Goal: Task Accomplishment & Management: Manage account settings

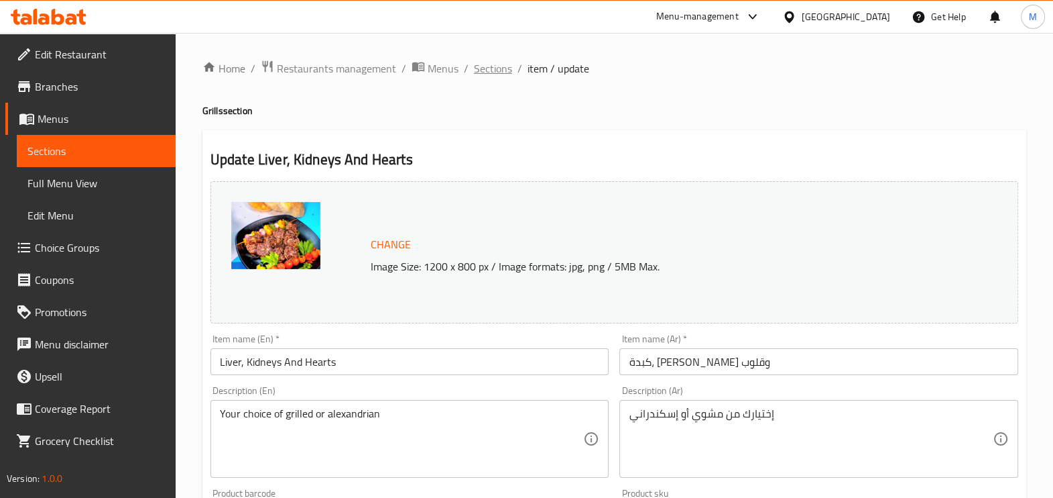
click at [494, 62] on span "Sections" at bounding box center [493, 68] width 38 height 16
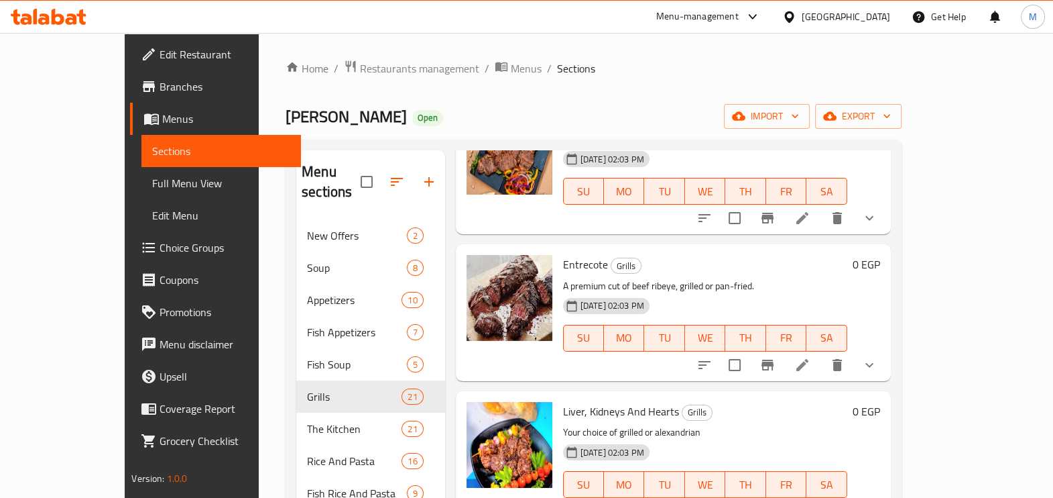
scroll to position [1340, 0]
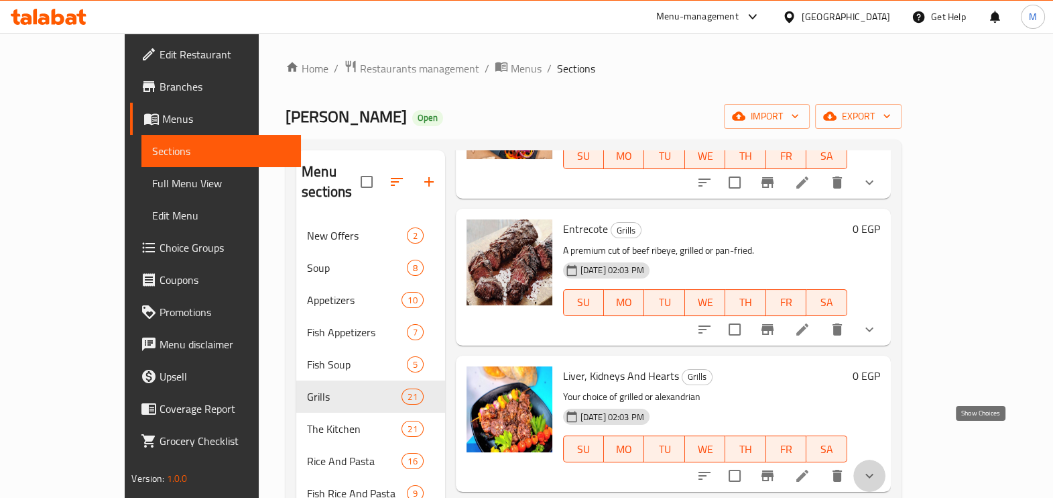
click at [878, 467] on icon "show more" at bounding box center [870, 475] width 16 height 16
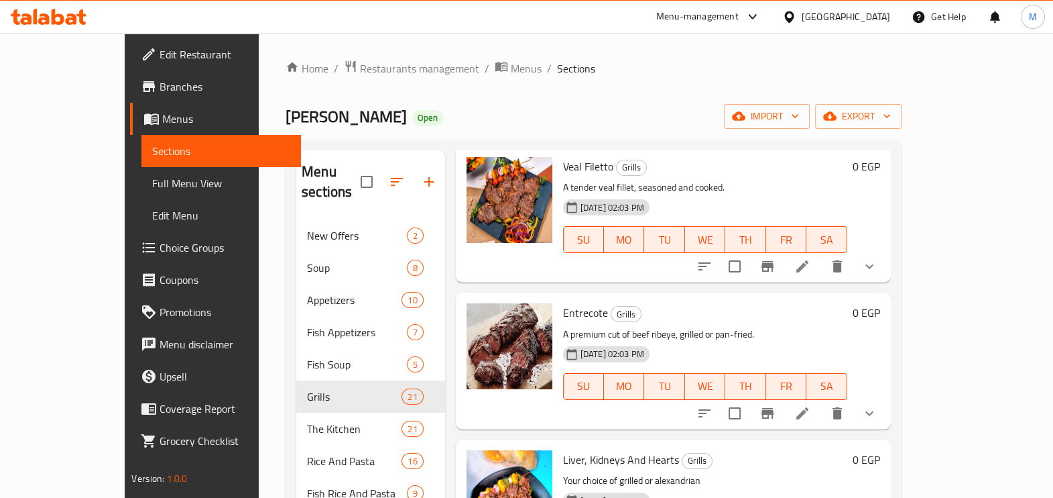
scroll to position [1509, 0]
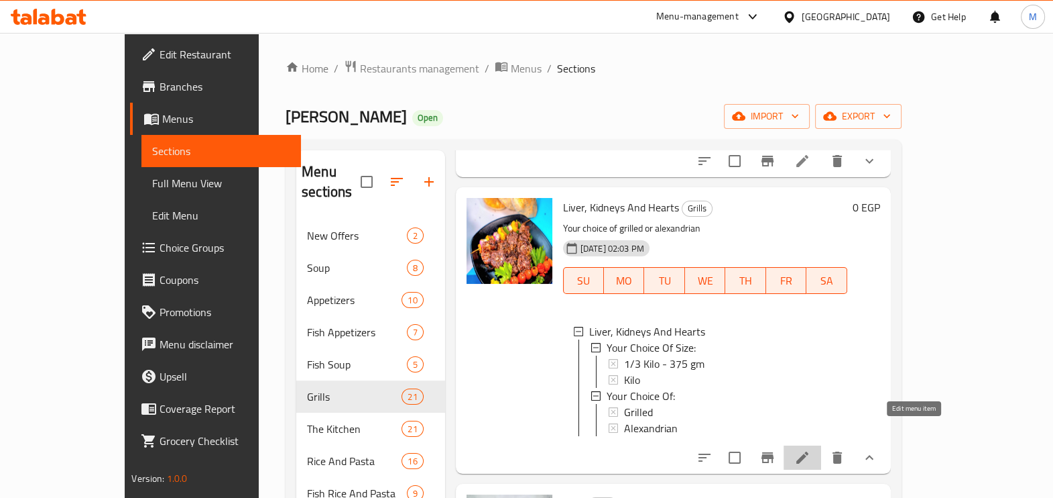
click at [811, 449] on icon at bounding box center [803, 457] width 16 height 16
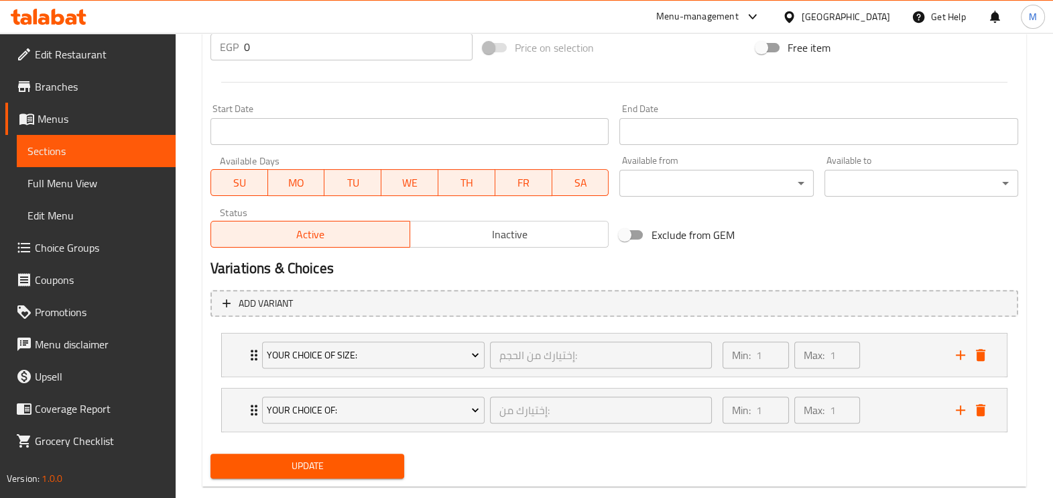
scroll to position [545, 0]
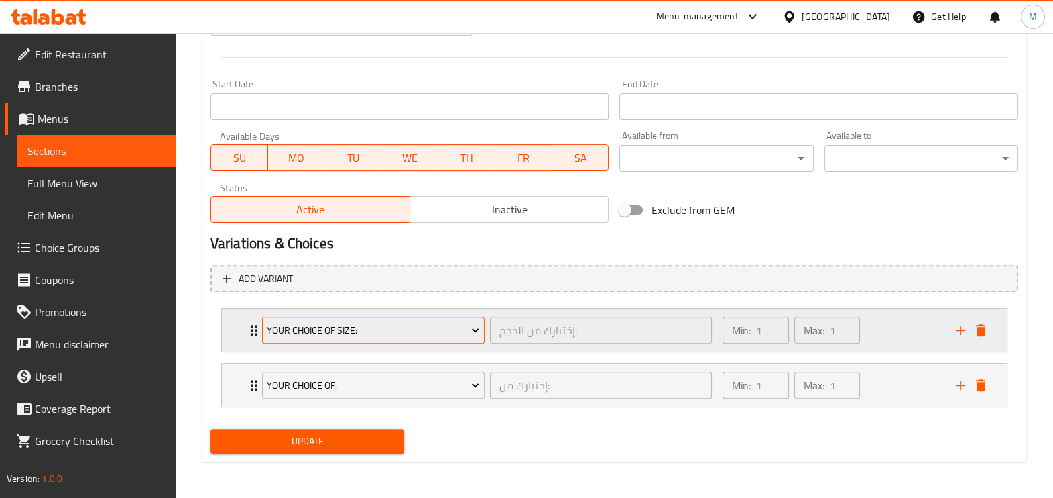
click at [446, 323] on span "Your Choice Of Size:" at bounding box center [373, 330] width 213 height 17
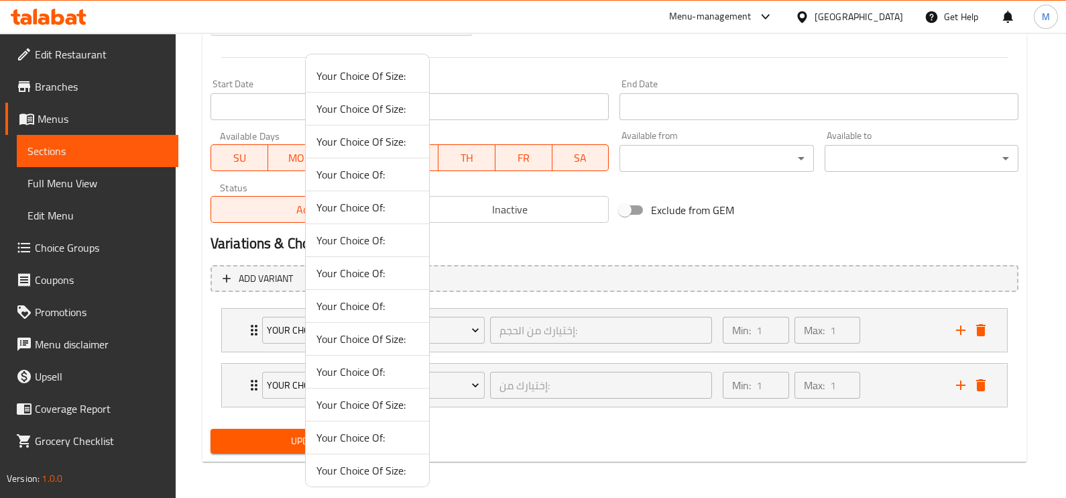
click at [533, 312] on div at bounding box center [533, 249] width 1066 height 498
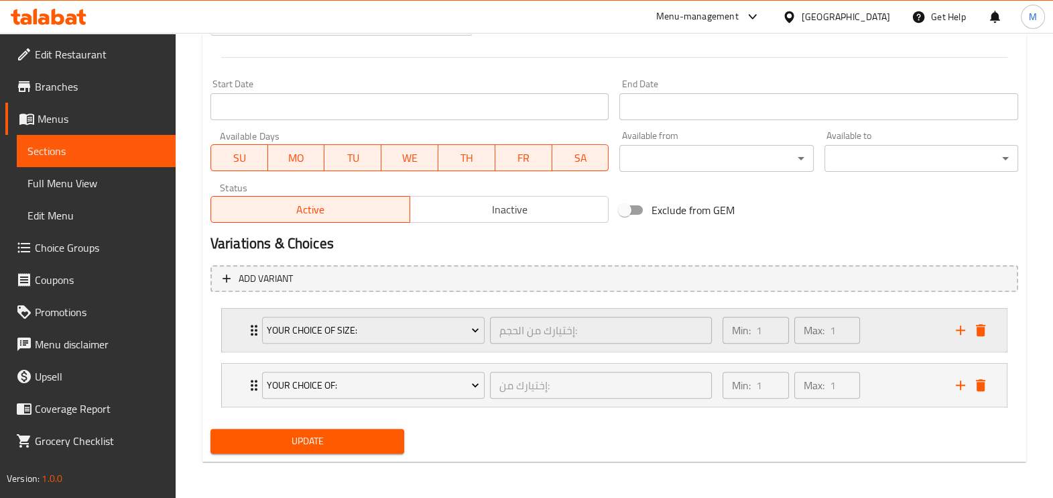
click at [909, 343] on div "Min: 1 ​ Max: 1 ​" at bounding box center [831, 329] width 233 height 43
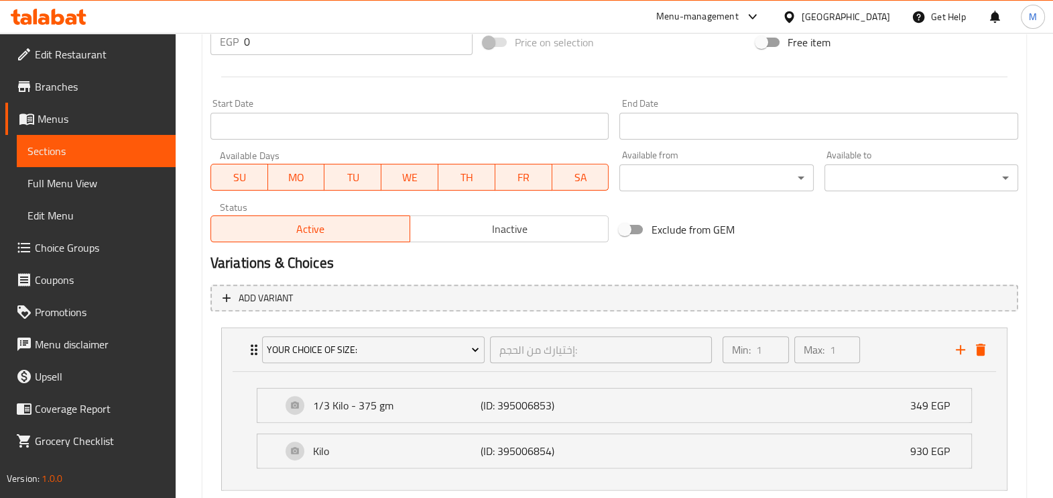
scroll to position [663, 0]
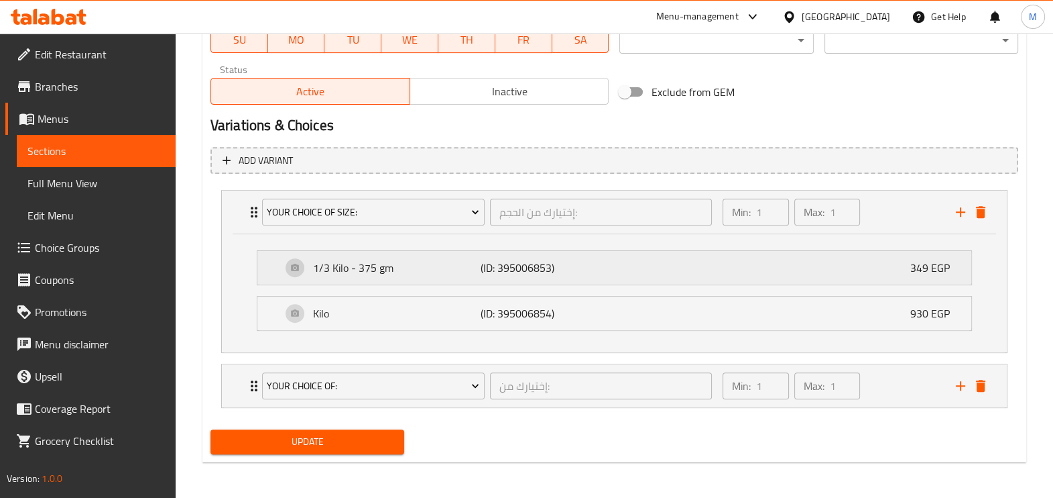
click at [654, 270] on div "1/3 Kilo - 375 gm (ID: 395006853) 349 EGP" at bounding box center [619, 268] width 674 height 34
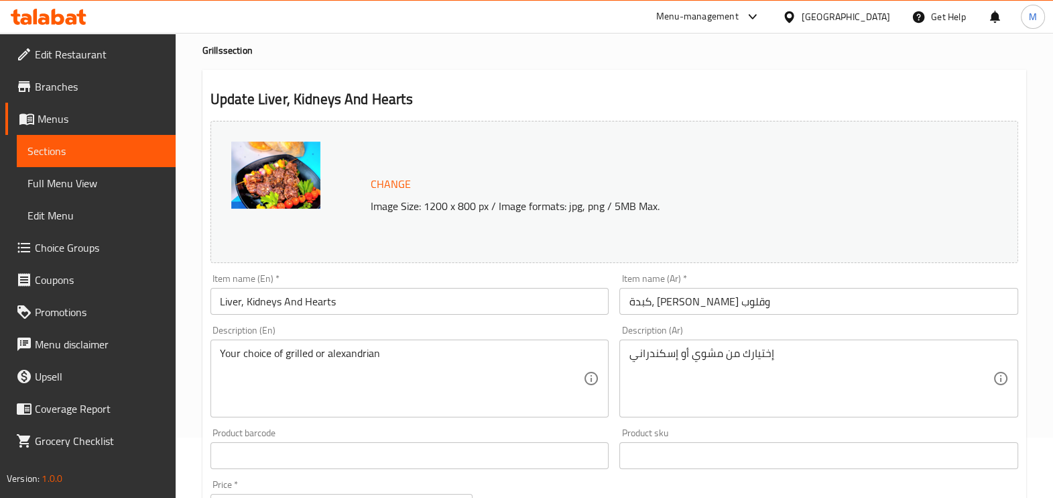
scroll to position [0, 0]
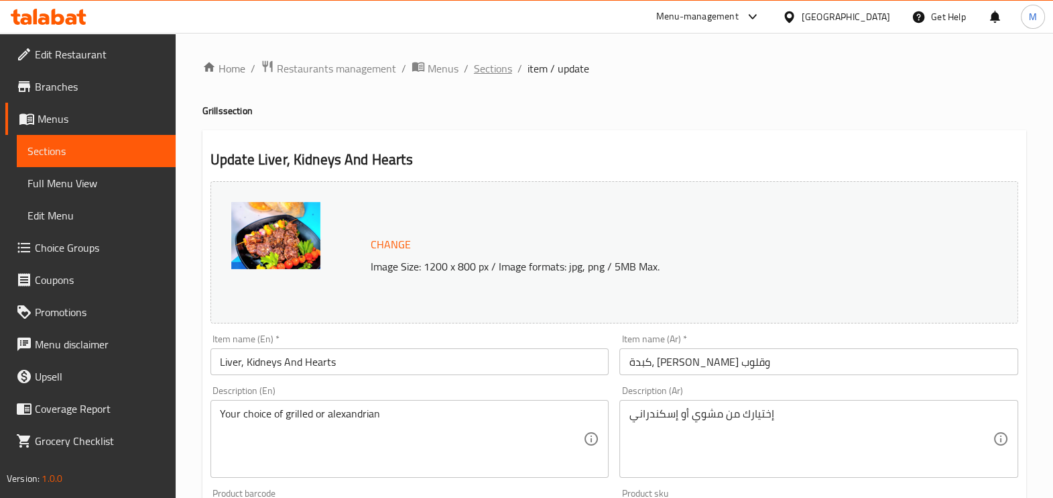
click at [502, 68] on span "Sections" at bounding box center [493, 68] width 38 height 16
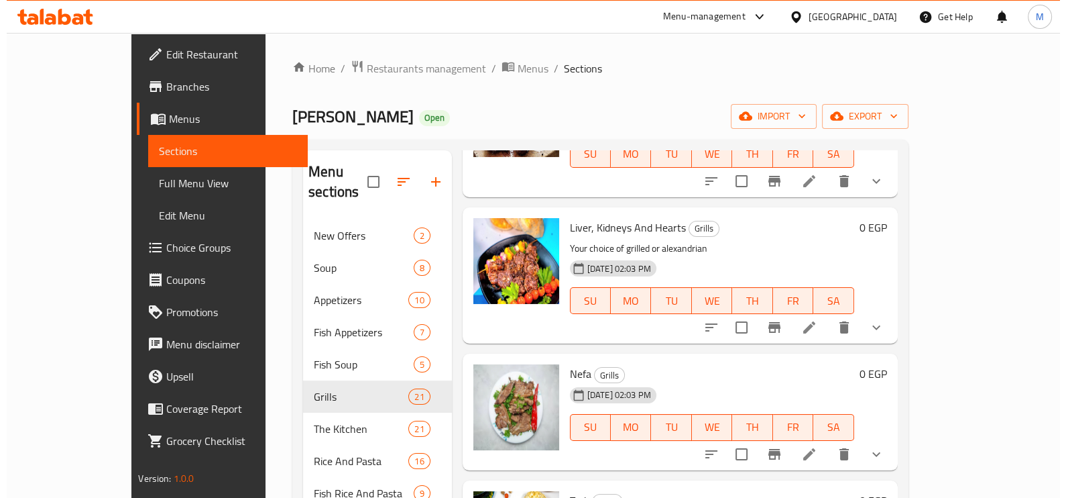
scroll to position [1592, 0]
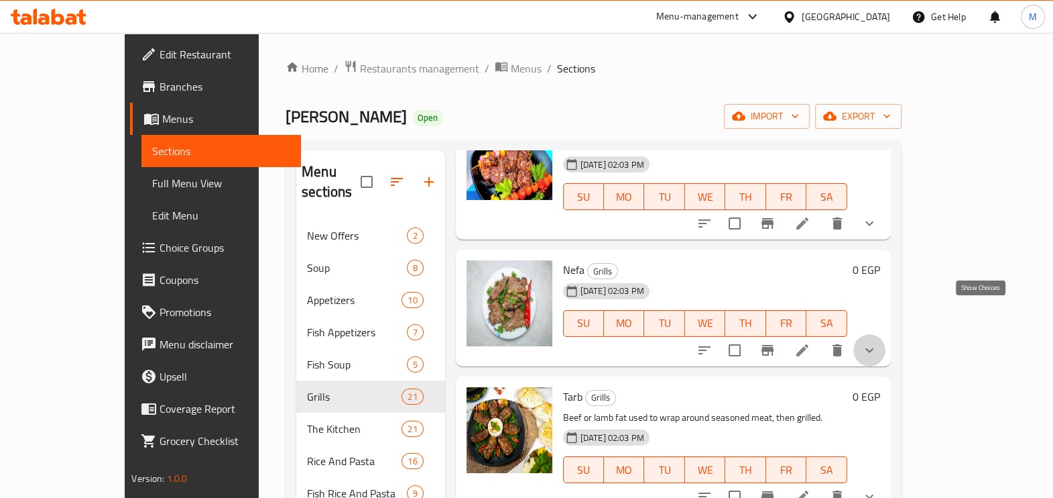
click at [878, 342] on icon "show more" at bounding box center [870, 350] width 16 height 16
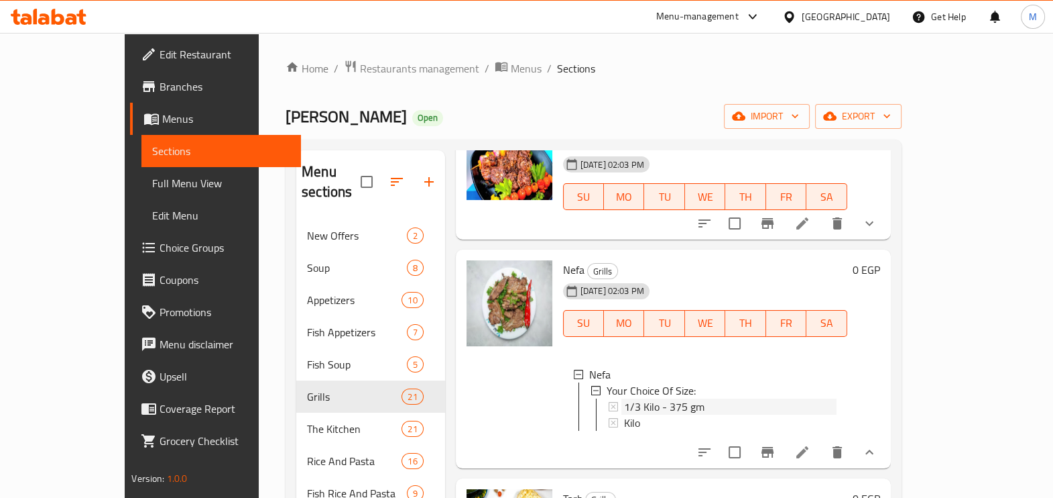
click at [650, 398] on span "1/3 Kilo - 375 gm" at bounding box center [664, 406] width 80 height 16
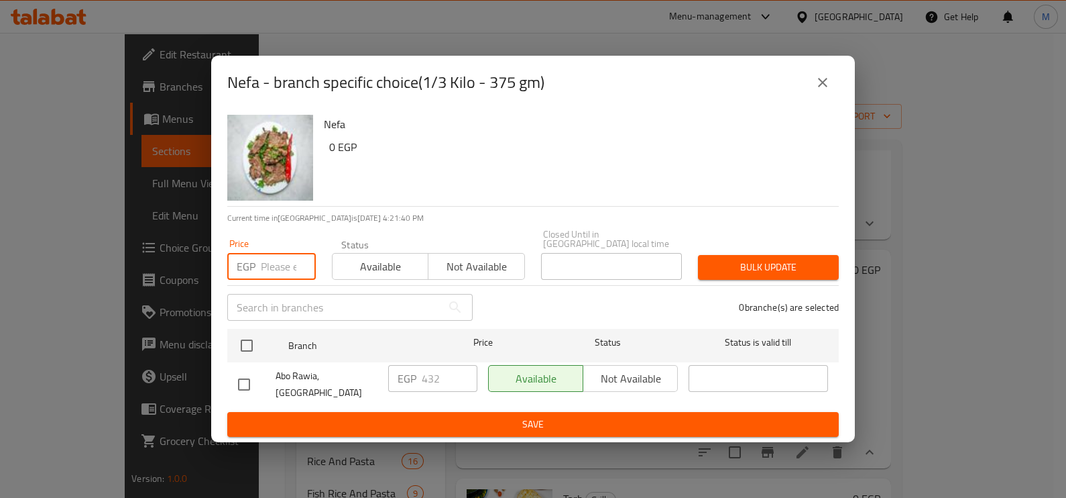
click at [269, 270] on input "number" at bounding box center [288, 266] width 55 height 27
click at [258, 259] on div "EGP Price" at bounding box center [271, 266] width 89 height 27
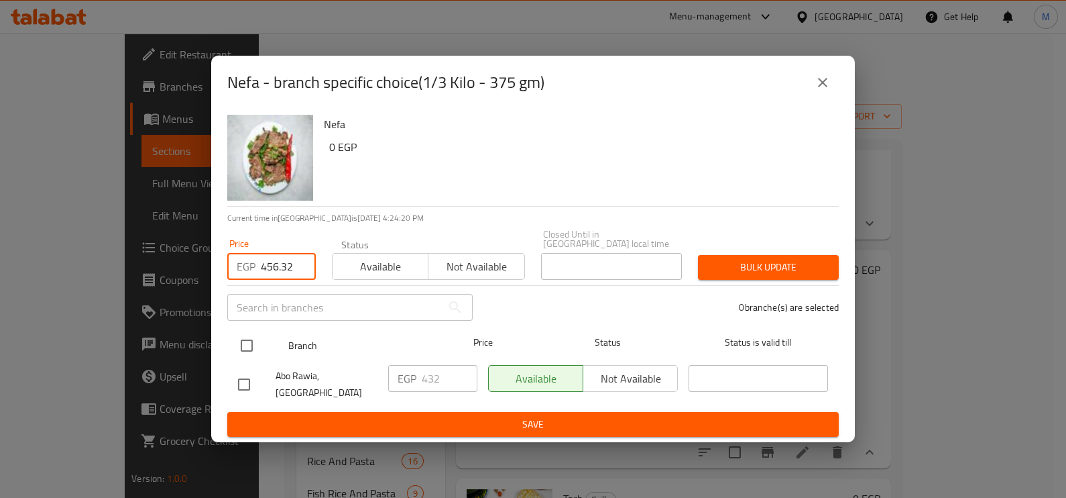
type input "456.32"
click at [256, 347] on input "checkbox" at bounding box center [247, 345] width 28 height 28
checkbox input "true"
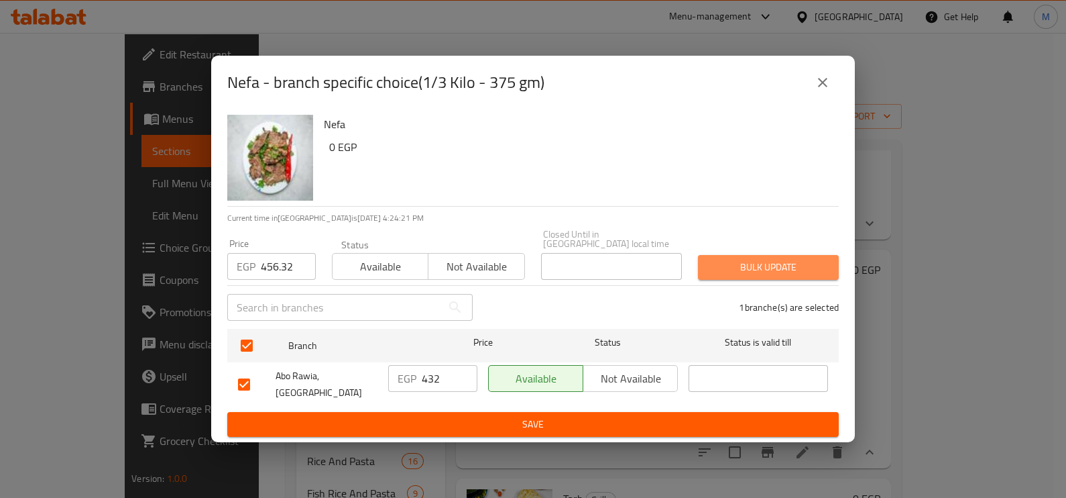
click at [722, 266] on span "Bulk update" at bounding box center [768, 267] width 119 height 17
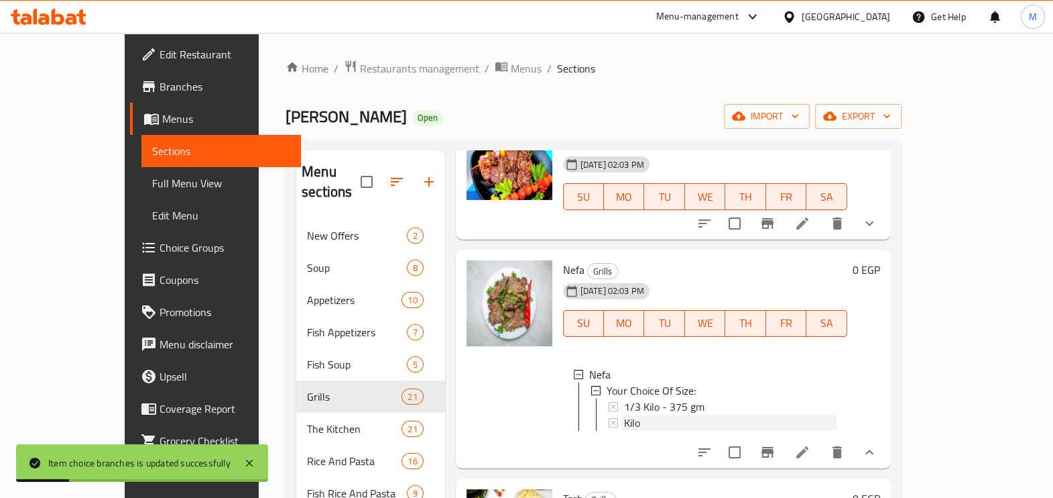
click at [715, 414] on div "Kilo" at bounding box center [730, 422] width 213 height 16
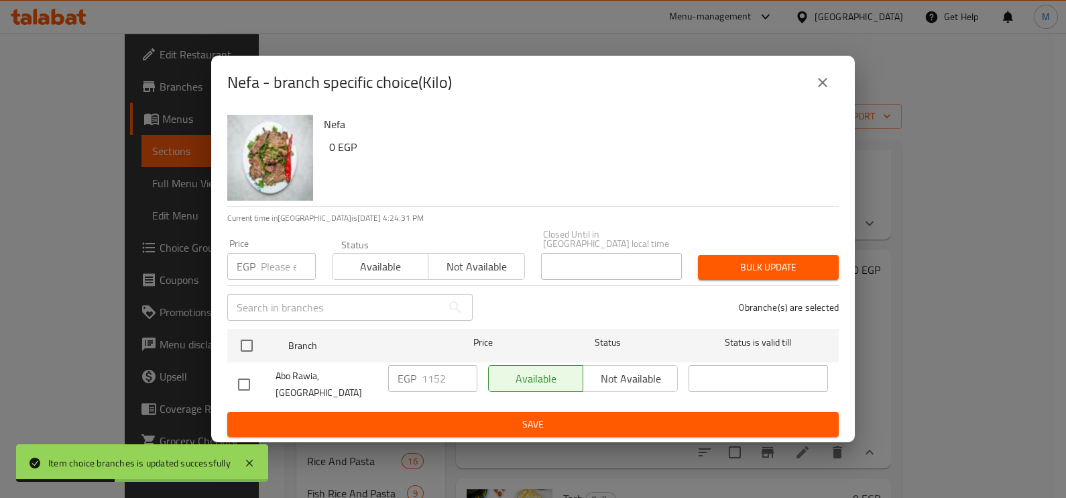
click at [277, 265] on input "number" at bounding box center [288, 266] width 55 height 27
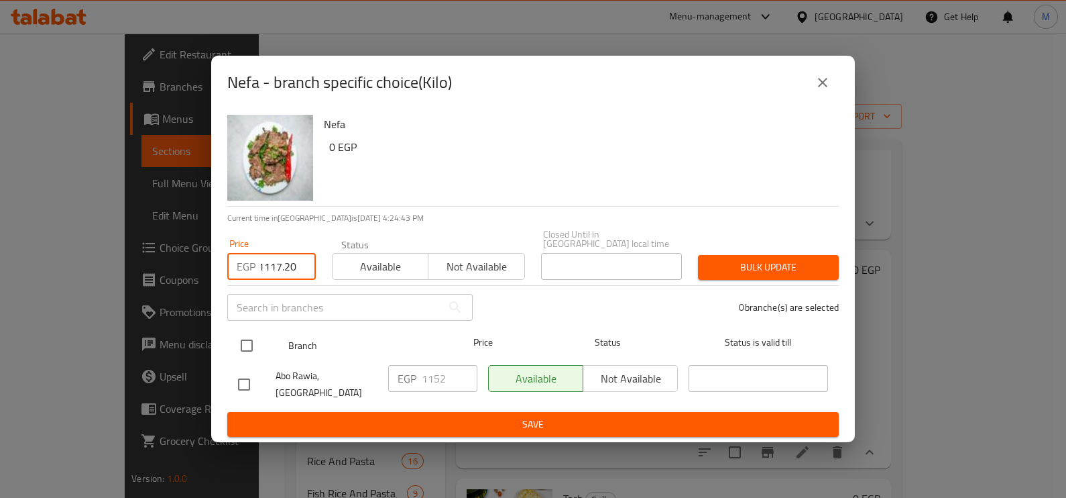
type input "1117.20"
click at [245, 341] on input "checkbox" at bounding box center [247, 345] width 28 height 28
checkbox input "true"
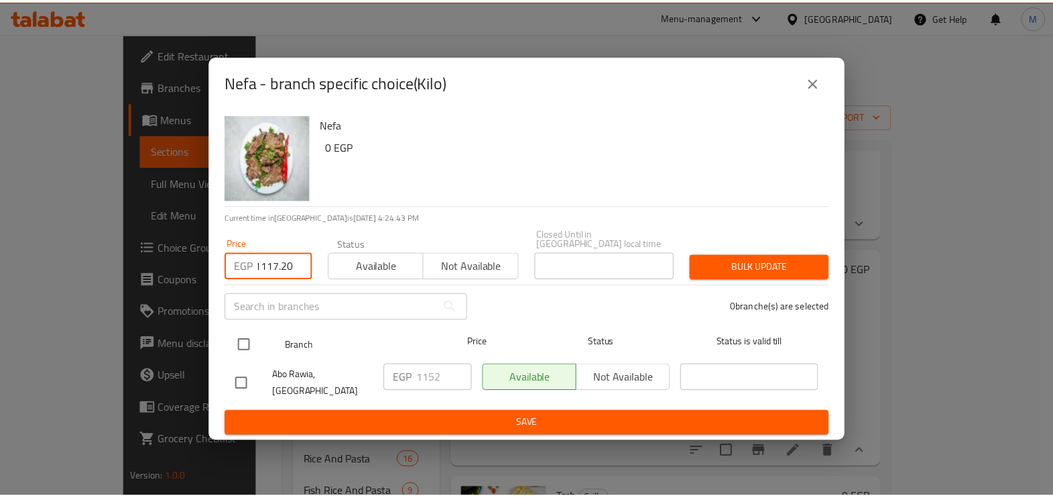
scroll to position [0, 0]
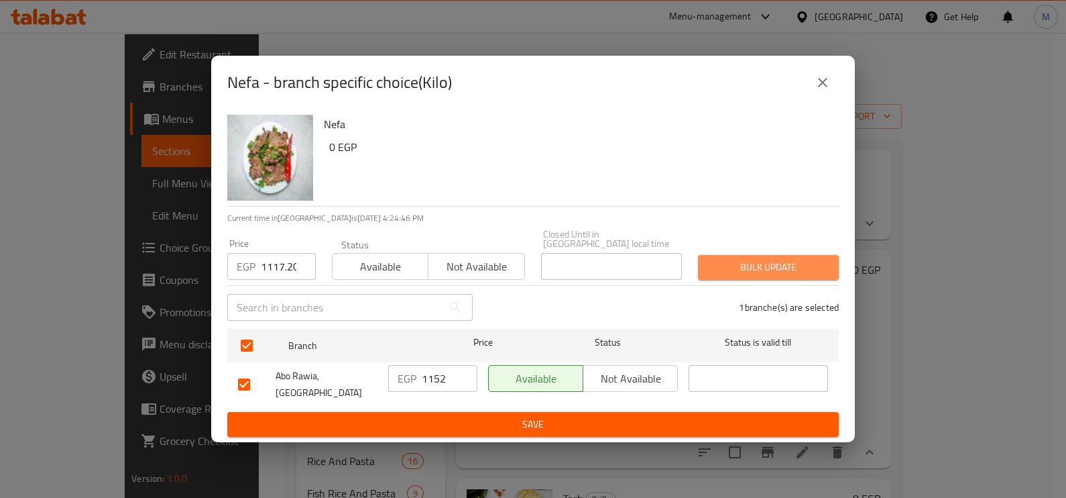
click at [754, 274] on span "Bulk update" at bounding box center [768, 267] width 119 height 17
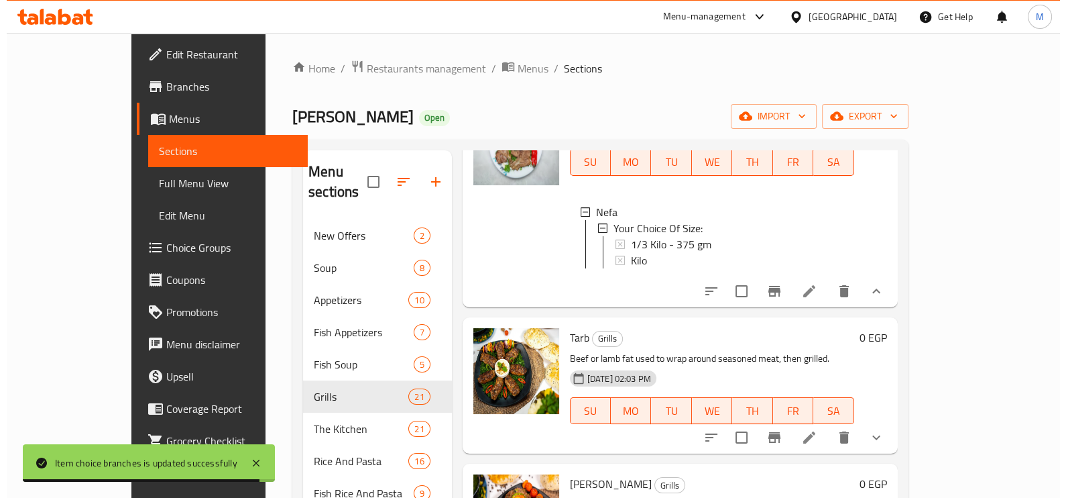
scroll to position [1844, 0]
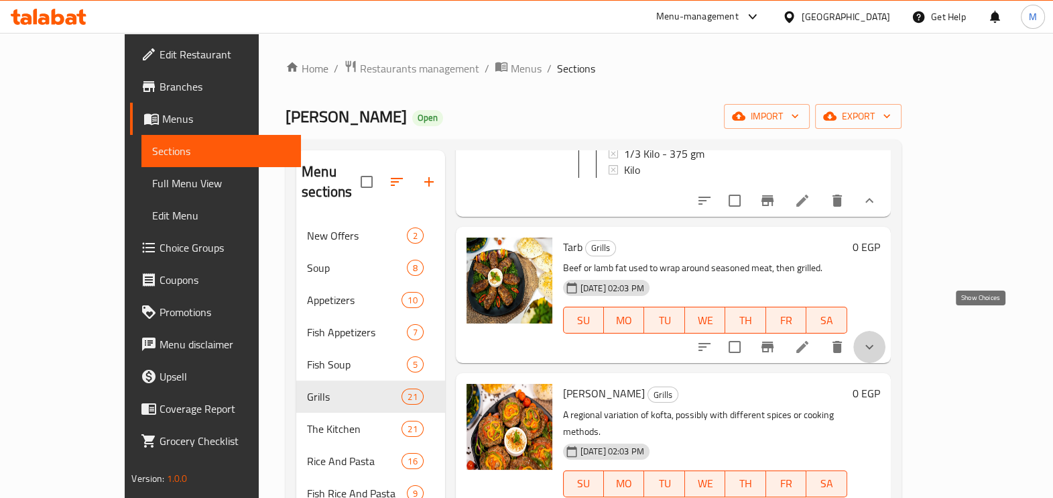
click at [878, 339] on icon "show more" at bounding box center [870, 347] width 16 height 16
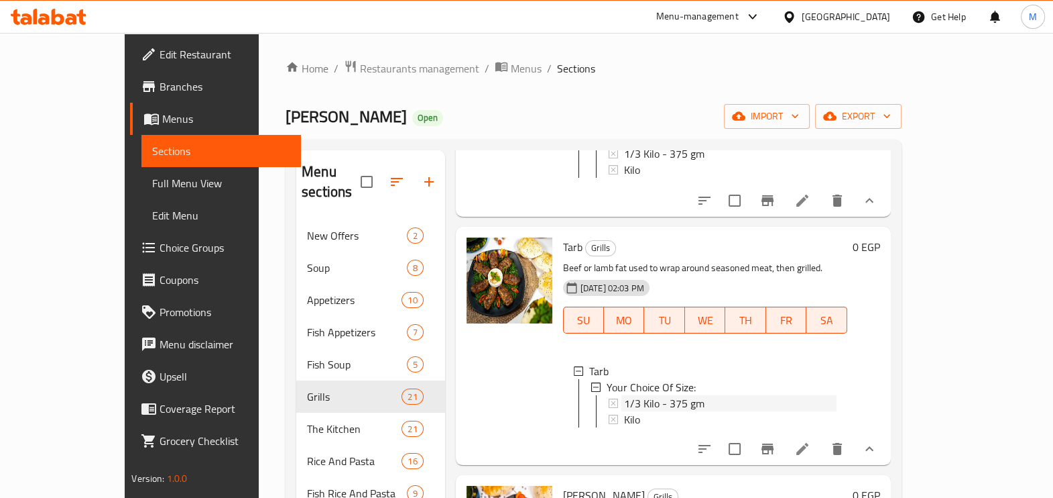
click at [680, 395] on div "1/3 Kilo - 375 gm" at bounding box center [730, 403] width 213 height 16
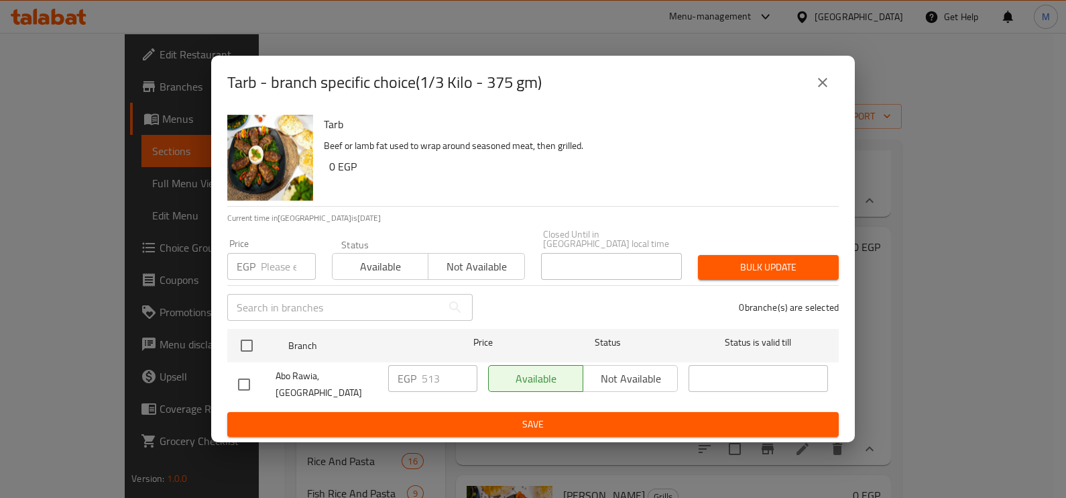
click at [279, 266] on input "number" at bounding box center [288, 266] width 55 height 27
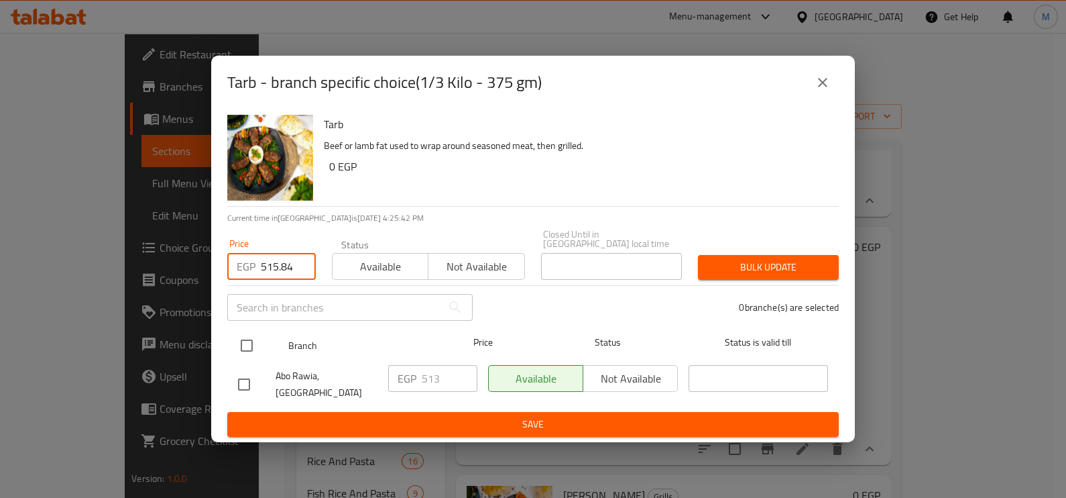
type input "515.84"
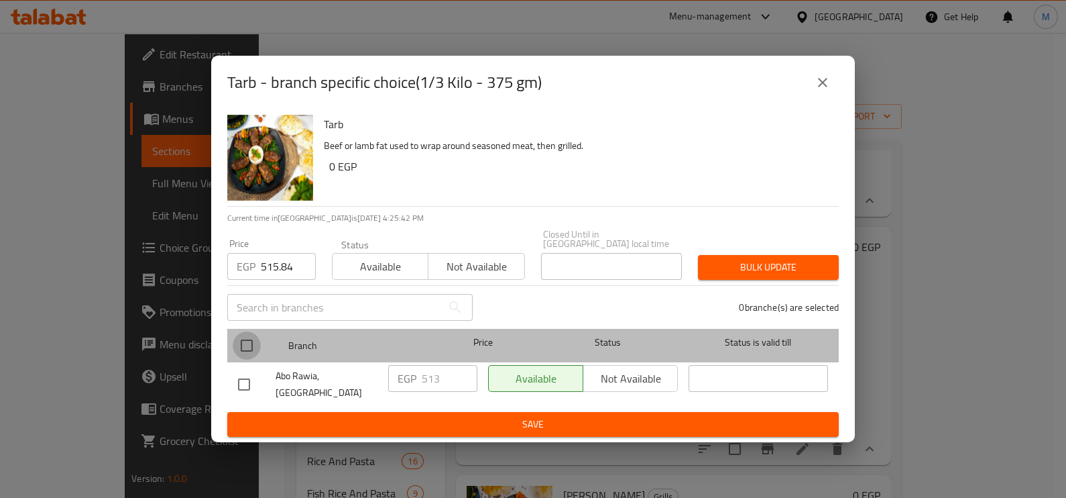
click at [240, 337] on input "checkbox" at bounding box center [247, 345] width 28 height 28
checkbox input "true"
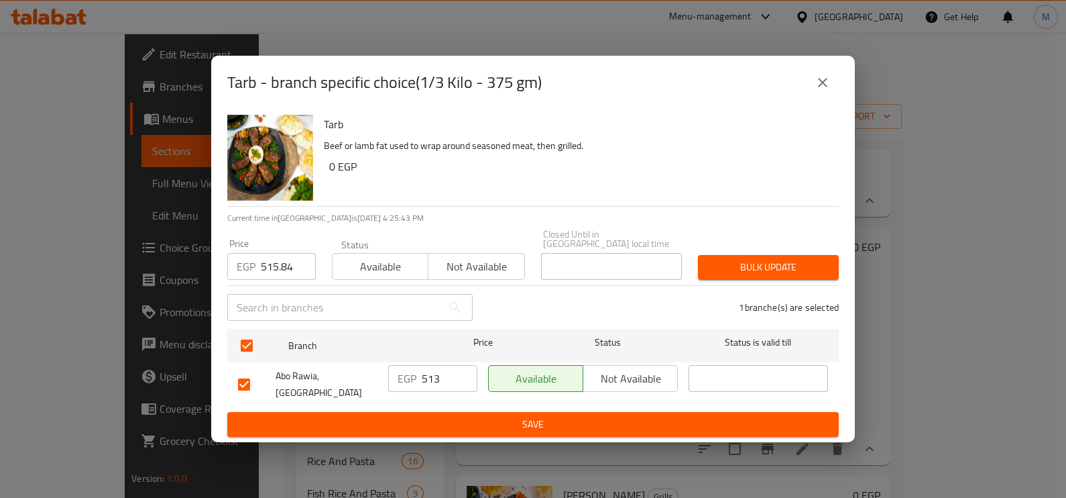
click at [758, 273] on span "Bulk update" at bounding box center [768, 267] width 119 height 17
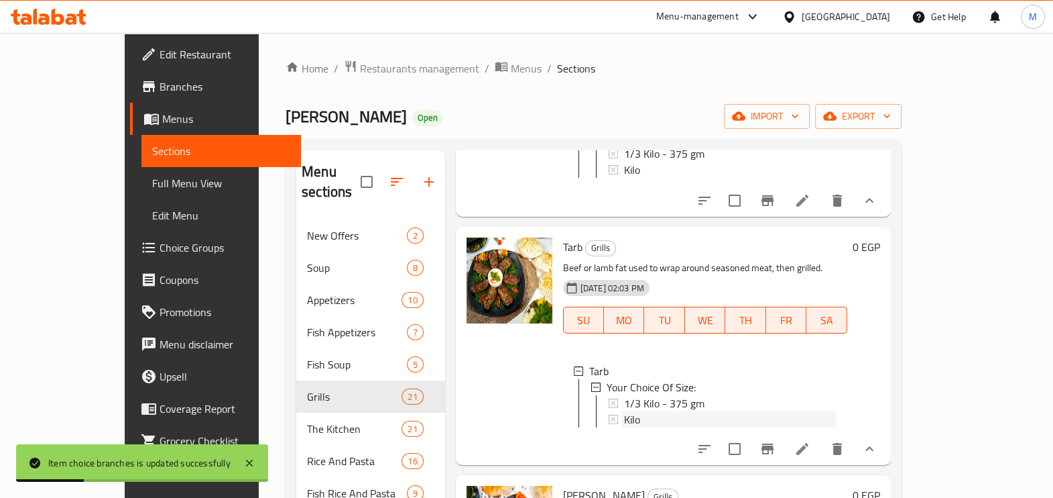
click at [803, 411] on div "Kilo" at bounding box center [730, 419] width 213 height 16
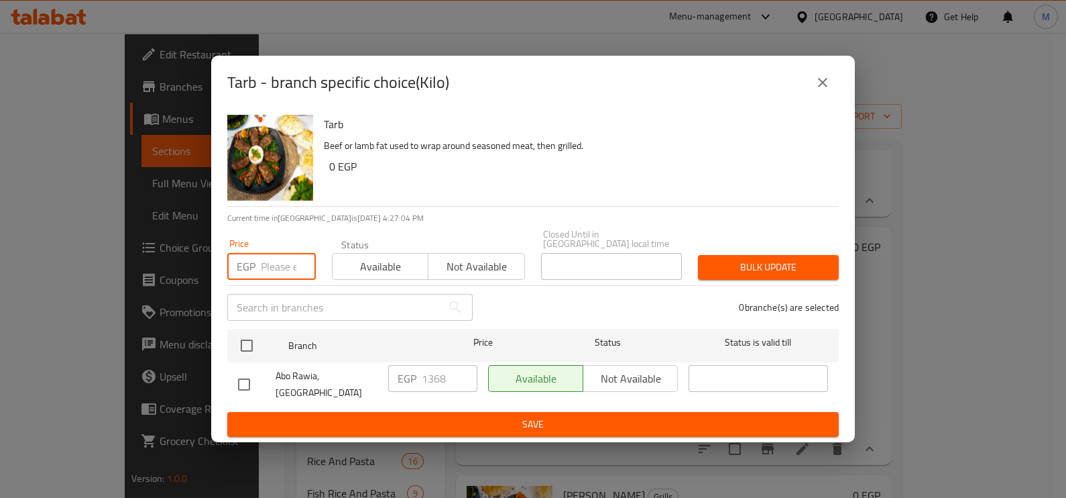
click at [274, 264] on input "number" at bounding box center [288, 266] width 55 height 27
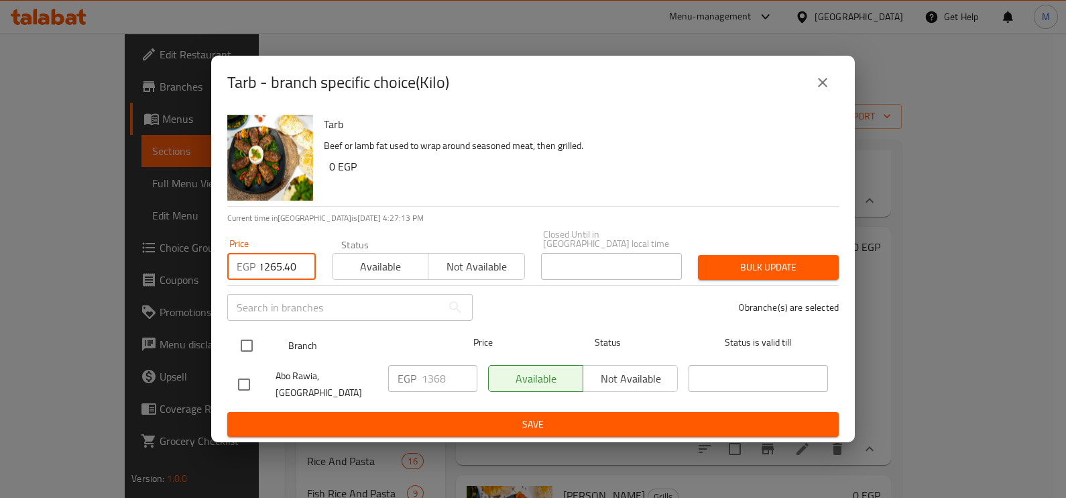
type input "1265.40"
click at [243, 349] on input "checkbox" at bounding box center [247, 345] width 28 height 28
checkbox input "true"
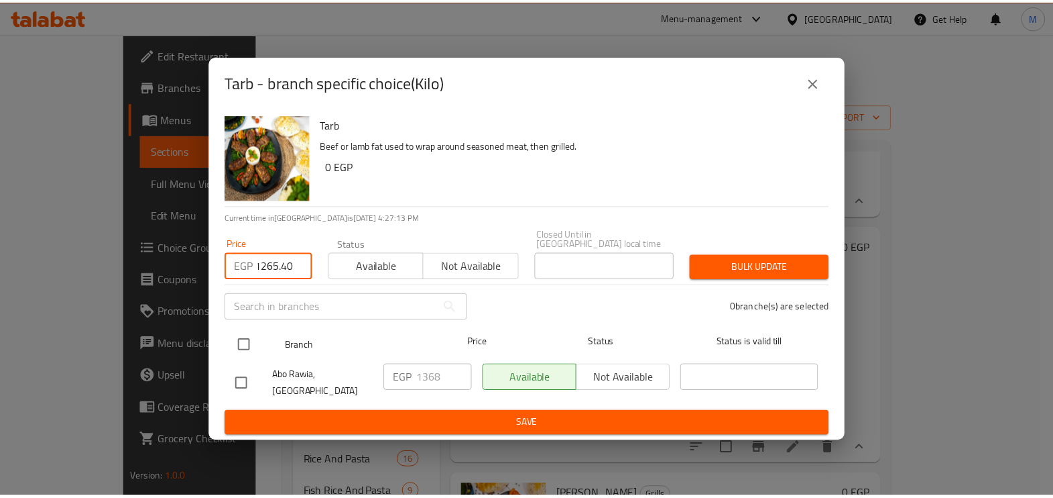
scroll to position [0, 0]
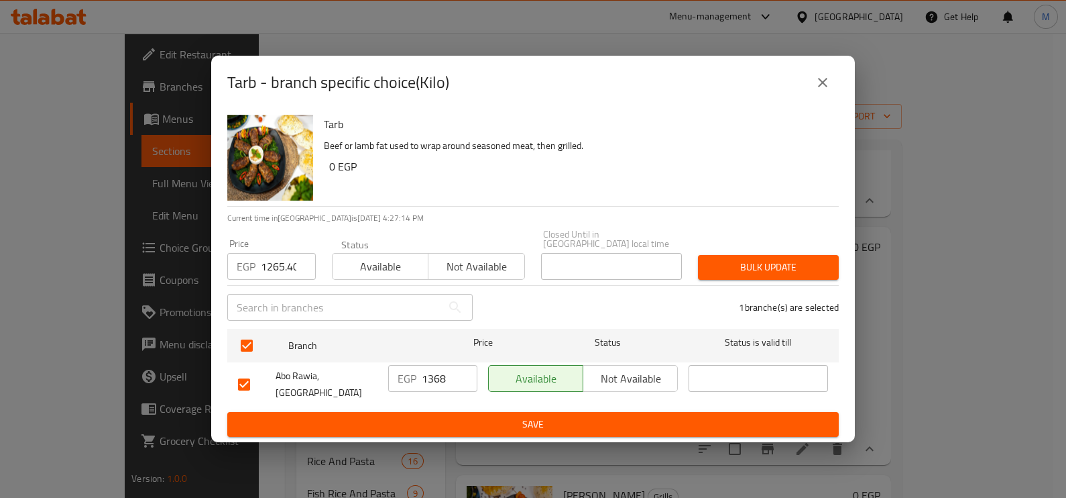
click at [744, 259] on span "Bulk update" at bounding box center [768, 267] width 119 height 17
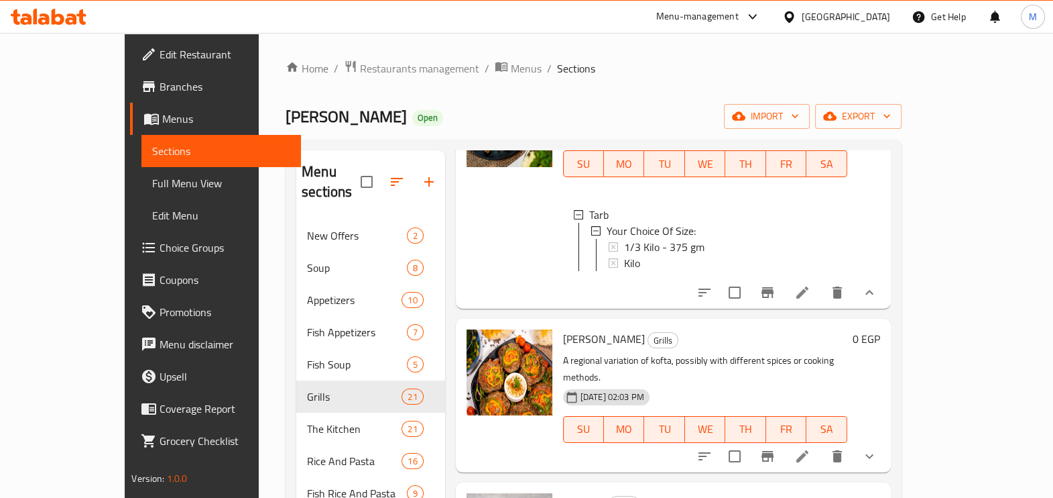
scroll to position [2012, 0]
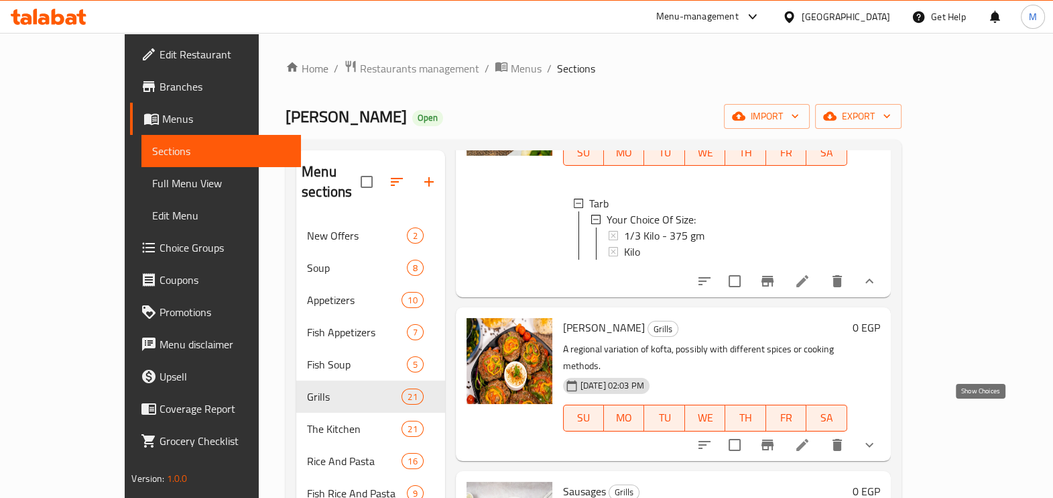
click at [878, 437] on icon "show more" at bounding box center [870, 445] width 16 height 16
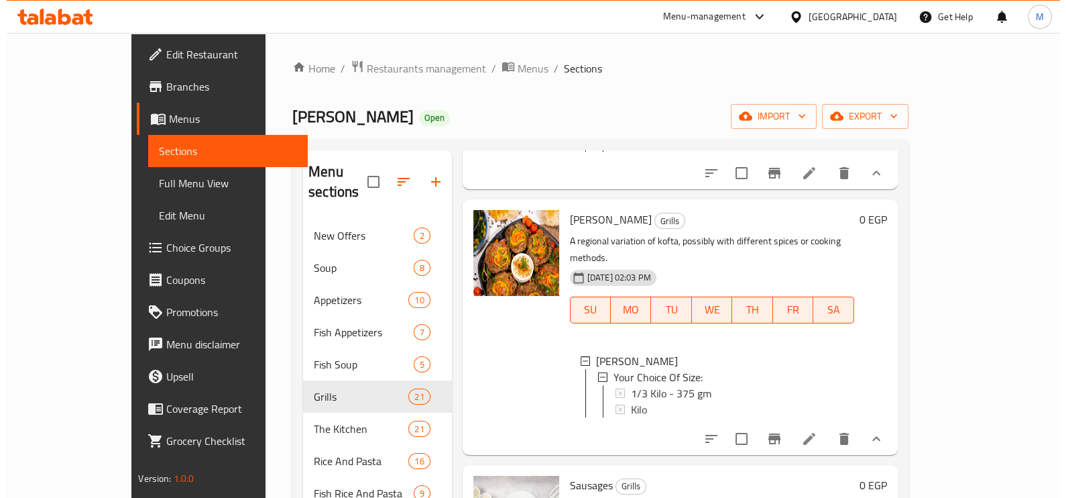
scroll to position [2262, 0]
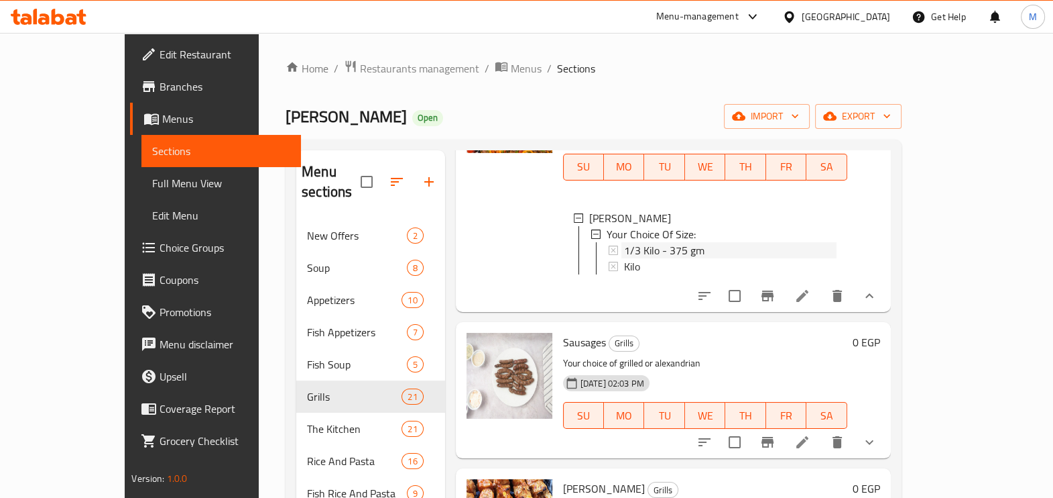
click at [624, 242] on span "1/3 Kilo - 375 gm" at bounding box center [664, 250] width 80 height 16
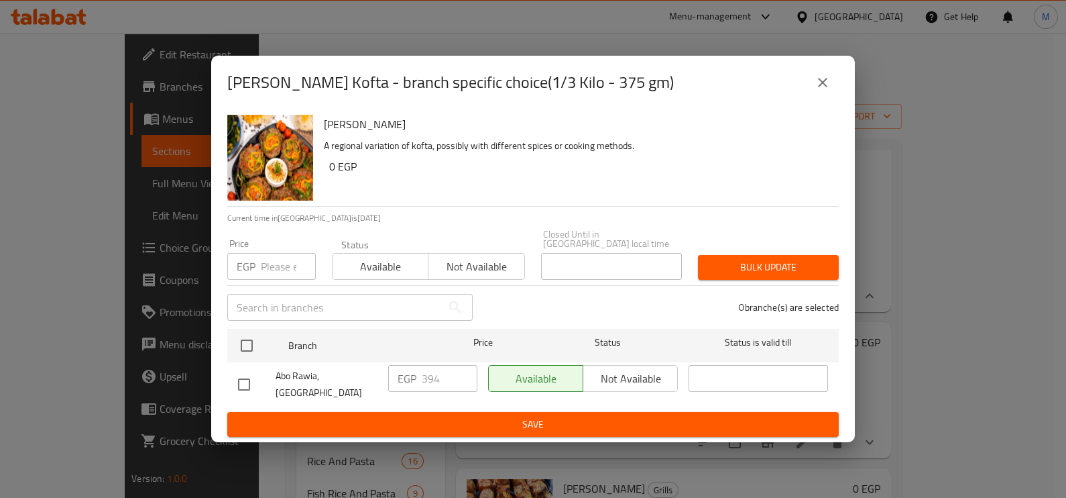
click at [255, 273] on p "EGP" at bounding box center [246, 266] width 19 height 16
click at [275, 266] on input "number" at bounding box center [288, 266] width 55 height 27
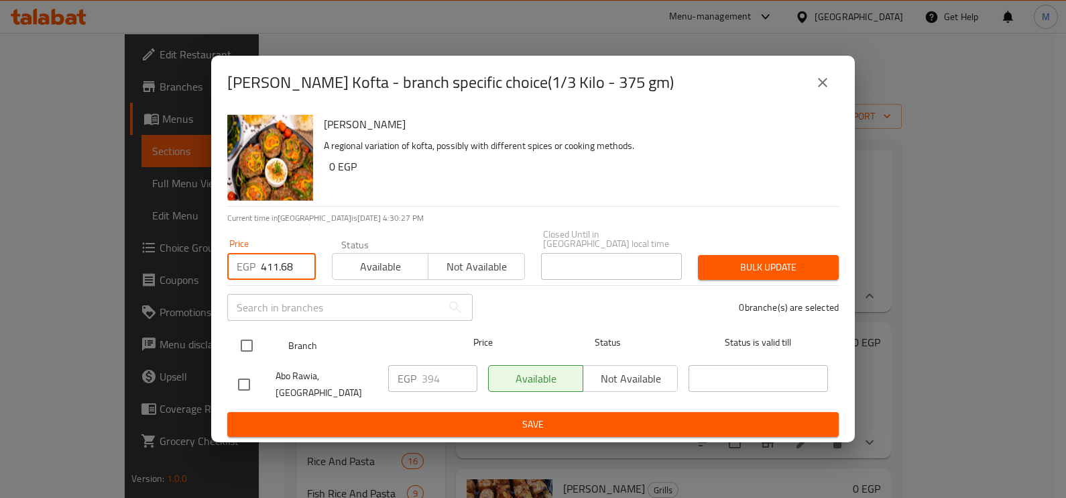
type input "411.68"
click at [249, 345] on input "checkbox" at bounding box center [247, 345] width 28 height 28
checkbox input "true"
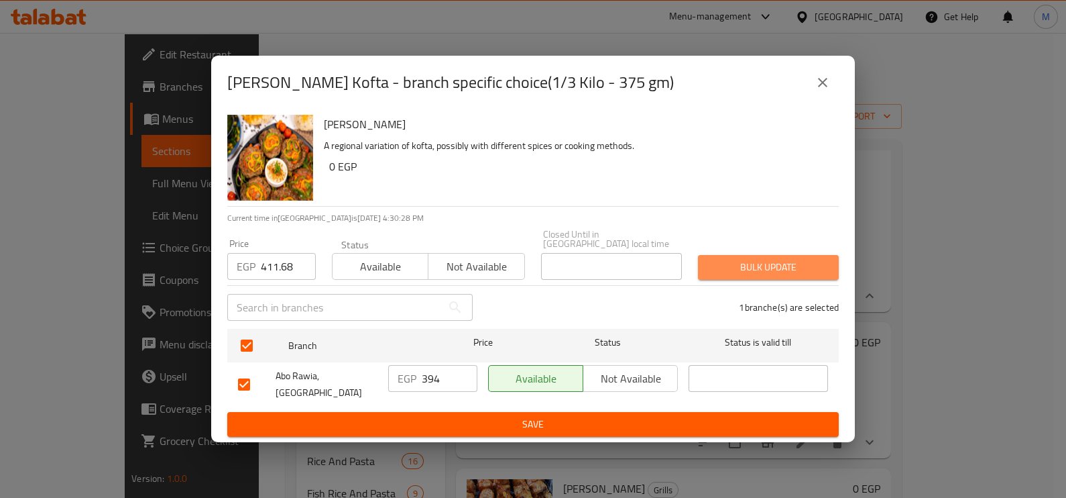
click at [765, 269] on span "Bulk update" at bounding box center [768, 267] width 119 height 17
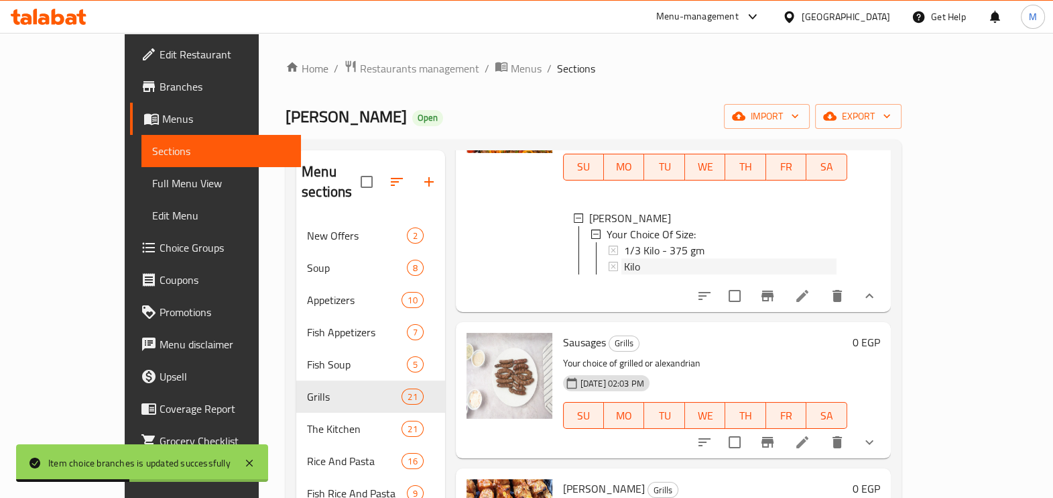
click at [628, 258] on div "Kilo" at bounding box center [730, 266] width 213 height 16
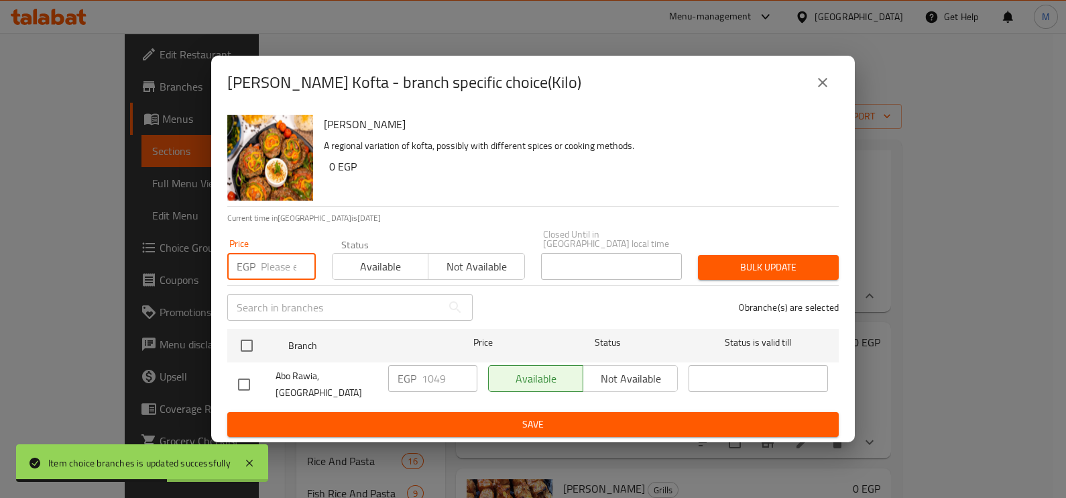
click at [268, 275] on input "number" at bounding box center [288, 266] width 55 height 27
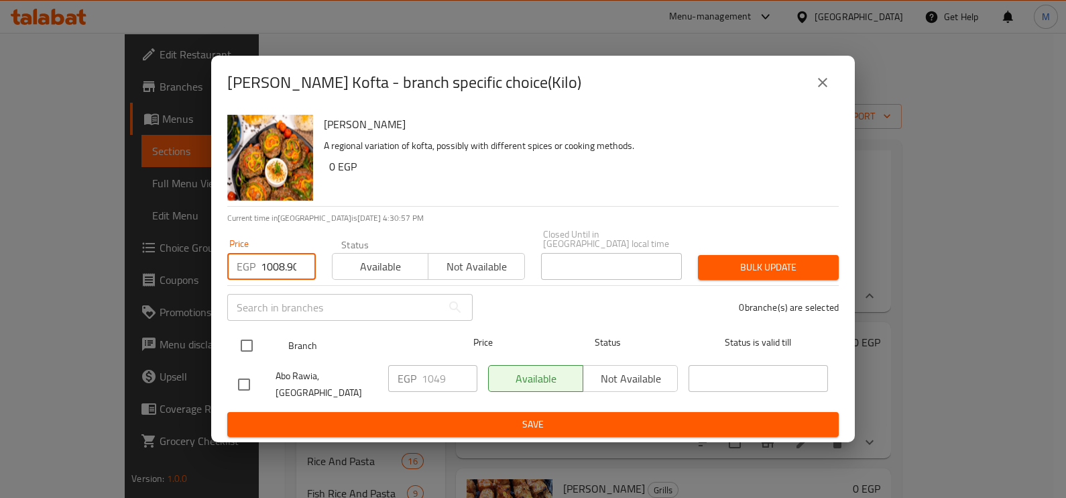
scroll to position [0, 3]
type input "1008.90"
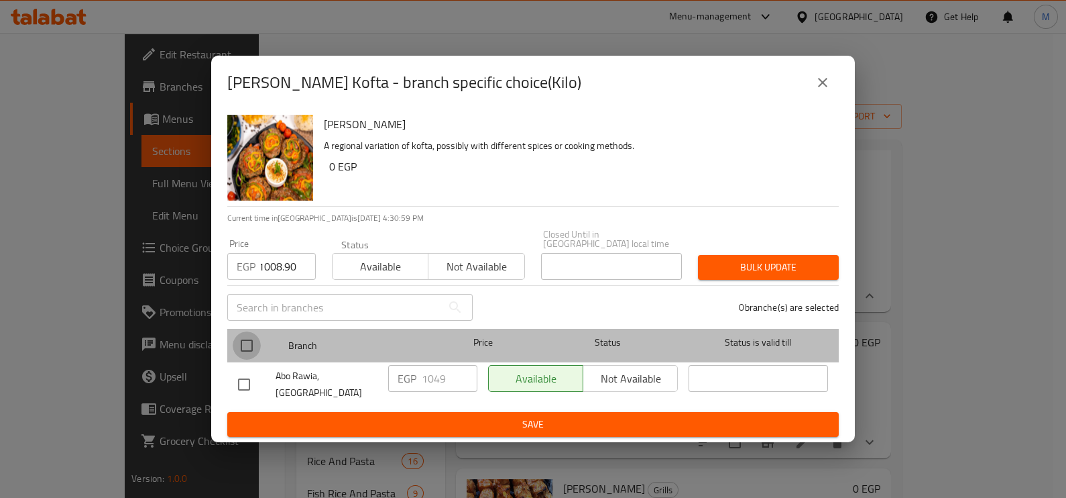
click at [258, 348] on input "checkbox" at bounding box center [247, 345] width 28 height 28
checkbox input "true"
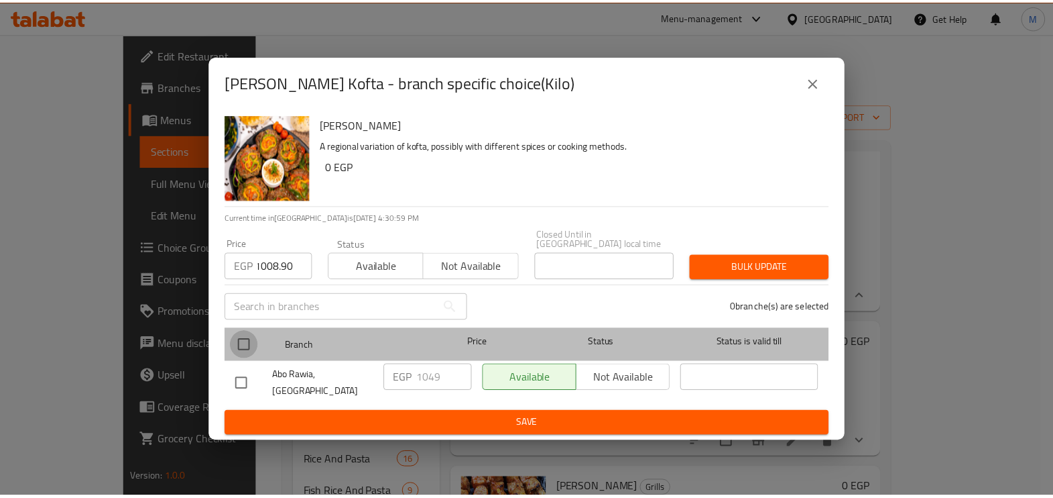
scroll to position [0, 0]
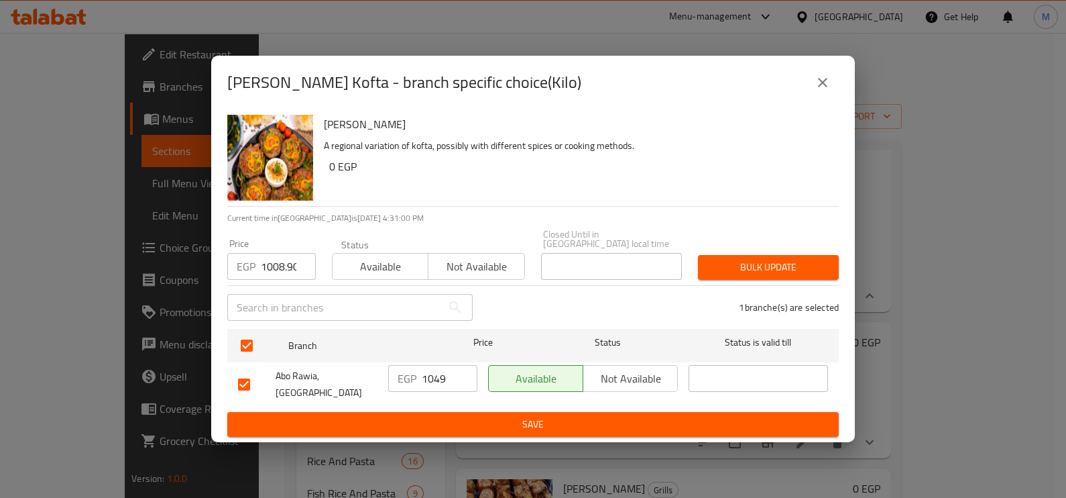
click at [741, 272] on span "Bulk update" at bounding box center [768, 267] width 119 height 17
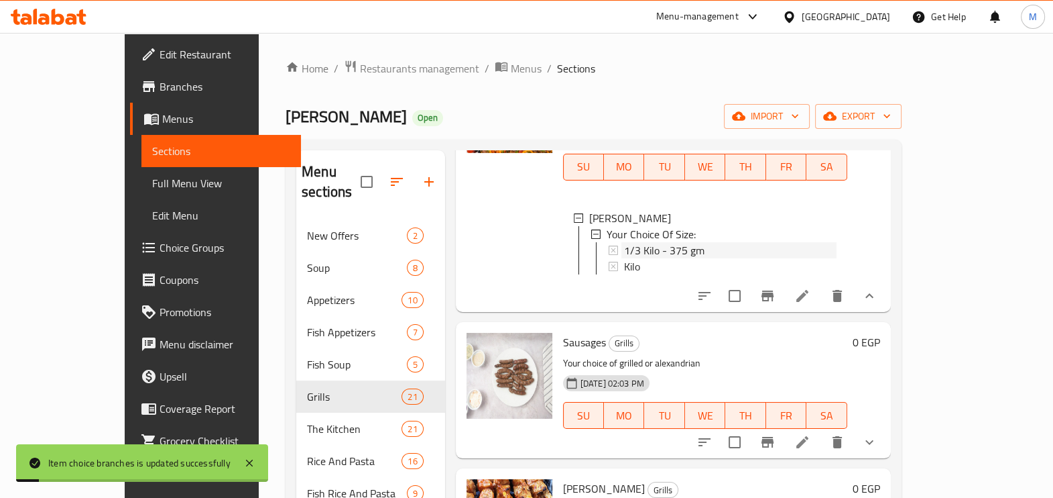
click at [650, 242] on span "1/3 Kilo - 375 gm" at bounding box center [664, 250] width 80 height 16
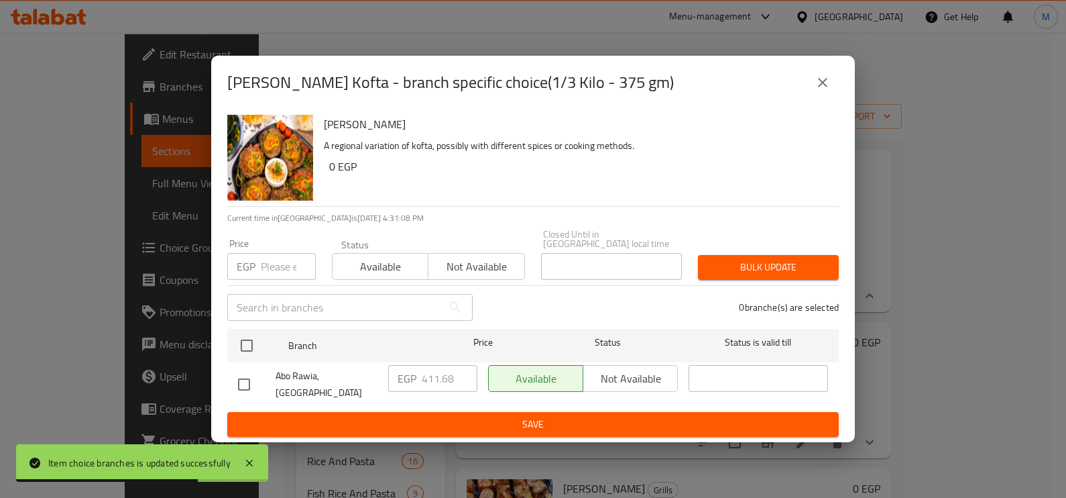
click at [828, 89] on icon "close" at bounding box center [823, 82] width 16 height 16
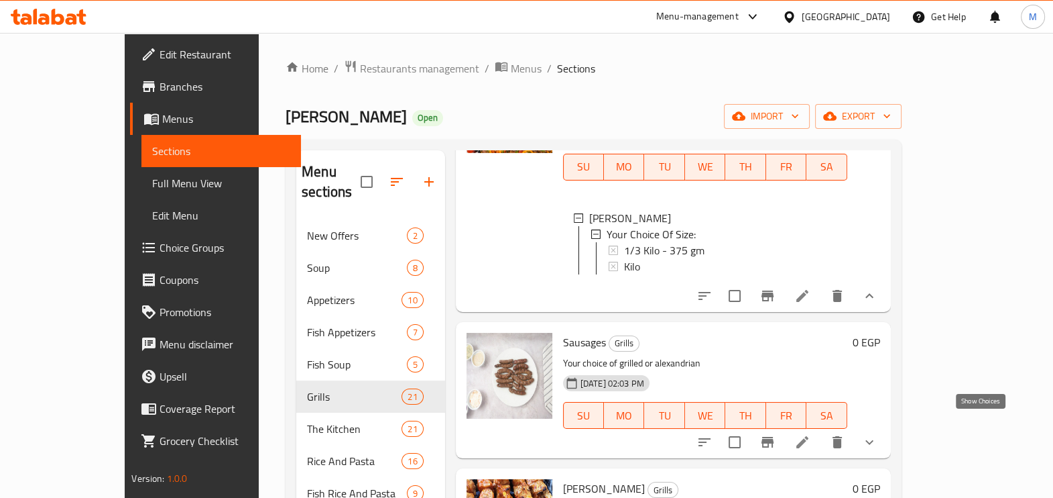
click at [878, 434] on icon "show more" at bounding box center [870, 442] width 16 height 16
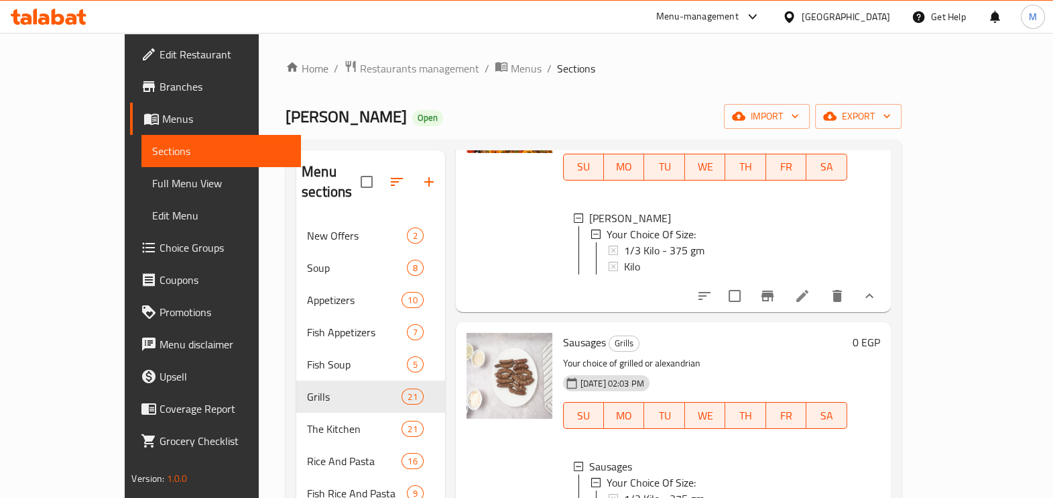
scroll to position [2430, 0]
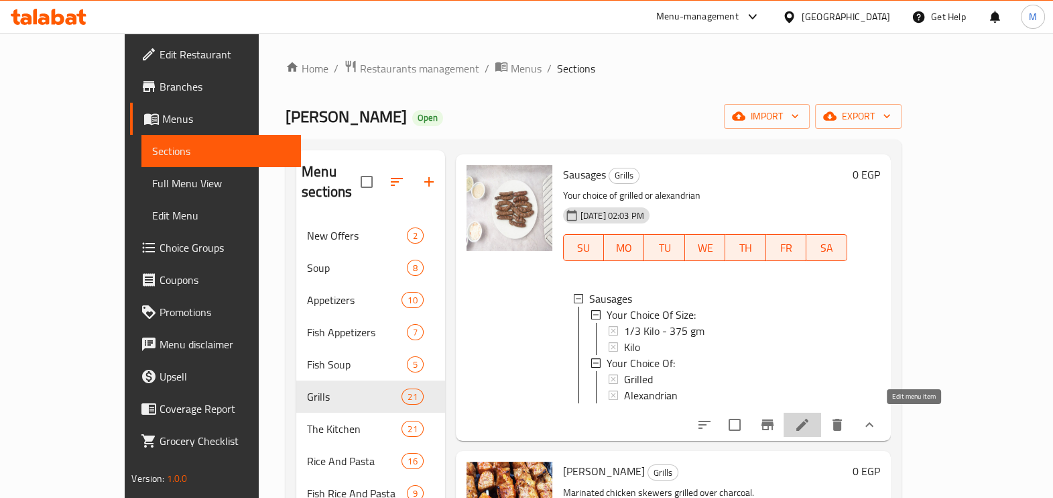
click at [811, 424] on icon at bounding box center [803, 424] width 16 height 16
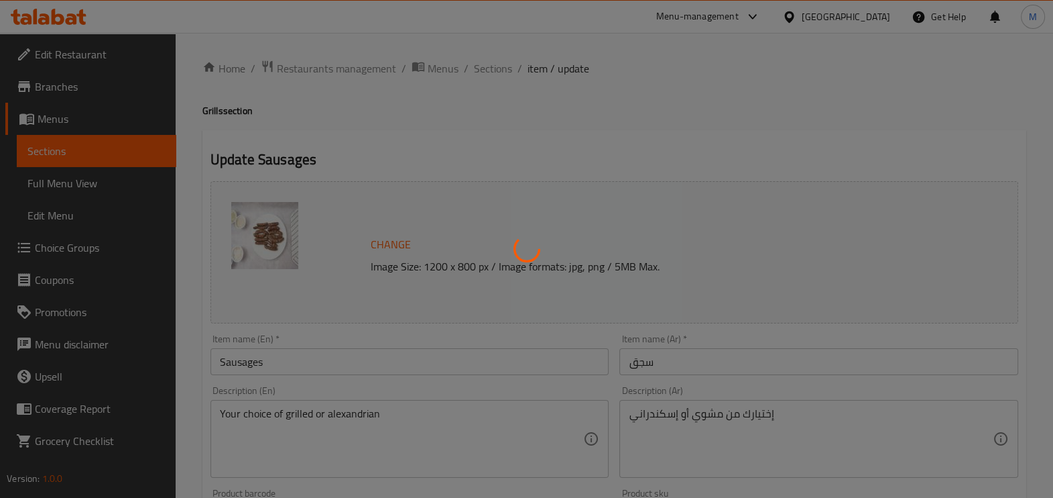
type input "إختيارك من الحجم:"
type input "1"
type input "إختيارك من:"
type input "1"
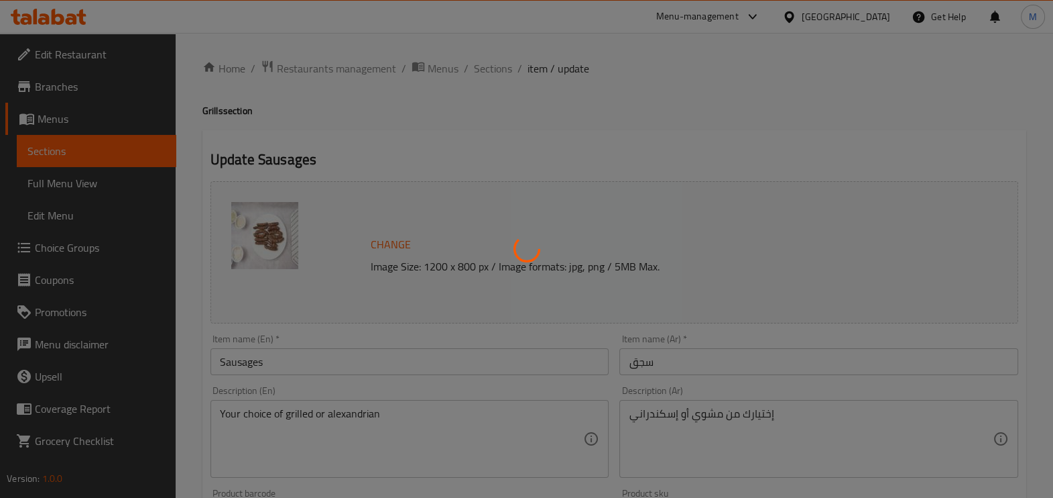
type input "1"
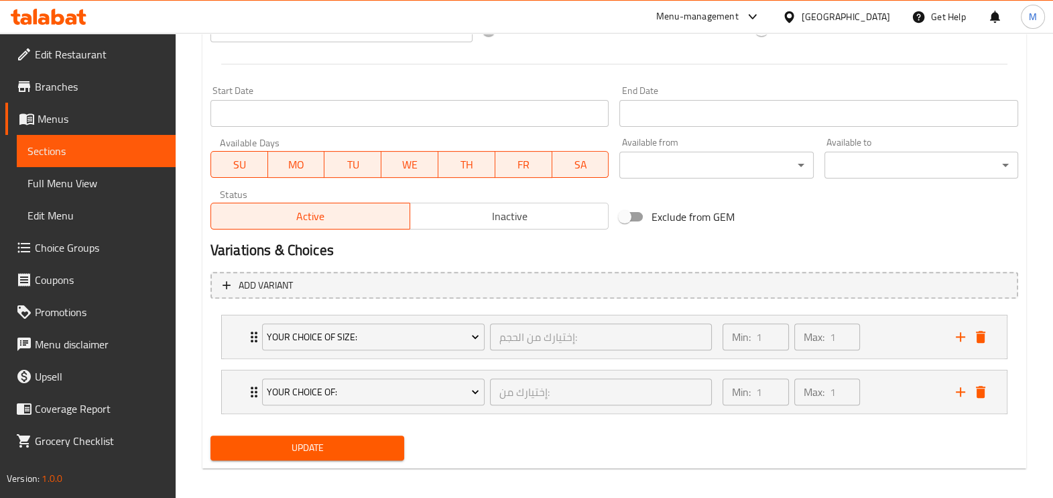
scroll to position [545, 0]
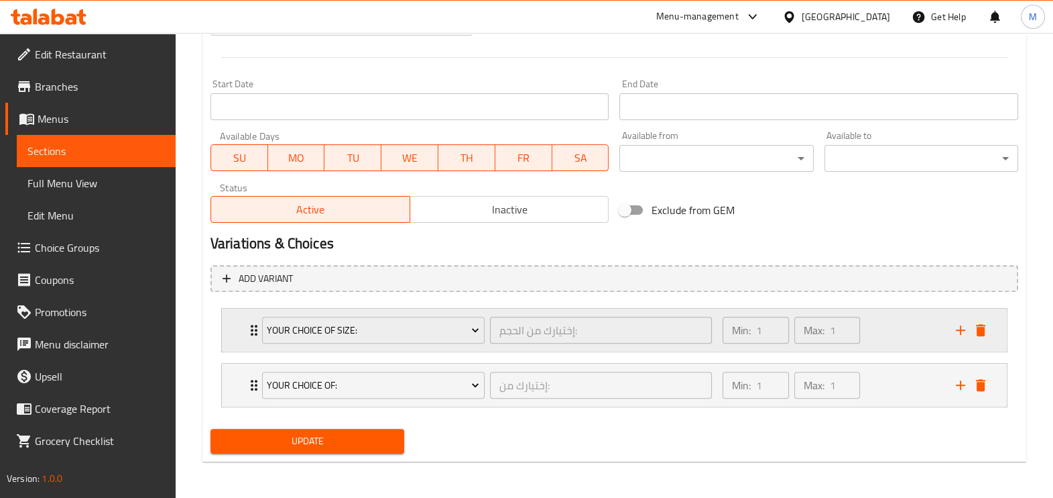
click at [905, 331] on div "Min: 1 ​ Max: 1 ​" at bounding box center [831, 329] width 233 height 43
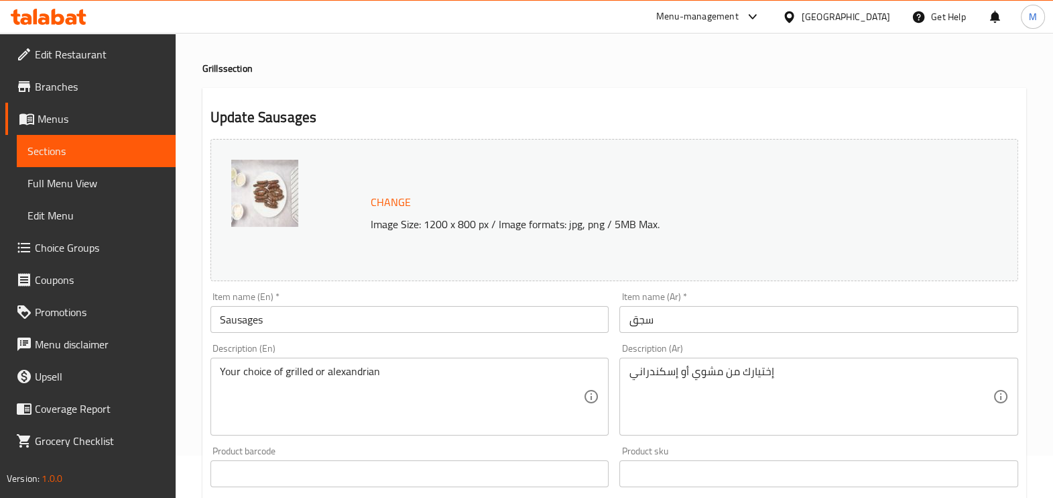
scroll to position [0, 0]
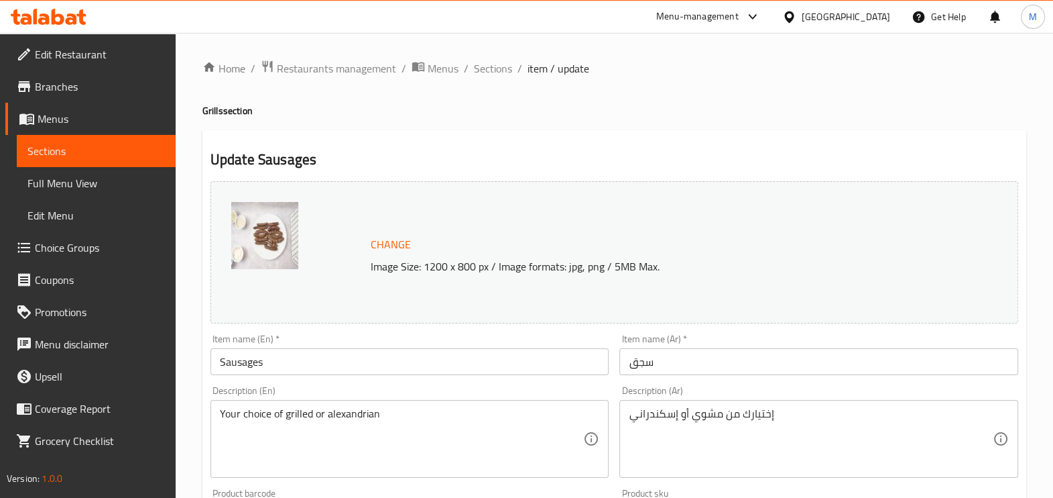
click at [513, 75] on ol "Home / Restaurants management / Menus / Sections / item / update" at bounding box center [614, 68] width 824 height 17
click at [499, 71] on span "Sections" at bounding box center [493, 68] width 38 height 16
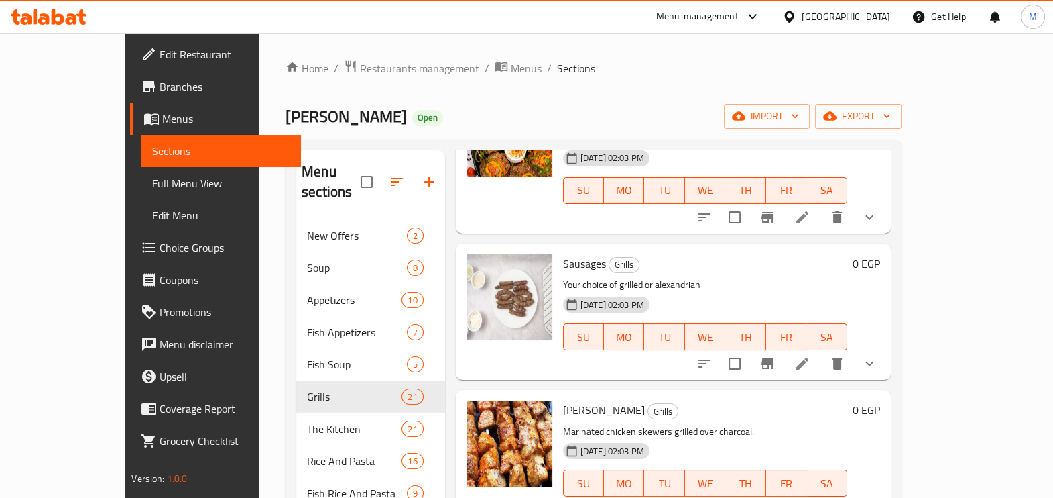
scroll to position [2095, 0]
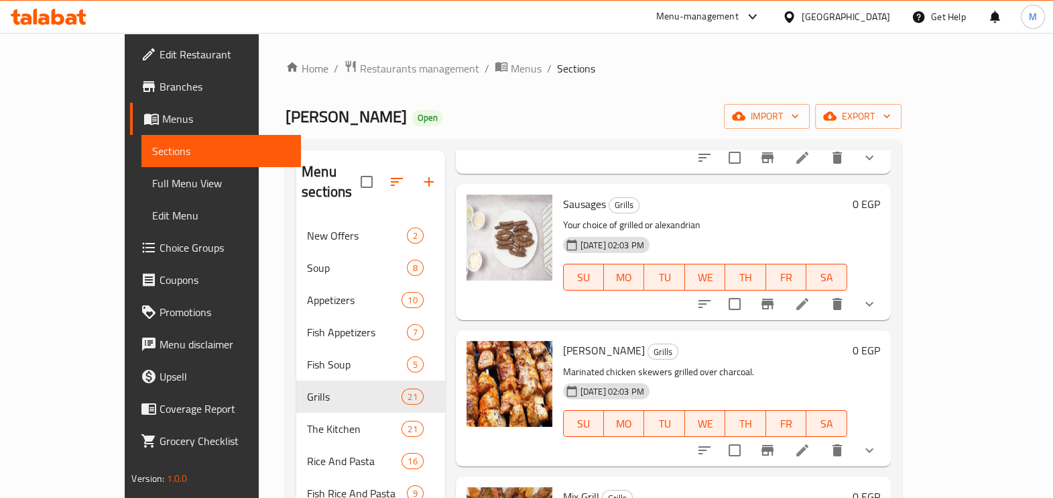
click at [878, 442] on icon "show more" at bounding box center [870, 450] width 16 height 16
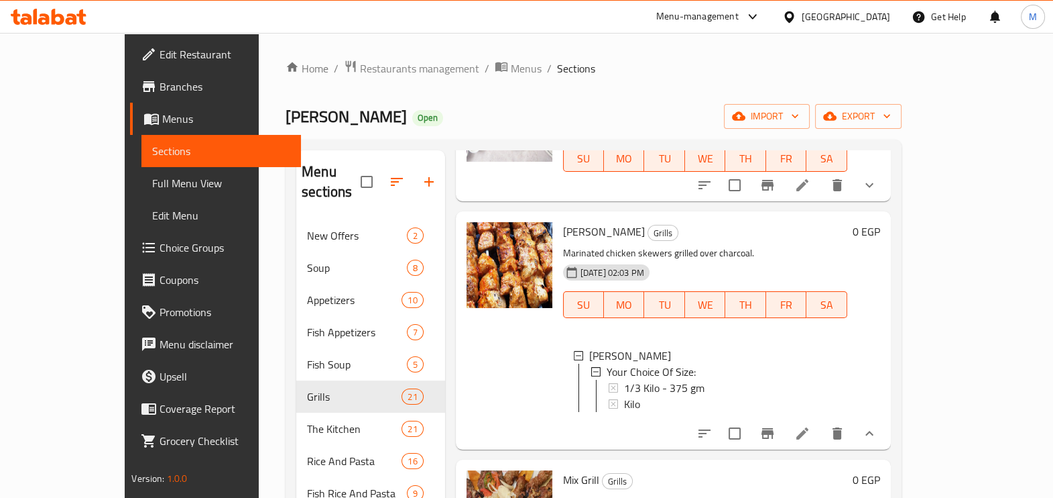
scroll to position [2179, 0]
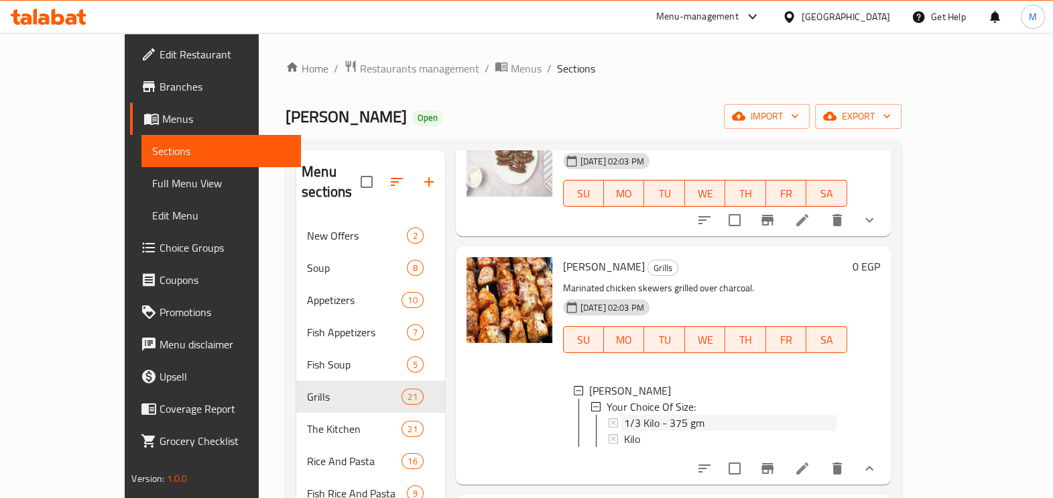
click at [645, 414] on span "1/3 Kilo - 375 gm" at bounding box center [664, 422] width 80 height 16
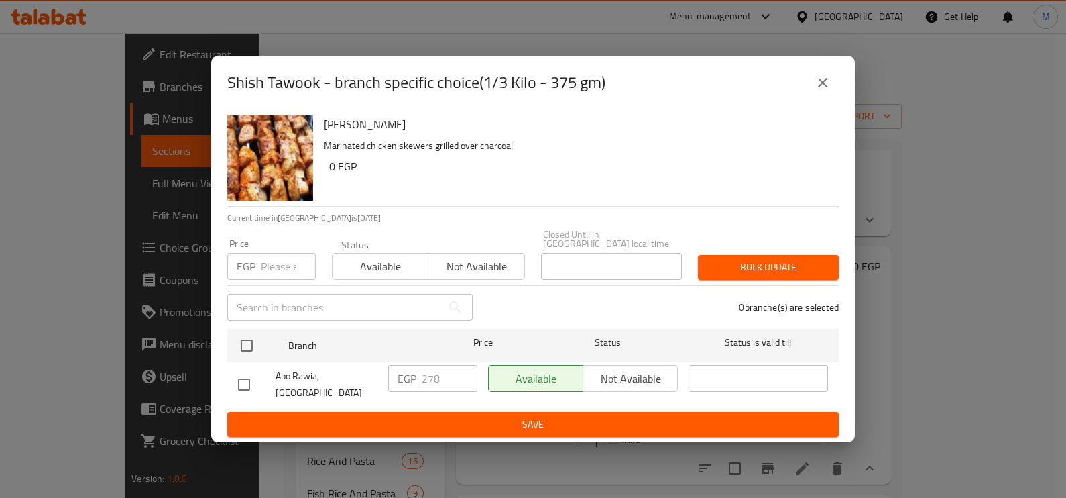
click at [249, 268] on p "EGP" at bounding box center [246, 266] width 19 height 16
click at [264, 268] on input "number" at bounding box center [288, 266] width 55 height 27
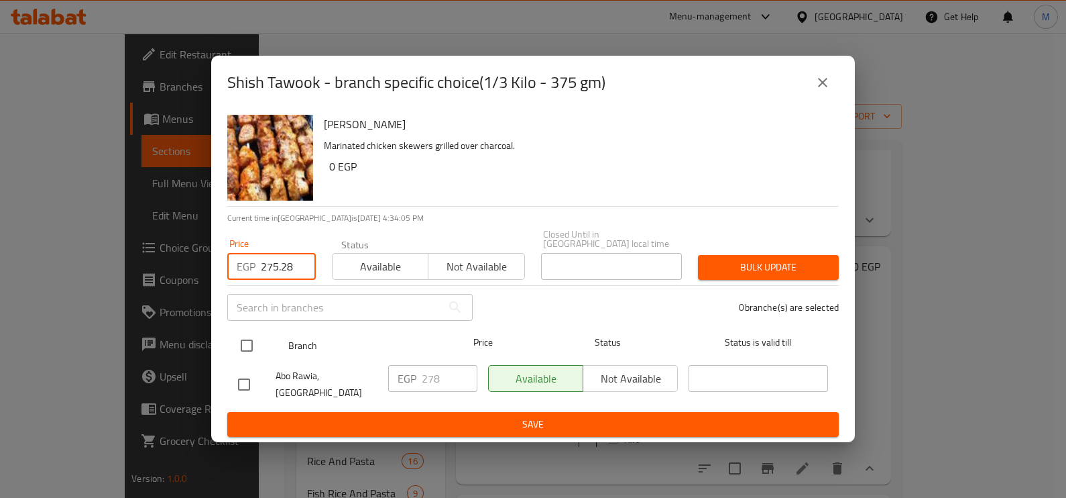
type input "275.28"
click at [251, 341] on input "checkbox" at bounding box center [247, 345] width 28 height 28
checkbox input "true"
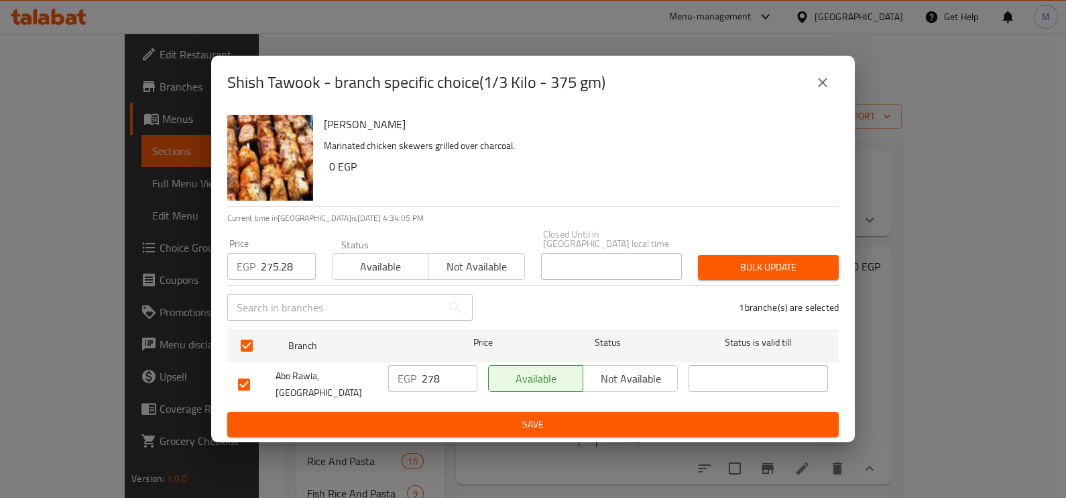
click at [738, 268] on span "Bulk update" at bounding box center [768, 267] width 119 height 17
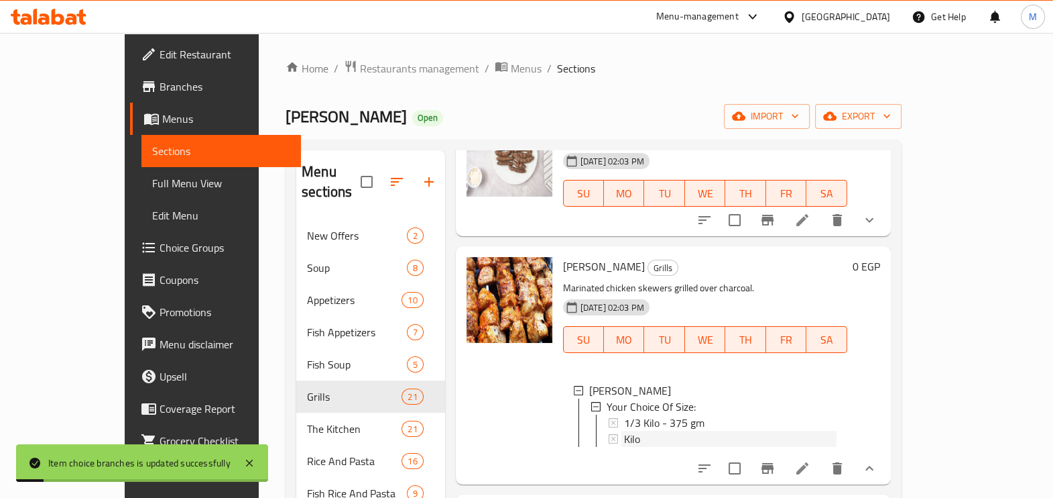
click at [624, 430] on span "Kilo" at bounding box center [632, 438] width 16 height 16
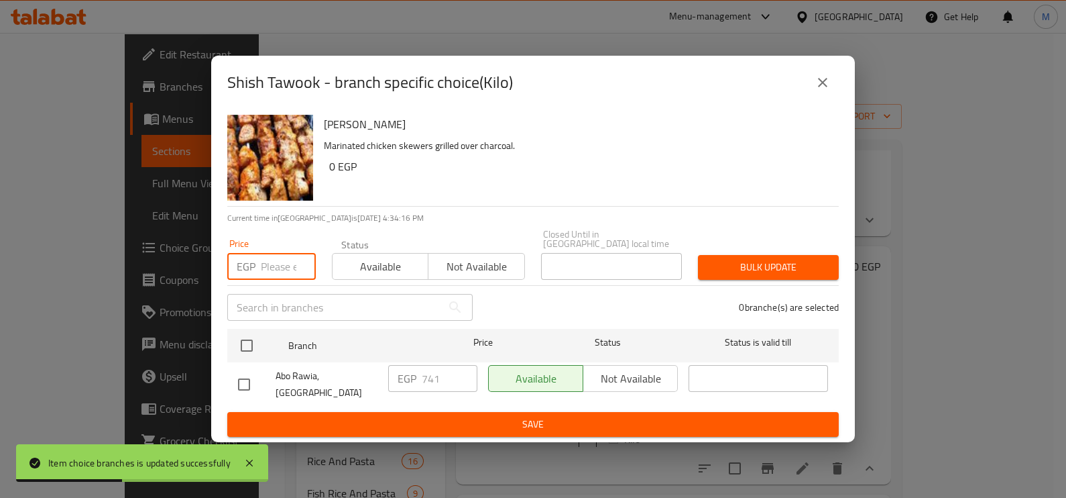
click at [285, 273] on input "number" at bounding box center [288, 266] width 55 height 27
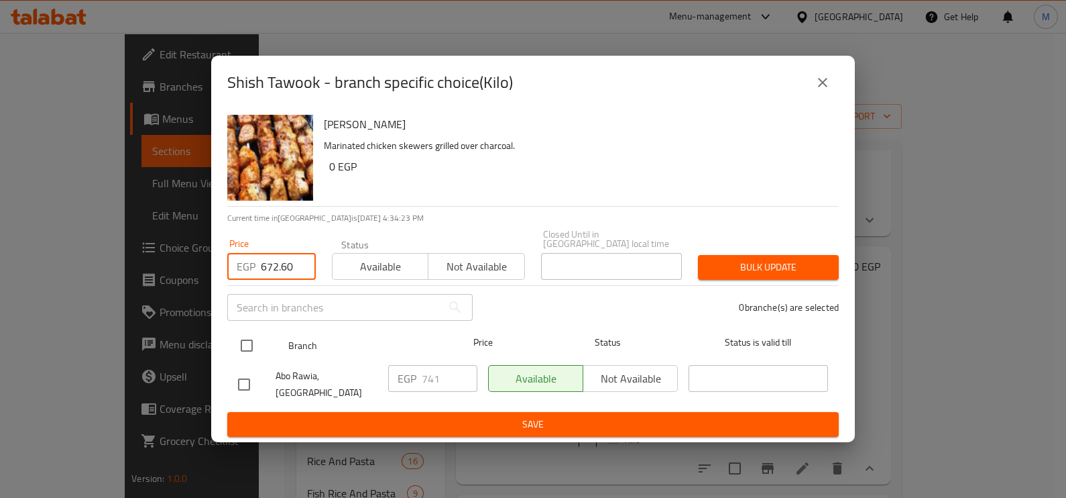
type input "672.60"
click at [250, 345] on input "checkbox" at bounding box center [247, 345] width 28 height 28
checkbox input "true"
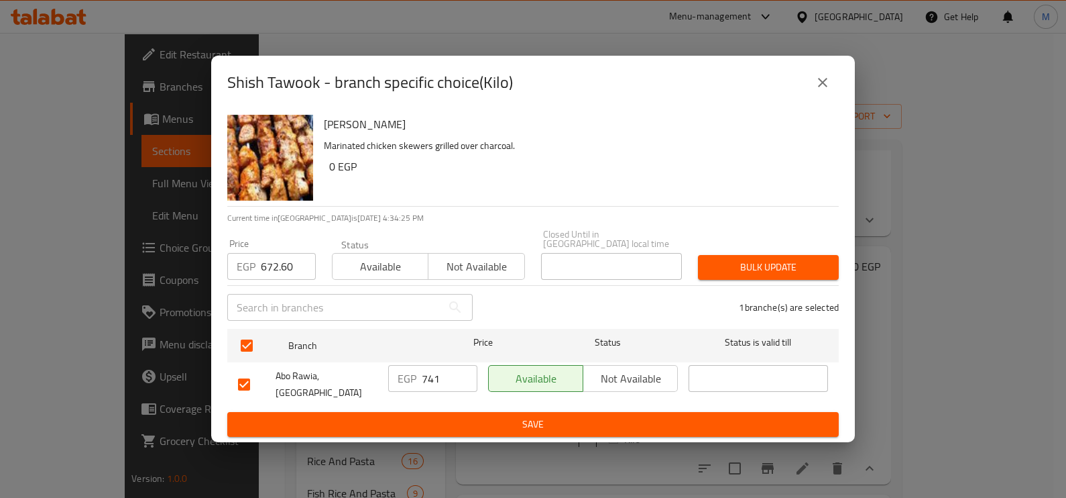
click at [791, 265] on span "Bulk update" at bounding box center [768, 267] width 119 height 17
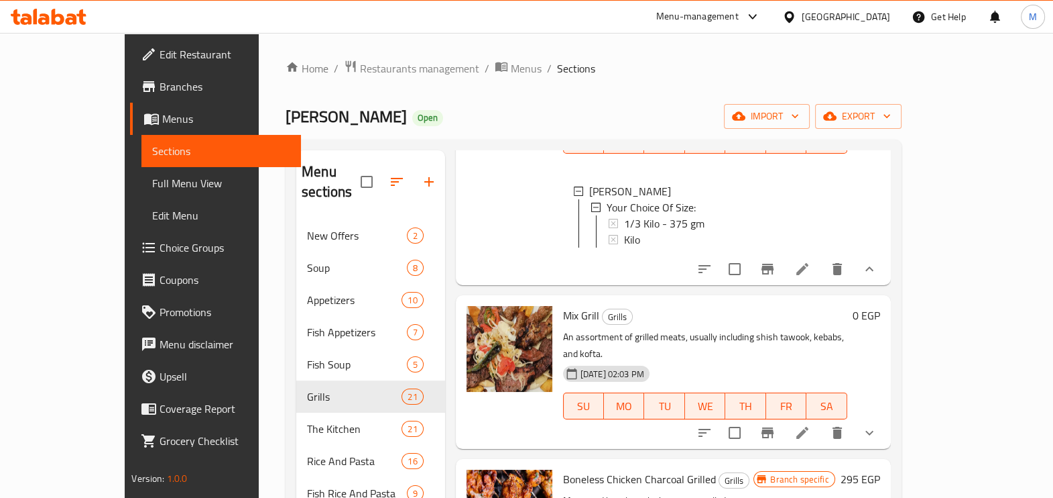
scroll to position [2430, 0]
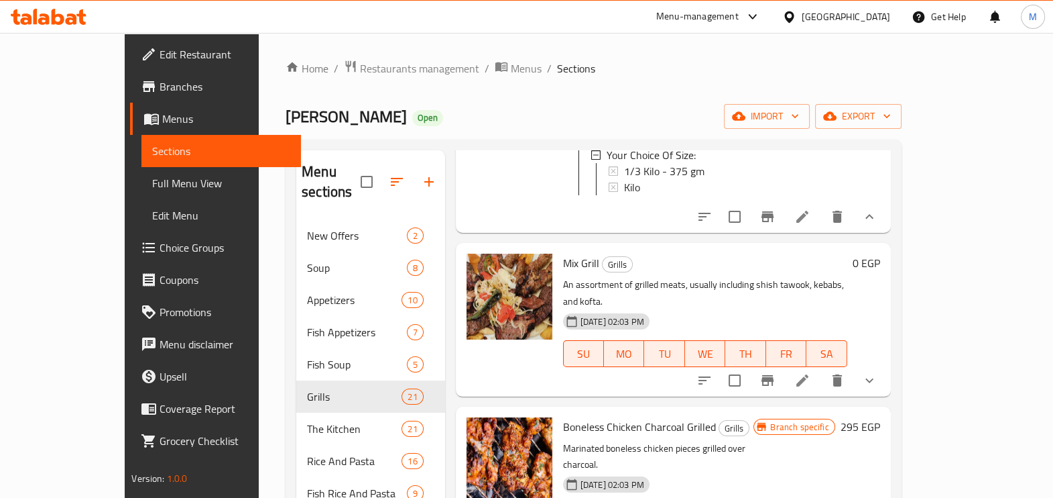
click at [874, 378] on icon "show more" at bounding box center [870, 380] width 8 height 5
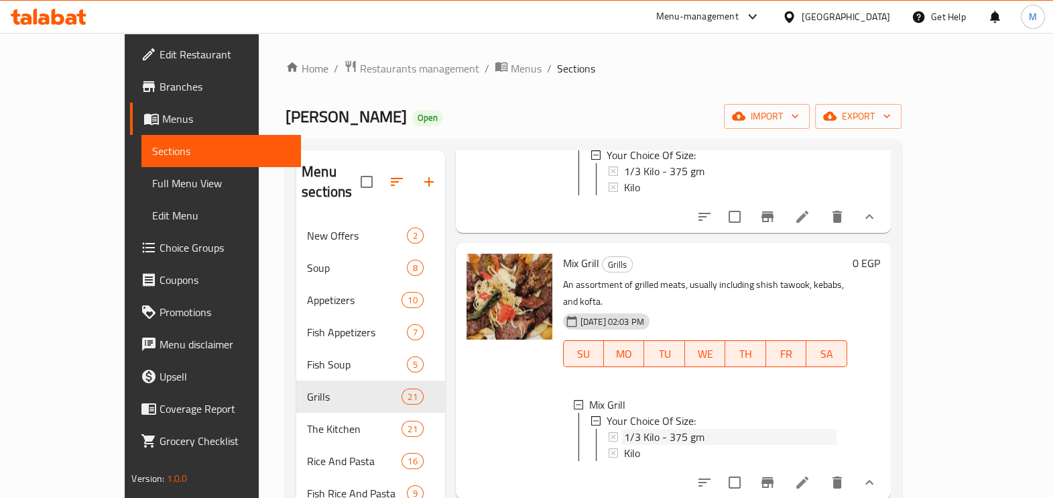
click at [624, 428] on span "1/3 Kilo - 375 gm" at bounding box center [664, 436] width 80 height 16
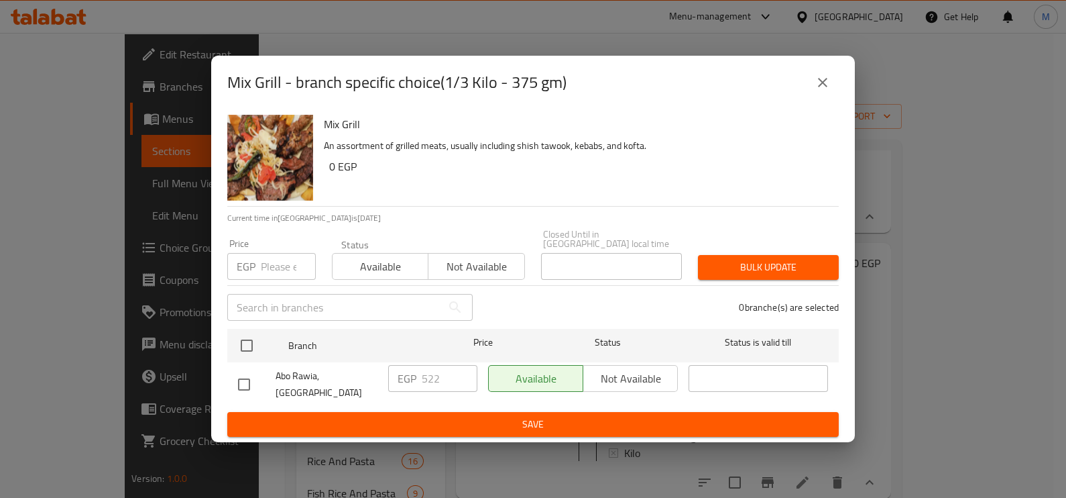
click at [251, 265] on p "EGP" at bounding box center [246, 266] width 19 height 16
click at [268, 268] on input "number" at bounding box center [288, 266] width 55 height 27
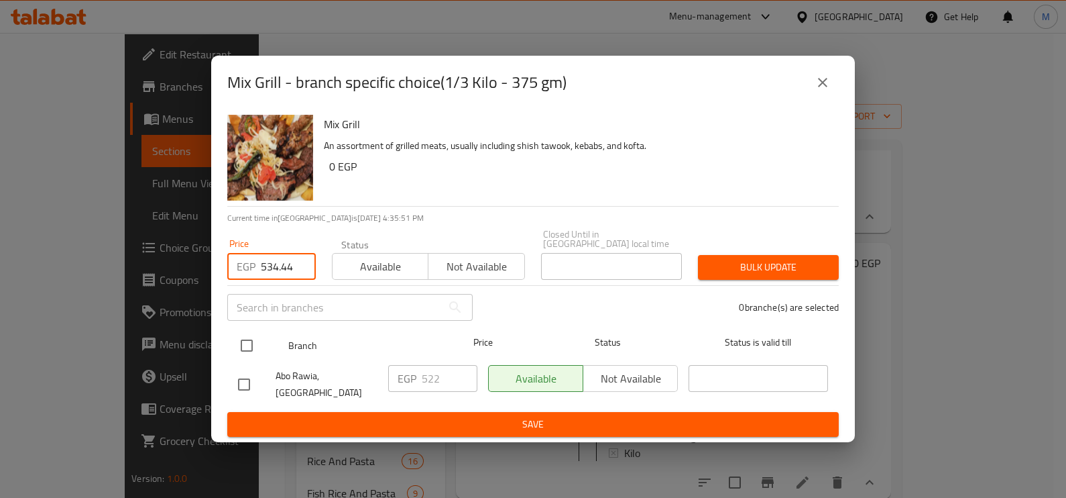
type input "534.44"
click at [249, 349] on input "checkbox" at bounding box center [247, 345] width 28 height 28
checkbox input "true"
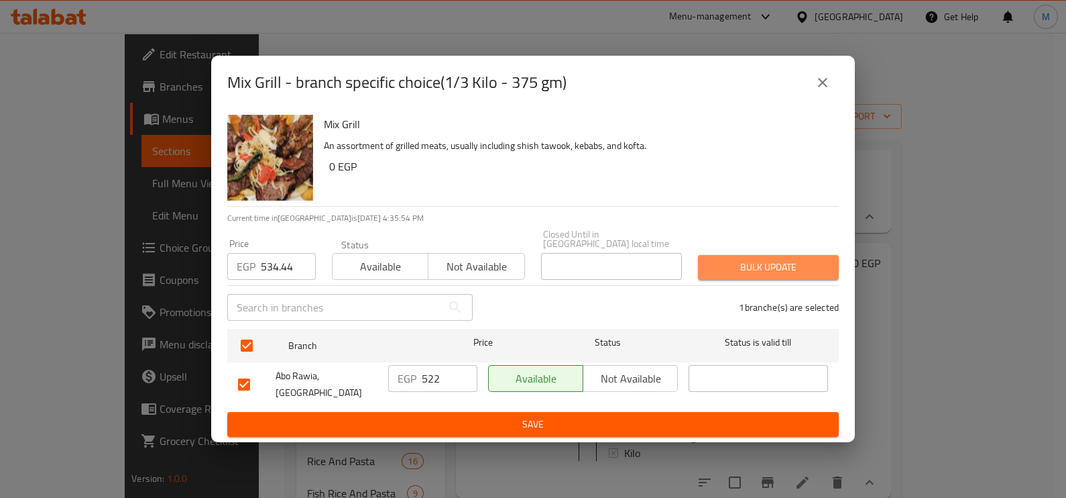
click at [797, 266] on span "Bulk update" at bounding box center [768, 267] width 119 height 17
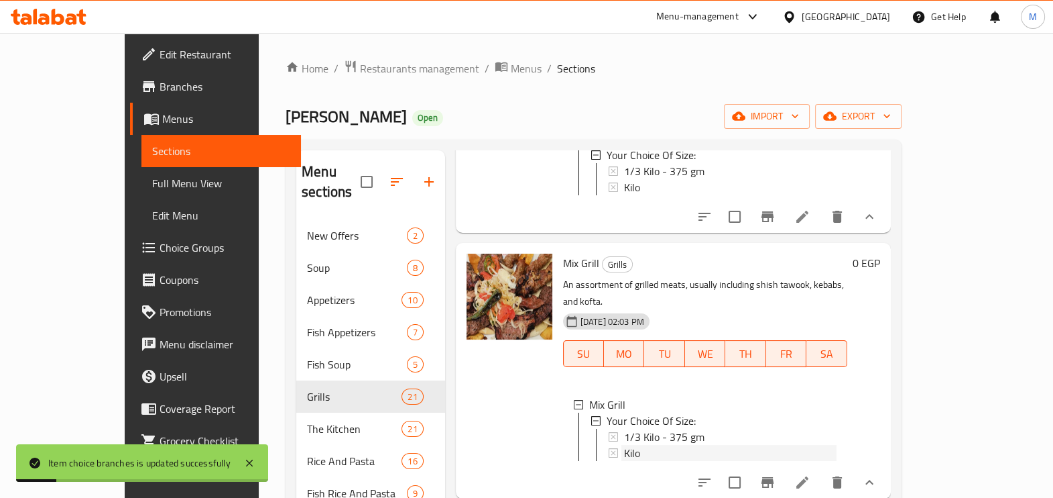
click at [624, 445] on div "Kilo" at bounding box center [730, 453] width 213 height 16
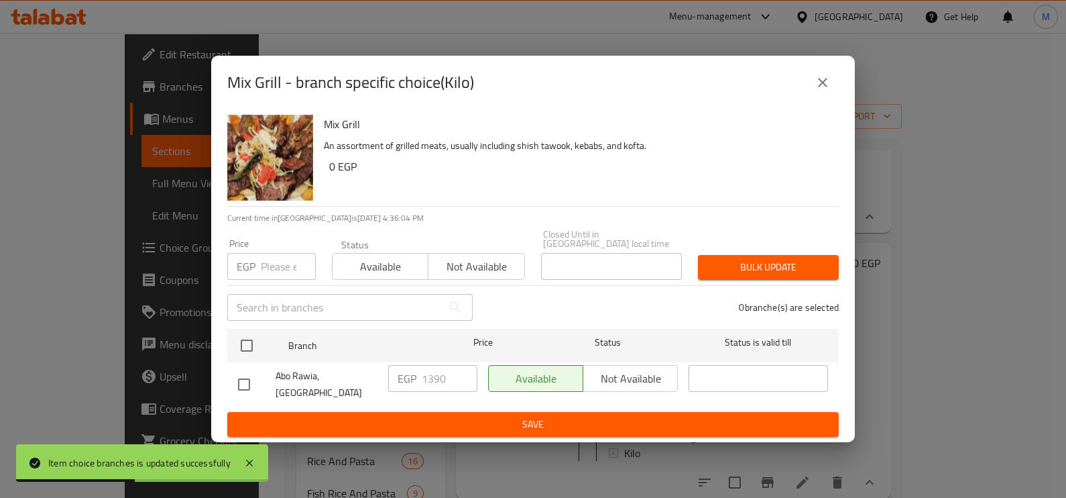
click at [259, 272] on div "EGP Price" at bounding box center [271, 266] width 89 height 27
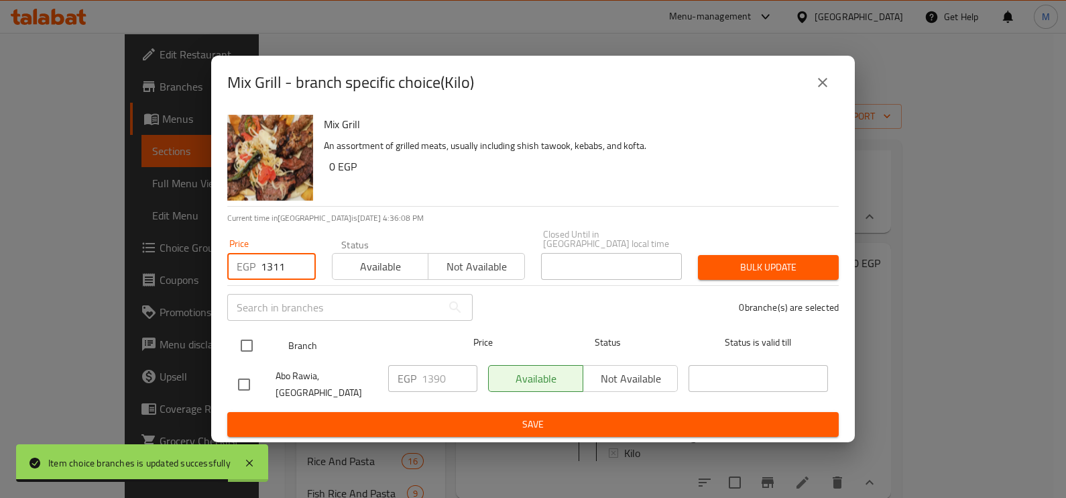
type input "1311"
click at [251, 350] on input "checkbox" at bounding box center [247, 345] width 28 height 28
checkbox input "true"
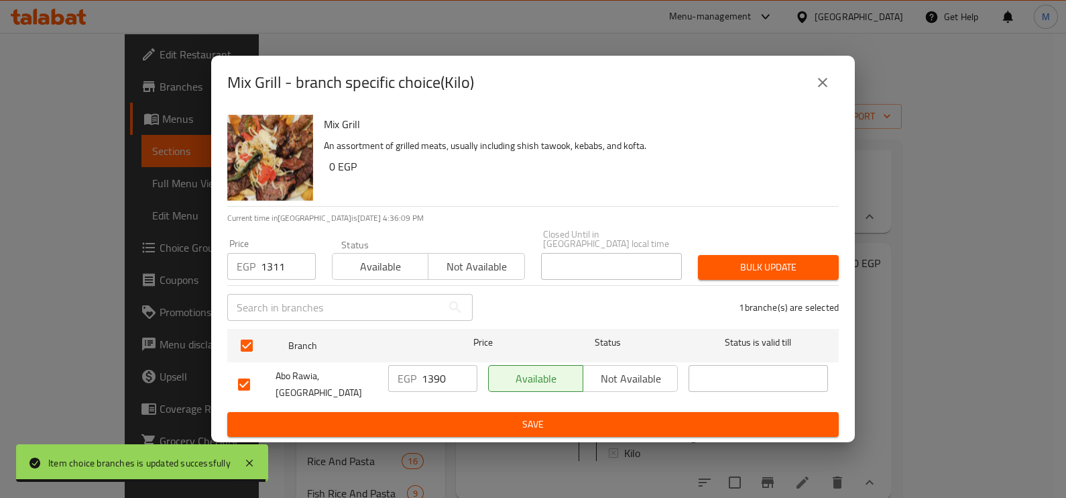
click at [771, 269] on span "Bulk update" at bounding box center [768, 267] width 119 height 17
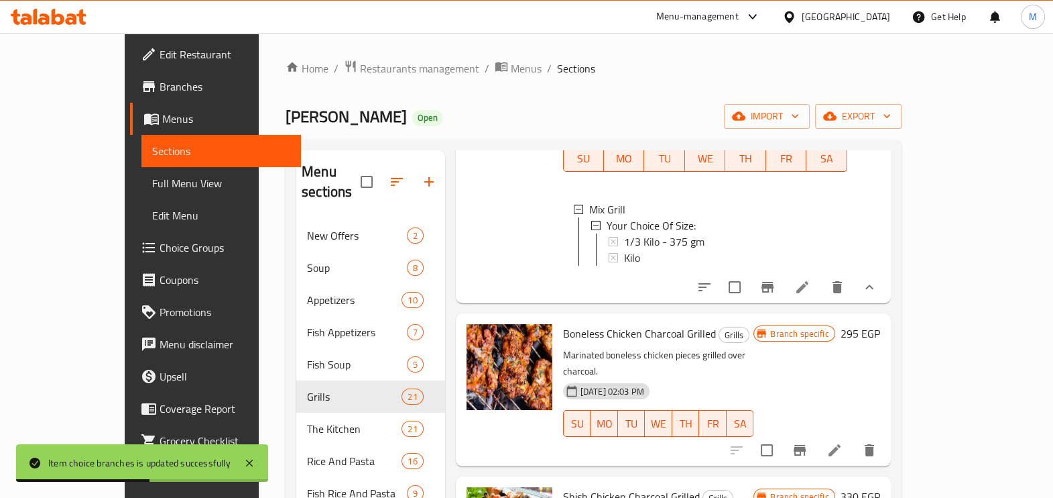
scroll to position [2681, 0]
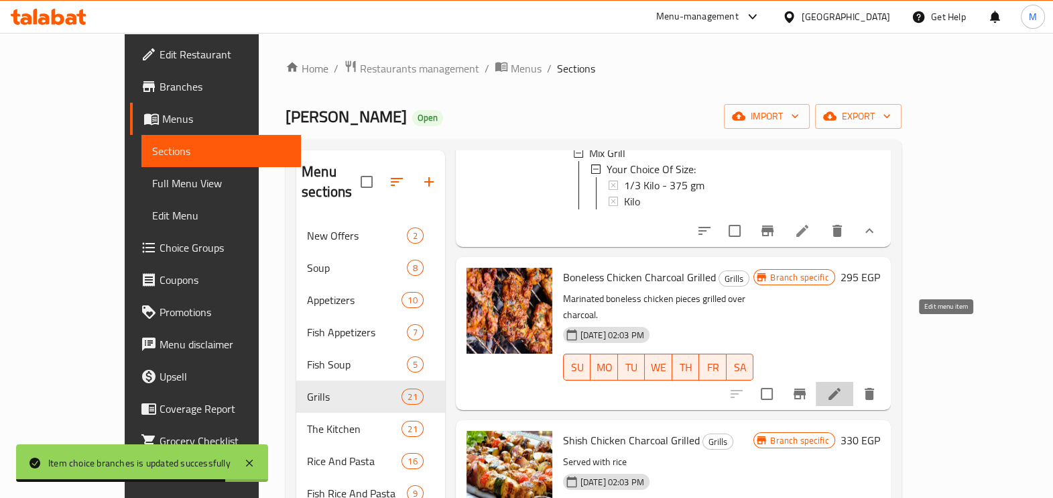
click at [843, 386] on icon at bounding box center [835, 394] width 16 height 16
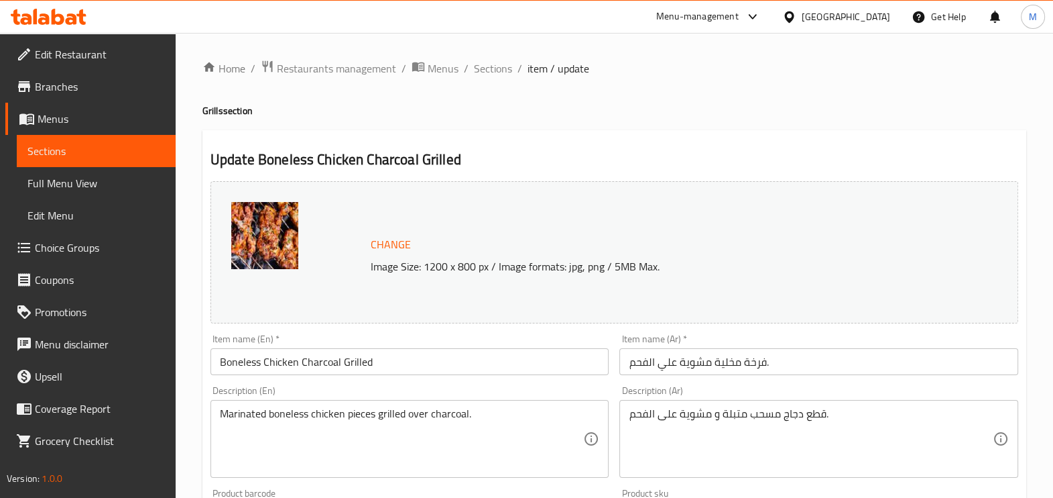
click at [494, 56] on div "Home / Restaurants management / Menus / Sections / item / update Grills section…" at bounding box center [615, 500] width 878 height 934
click at [493, 60] on span "Sections" at bounding box center [493, 68] width 38 height 16
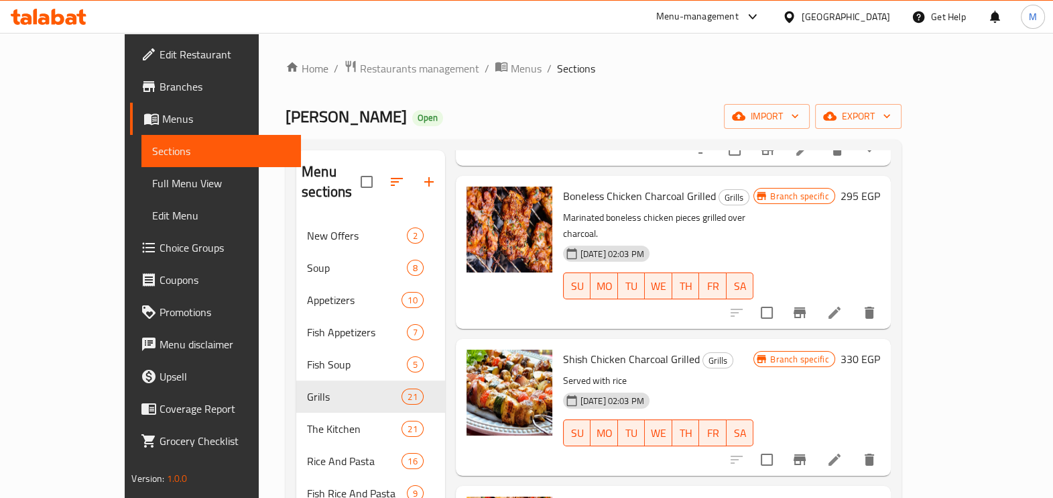
scroll to position [2591, 0]
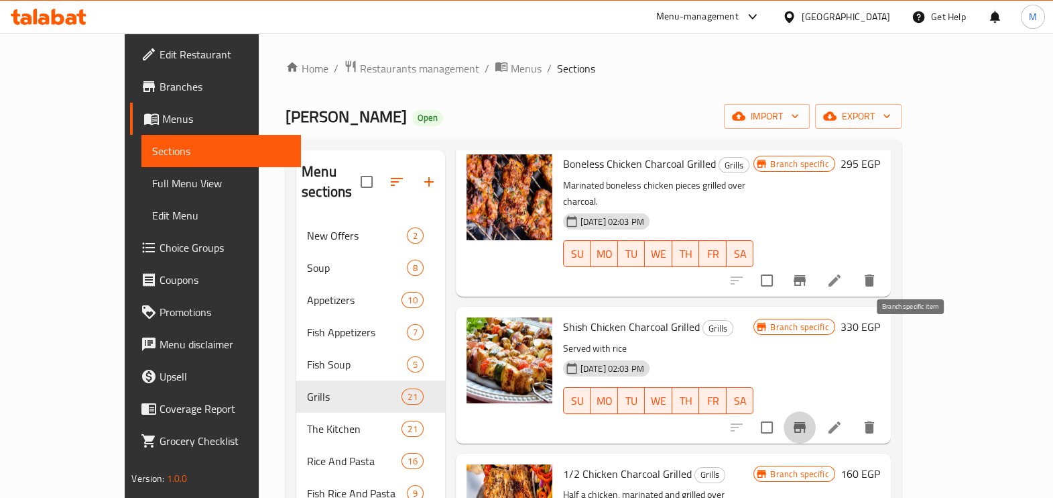
click at [816, 411] on button "Branch-specific-item" at bounding box center [800, 427] width 32 height 32
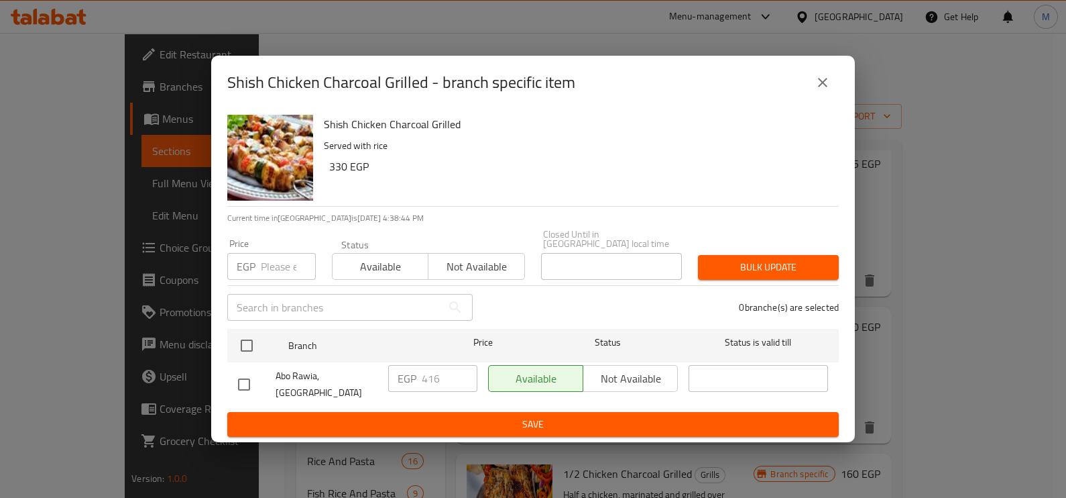
click at [828, 91] on icon "close" at bounding box center [823, 82] width 16 height 16
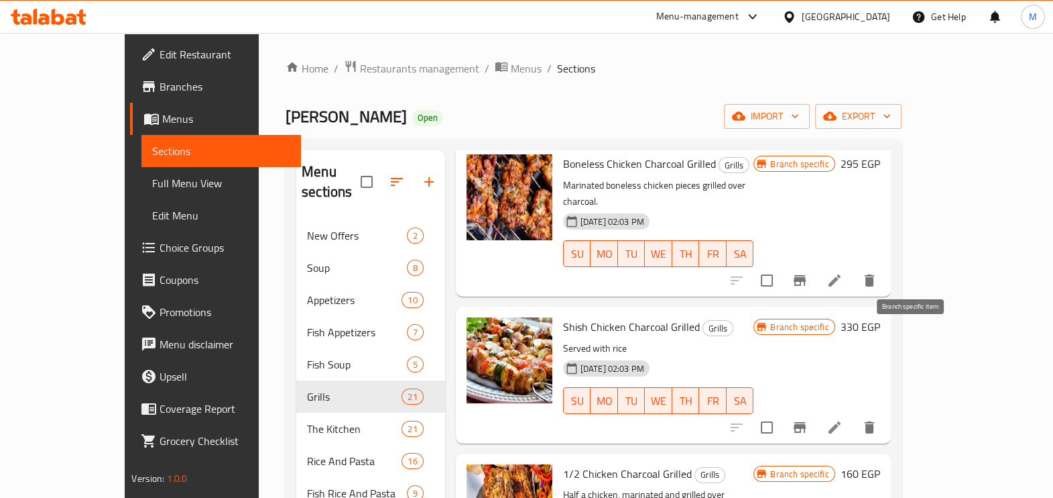
click at [806, 422] on icon "Branch-specific-item" at bounding box center [800, 427] width 12 height 11
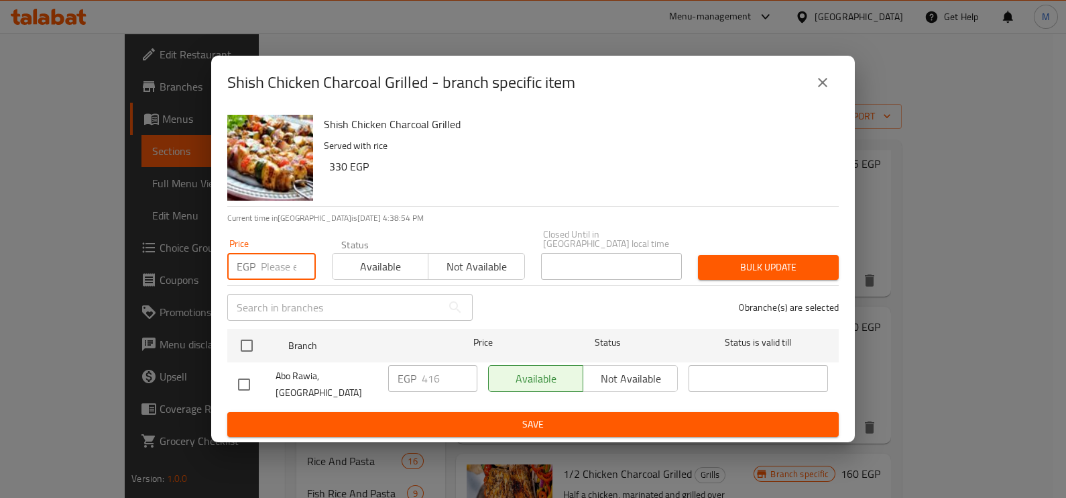
click at [279, 272] on input "number" at bounding box center [288, 266] width 55 height 27
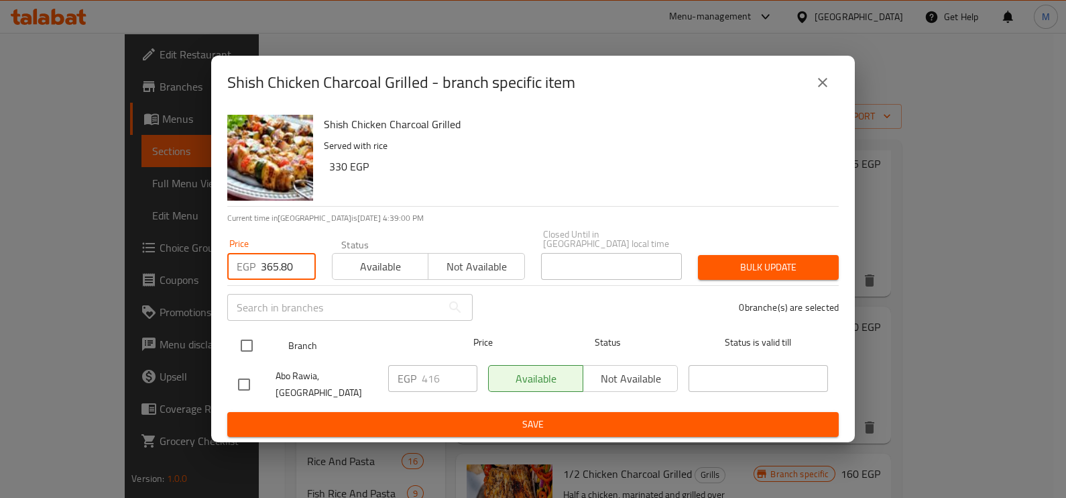
type input "365.80"
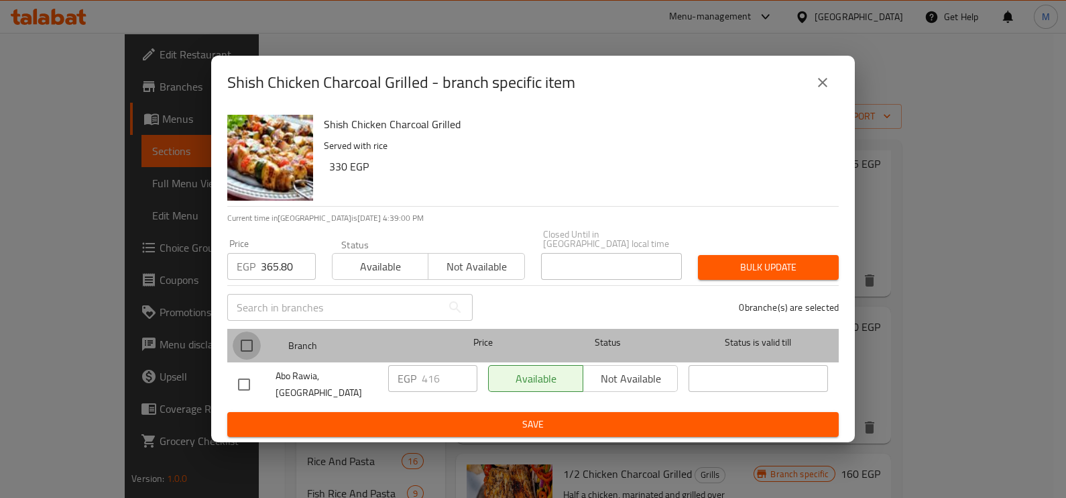
click at [253, 344] on input "checkbox" at bounding box center [247, 345] width 28 height 28
checkbox input "true"
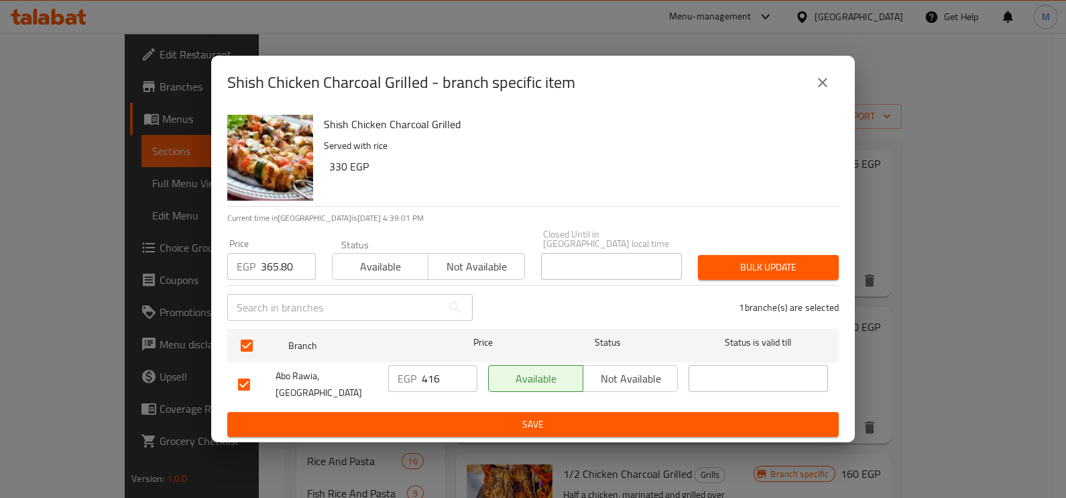
click at [761, 268] on span "Bulk update" at bounding box center [768, 267] width 119 height 17
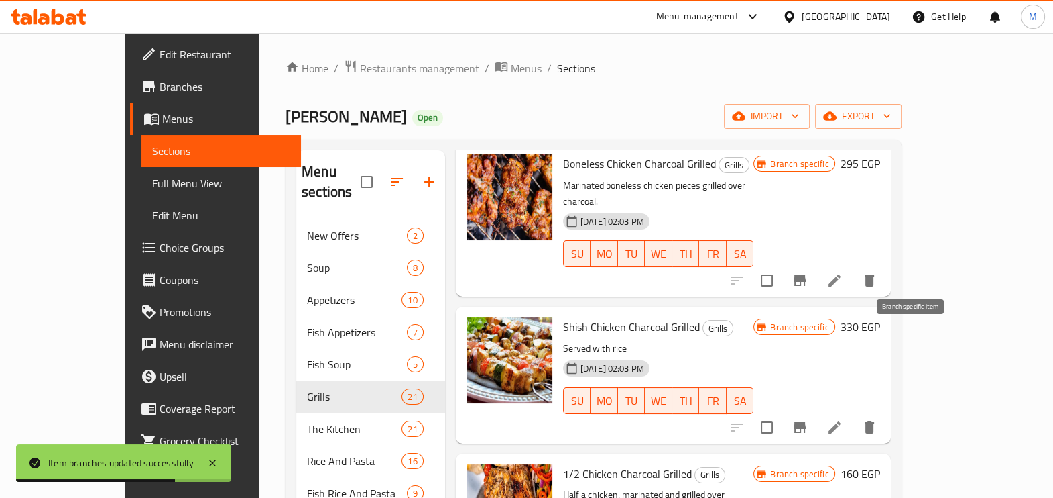
click at [808, 419] on icon "Branch-specific-item" at bounding box center [800, 427] width 16 height 16
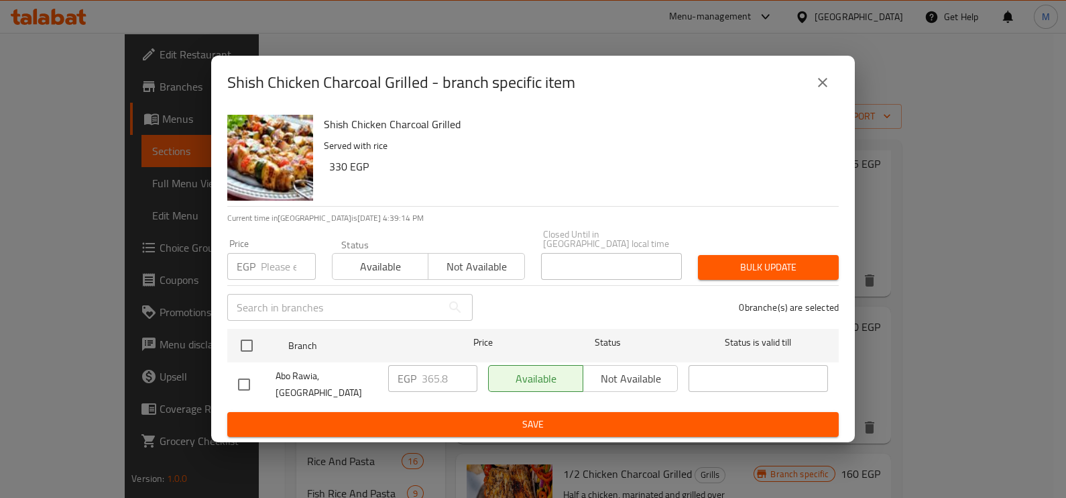
click at [829, 87] on icon "close" at bounding box center [823, 82] width 16 height 16
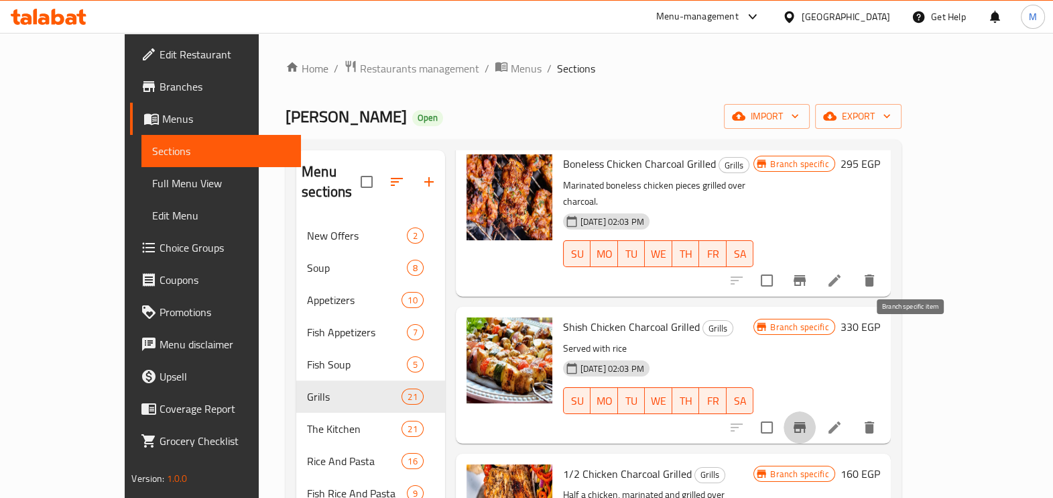
click at [806, 422] on icon "Branch-specific-item" at bounding box center [800, 427] width 12 height 11
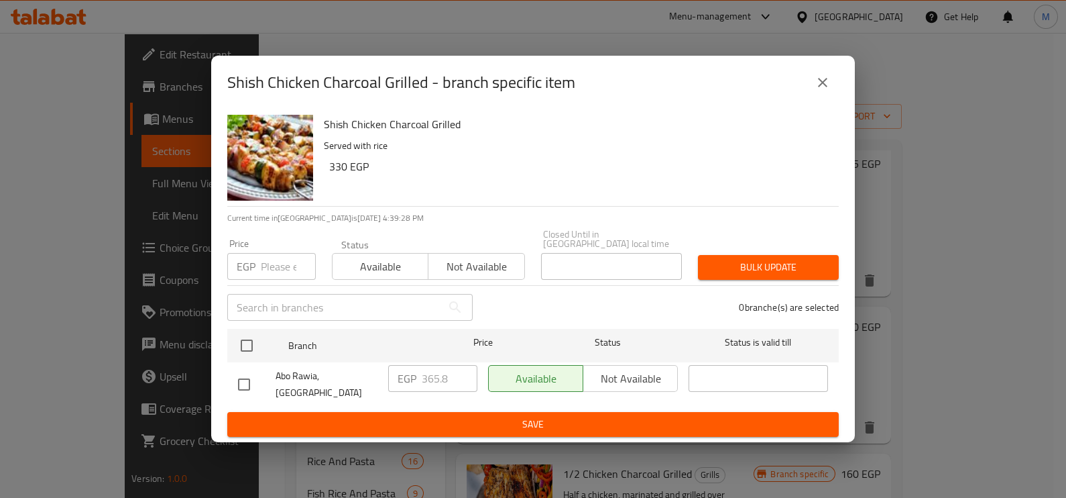
click at [826, 87] on icon "close" at bounding box center [823, 82] width 16 height 16
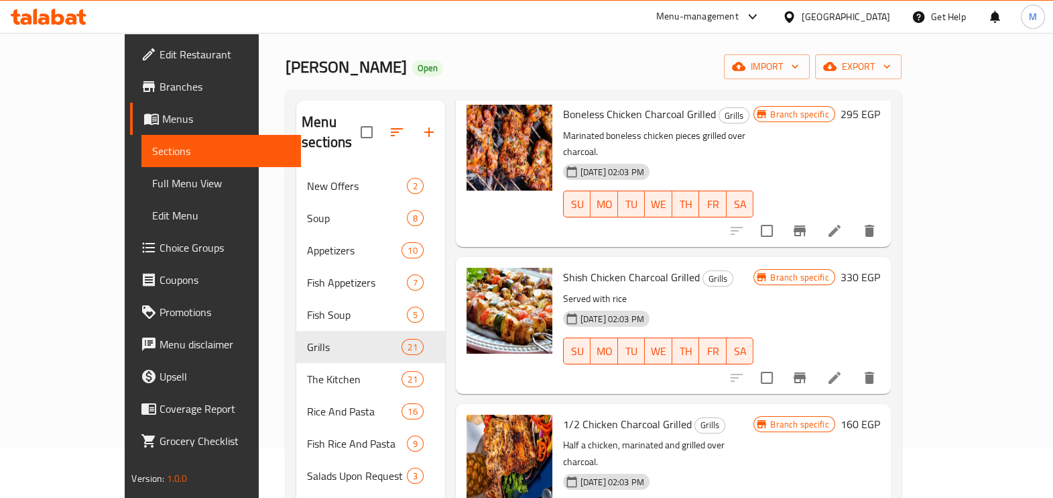
scroll to position [83, 0]
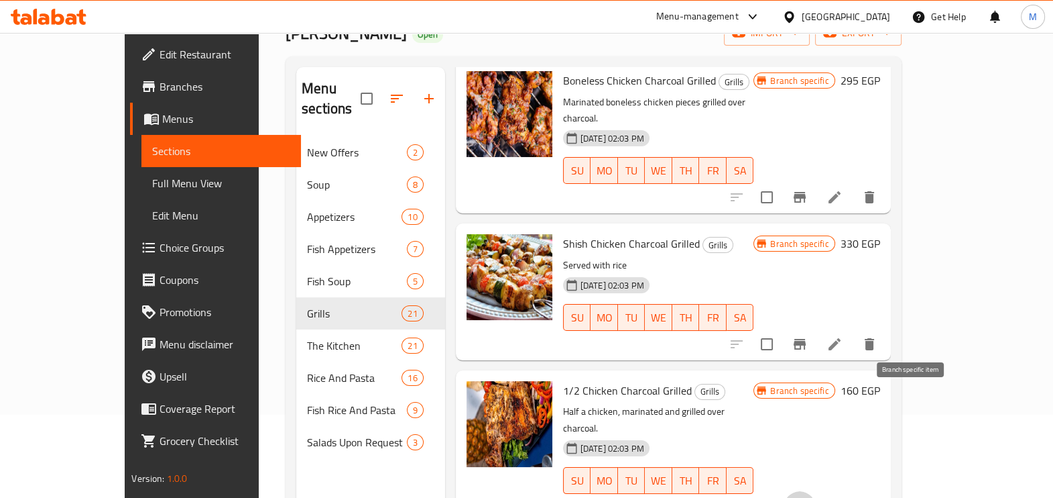
click at [806, 497] on icon "Branch-specific-item" at bounding box center [800, 507] width 12 height 11
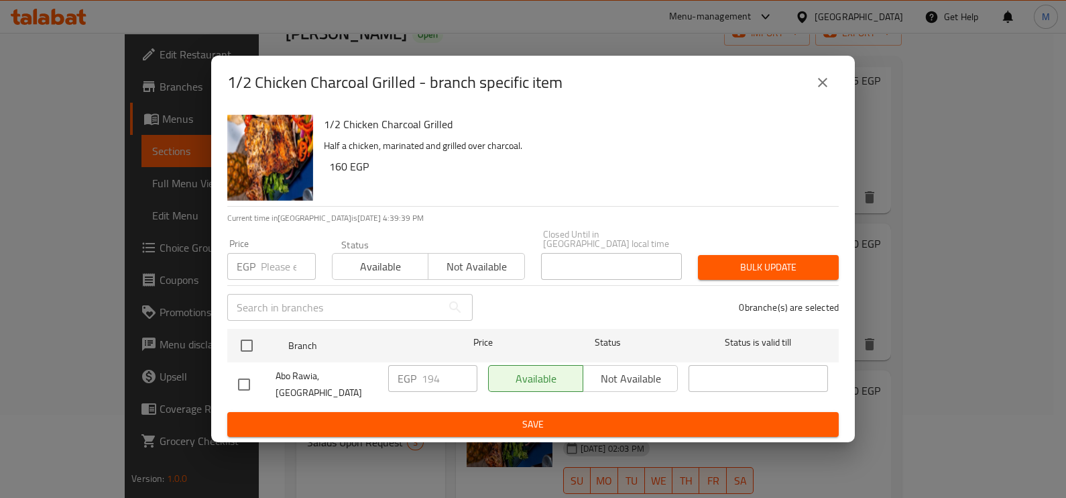
click at [275, 269] on input "number" at bounding box center [288, 266] width 55 height 27
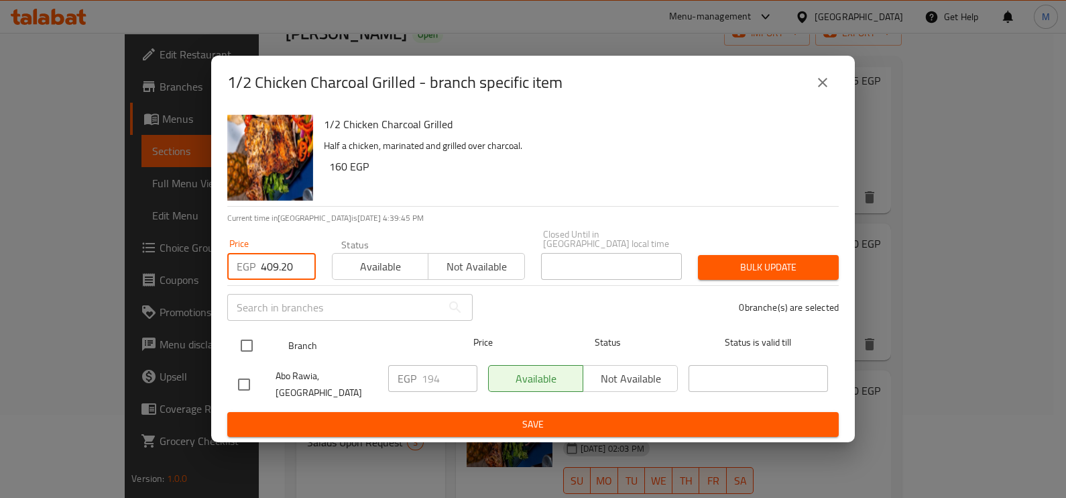
type input "409.20"
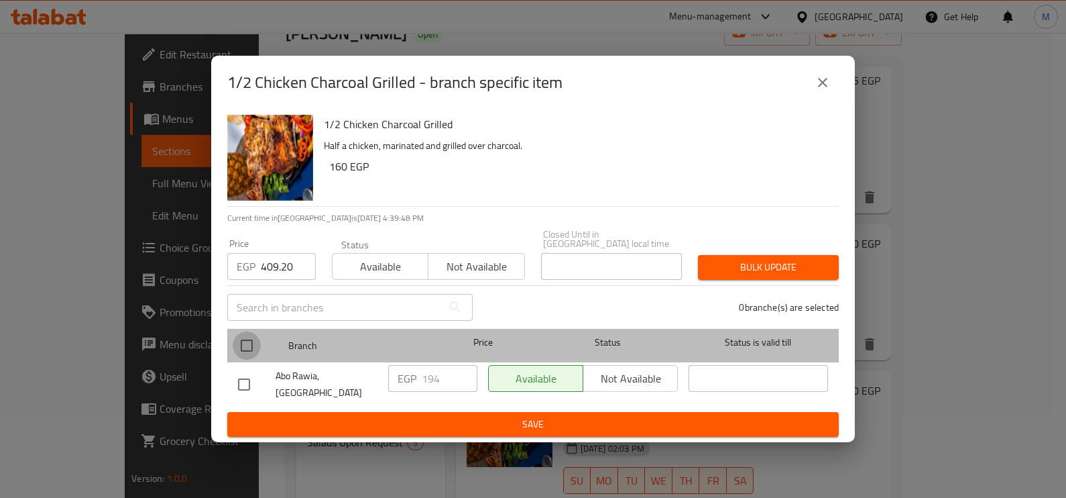
drag, startPoint x: 235, startPoint y: 350, endPoint x: 241, endPoint y: 353, distance: 7.2
click at [241, 353] on input "checkbox" at bounding box center [247, 345] width 28 height 28
checkbox input "true"
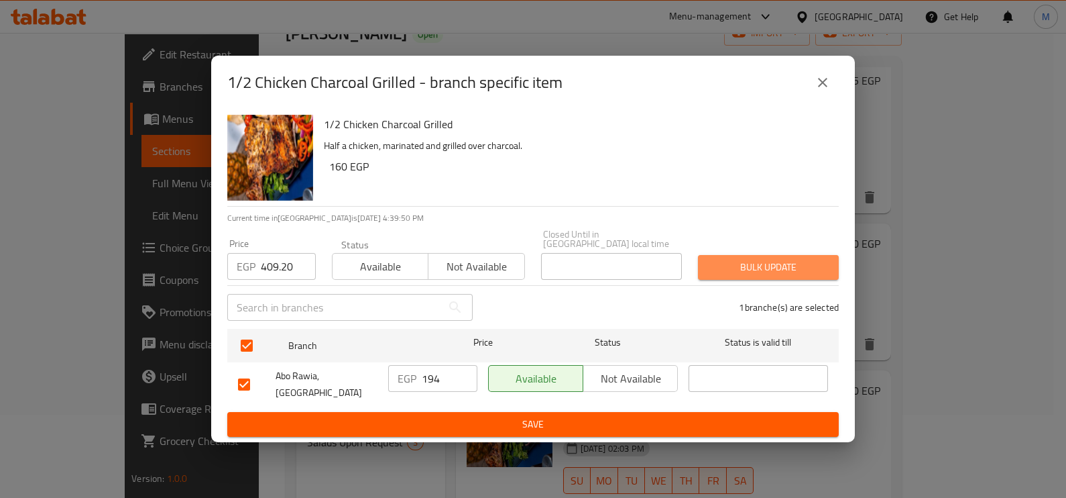
click at [711, 272] on span "Bulk update" at bounding box center [768, 267] width 119 height 17
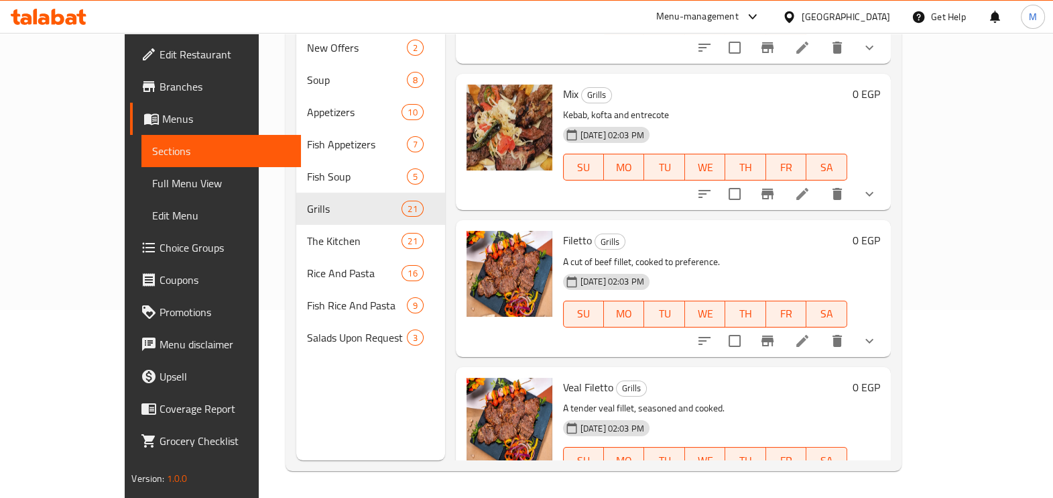
scroll to position [831, 0]
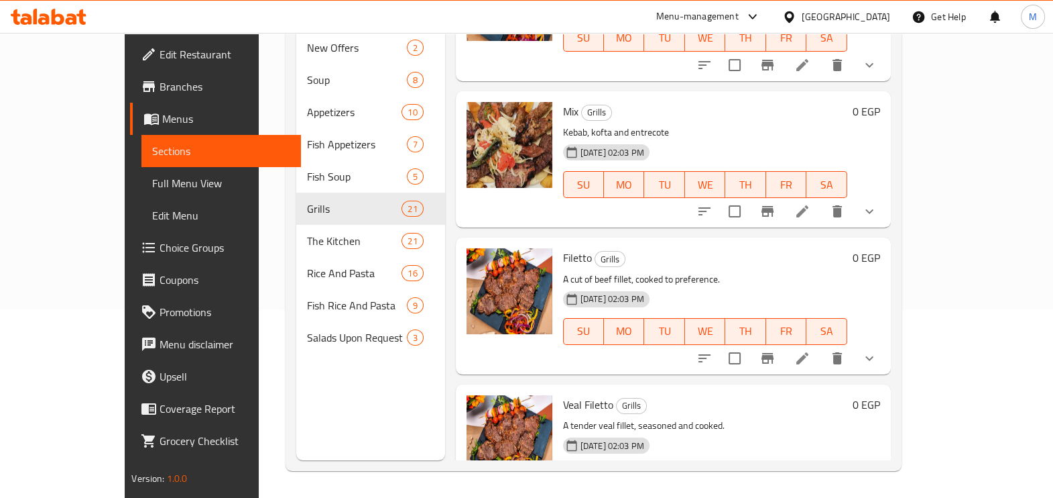
click at [259, 402] on div "Home / Restaurants management / Menus / Sections Abo Rawia Open import export M…" at bounding box center [594, 171] width 670 height 652
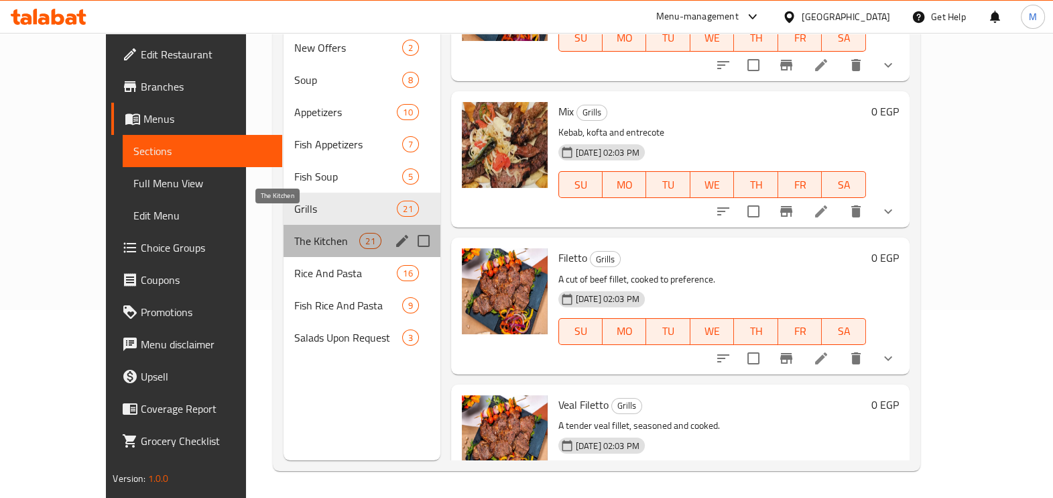
click at [294, 233] on span "The Kitchen" at bounding box center [326, 241] width 65 height 16
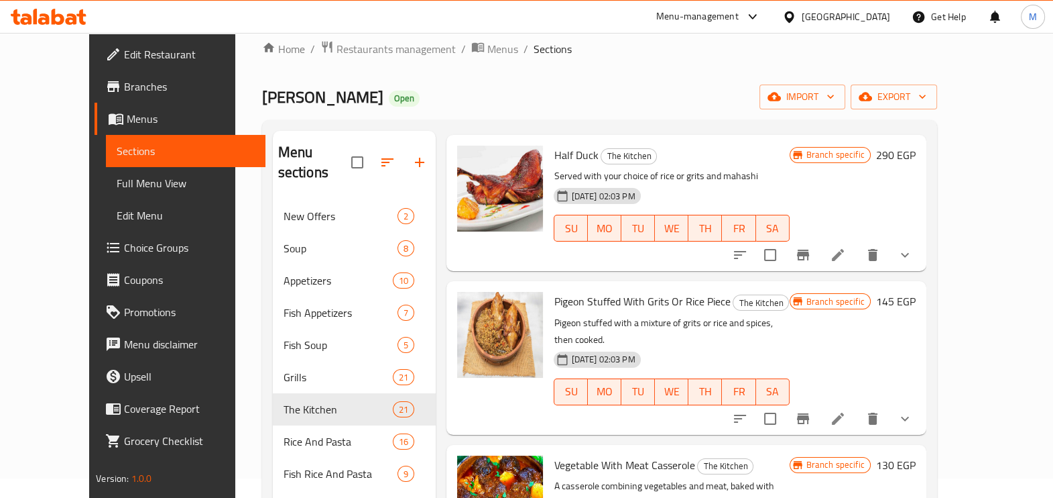
scroll to position [922, 0]
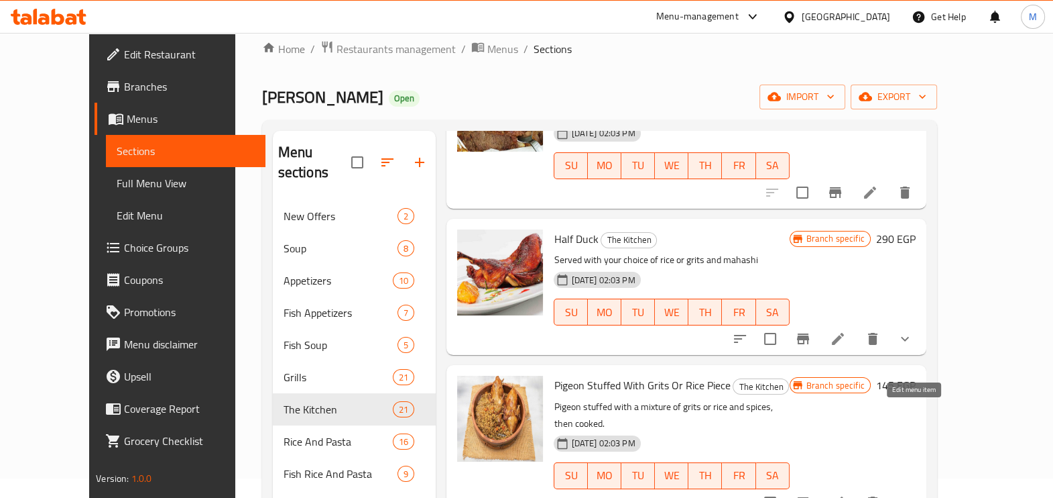
click at [846, 494] on icon at bounding box center [838, 502] width 16 height 16
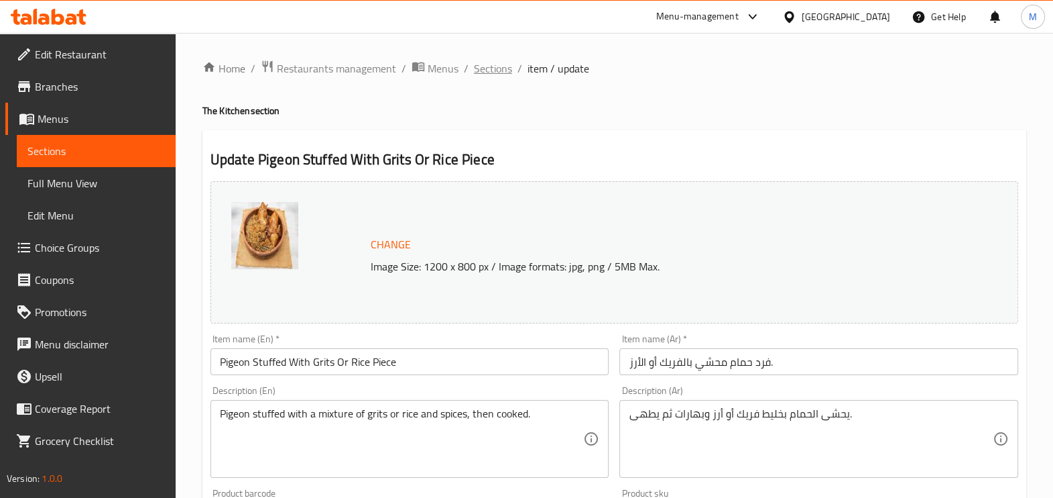
click at [496, 60] on span "Sections" at bounding box center [493, 68] width 38 height 16
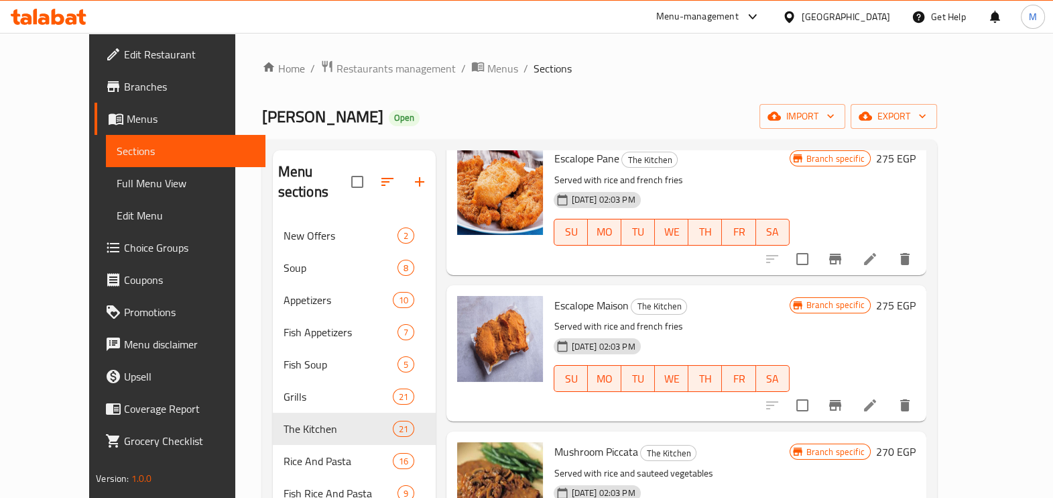
scroll to position [2561, 0]
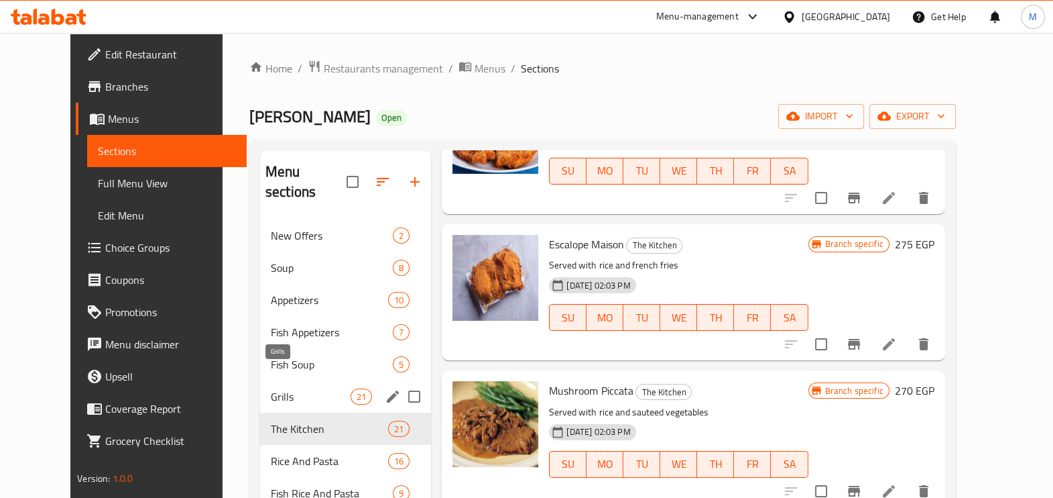
click at [321, 388] on span "Grills" at bounding box center [311, 396] width 80 height 16
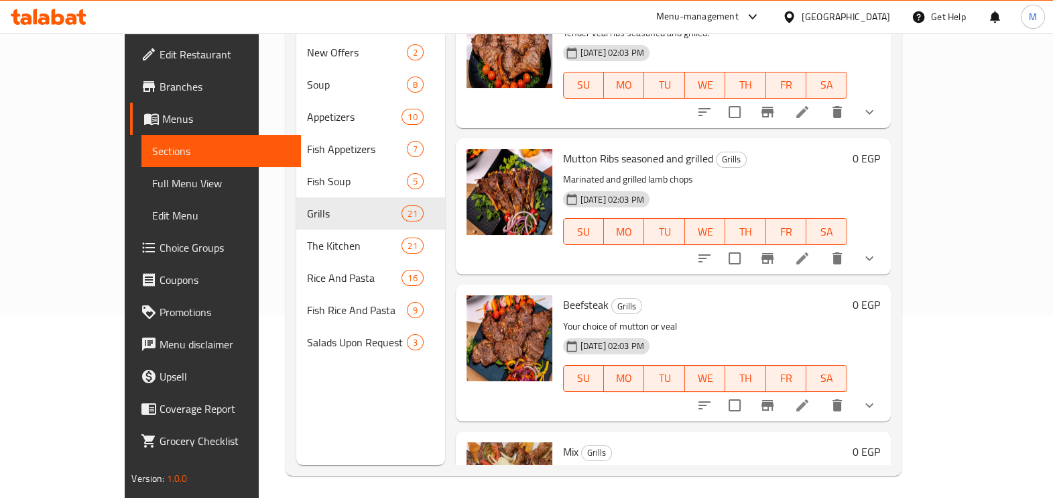
scroll to position [188, 0]
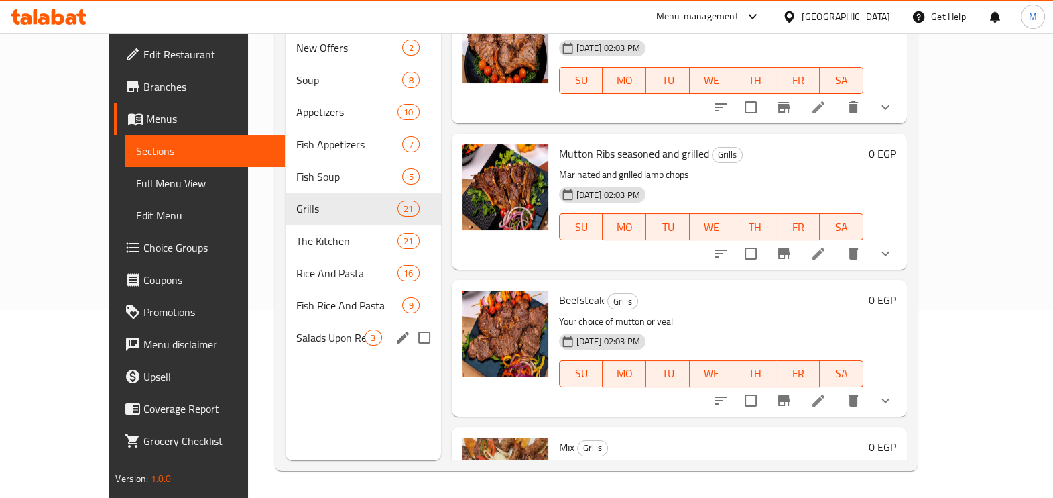
click at [302, 329] on span "Salads Upon Request" at bounding box center [330, 337] width 69 height 16
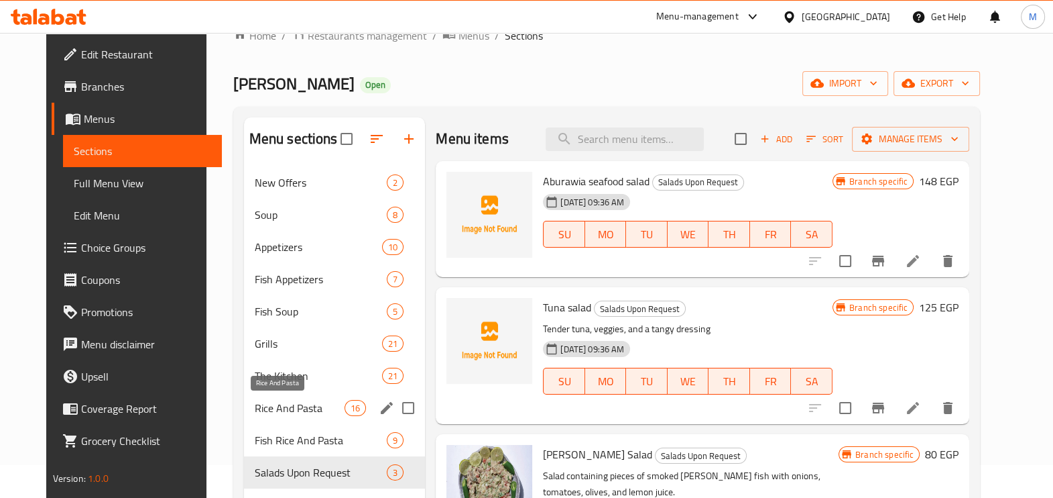
scroll to position [83, 0]
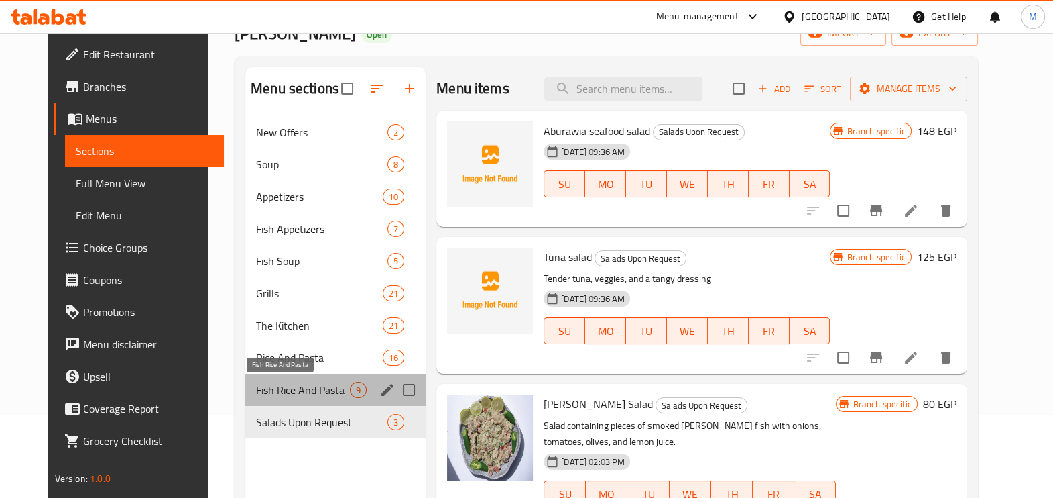
click at [285, 392] on span "Fish Rice And Pasta" at bounding box center [303, 390] width 94 height 16
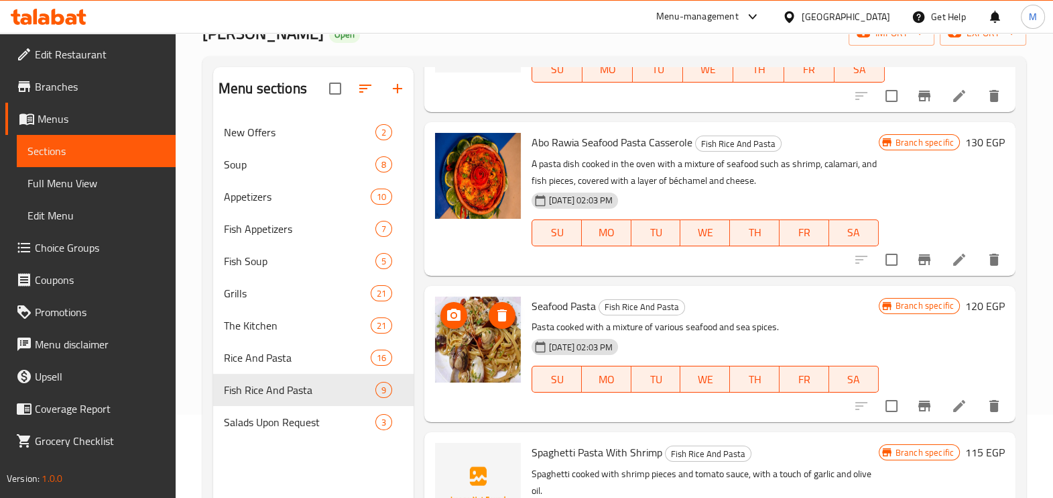
scroll to position [953, 0]
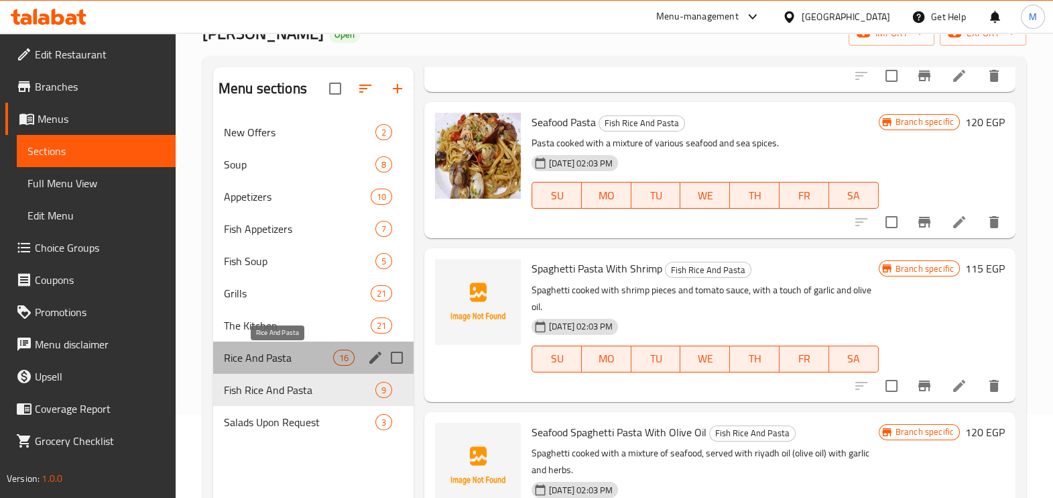
click at [295, 354] on span "Rice And Pasta" at bounding box center [278, 357] width 109 height 16
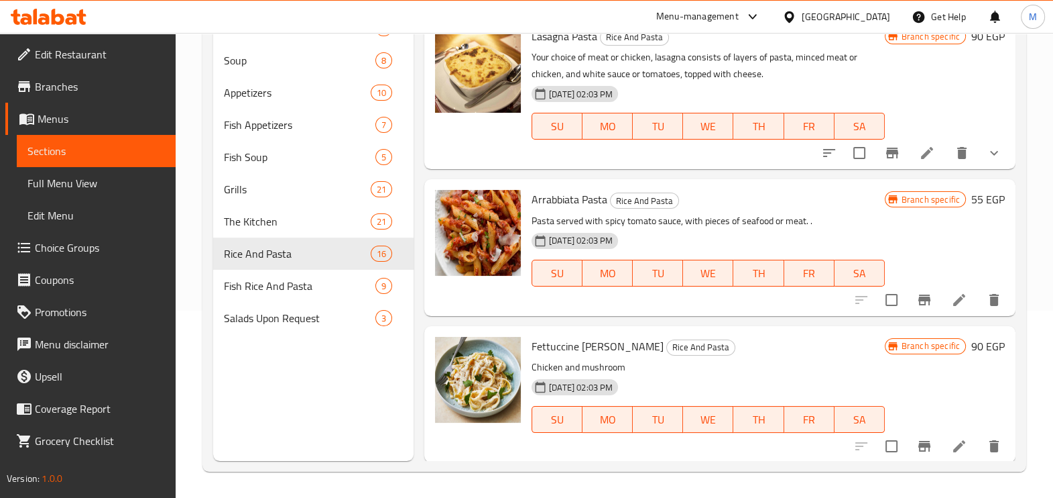
scroll to position [188, 0]
click at [281, 188] on span "Grills" at bounding box center [278, 188] width 109 height 16
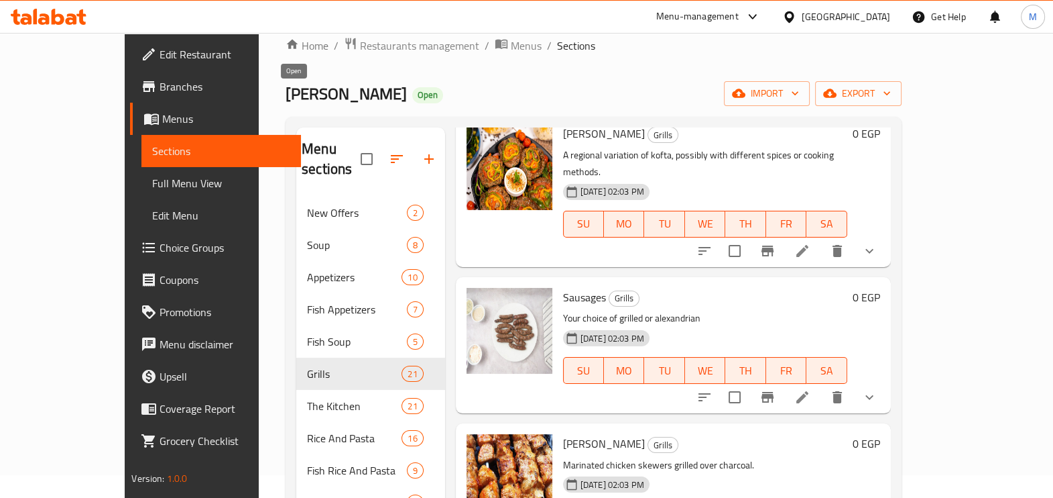
scroll to position [19, 0]
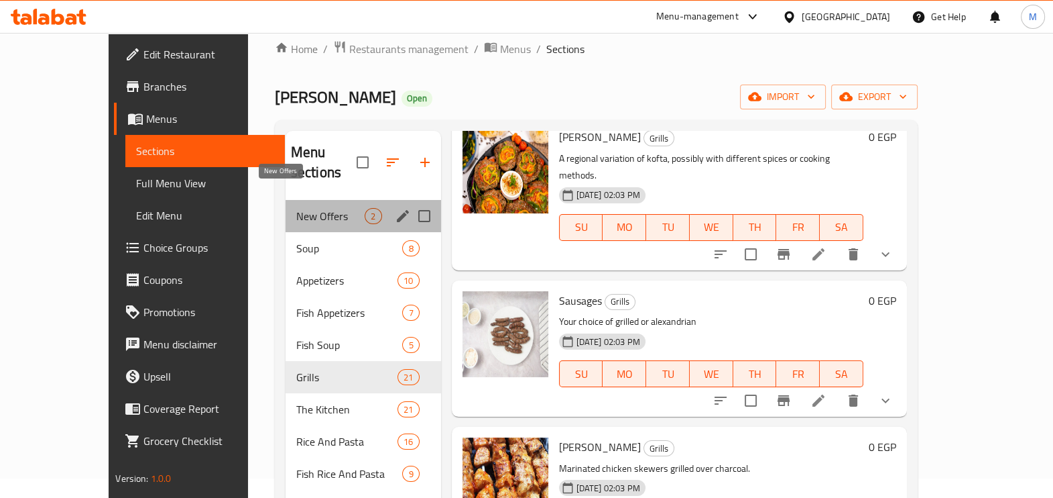
click at [296, 208] on span "New Offers" at bounding box center [330, 216] width 69 height 16
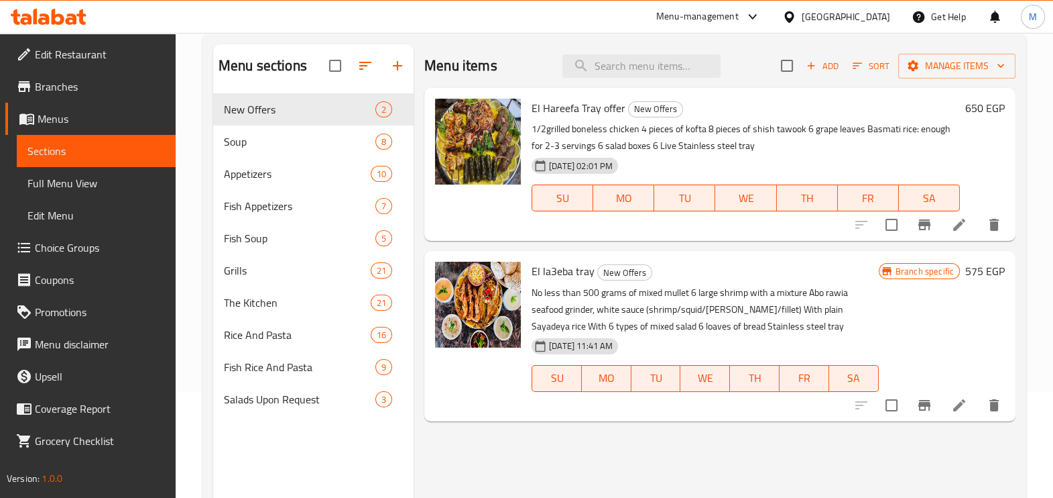
scroll to position [104, 0]
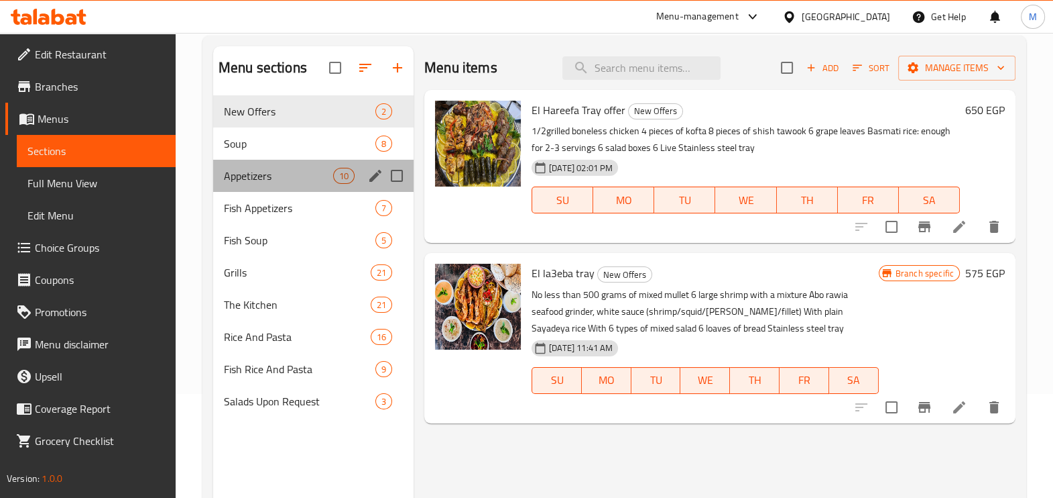
click at [327, 190] on div "Appetizers 10" at bounding box center [313, 176] width 200 height 32
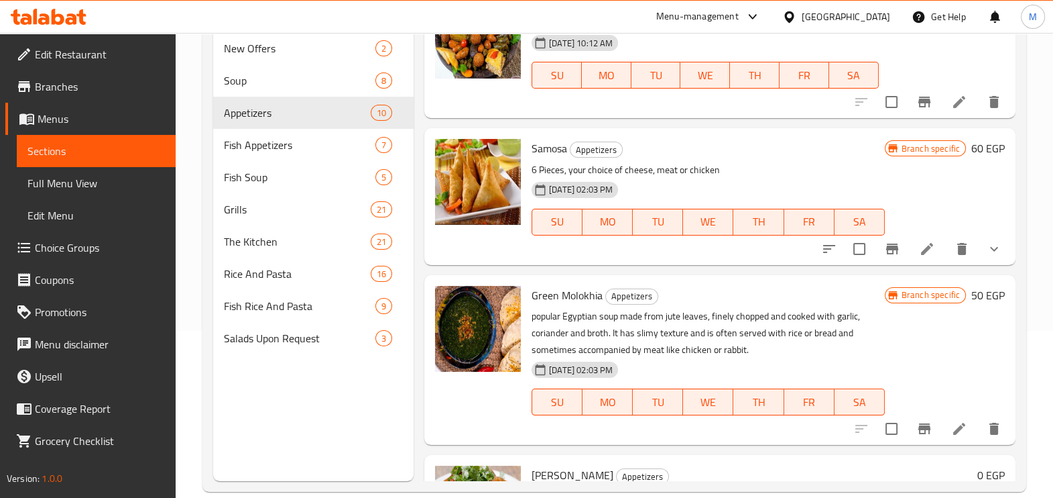
scroll to position [335, 0]
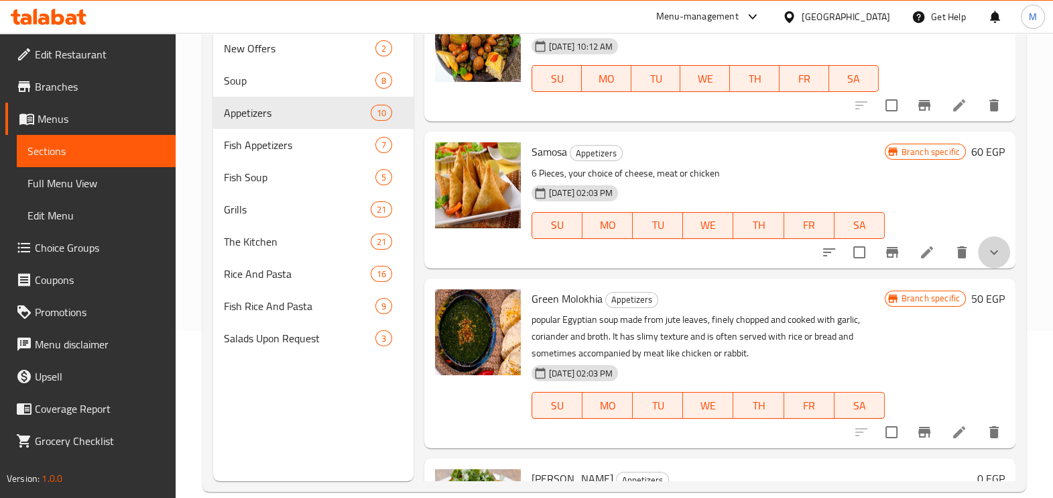
click at [985, 261] on button "show more" at bounding box center [994, 252] width 32 height 32
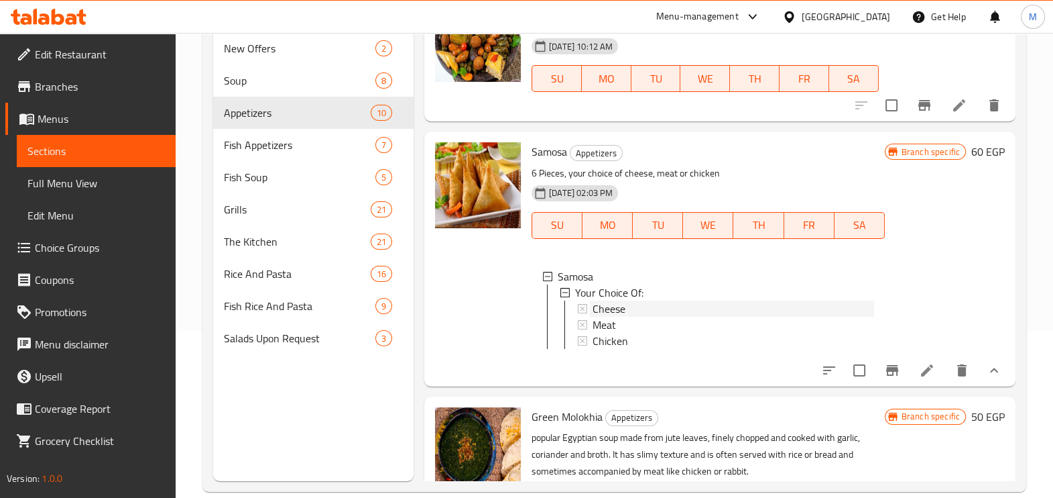
click at [656, 308] on div "Cheese" at bounding box center [734, 308] width 282 height 16
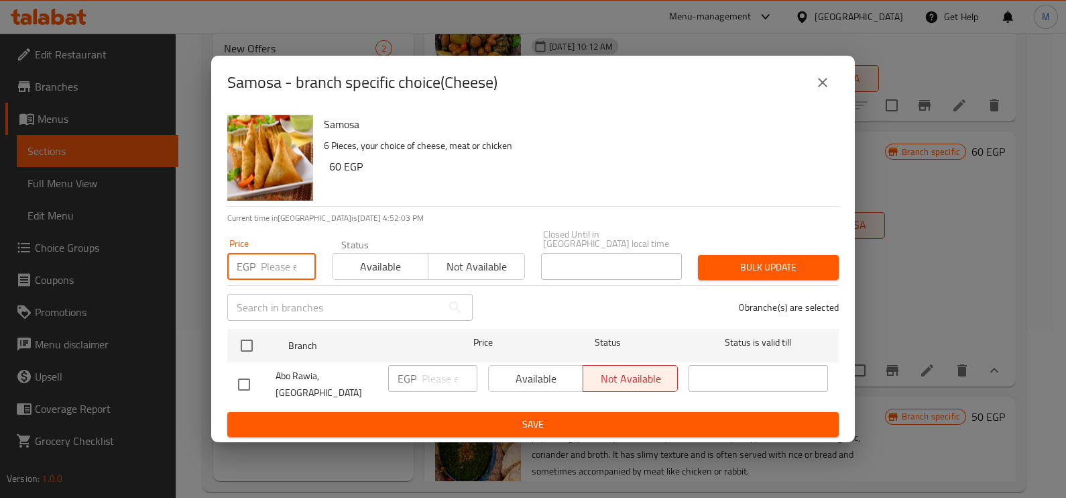
click at [270, 262] on input "number" at bounding box center [288, 266] width 55 height 27
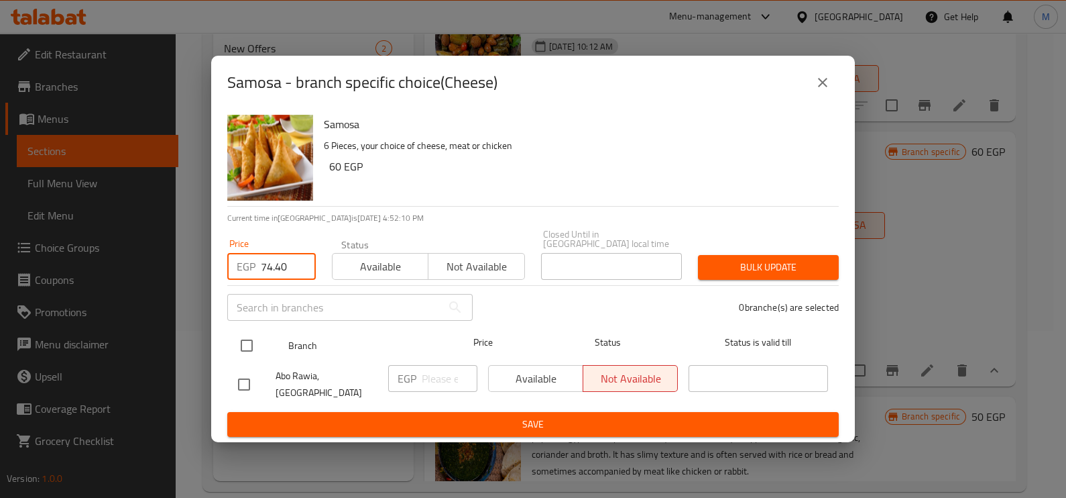
type input "74.40"
click at [251, 349] on input "checkbox" at bounding box center [247, 345] width 28 height 28
checkbox input "true"
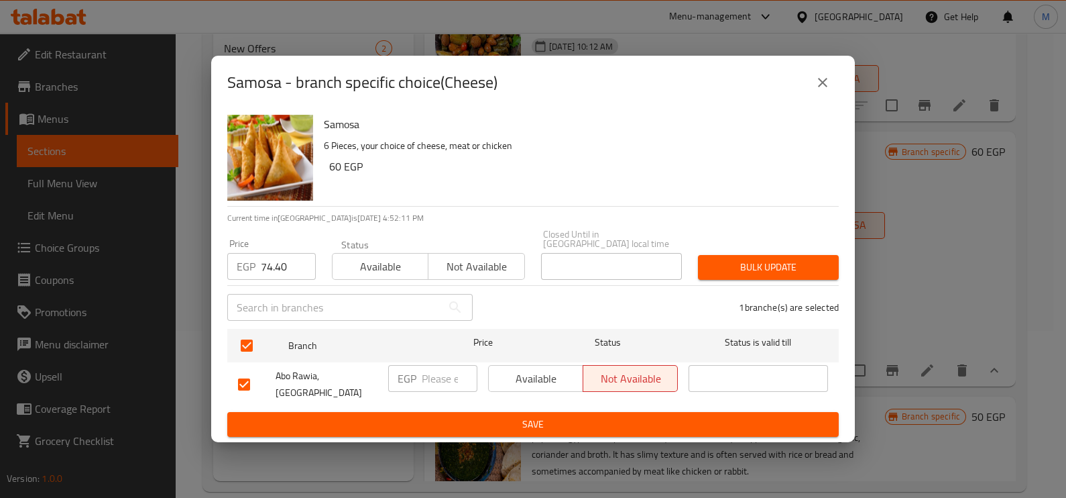
click at [732, 266] on span "Bulk update" at bounding box center [768, 267] width 119 height 17
click at [823, 99] on button "close" at bounding box center [823, 82] width 32 height 32
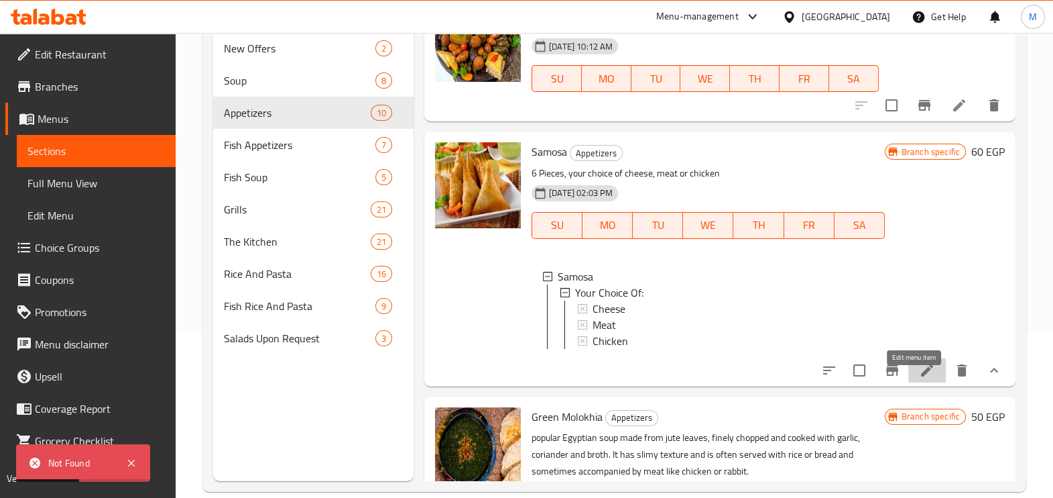
click at [919, 378] on icon at bounding box center [927, 370] width 16 height 16
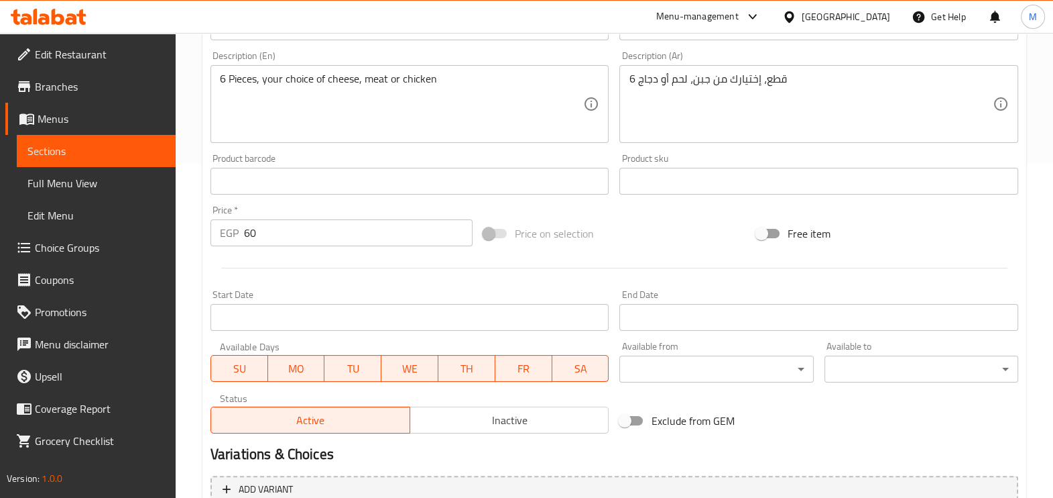
scroll to position [490, 0]
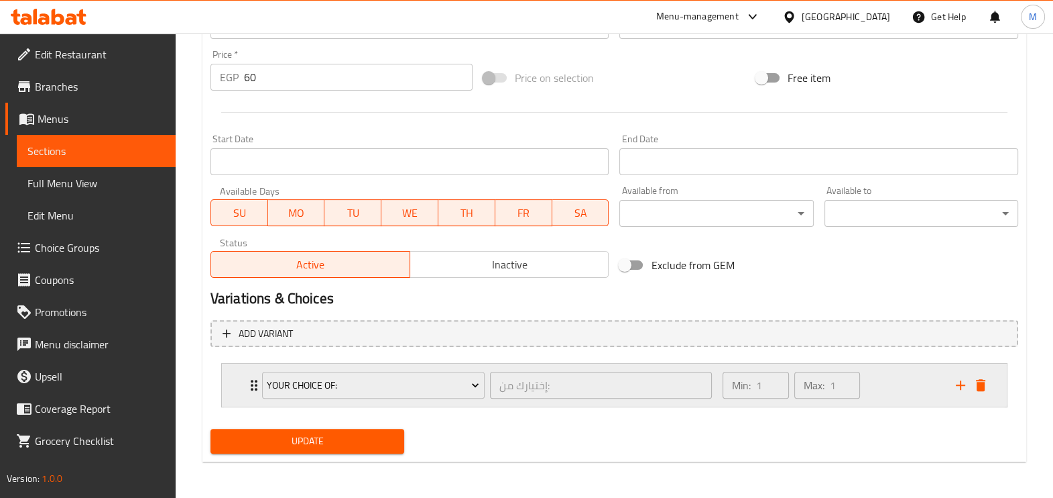
click at [879, 390] on div "Min: 1 ​ Max: 1 ​" at bounding box center [831, 384] width 233 height 43
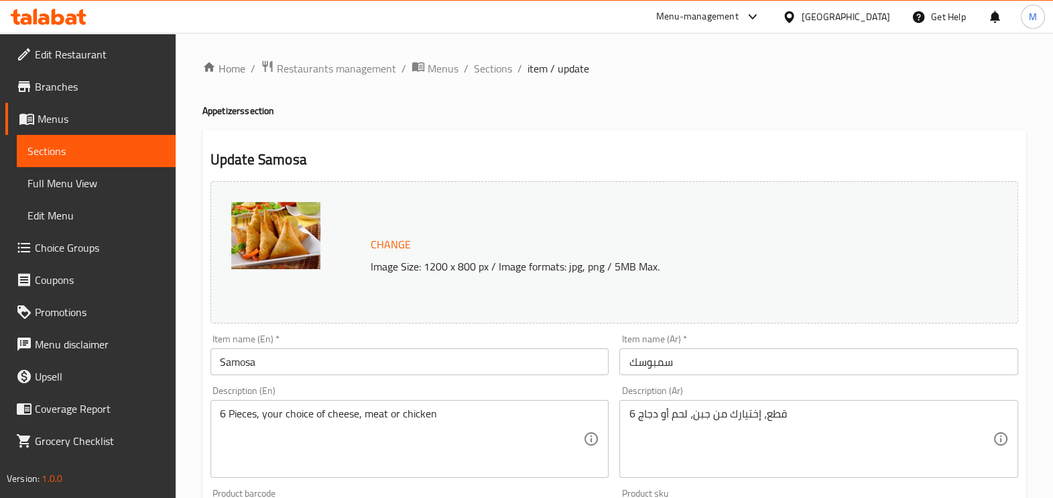
scroll to position [0, 0]
click at [507, 64] on span "Sections" at bounding box center [493, 68] width 38 height 16
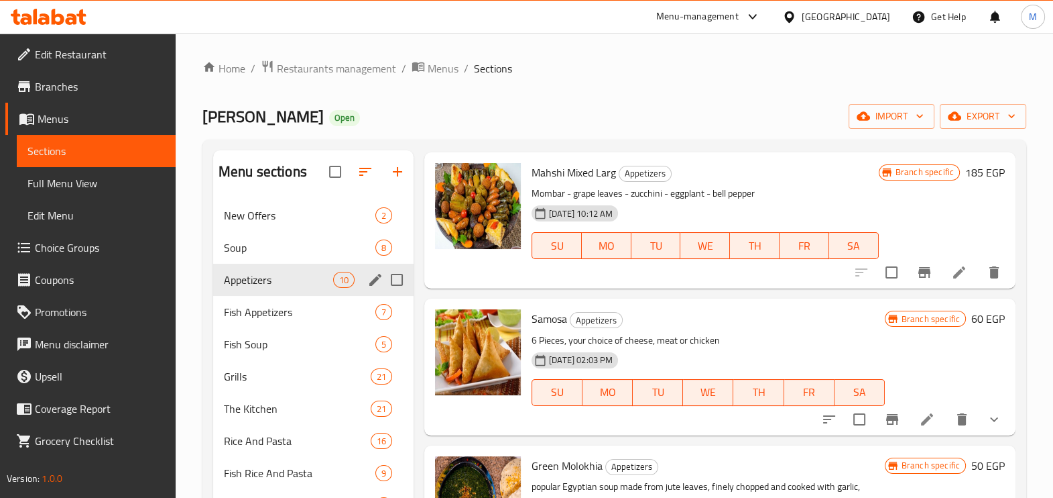
scroll to position [83, 0]
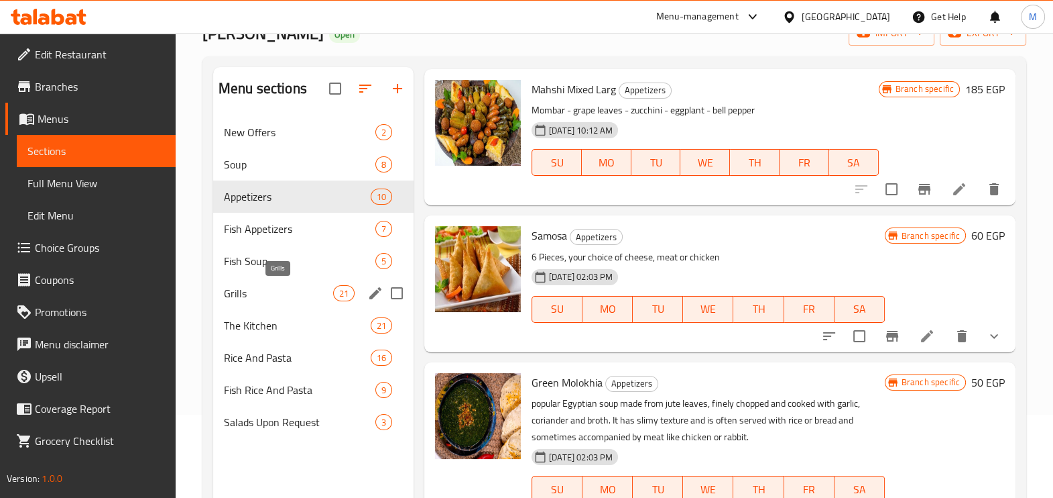
click at [307, 293] on span "Grills" at bounding box center [278, 293] width 109 height 16
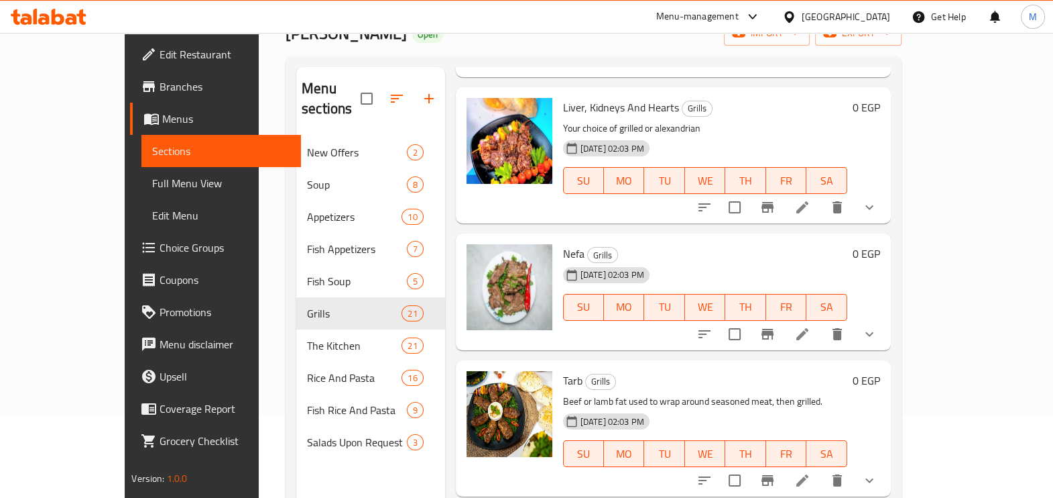
scroll to position [1425, 0]
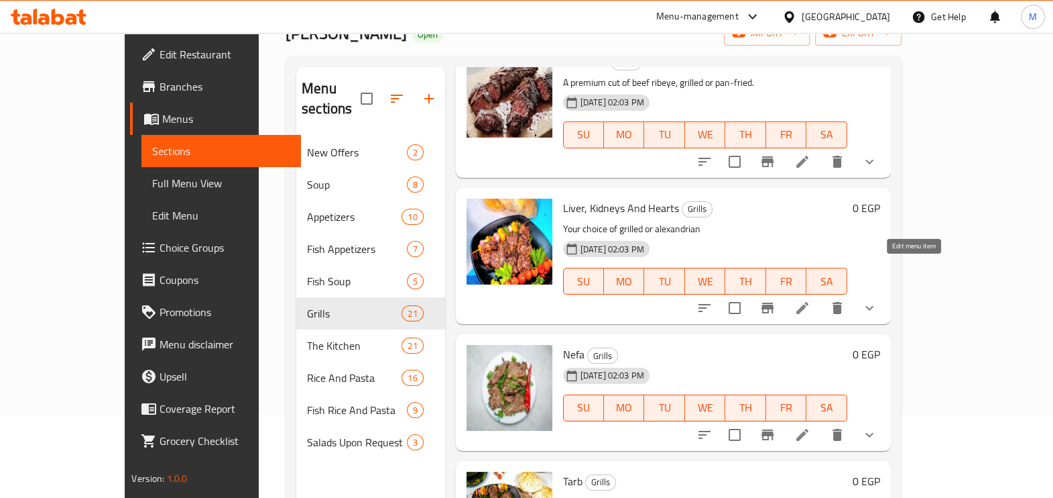
click at [809, 302] on icon at bounding box center [803, 308] width 12 height 12
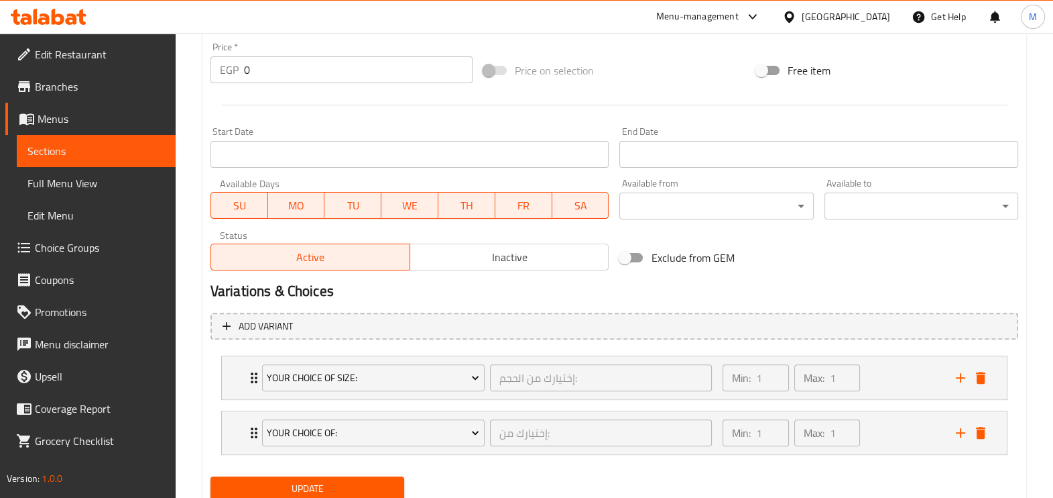
scroll to position [545, 0]
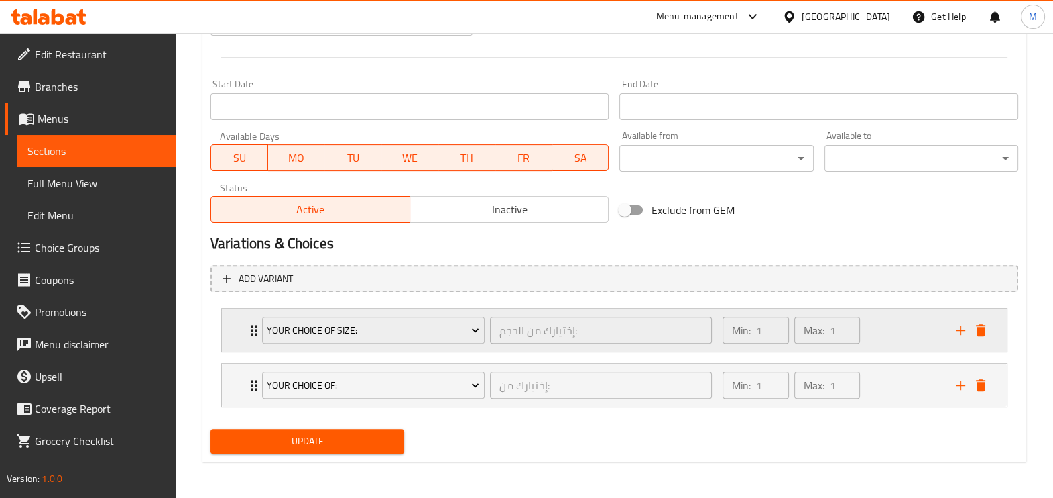
click at [899, 343] on div "Min: 1 ​ Max: 1 ​" at bounding box center [831, 329] width 233 height 43
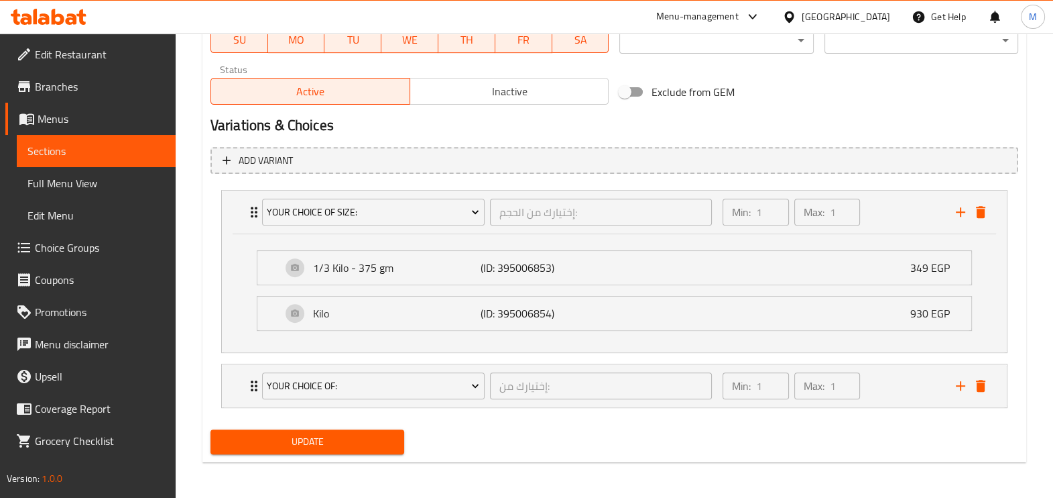
scroll to position [0, 0]
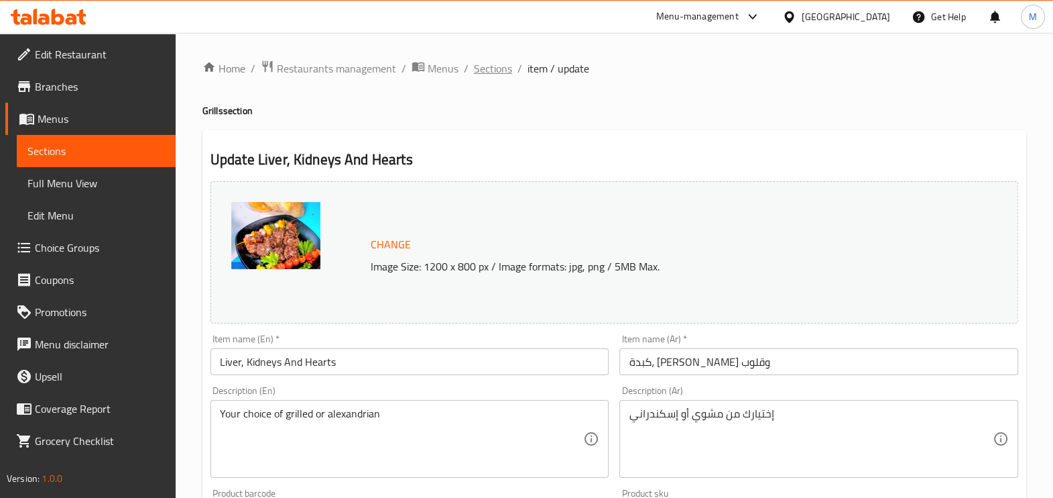
click at [493, 68] on span "Sections" at bounding box center [493, 68] width 38 height 16
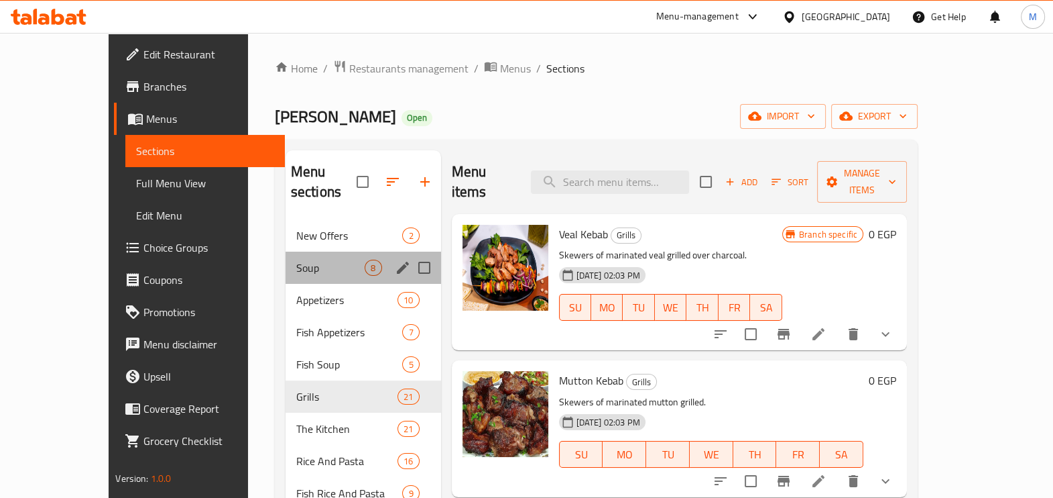
click at [298, 257] on div "Soup 8" at bounding box center [364, 267] width 156 height 32
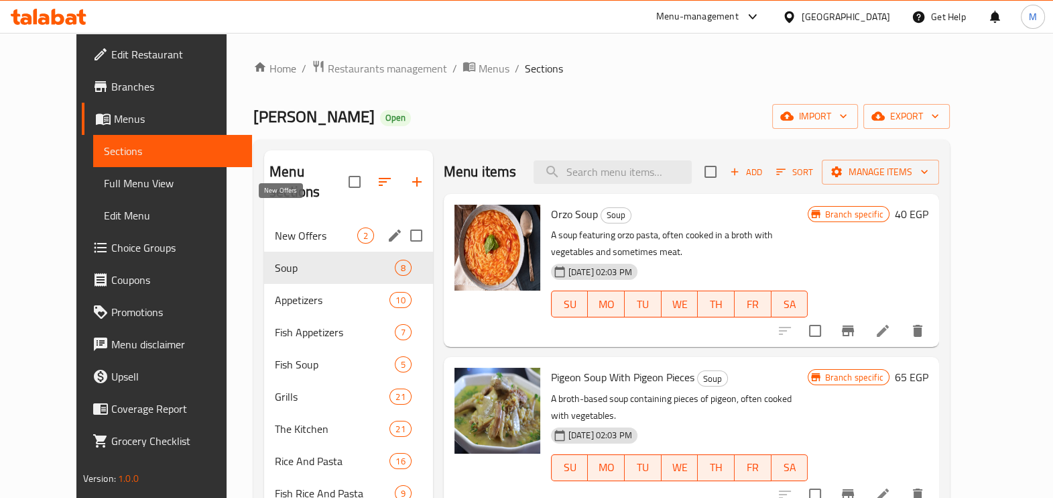
click at [324, 227] on span "New Offers" at bounding box center [316, 235] width 82 height 16
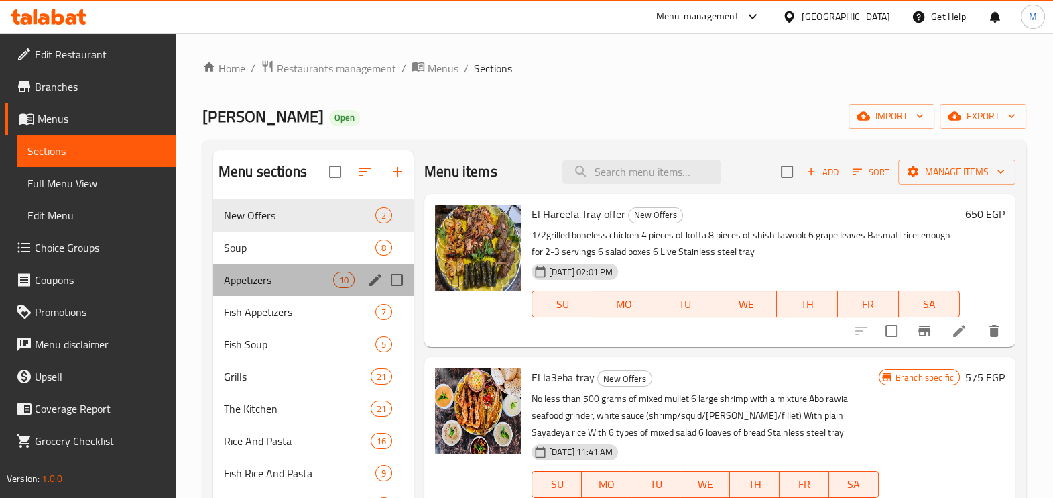
click at [273, 270] on div "Appetizers 10" at bounding box center [313, 280] width 200 height 32
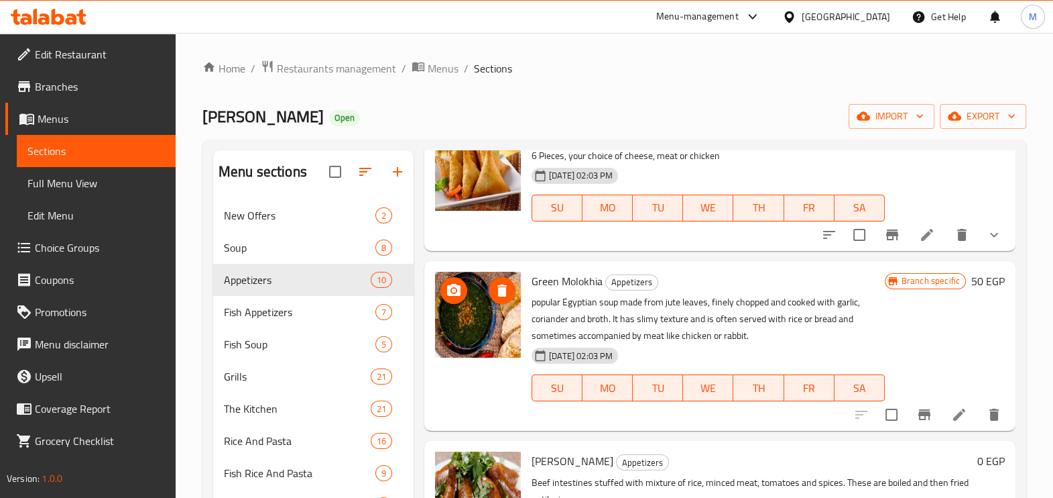
scroll to position [586, 0]
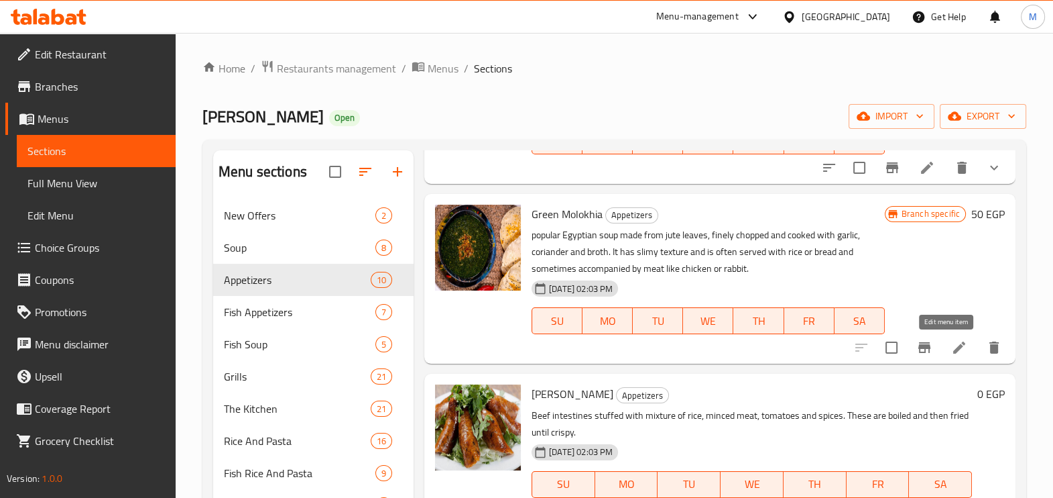
click at [951, 350] on icon at bounding box center [959, 347] width 16 height 16
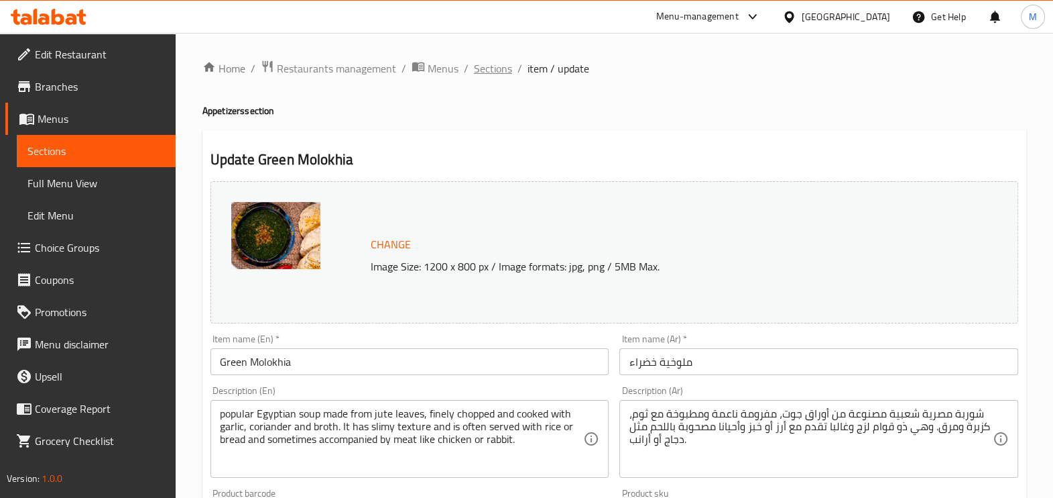
click at [497, 67] on span "Sections" at bounding box center [493, 68] width 38 height 16
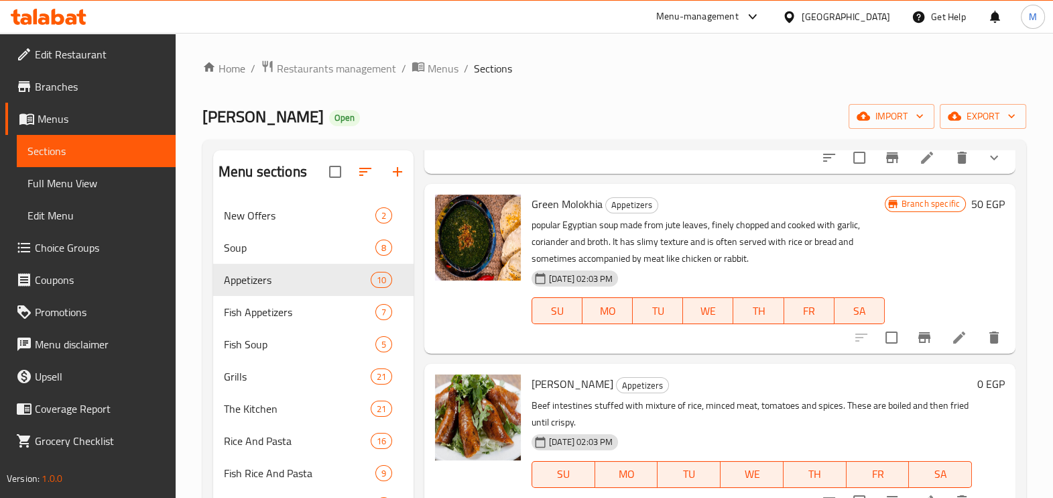
scroll to position [670, 0]
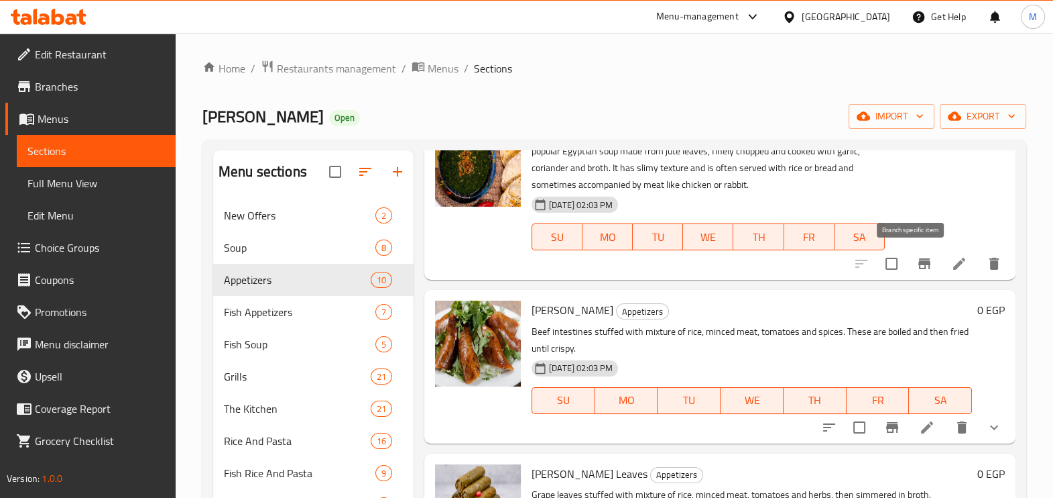
click at [917, 269] on icon "Branch-specific-item" at bounding box center [925, 263] width 16 height 16
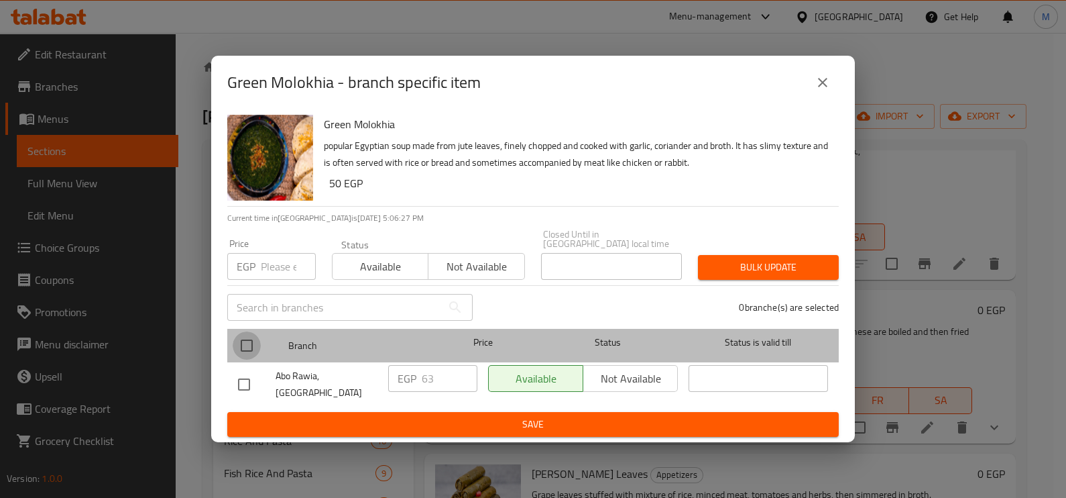
click at [248, 343] on input "checkbox" at bounding box center [247, 345] width 28 height 28
checkbox input "true"
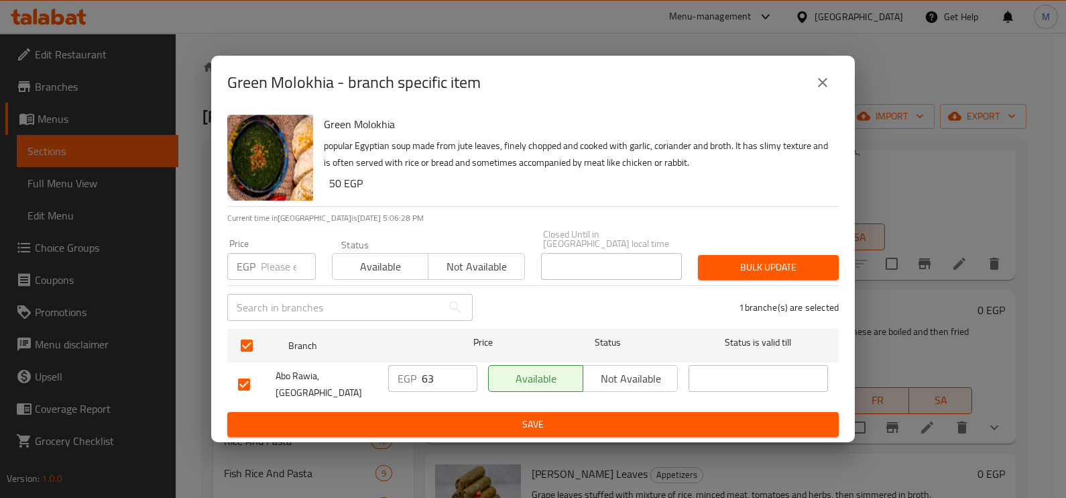
click at [273, 262] on input "number" at bounding box center [288, 266] width 55 height 27
type input "68.20"
click at [754, 265] on span "Bulk update" at bounding box center [768, 267] width 119 height 17
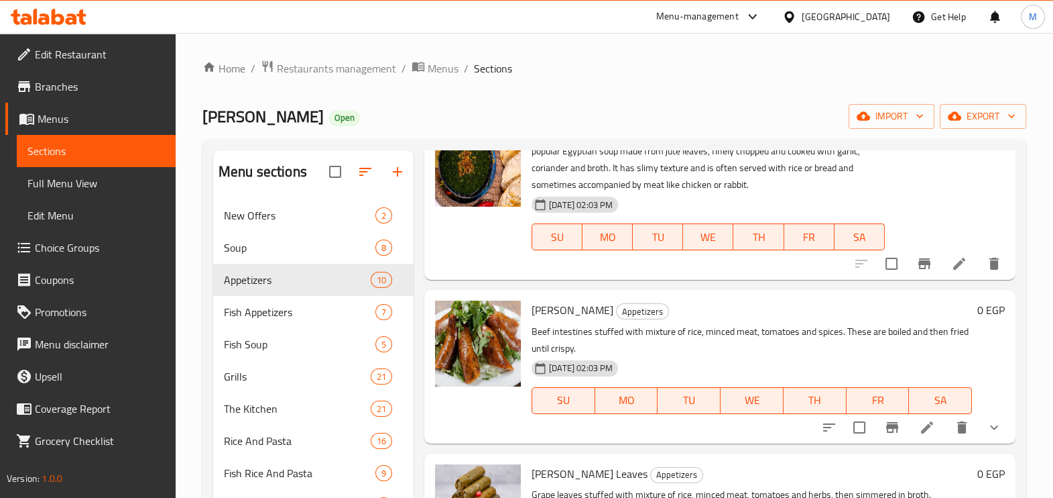
click at [753, 97] on div "Home / Restaurants management / Menus / Sections Abo Rawia Open import export M…" at bounding box center [614, 359] width 824 height 599
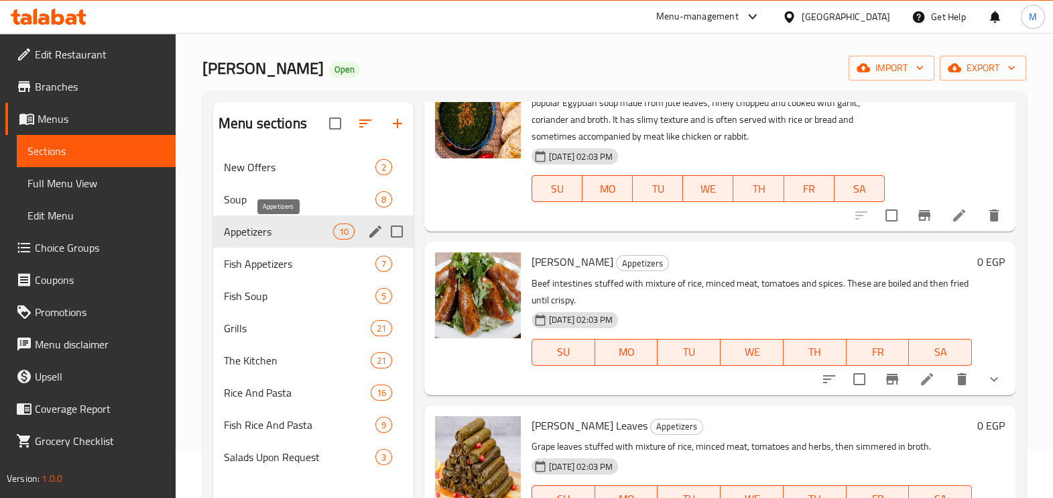
scroll to position [83, 0]
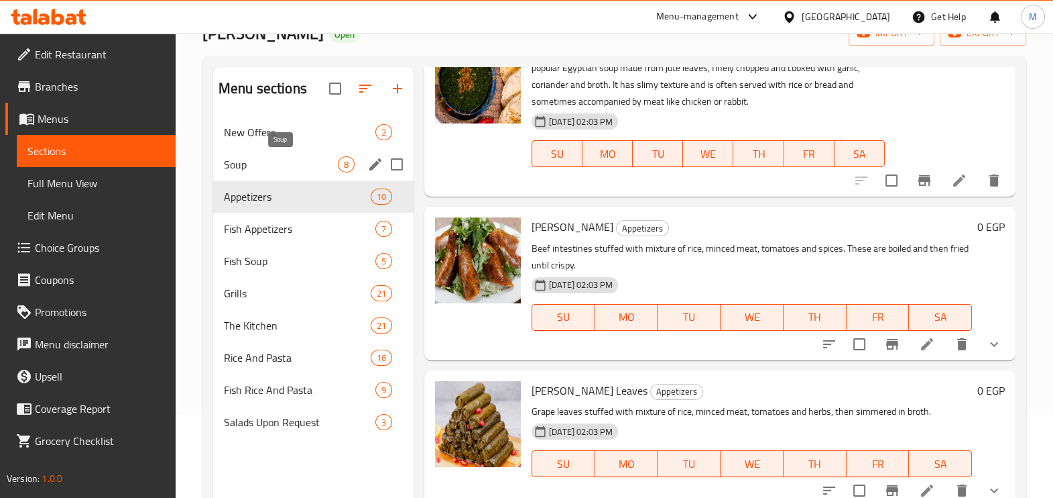
click at [270, 171] on span "Soup" at bounding box center [281, 164] width 114 height 16
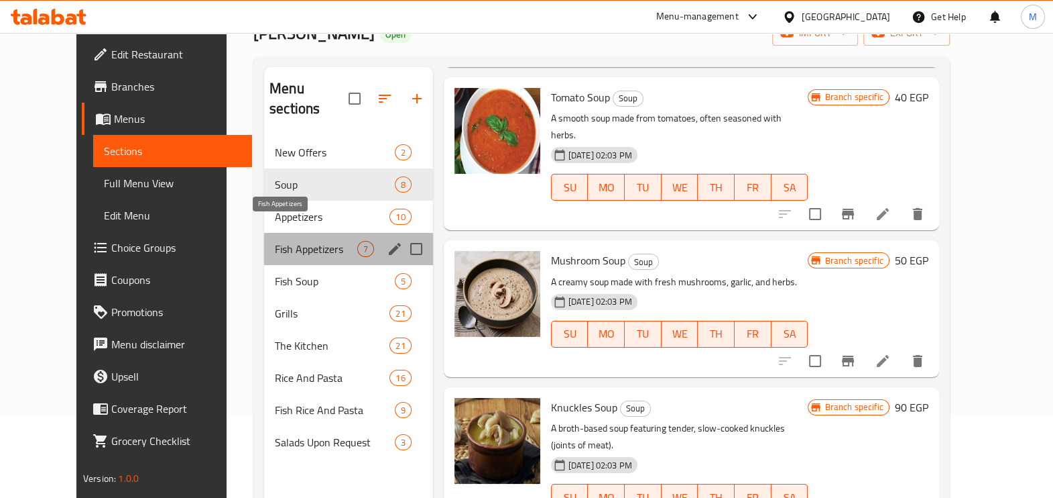
click at [293, 241] on span "Fish Appetizers" at bounding box center [316, 249] width 82 height 16
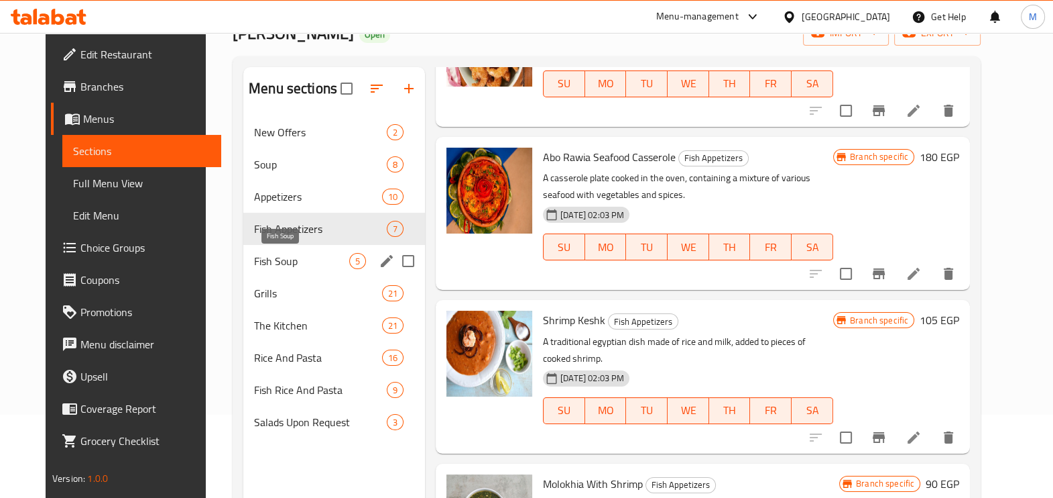
click at [290, 256] on span "Fish Soup" at bounding box center [301, 261] width 95 height 16
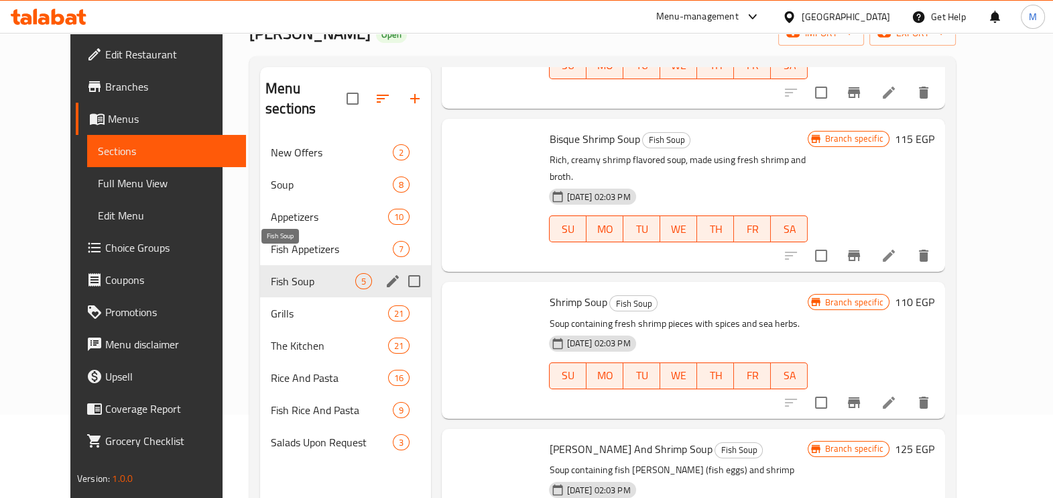
scroll to position [284, 0]
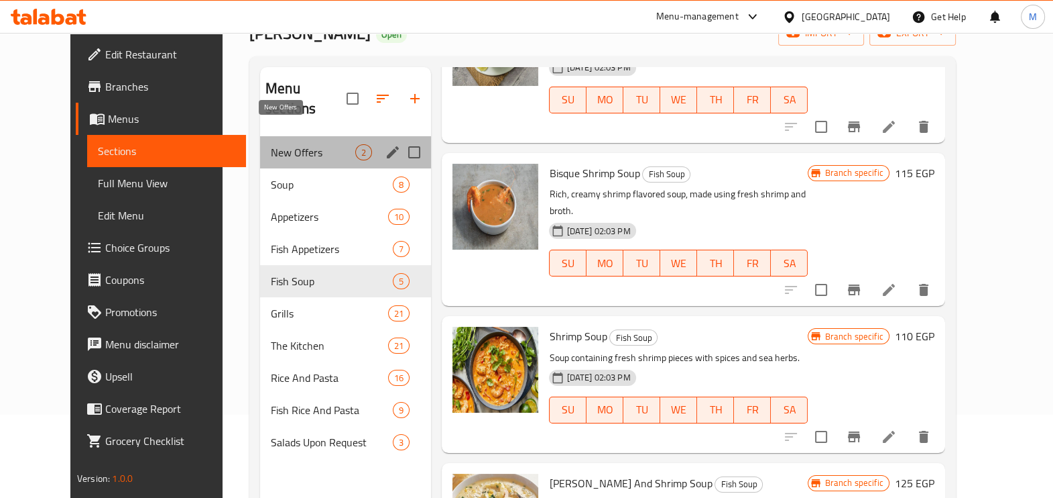
click at [280, 144] on span "New Offers" at bounding box center [313, 152] width 84 height 16
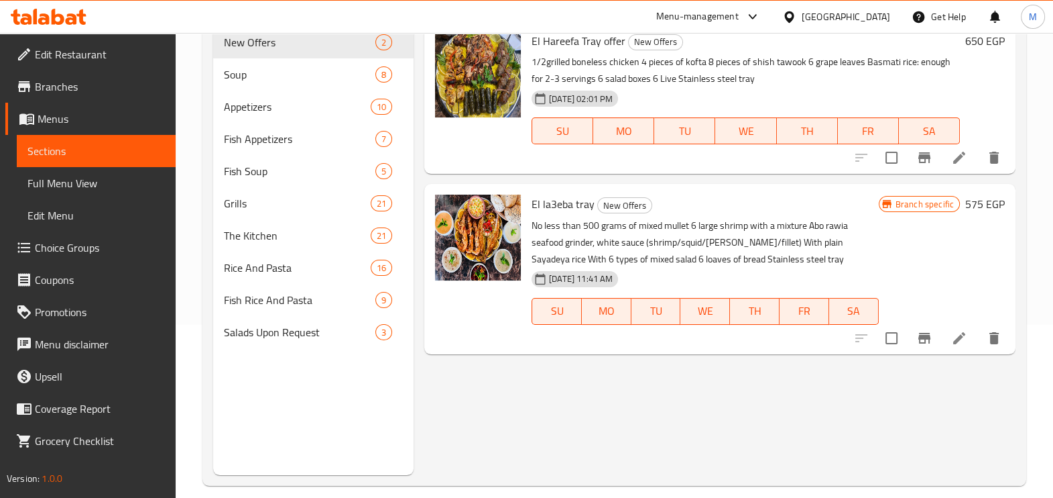
scroll to position [188, 0]
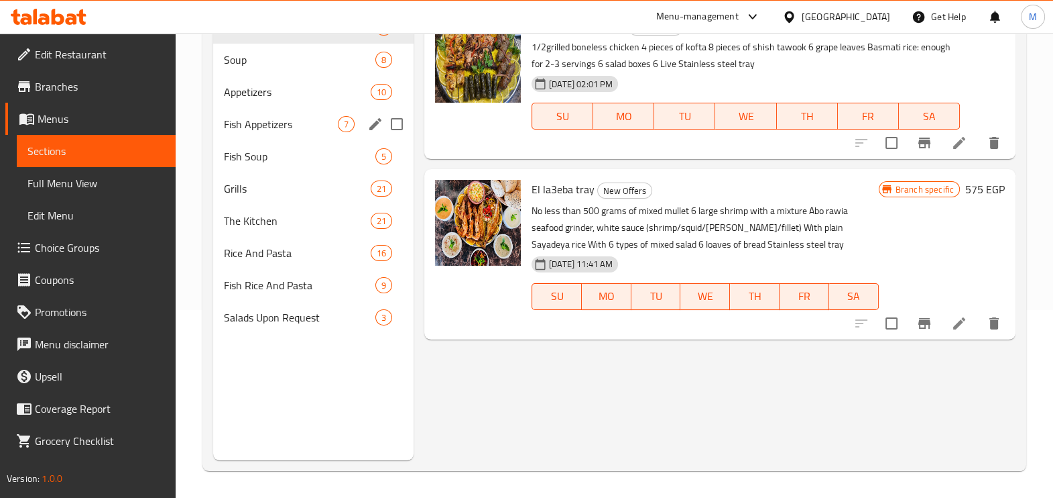
click at [300, 113] on div "Fish Appetizers 7" at bounding box center [313, 124] width 200 height 32
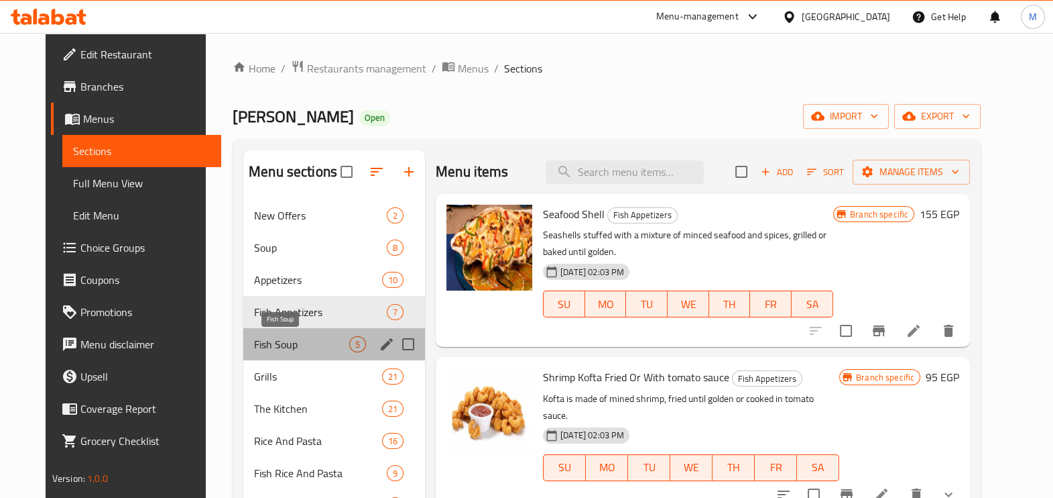
click at [268, 336] on span "Fish Soup" at bounding box center [301, 344] width 95 height 16
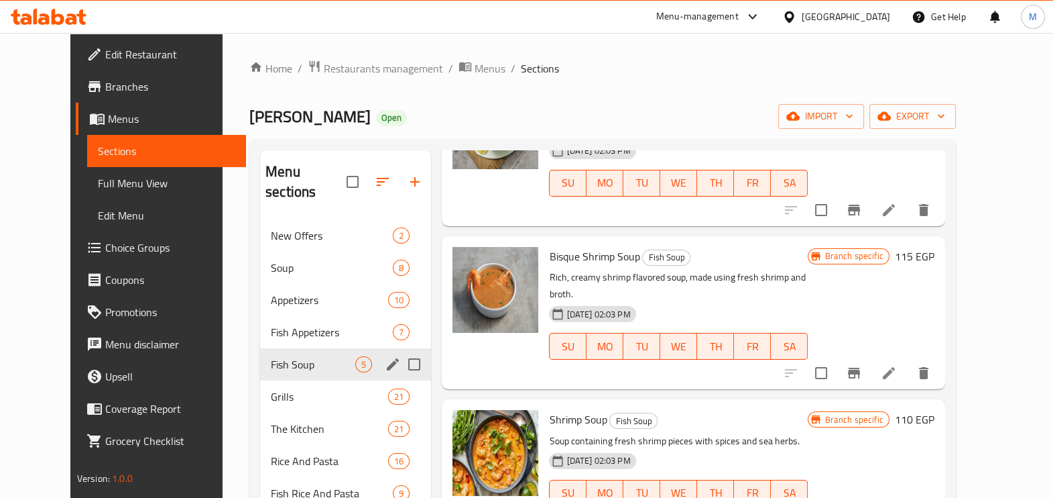
scroll to position [167, 0]
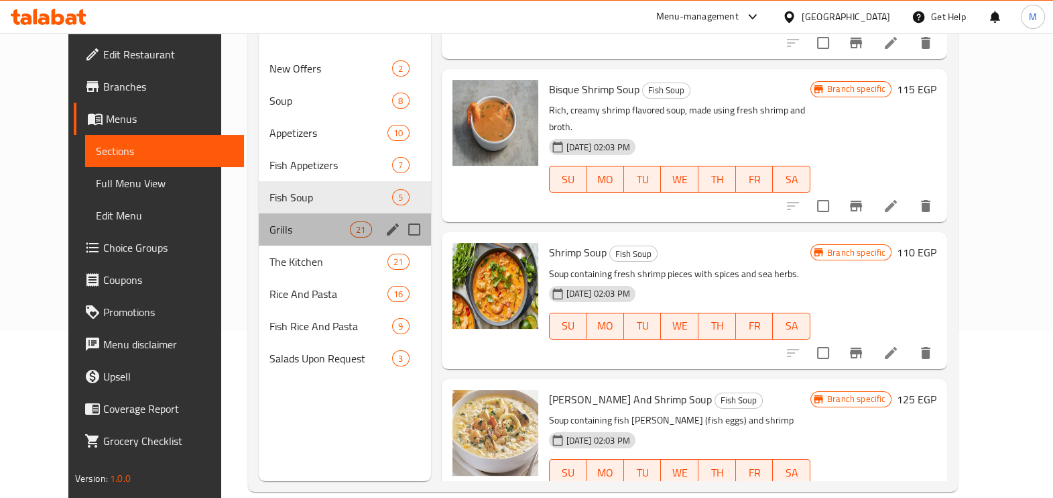
click at [310, 217] on div "Grills 21" at bounding box center [345, 229] width 172 height 32
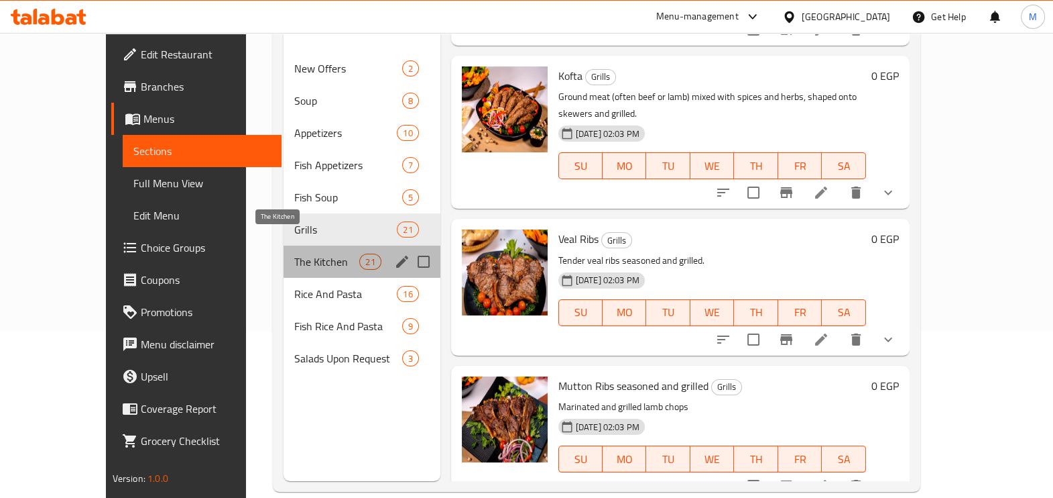
click at [308, 253] on span "The Kitchen" at bounding box center [326, 261] width 65 height 16
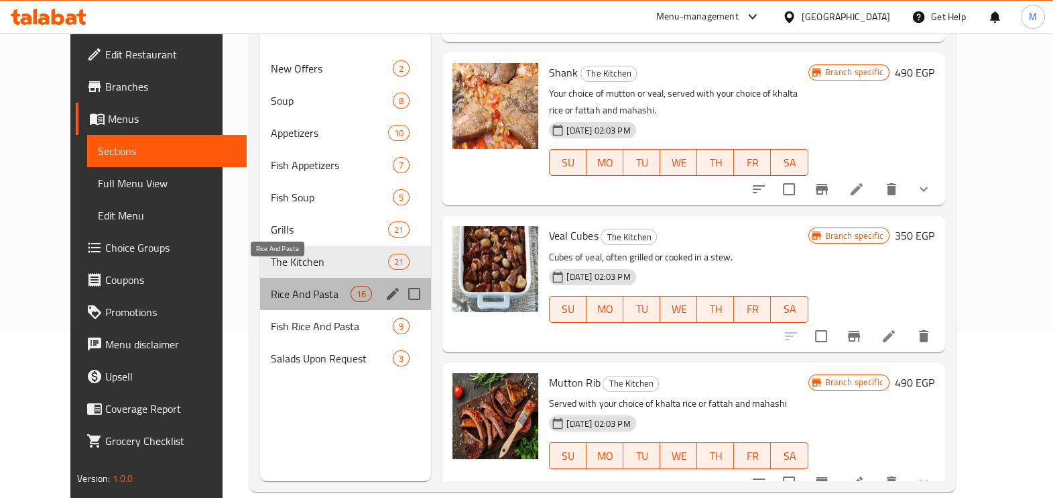
click at [312, 286] on span "Rice And Pasta" at bounding box center [311, 294] width 80 height 16
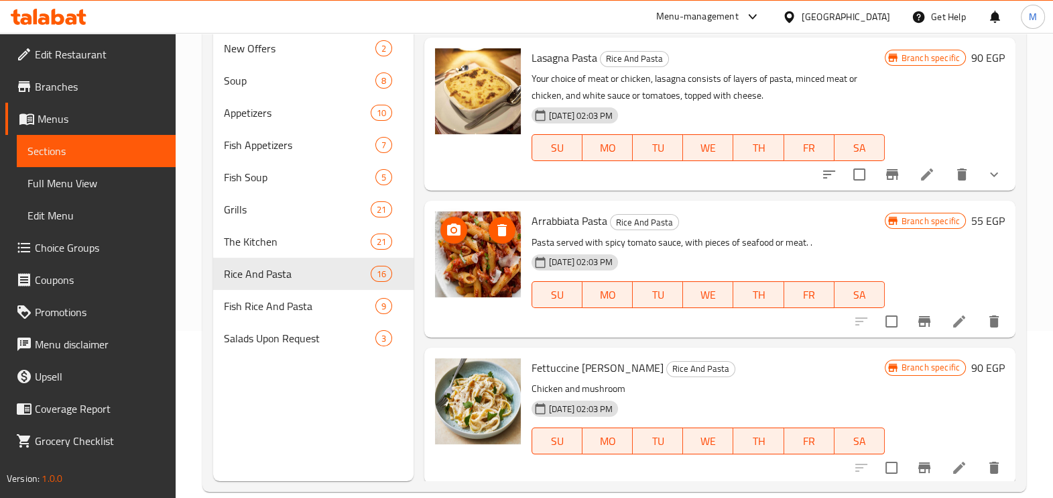
scroll to position [1979, 0]
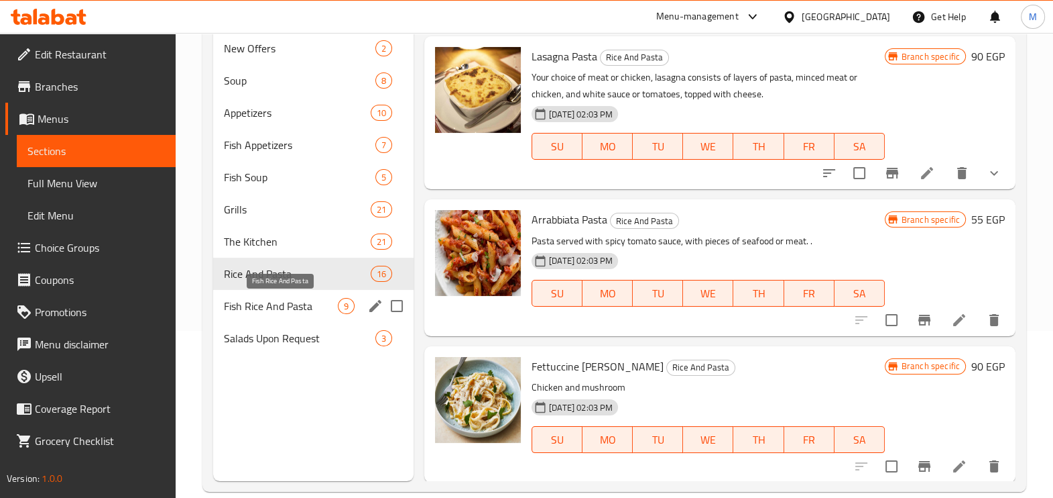
click at [299, 308] on span "Fish Rice And Pasta" at bounding box center [281, 306] width 114 height 16
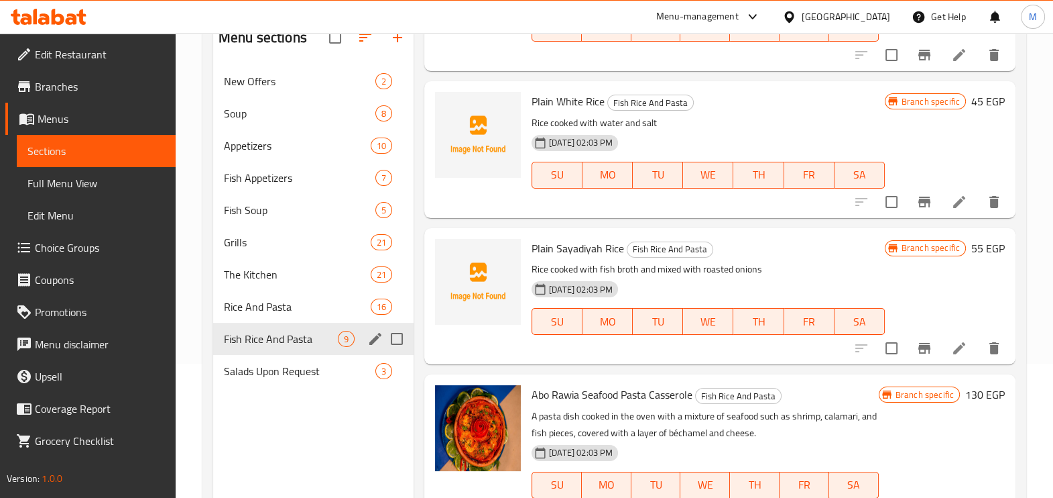
scroll to position [188, 0]
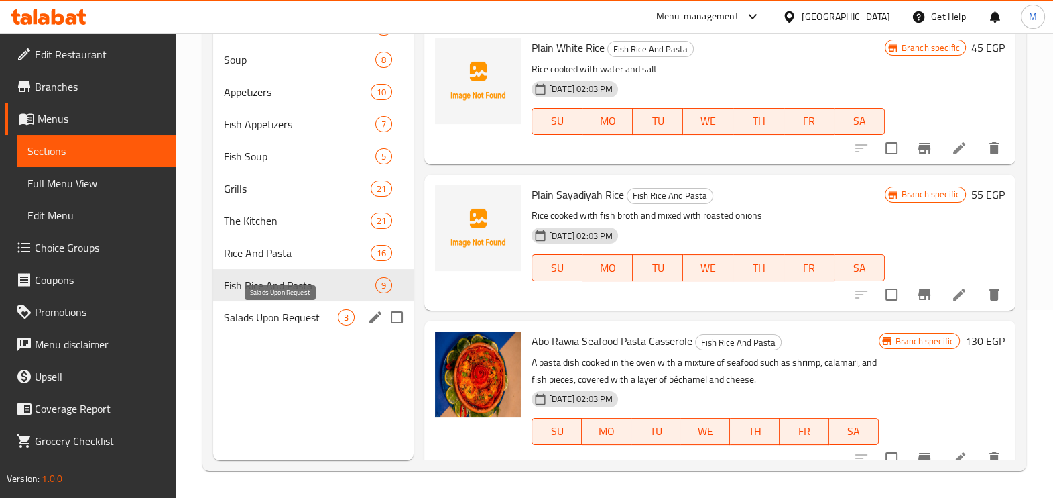
click at [304, 309] on span "Salads Upon Request" at bounding box center [281, 317] width 114 height 16
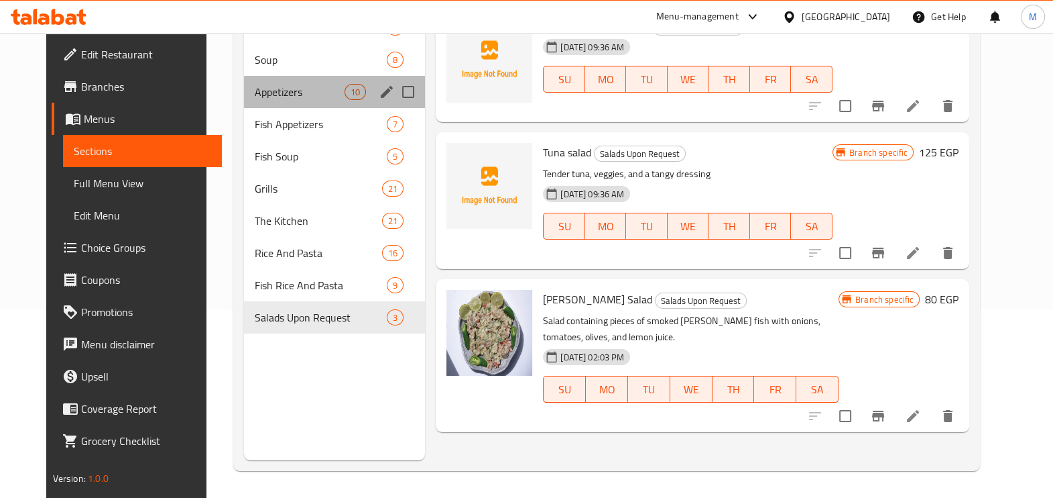
click at [305, 101] on div "Appetizers 10" at bounding box center [335, 92] width 182 height 32
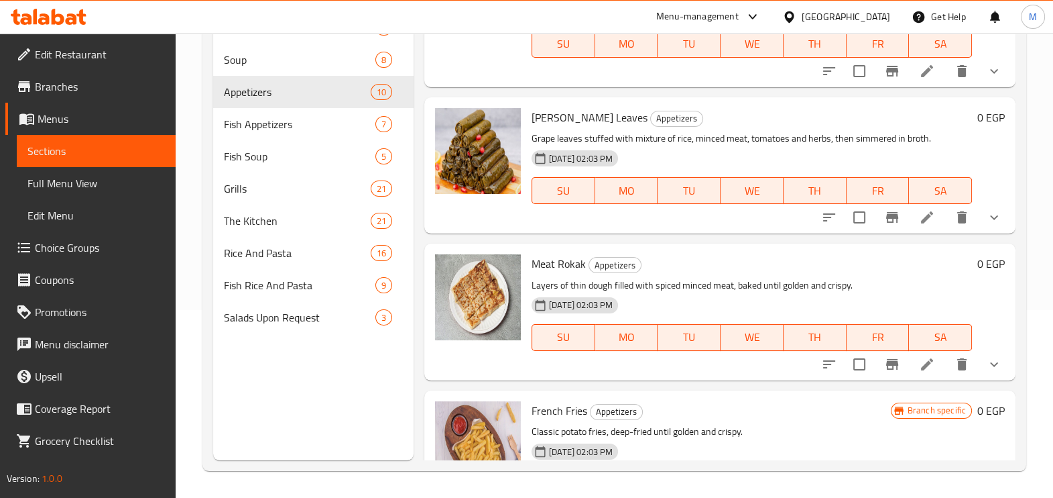
scroll to position [1067, 0]
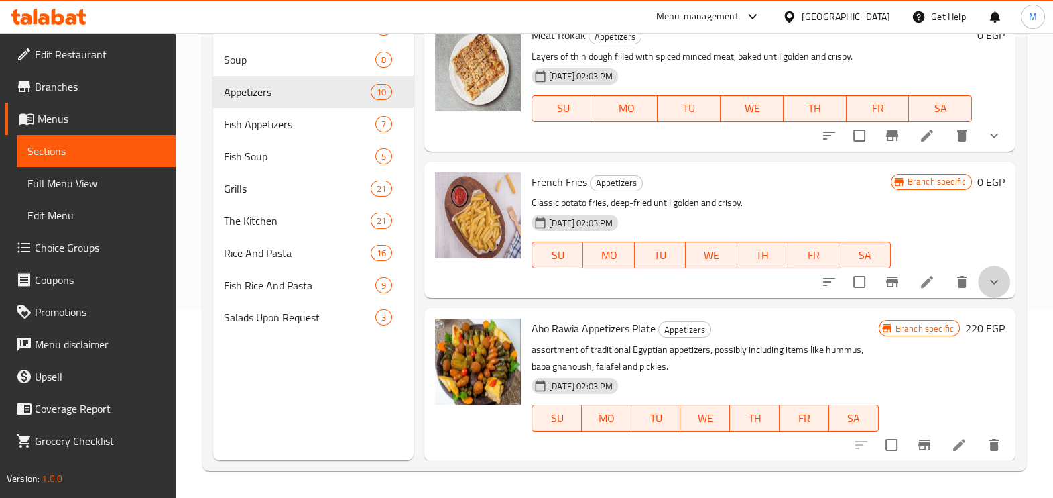
click at [978, 278] on button "show more" at bounding box center [994, 282] width 32 height 32
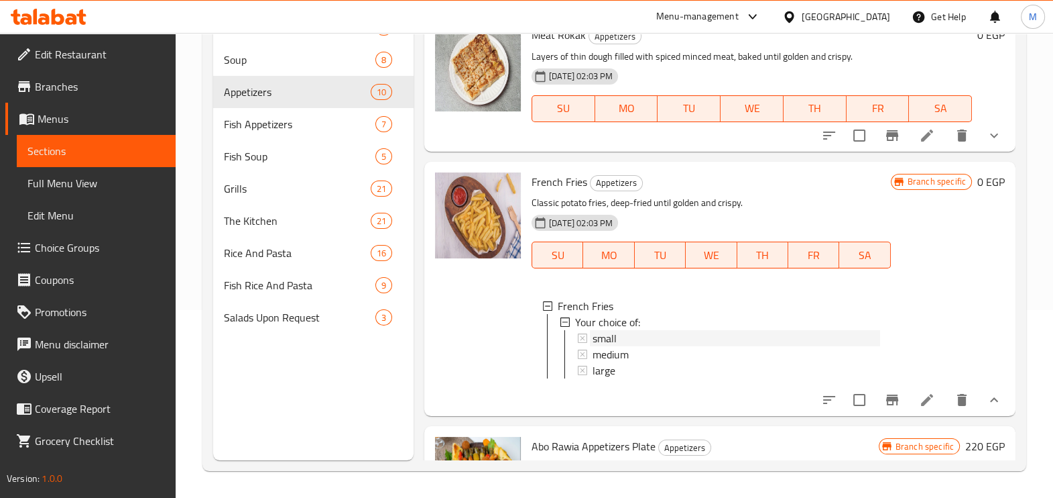
click at [618, 339] on div "small" at bounding box center [737, 338] width 288 height 16
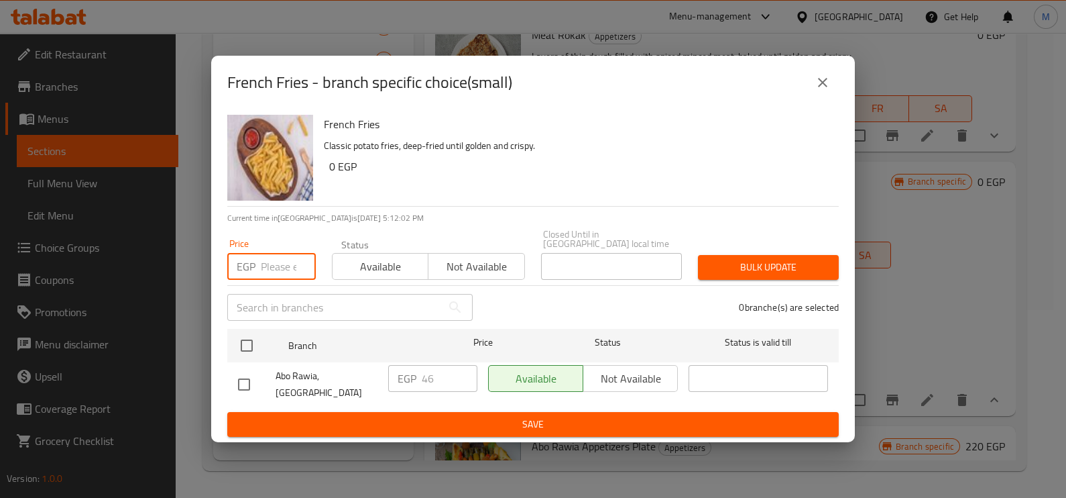
click at [264, 275] on input "number" at bounding box center [288, 266] width 55 height 27
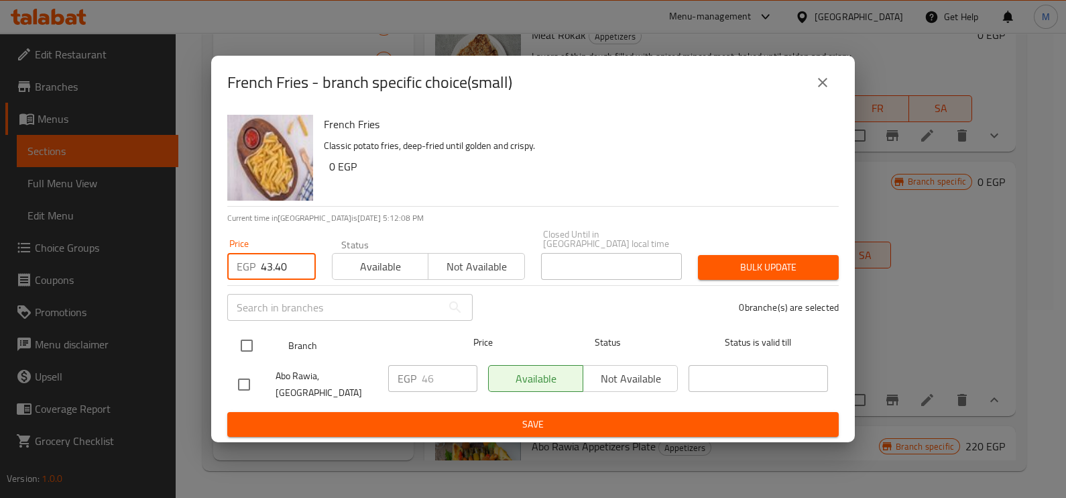
type input "43.40"
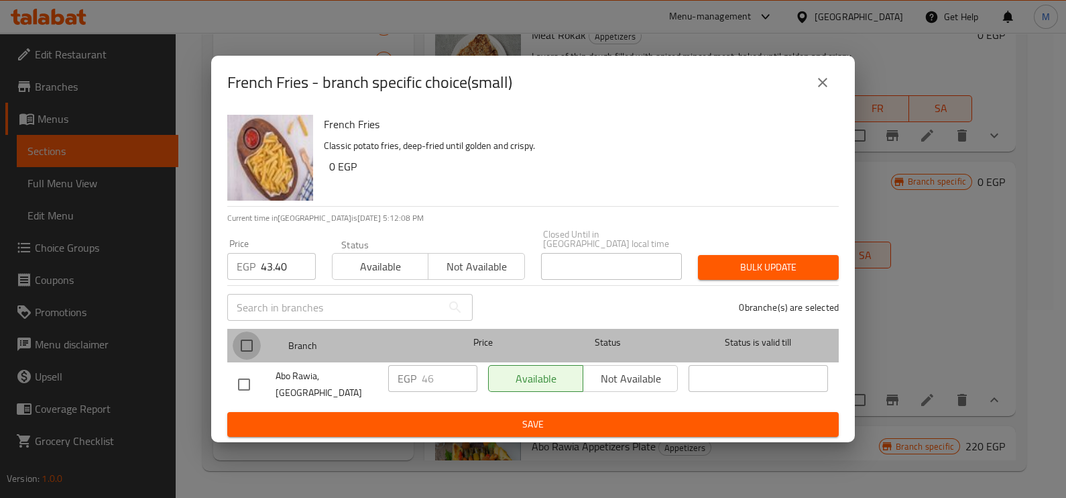
click at [249, 343] on input "checkbox" at bounding box center [247, 345] width 28 height 28
checkbox input "true"
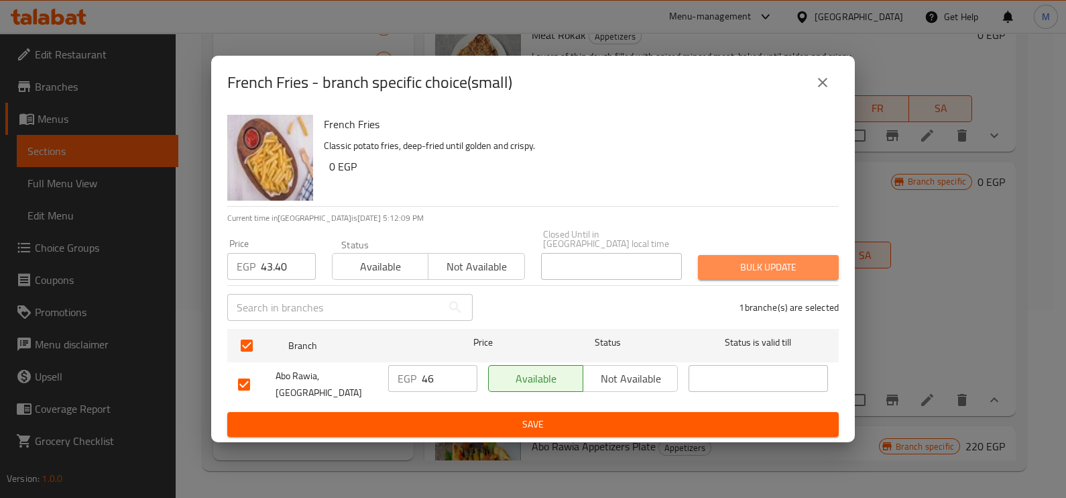
click at [772, 255] on button "Bulk update" at bounding box center [768, 267] width 141 height 25
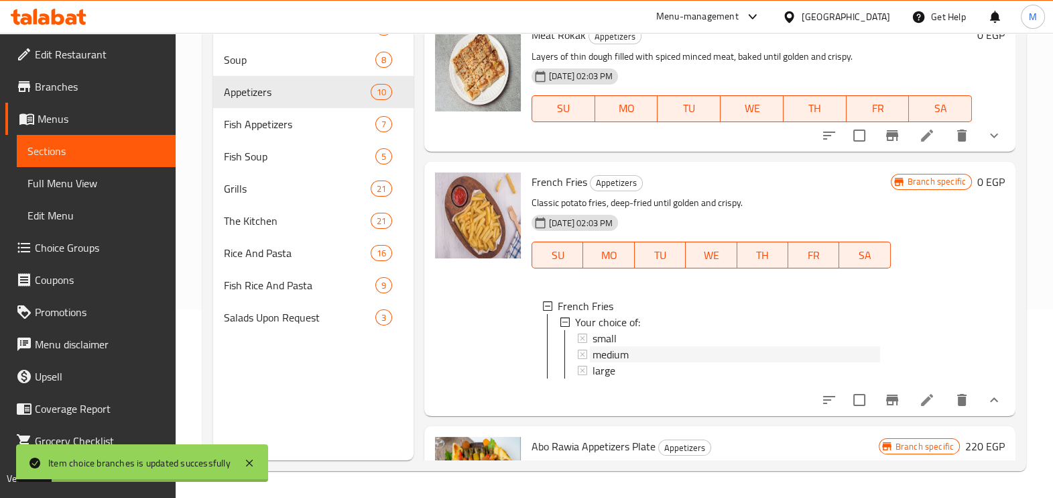
click at [664, 356] on div "medium" at bounding box center [737, 354] width 288 height 16
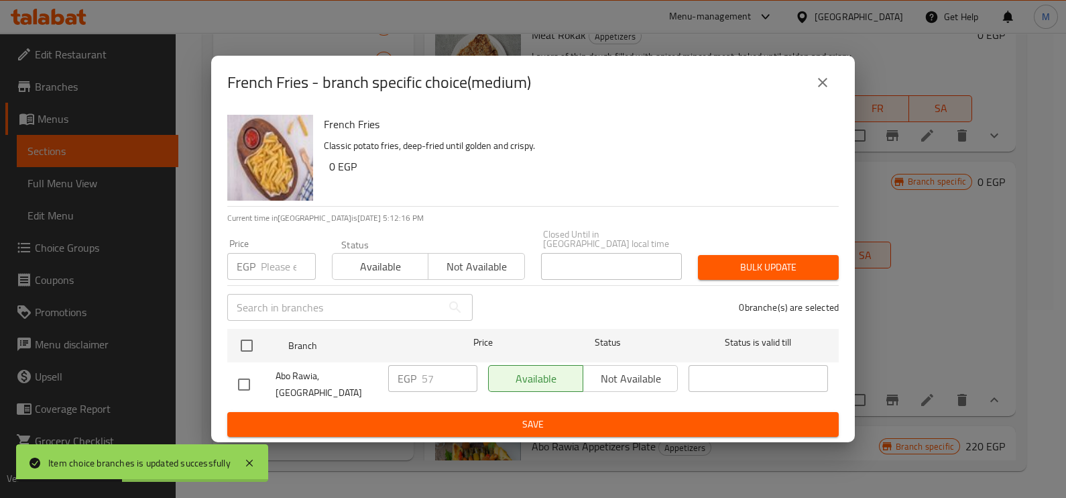
click at [265, 276] on input "number" at bounding box center [288, 266] width 55 height 27
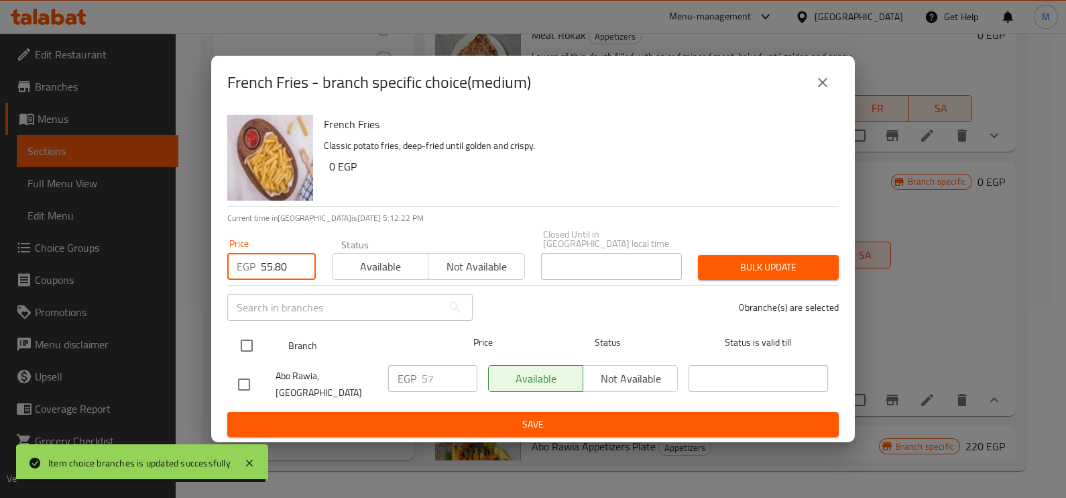
type input "55.80"
click at [241, 357] on input "checkbox" at bounding box center [247, 345] width 28 height 28
checkbox input "true"
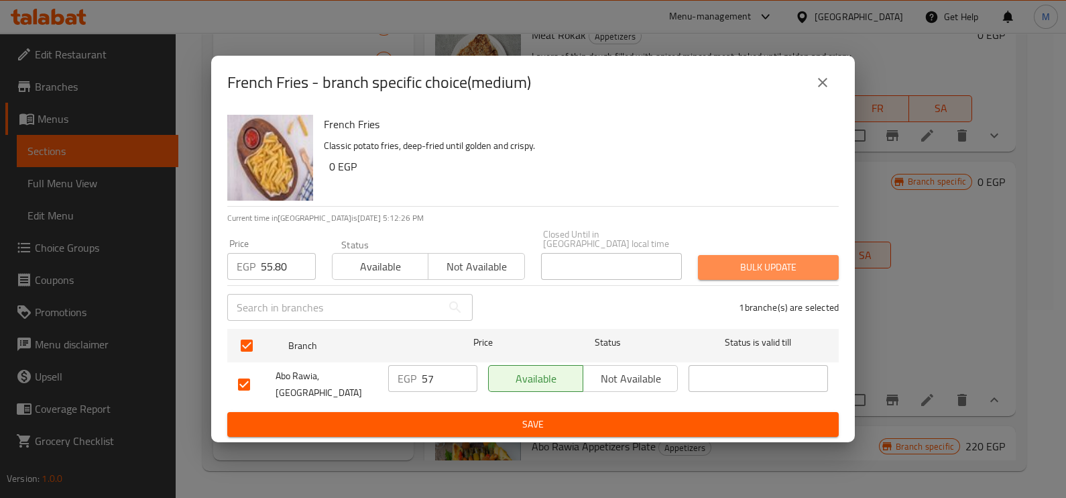
click at [760, 266] on span "Bulk update" at bounding box center [768, 267] width 119 height 17
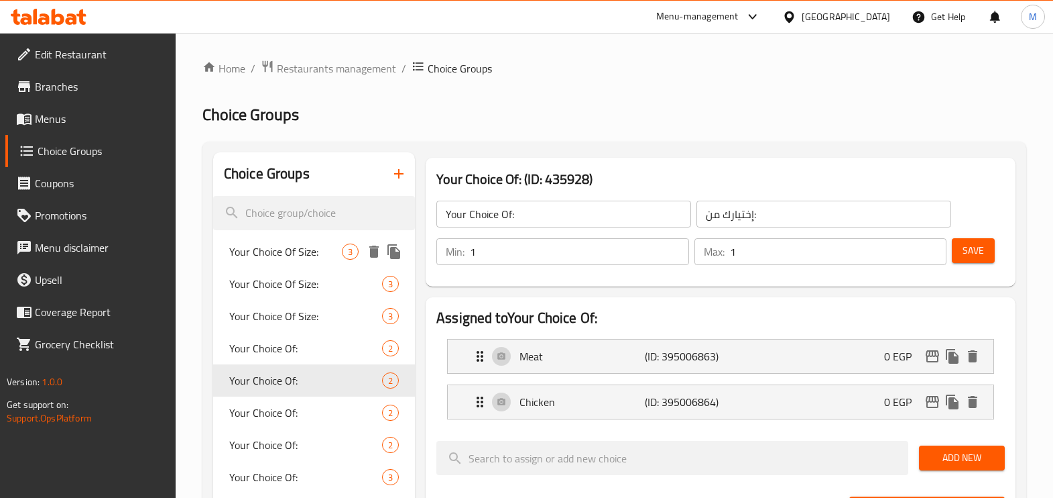
scroll to position [83, 0]
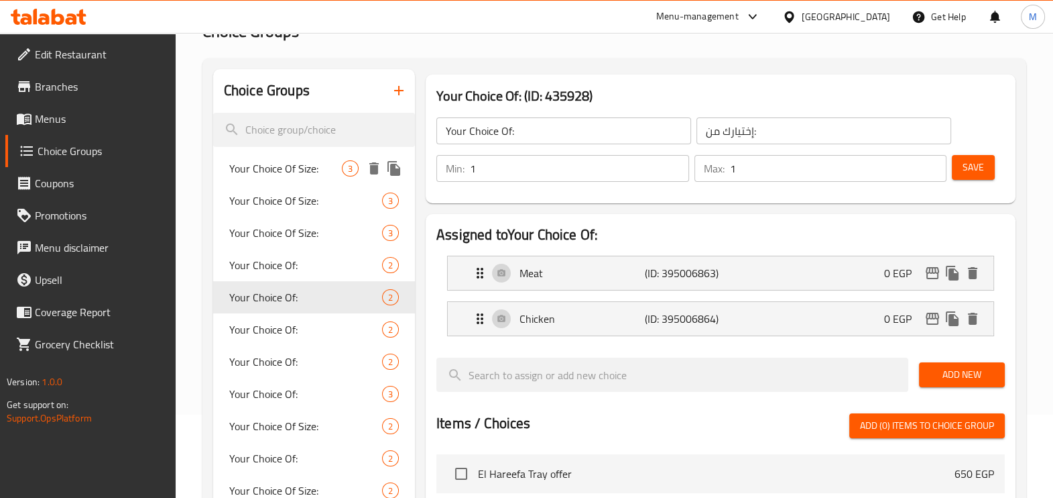
click at [318, 174] on span "Your Choice Of Size:" at bounding box center [285, 168] width 113 height 16
type input "Your Choice Of Size:"
type input "إختيارك من الحجم:"
type input "0"
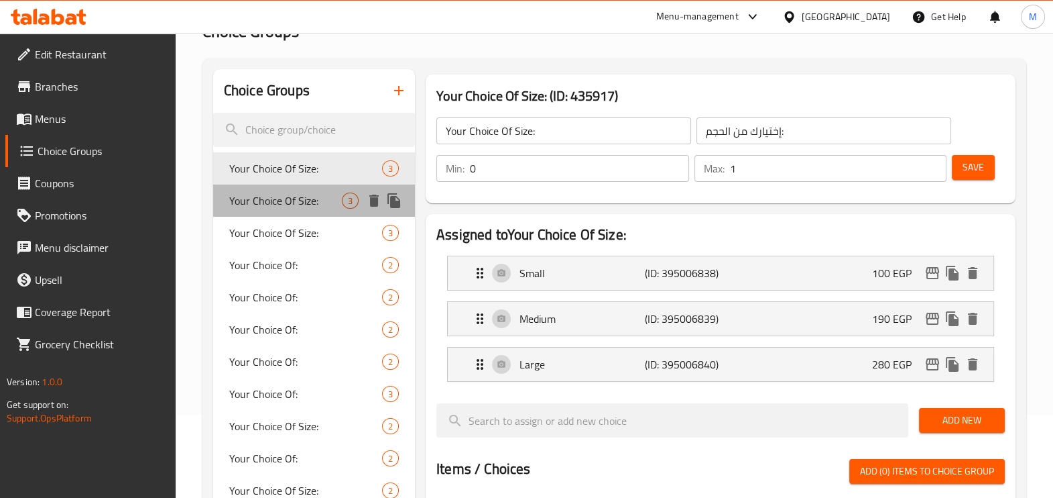
click at [316, 193] on span "Your Choice Of Size:" at bounding box center [285, 200] width 113 height 16
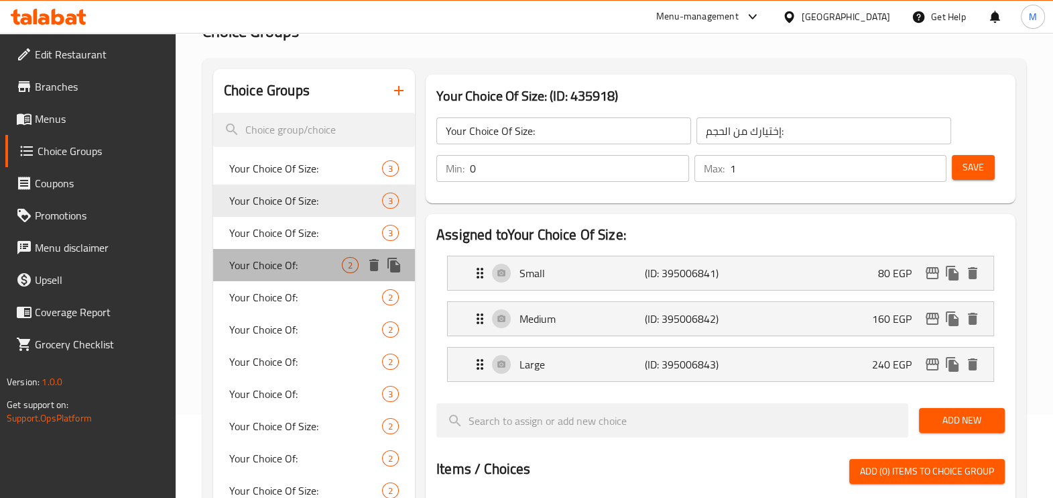
click at [308, 267] on span "Your Choice Of:" at bounding box center [285, 265] width 113 height 16
type input "Your Choice Of:"
type input "إختيارك من:"
type input "1"
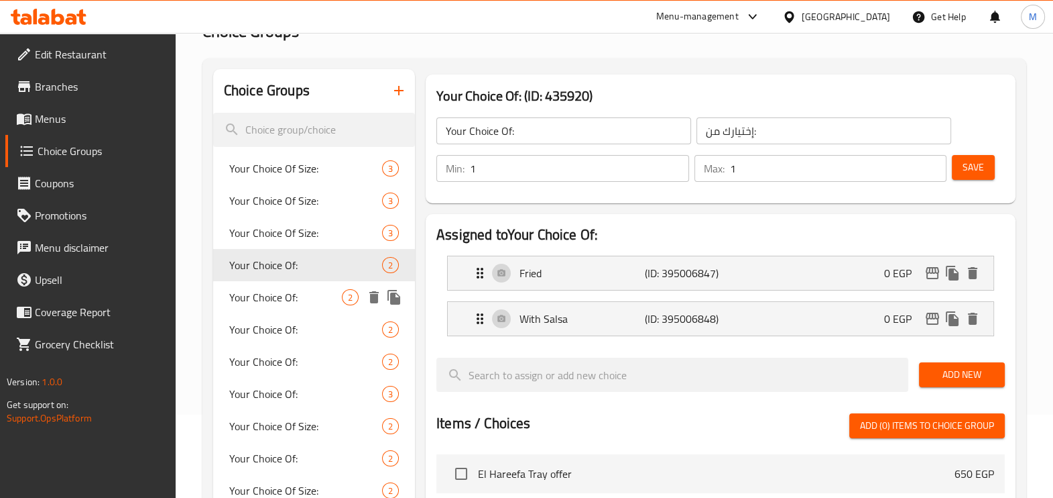
click at [308, 288] on div "Your Choice Of: 2" at bounding box center [314, 297] width 202 height 32
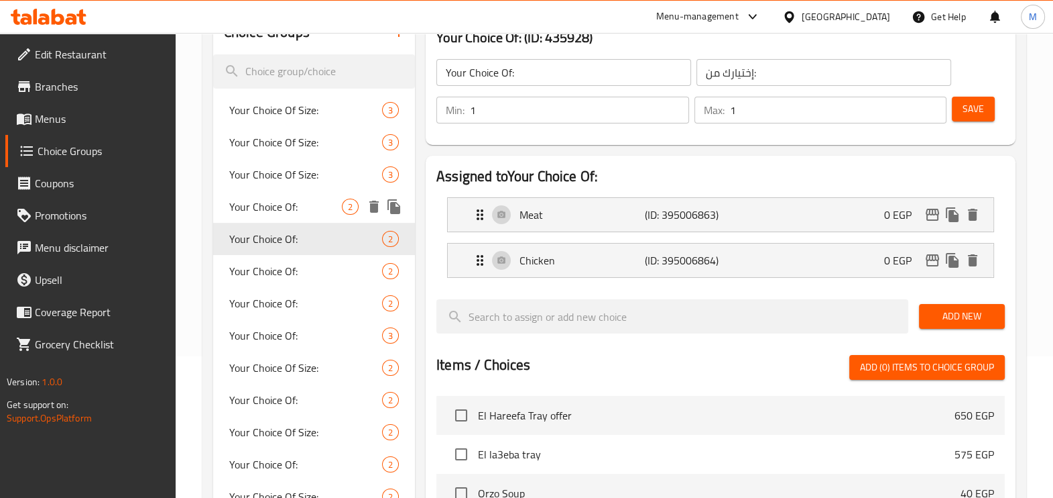
scroll to position [167, 0]
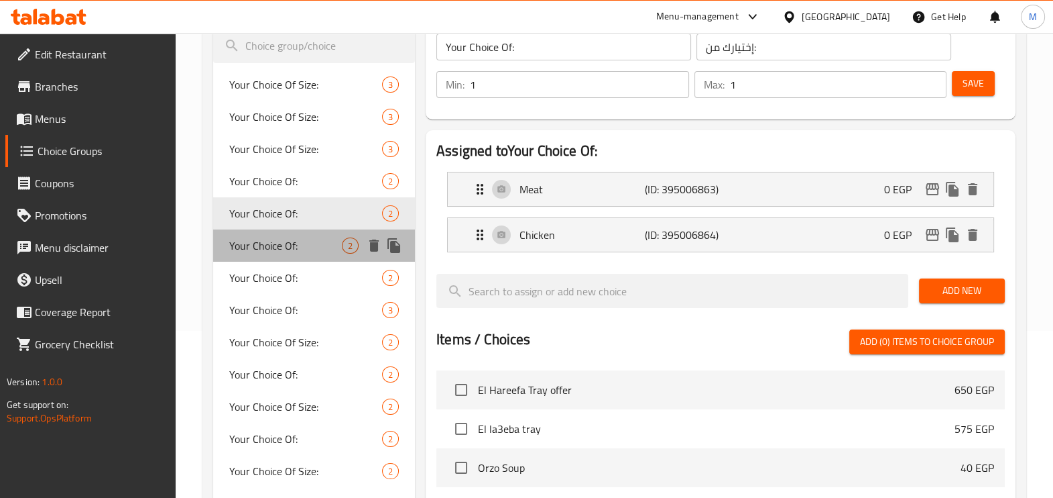
click at [296, 247] on span "Your Choice Of:" at bounding box center [285, 245] width 113 height 16
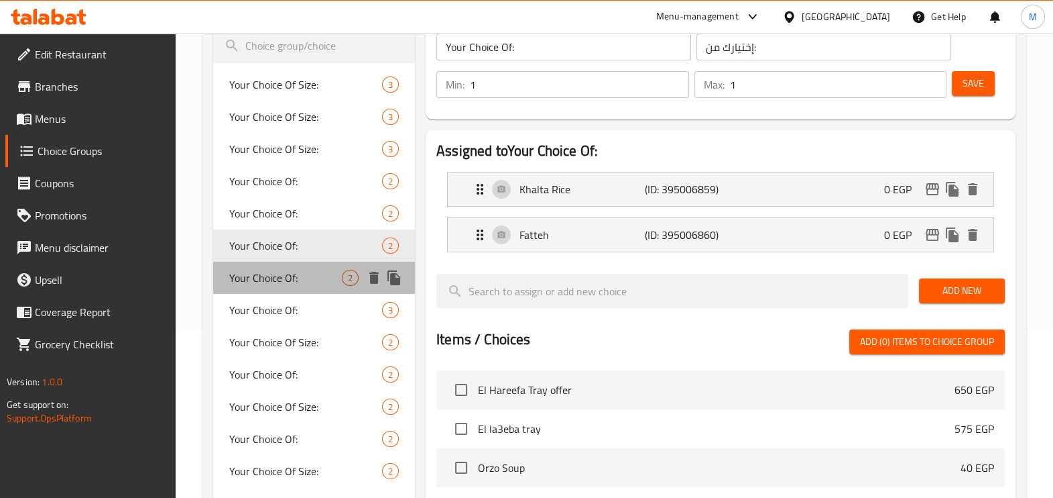
click at [284, 276] on span "Your Choice Of:" at bounding box center [285, 278] width 113 height 16
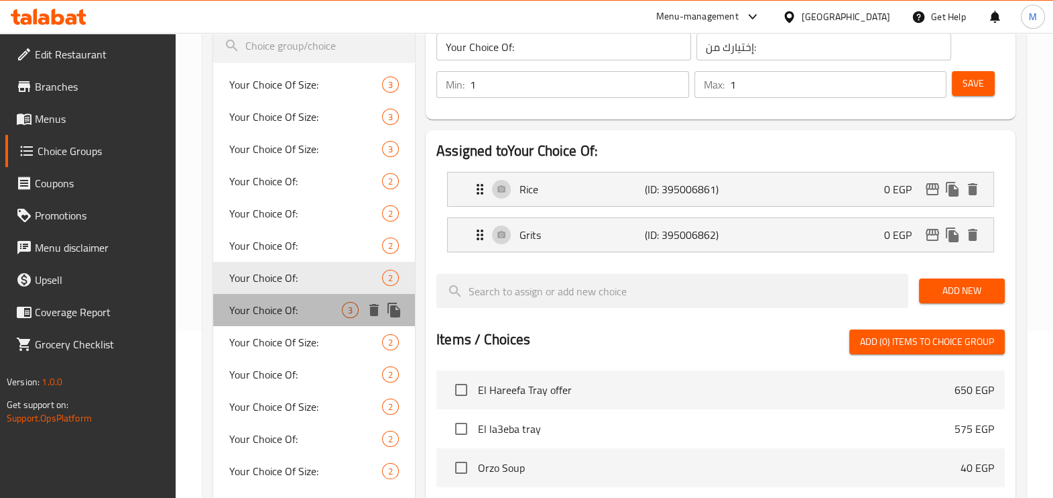
click at [285, 300] on div "Your Choice Of: 3" at bounding box center [314, 310] width 202 height 32
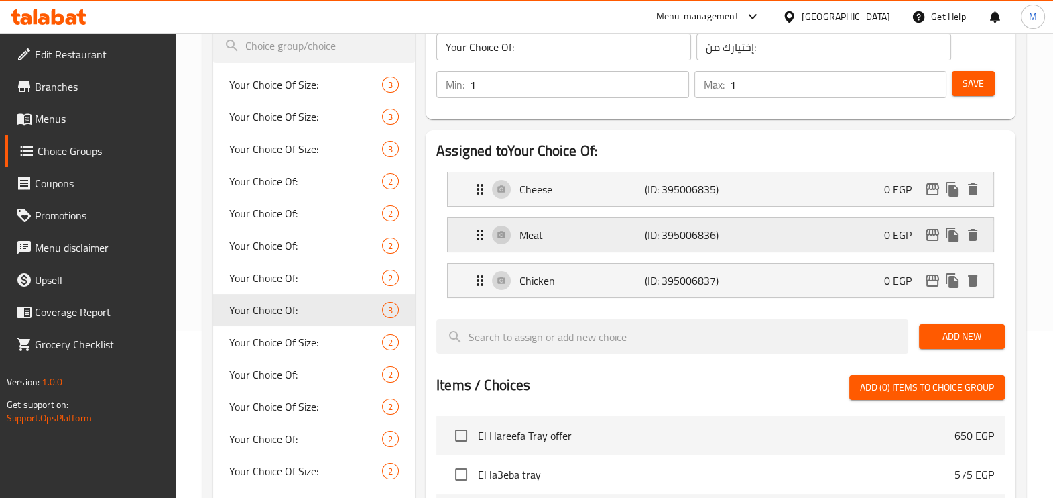
click at [632, 245] on div "Meat (ID: 395006836) 0 EGP" at bounding box center [725, 235] width 506 height 34
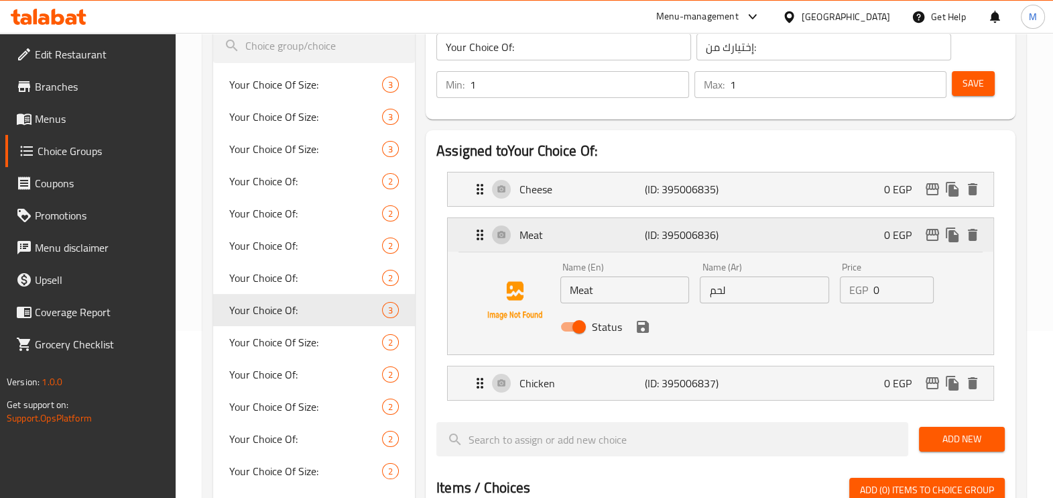
click at [632, 245] on div "Meat (ID: 395006836) 0 EGP" at bounding box center [725, 235] width 506 height 34
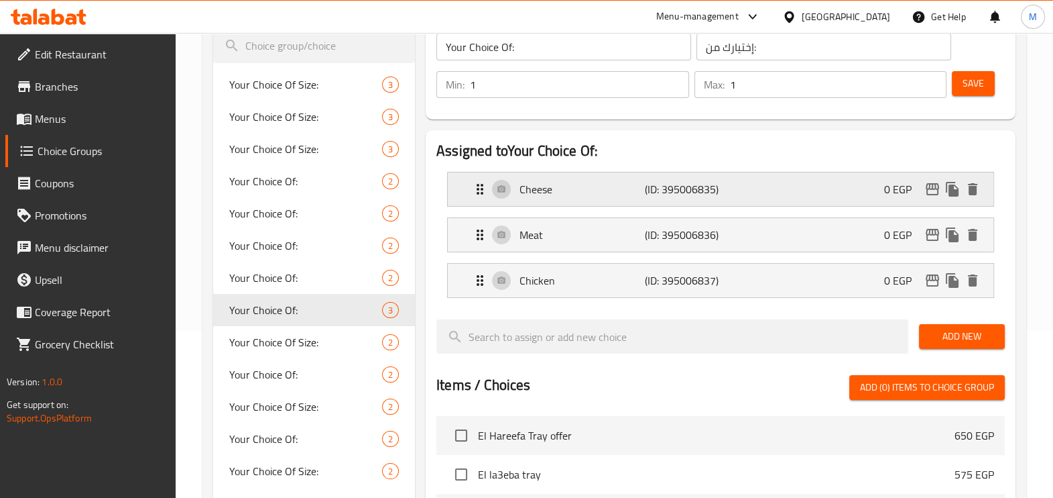
click at [611, 200] on div "Cheese (ID: 395006835) 0 EGP" at bounding box center [725, 189] width 506 height 34
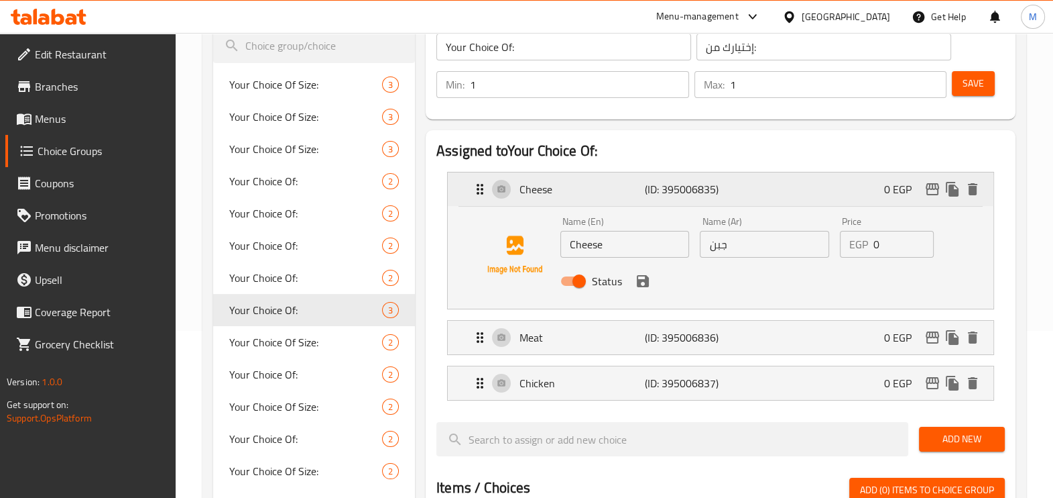
click at [611, 200] on div "Cheese (ID: 395006835) 0 EGP" at bounding box center [725, 189] width 506 height 34
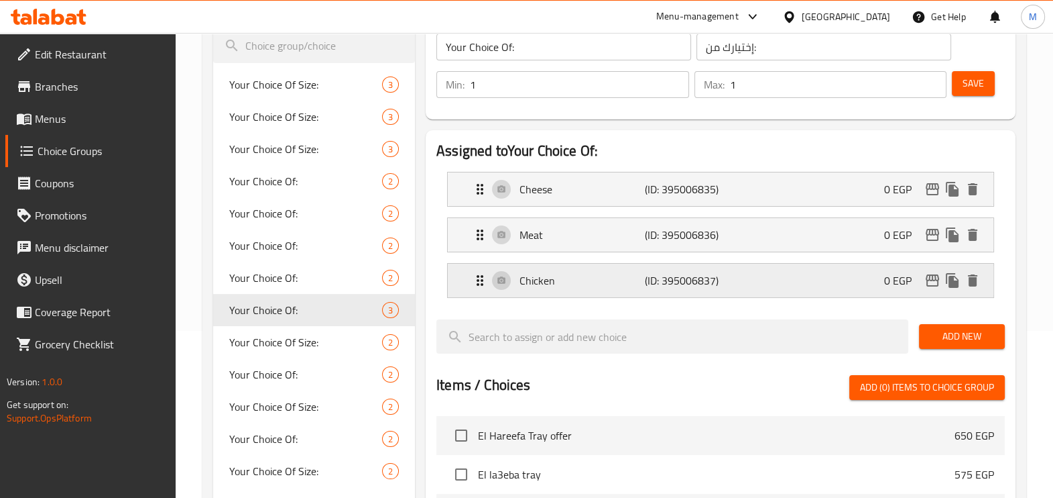
click at [607, 272] on p "Chicken" at bounding box center [582, 280] width 125 height 16
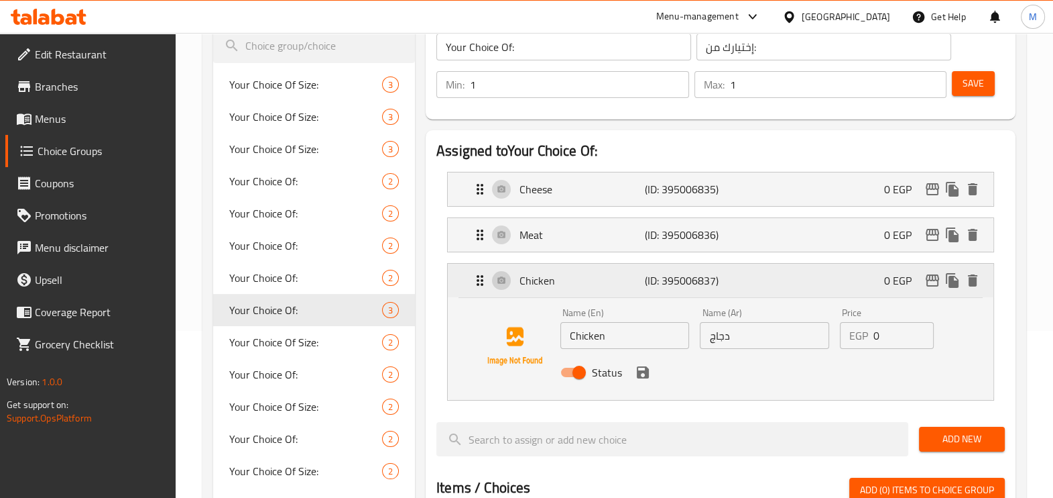
click at [607, 272] on p "Chicken" at bounding box center [582, 280] width 125 height 16
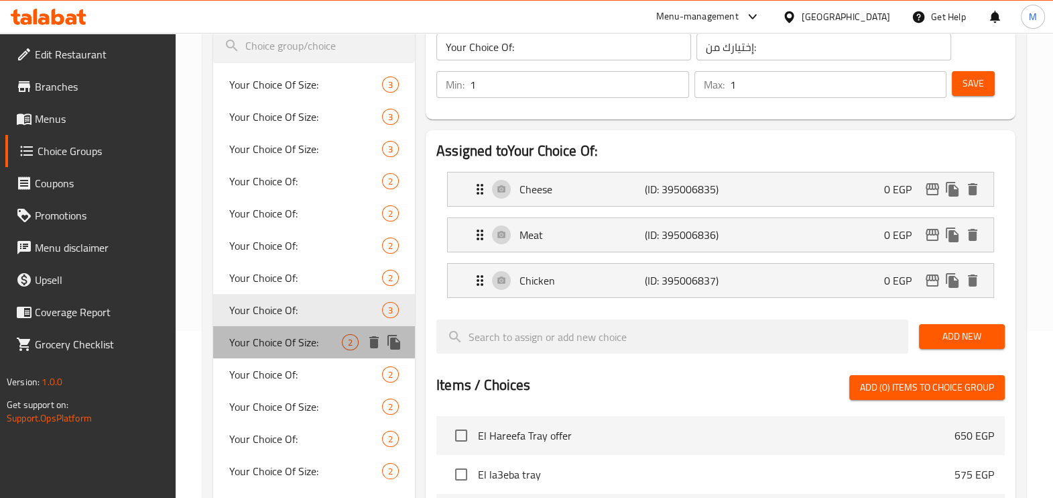
click at [306, 342] on span "Your Choice Of Size:" at bounding box center [285, 342] width 113 height 16
type input "Your Choice Of Size:"
type input "إختيارك من الحجم:"
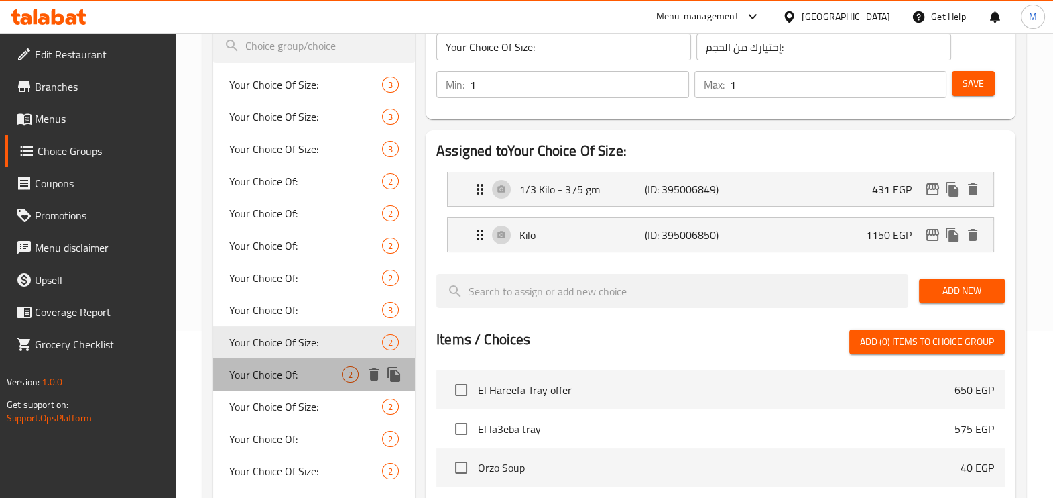
click at [313, 365] on div "Your Choice Of: 2" at bounding box center [314, 374] width 202 height 32
type input "Your Choice Of:"
type input "إختيارك من:"
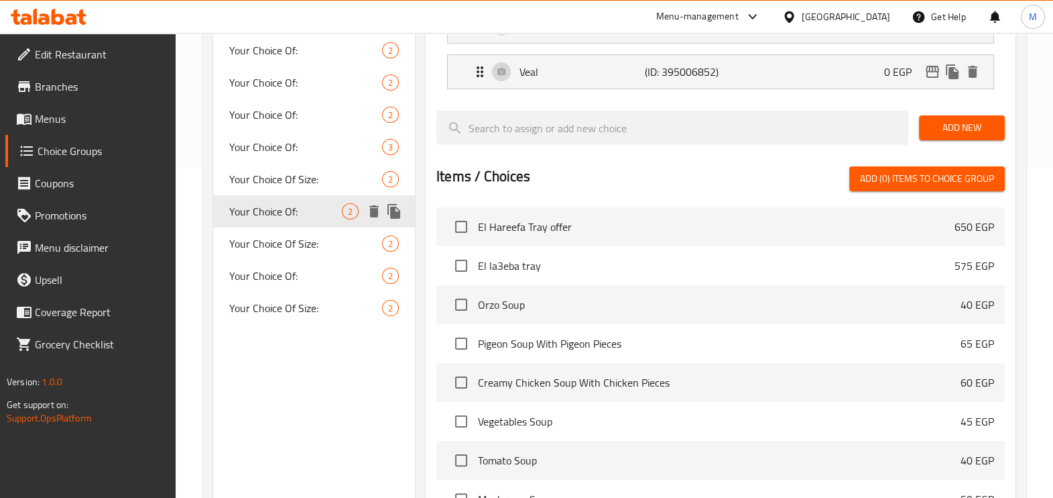
scroll to position [335, 0]
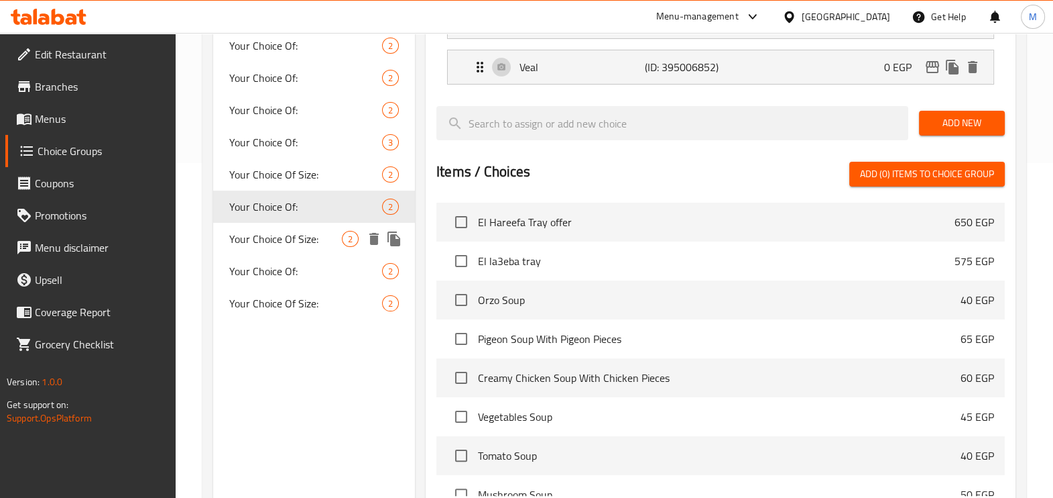
click at [308, 245] on span "Your Choice Of Size:" at bounding box center [285, 239] width 113 height 16
type input "Your Choice Of Size:"
type input "إختيارك من الحجم:"
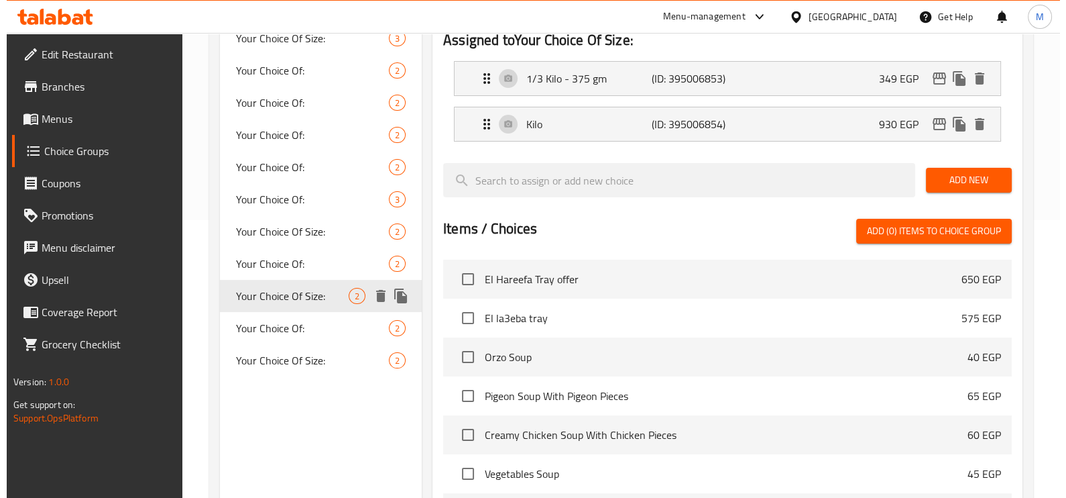
scroll to position [251, 0]
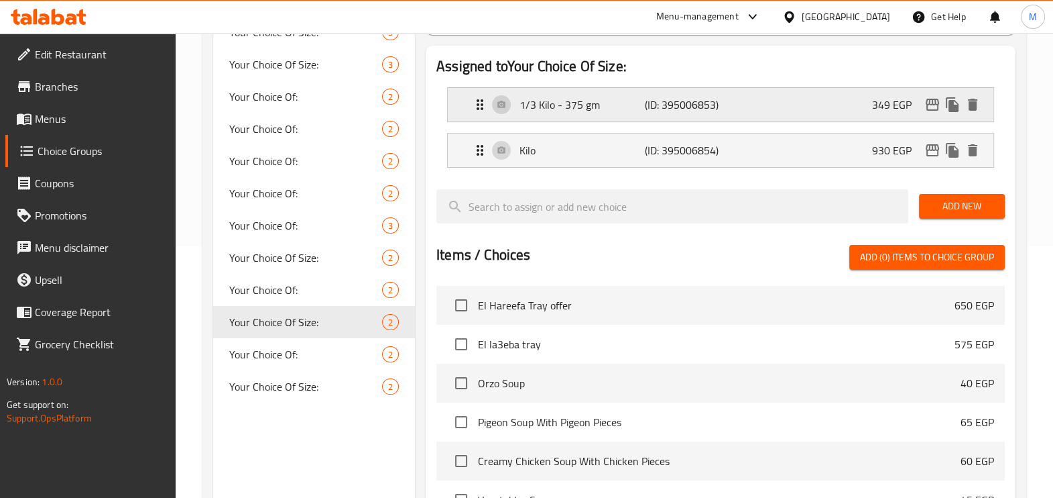
click at [929, 104] on icon "edit" at bounding box center [932, 105] width 13 height 12
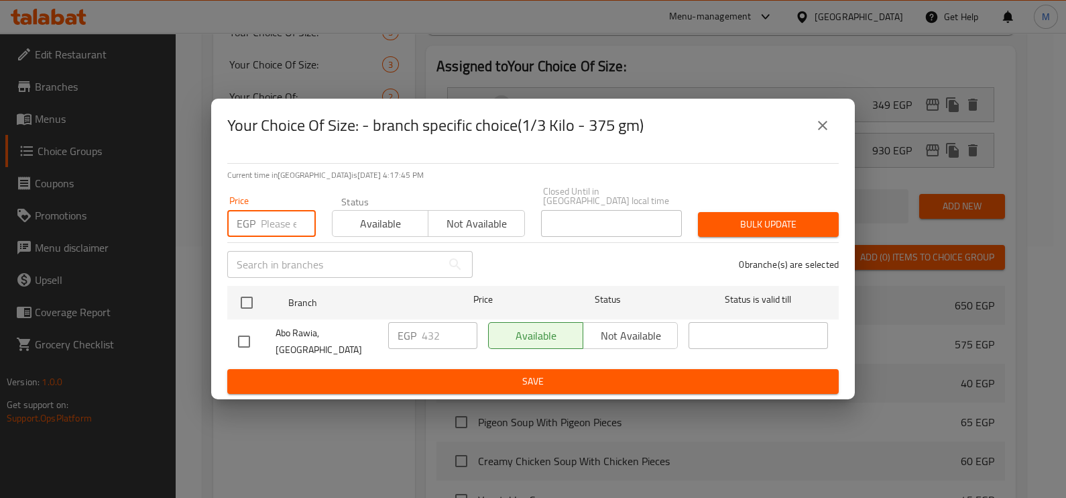
click at [291, 215] on input "number" at bounding box center [288, 223] width 55 height 27
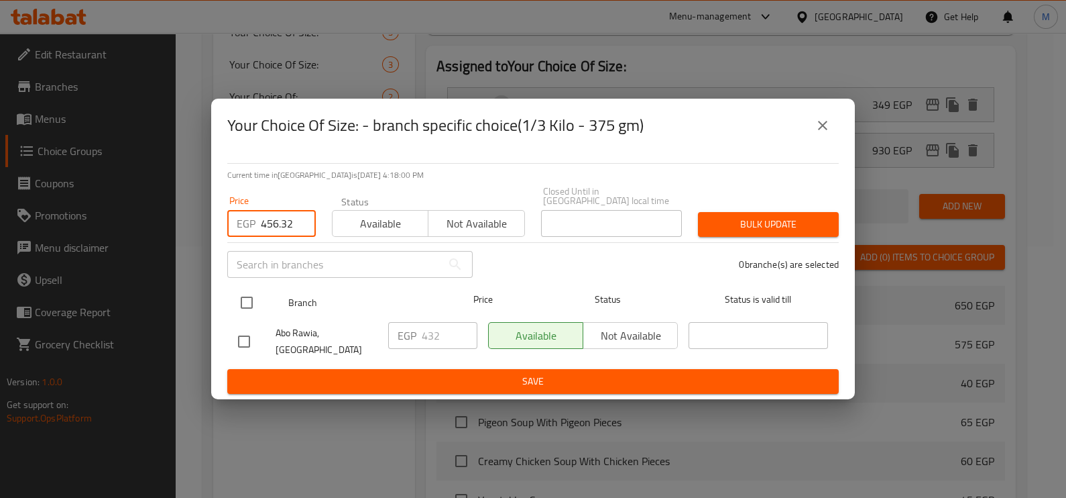
type input "456.32"
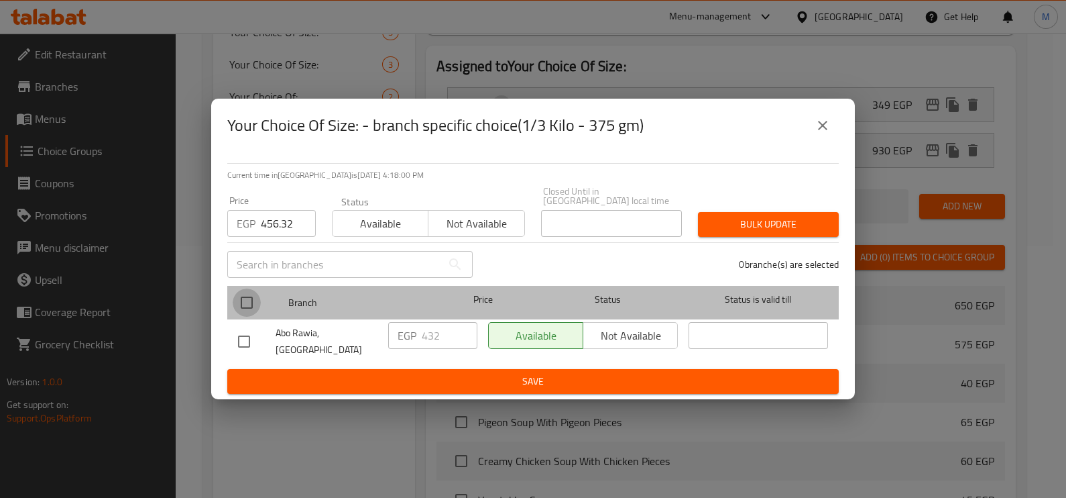
click at [255, 303] on input "checkbox" at bounding box center [247, 302] width 28 height 28
checkbox input "true"
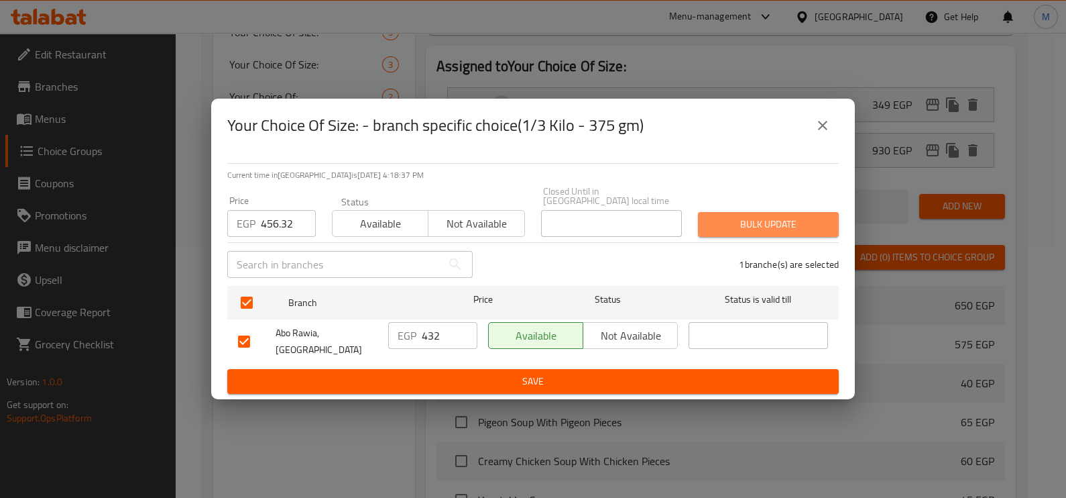
click at [751, 219] on span "Bulk update" at bounding box center [768, 224] width 119 height 17
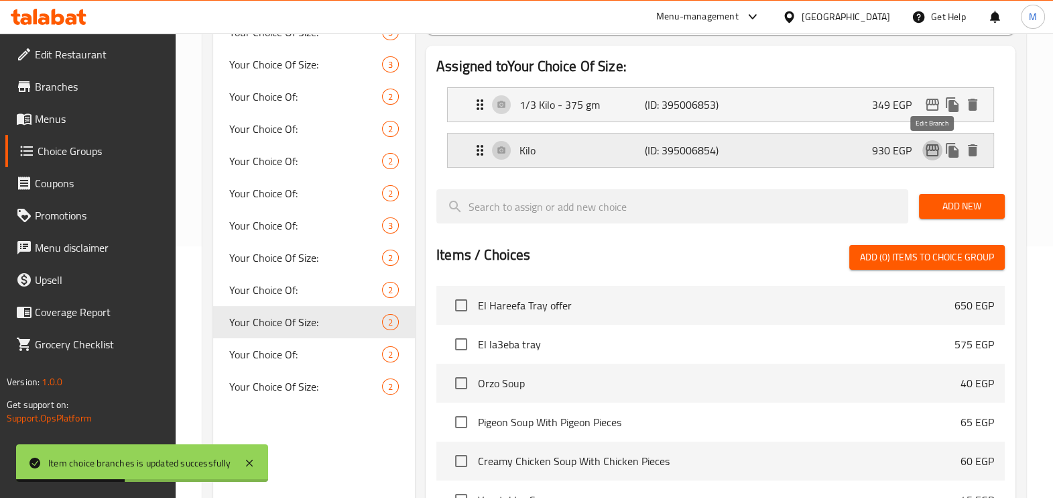
click at [928, 151] on icon "edit" at bounding box center [933, 150] width 16 height 16
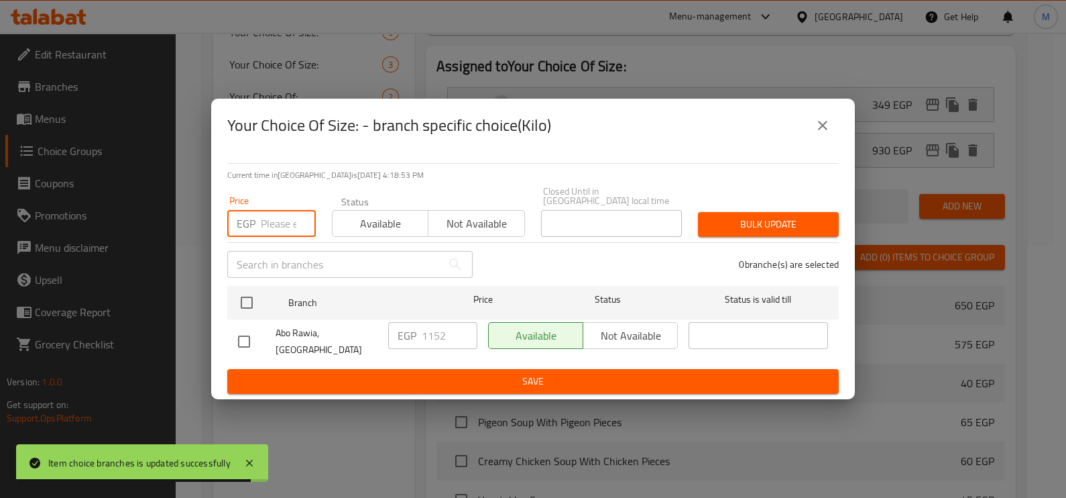
click at [282, 223] on input "number" at bounding box center [288, 223] width 55 height 27
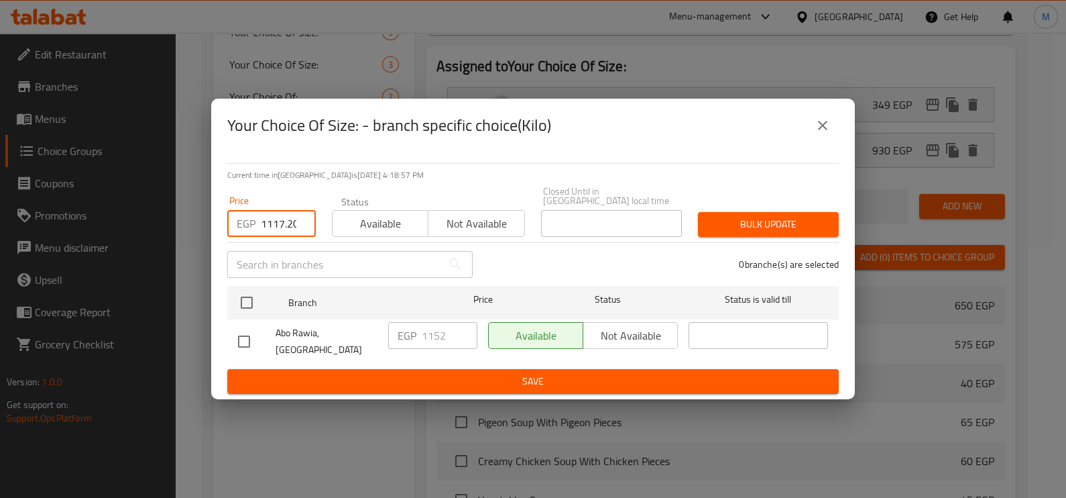
scroll to position [0, 3]
type input "1117.20"
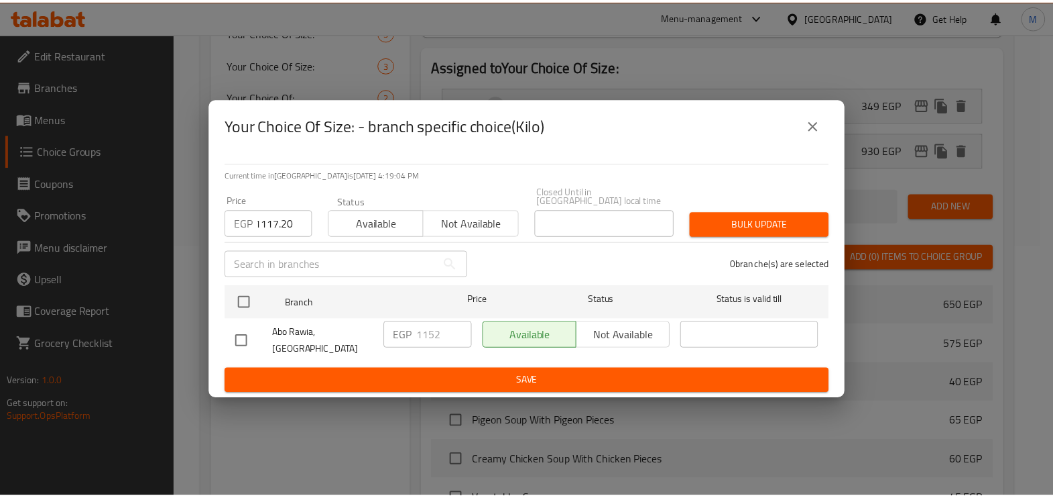
scroll to position [0, 0]
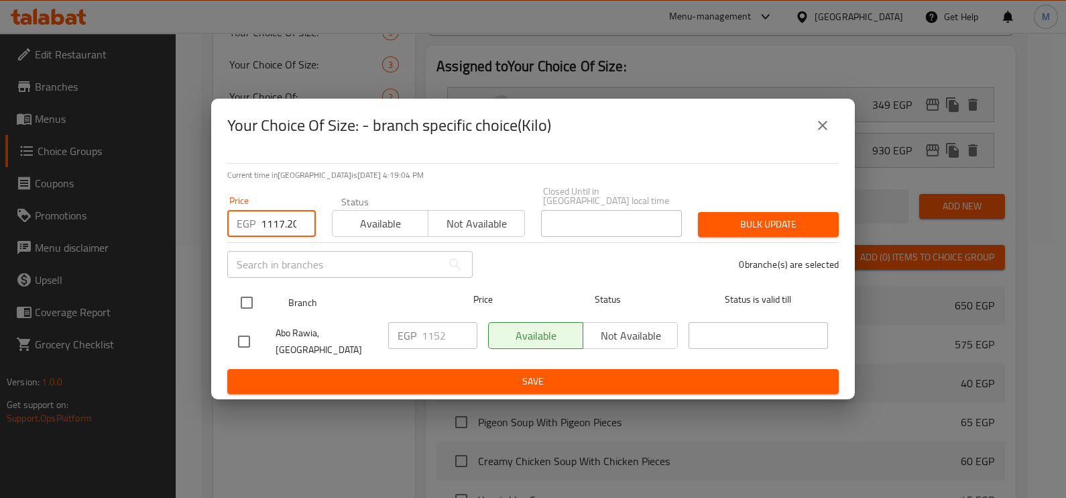
click at [258, 301] on input "checkbox" at bounding box center [247, 302] width 28 height 28
checkbox input "true"
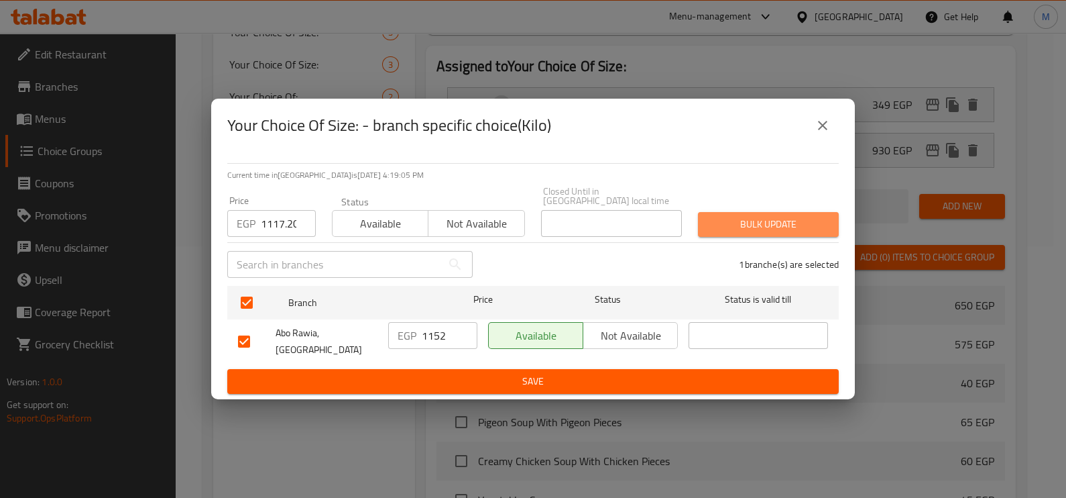
click at [731, 228] on span "Bulk update" at bounding box center [768, 224] width 119 height 17
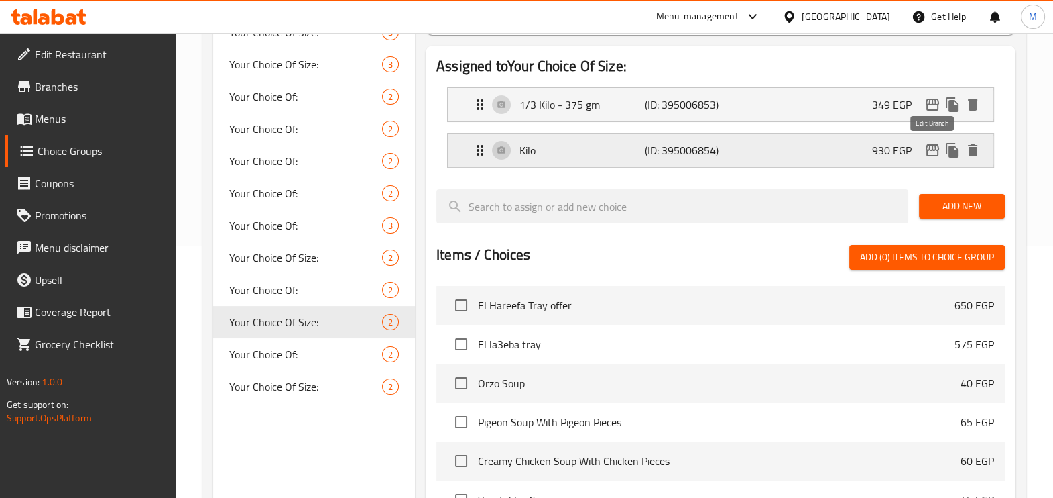
click at [933, 146] on icon "edit" at bounding box center [933, 150] width 16 height 16
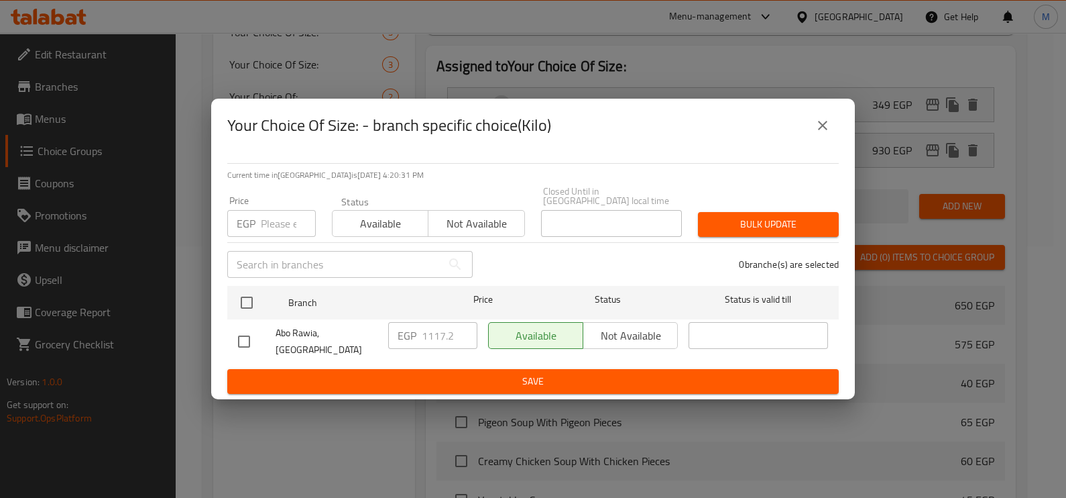
click at [829, 133] on icon "close" at bounding box center [823, 125] width 16 height 16
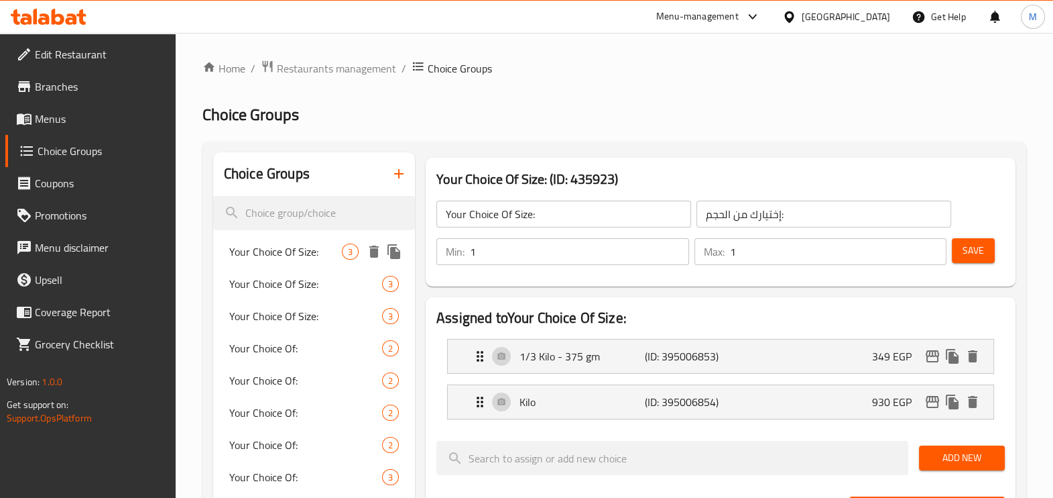
click at [298, 255] on span "Your Choice Of Size:" at bounding box center [285, 251] width 113 height 16
type input "0"
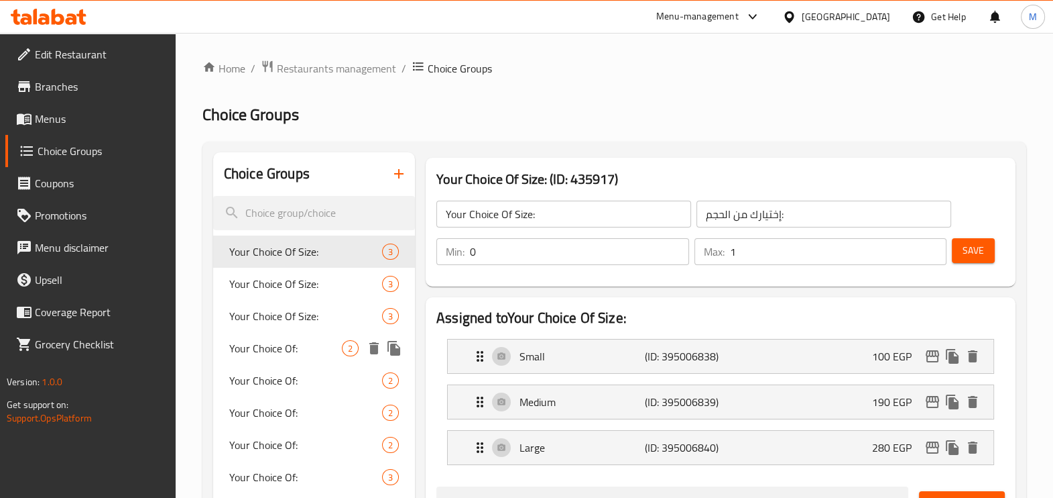
click at [316, 341] on span "Your Choice Of:" at bounding box center [285, 348] width 113 height 16
type input "Your Choice Of:"
type input "إختيارك من:"
type input "1"
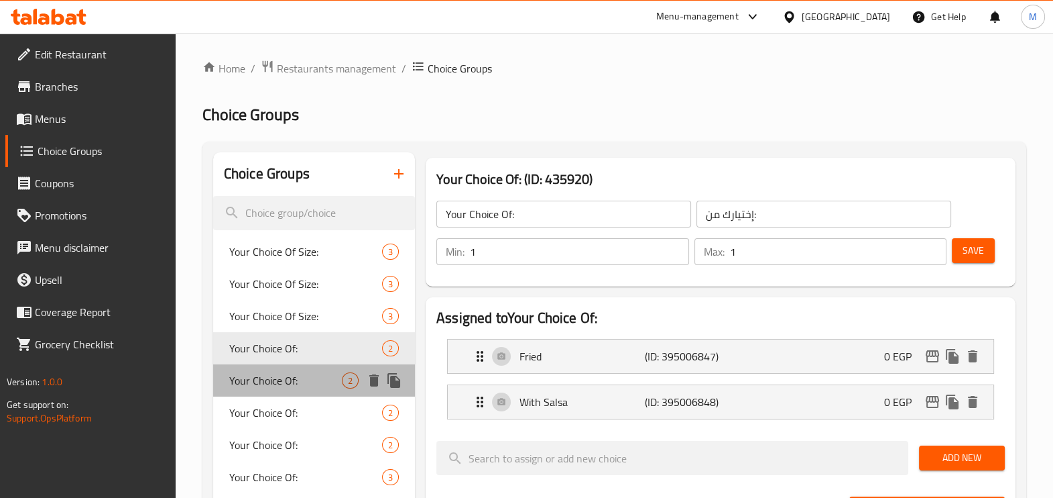
click at [284, 382] on span "Your Choice Of:" at bounding box center [285, 380] width 113 height 16
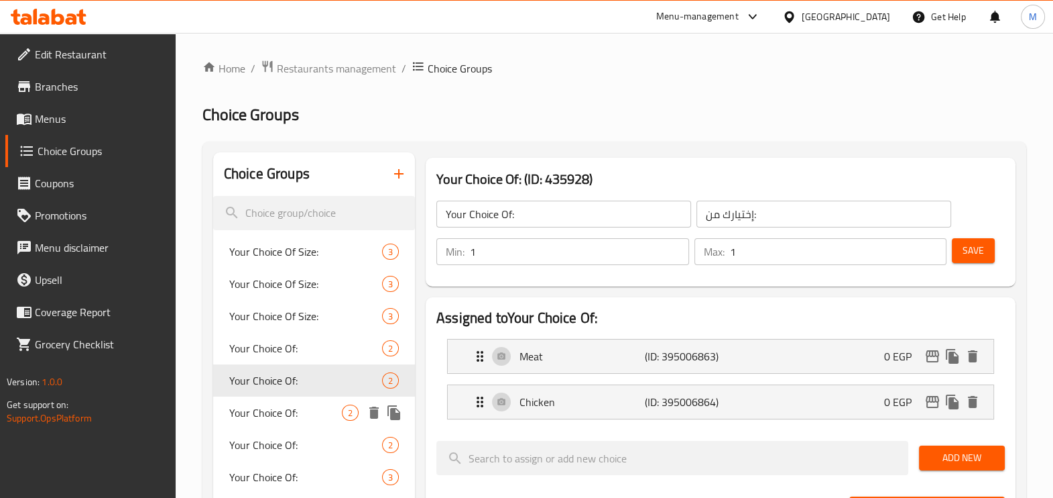
click at [292, 405] on span "Your Choice Of:" at bounding box center [285, 412] width 113 height 16
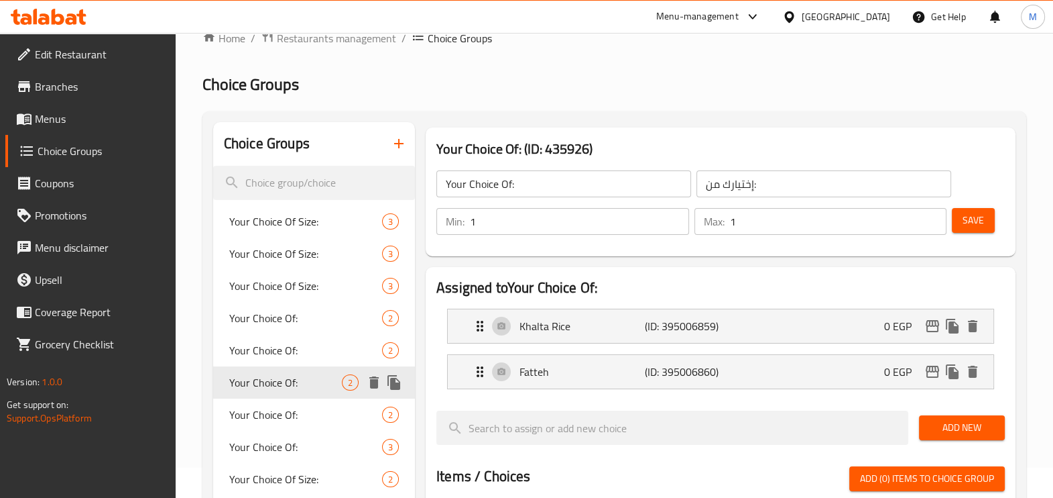
scroll to position [167, 0]
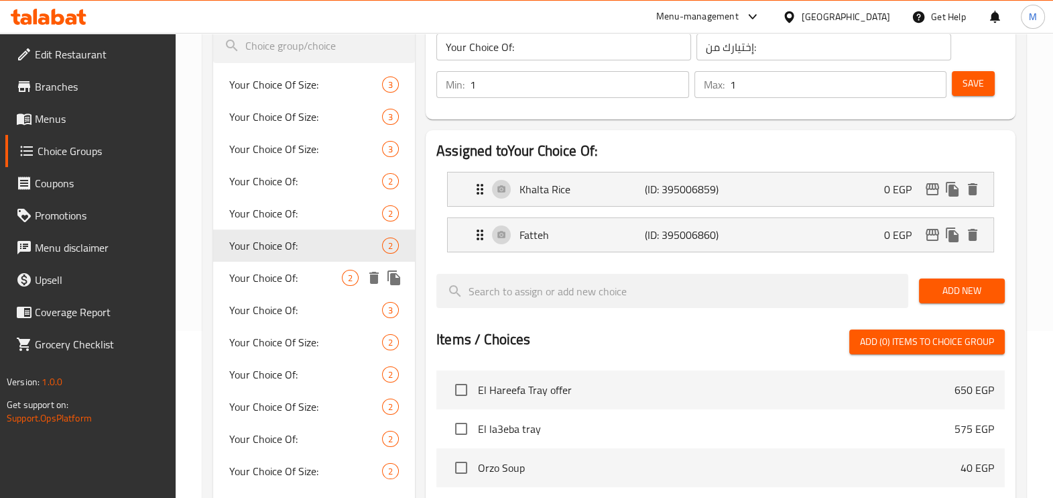
click at [282, 284] on span "Your Choice Of:" at bounding box center [285, 278] width 113 height 16
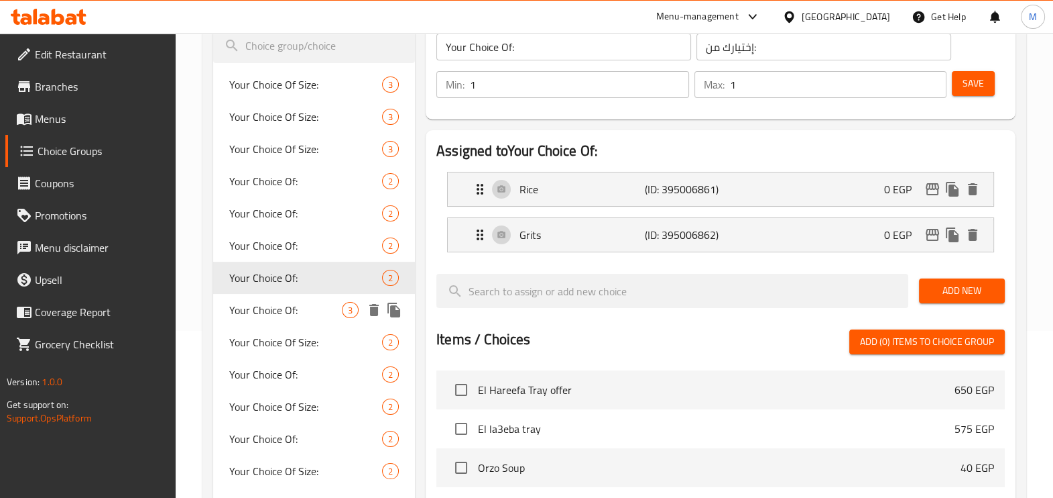
click at [284, 302] on span "Your Choice Of:" at bounding box center [285, 310] width 113 height 16
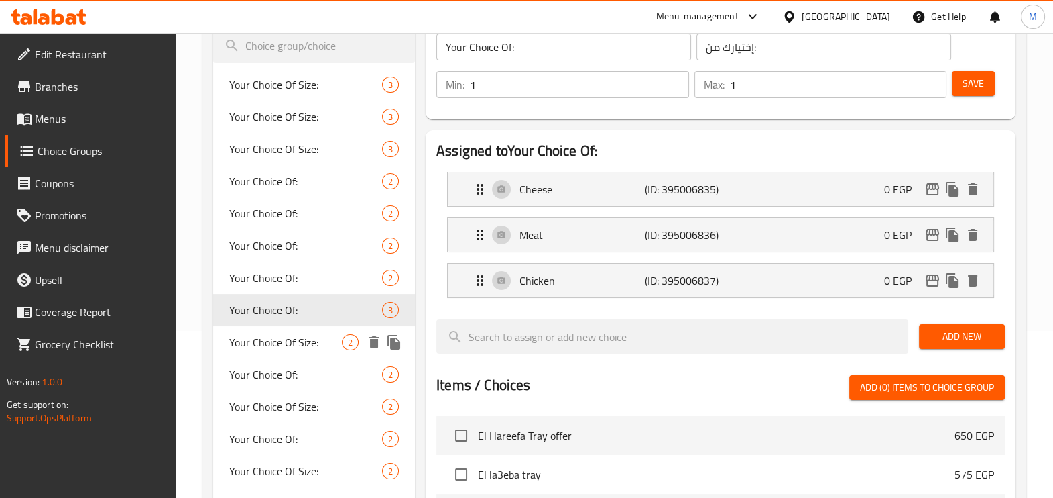
click at [292, 346] on span "Your Choice Of Size:" at bounding box center [285, 342] width 113 height 16
type input "Your Choice Of Size:"
type input "إختيارك من الحجم:"
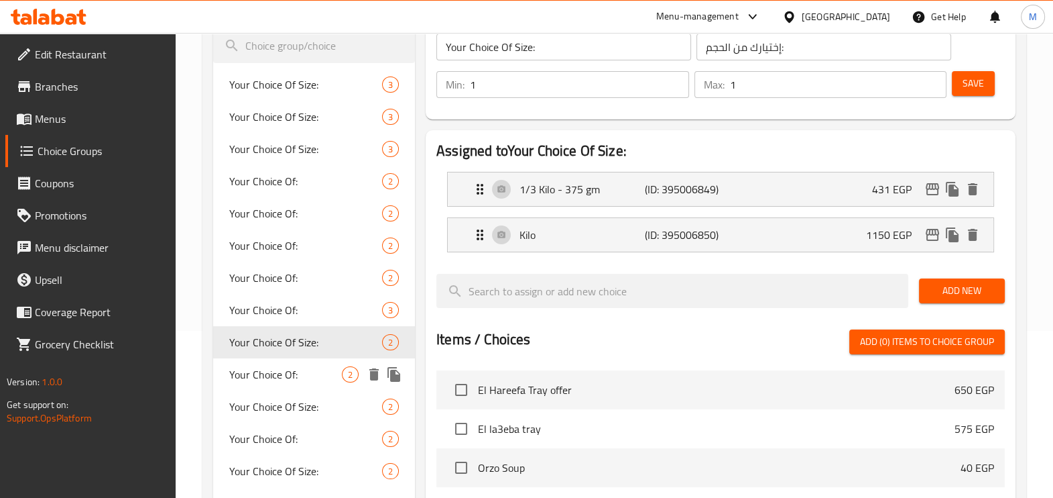
click at [295, 369] on span "Your Choice Of:" at bounding box center [285, 374] width 113 height 16
type input "Your Choice Of:"
type input "إختيارك من:"
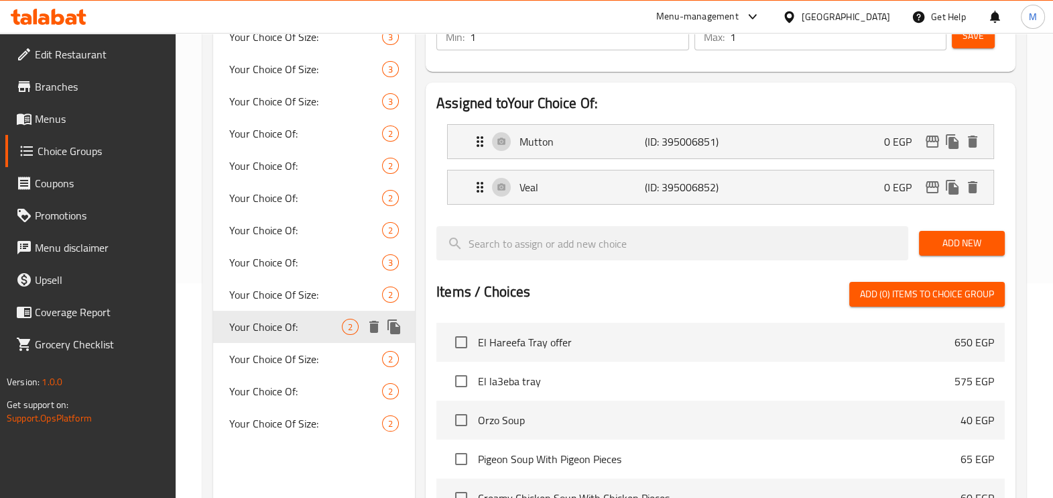
scroll to position [251, 0]
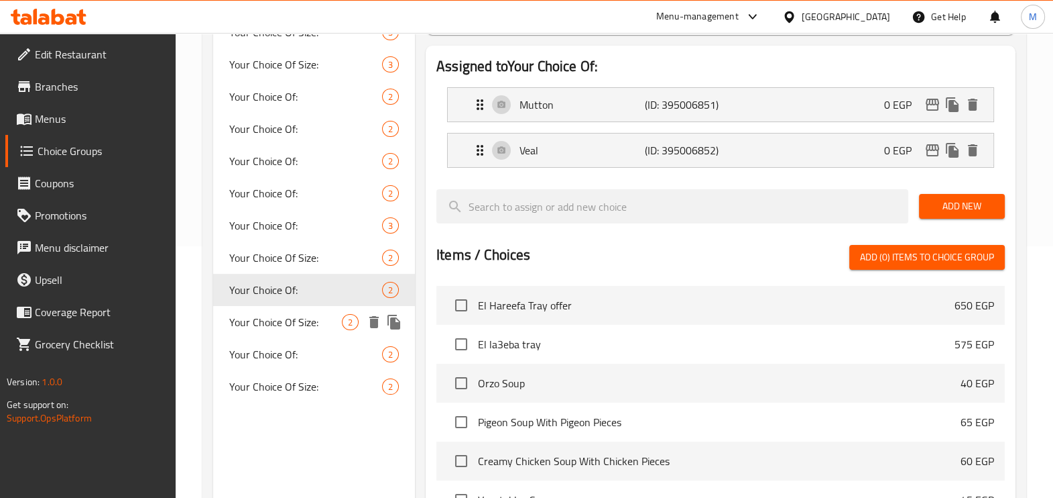
click at [280, 321] on span "Your Choice Of Size:" at bounding box center [285, 322] width 113 height 16
type input "Your Choice Of Size:"
type input "إختيارك من الحجم:"
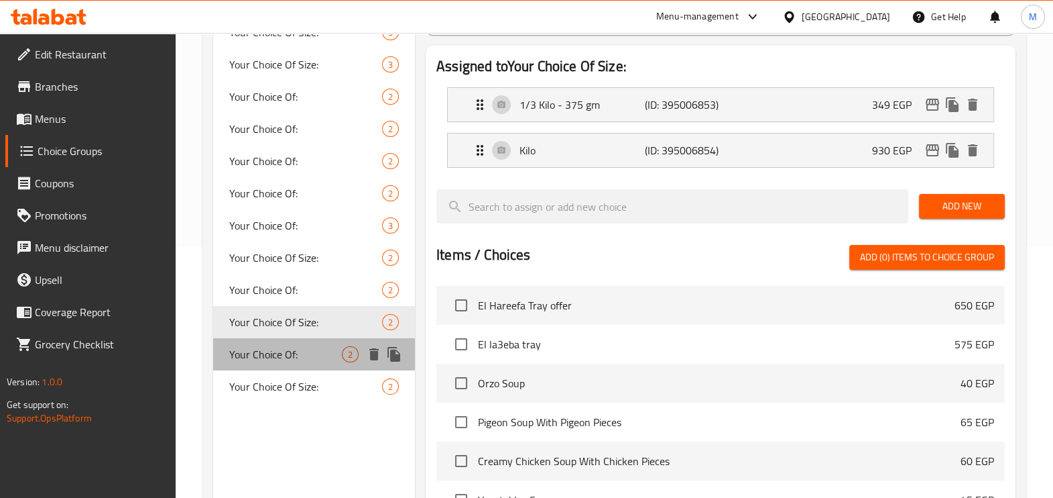
click at [284, 346] on span "Your Choice Of:" at bounding box center [285, 354] width 113 height 16
type input "Your Choice Of:"
type input "إختيارك من:"
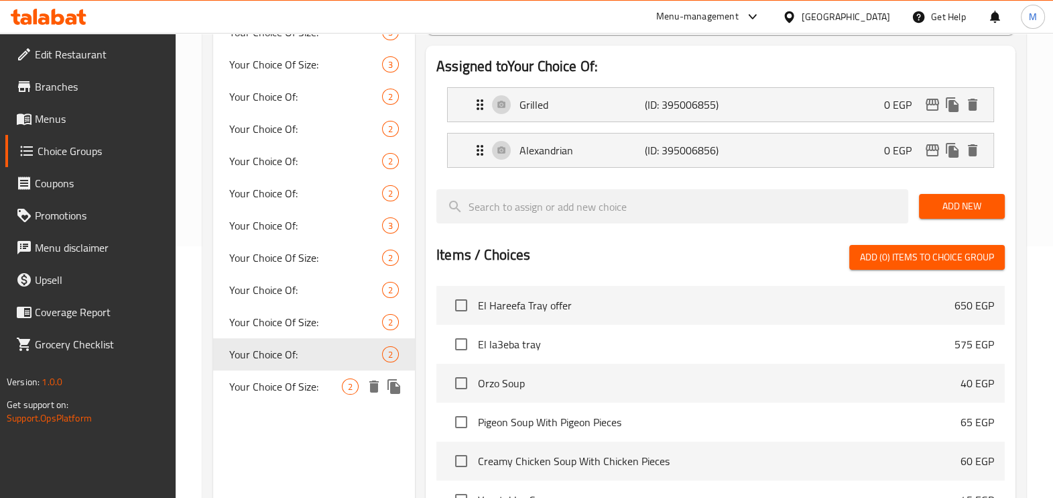
click at [290, 371] on div "Your Choice Of Size: 2" at bounding box center [314, 386] width 202 height 32
type input "Your Choice Of Size:"
type input "إختيارك من الحجم:"
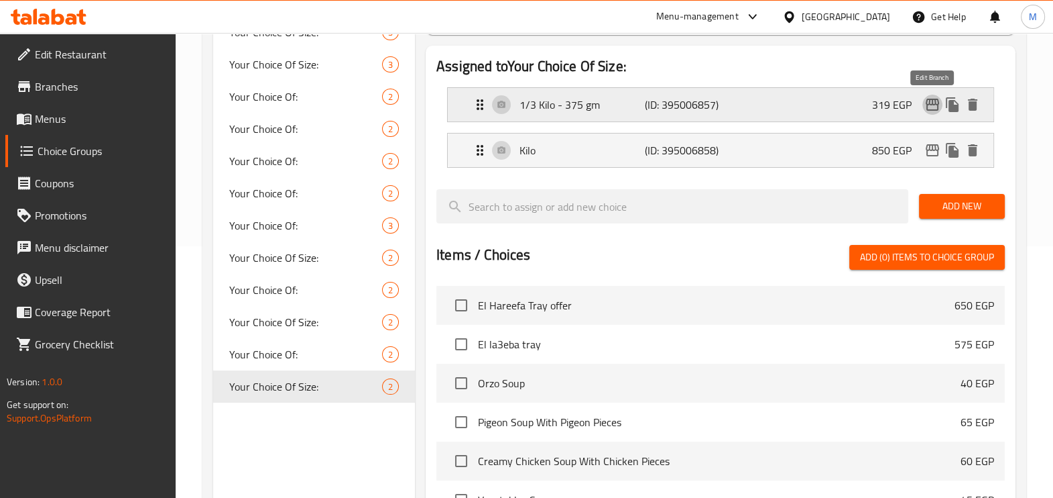
click at [929, 109] on icon "edit" at bounding box center [932, 105] width 13 height 12
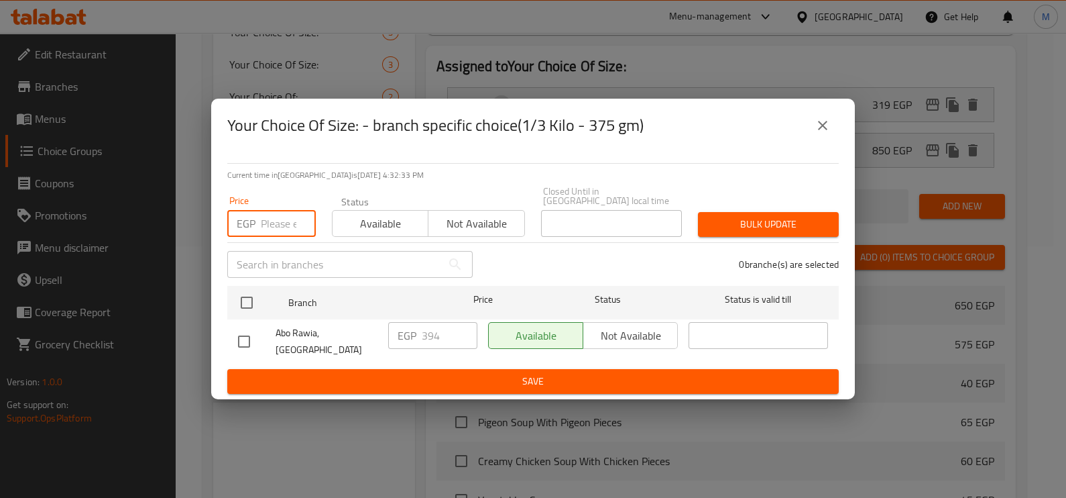
click at [276, 228] on input "number" at bounding box center [288, 223] width 55 height 27
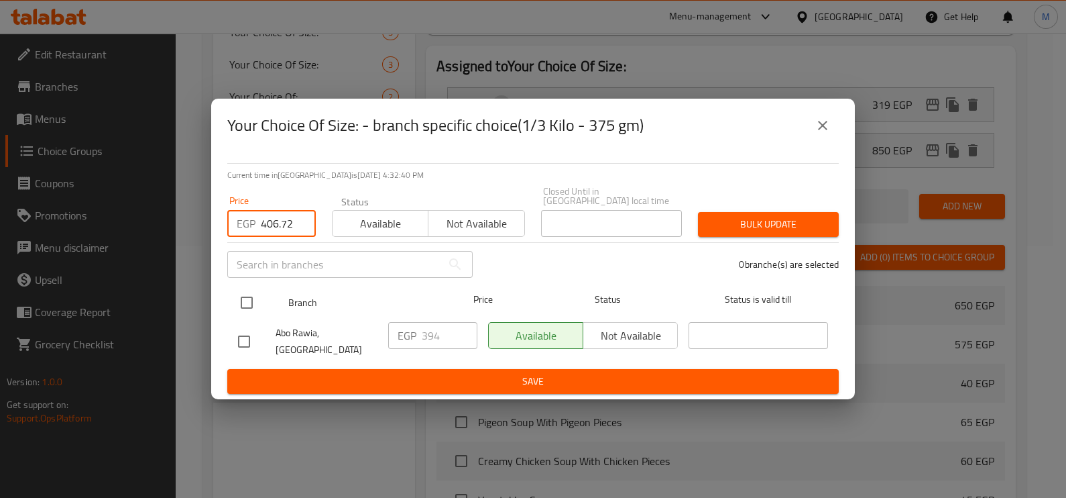
type input "406.72"
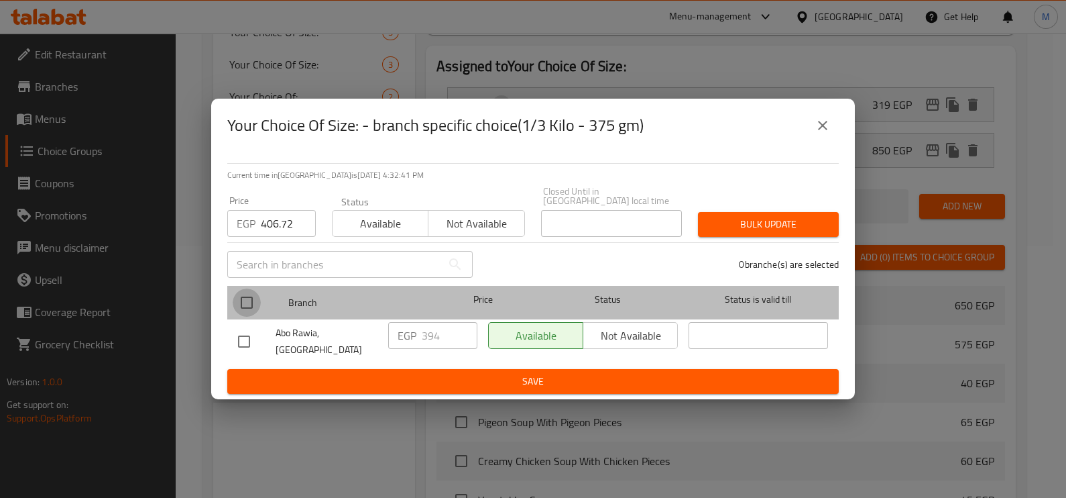
click at [260, 298] on input "checkbox" at bounding box center [247, 302] width 28 height 28
checkbox input "true"
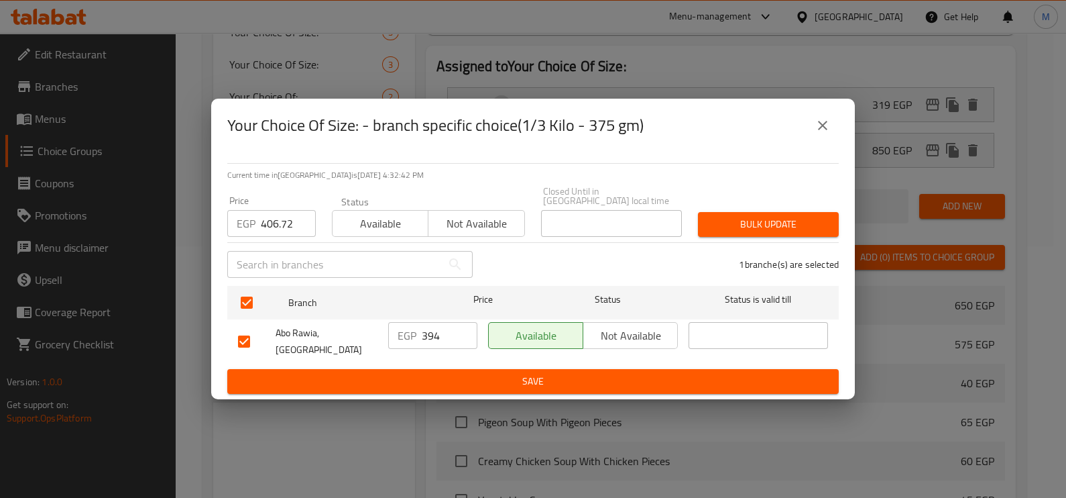
click at [748, 224] on span "Bulk update" at bounding box center [768, 224] width 119 height 17
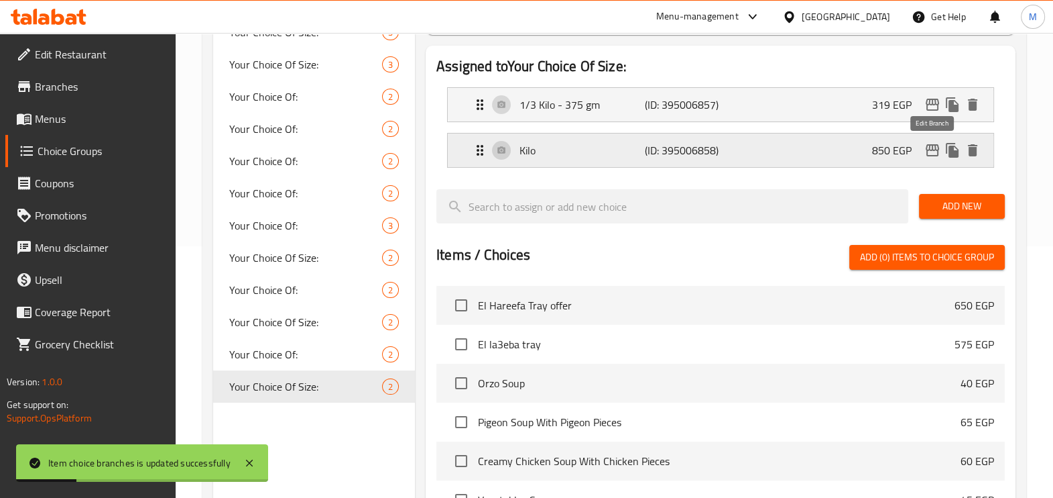
click at [935, 149] on icon "edit" at bounding box center [932, 150] width 13 height 12
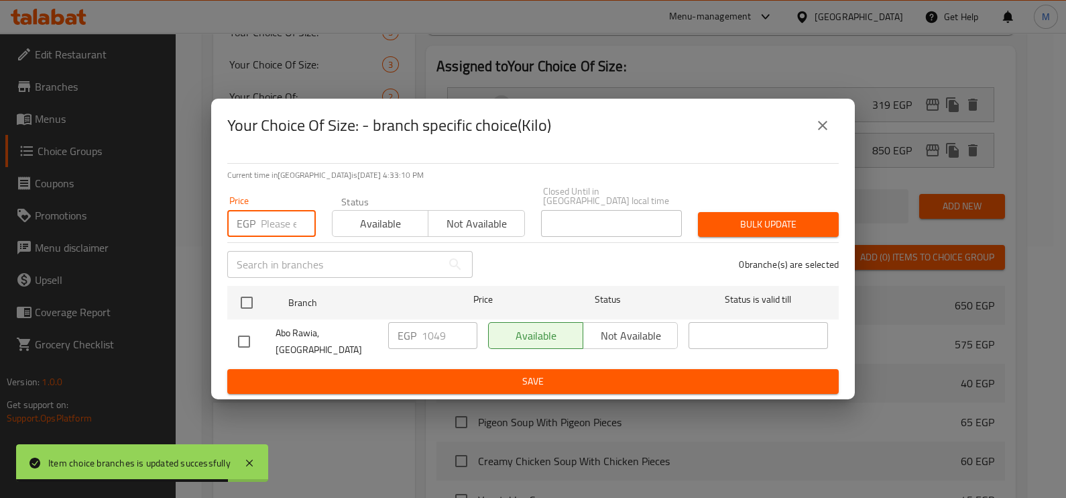
click at [264, 229] on input "number" at bounding box center [288, 223] width 55 height 27
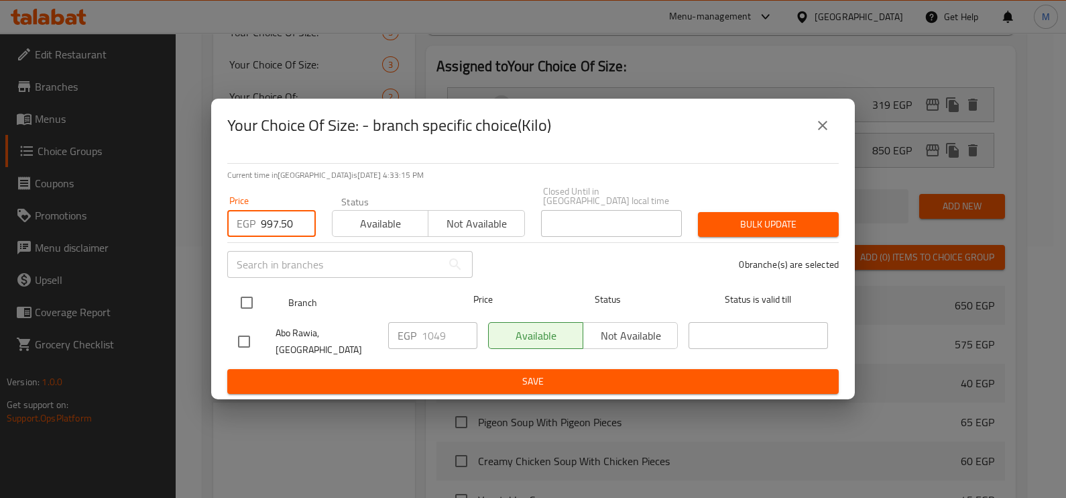
type input "997.50"
click at [246, 295] on input "checkbox" at bounding box center [247, 302] width 28 height 28
checkbox input "true"
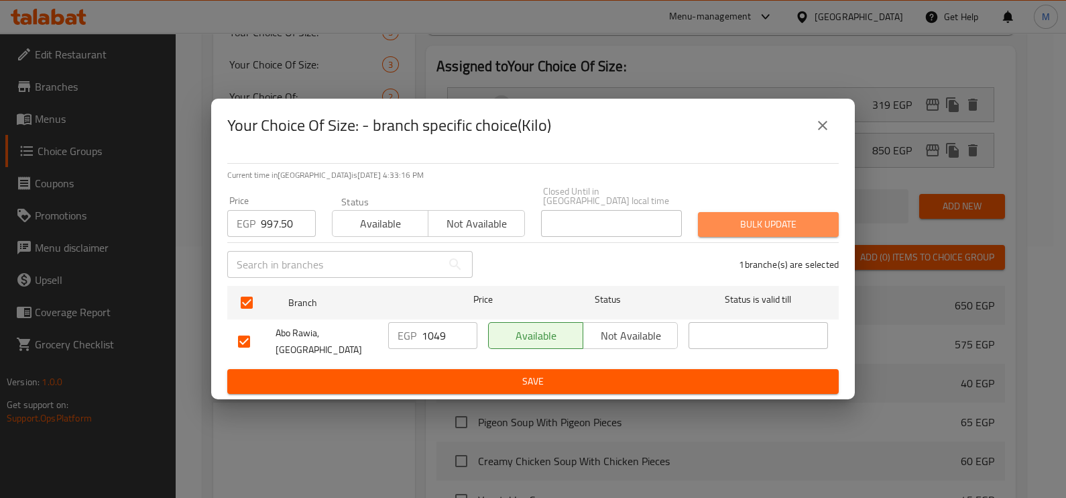
click at [806, 221] on span "Bulk update" at bounding box center [768, 224] width 119 height 17
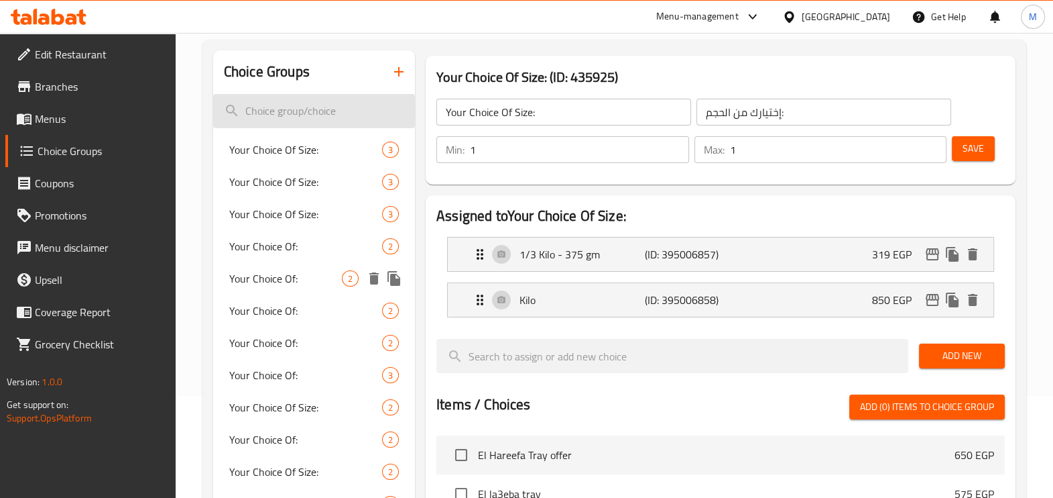
scroll to position [0, 0]
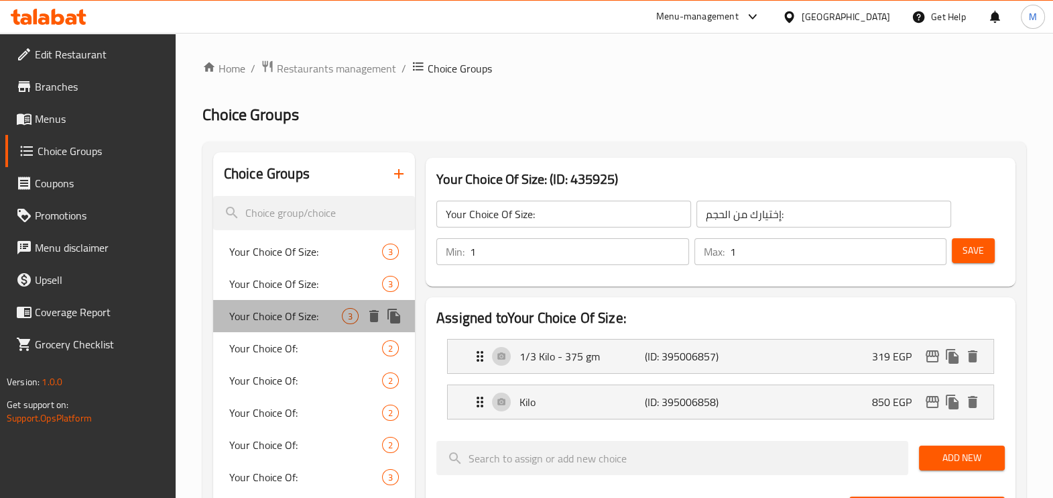
click at [336, 304] on div "Your Choice Of Size: 3" at bounding box center [314, 316] width 202 height 32
type input "0"
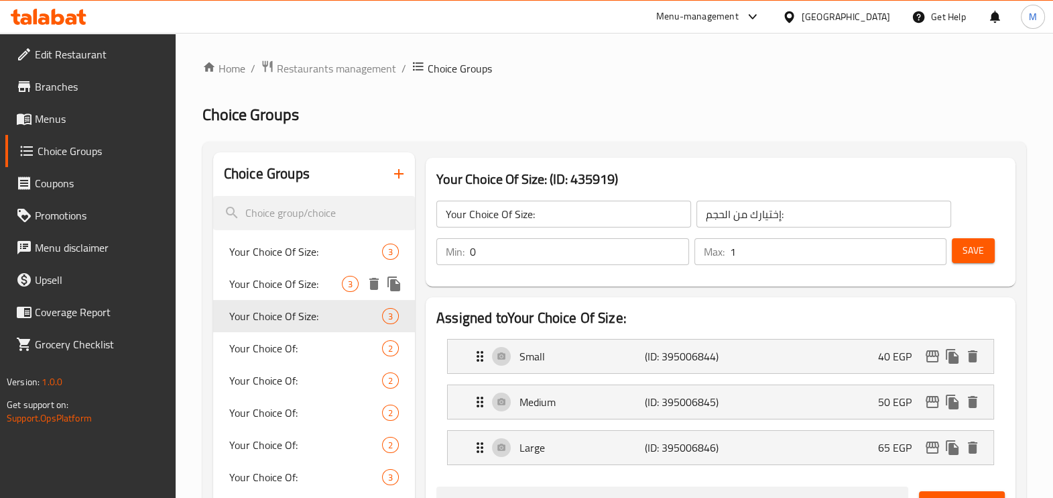
click at [335, 282] on span "Your Choice Of Size:" at bounding box center [285, 284] width 113 height 16
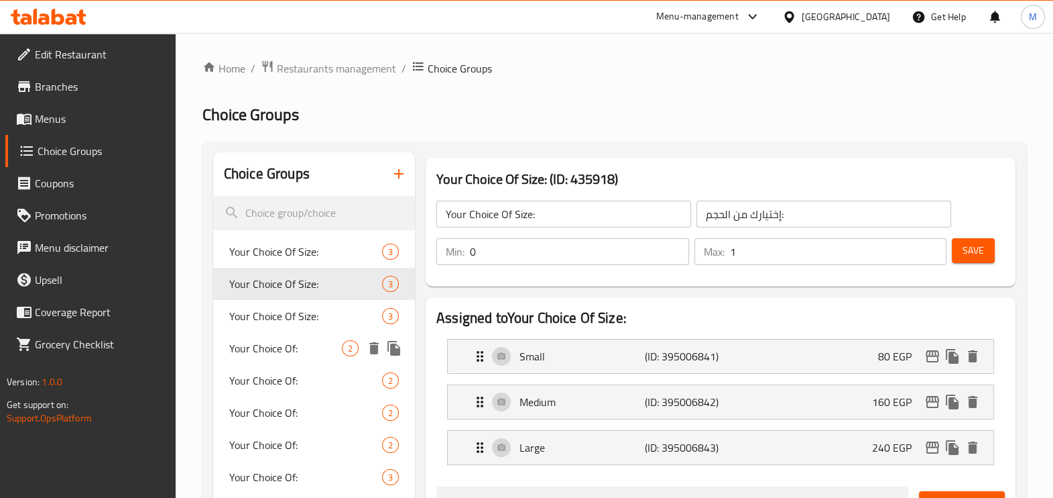
click at [322, 342] on span "Your Choice Of:" at bounding box center [285, 348] width 113 height 16
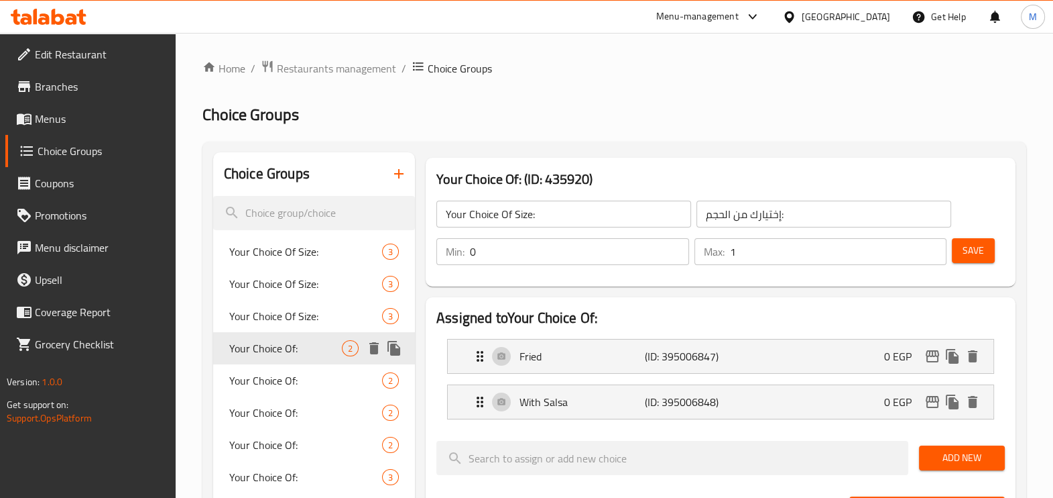
type input "Your Choice Of:"
type input "إختيارك من:"
type input "1"
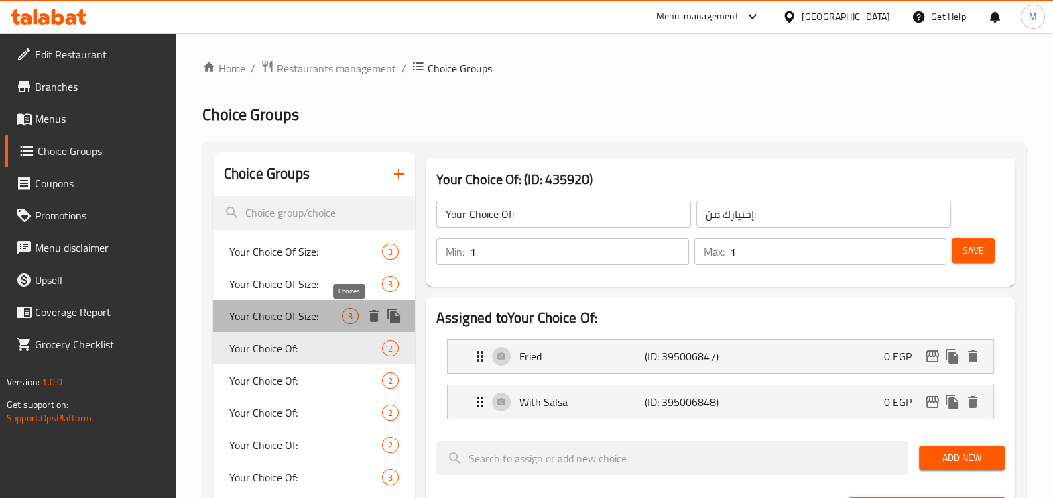
click at [343, 315] on span "3" at bounding box center [350, 316] width 15 height 13
type input "Your Choice Of Size:"
type input "إختيارك من الحجم:"
type input "0"
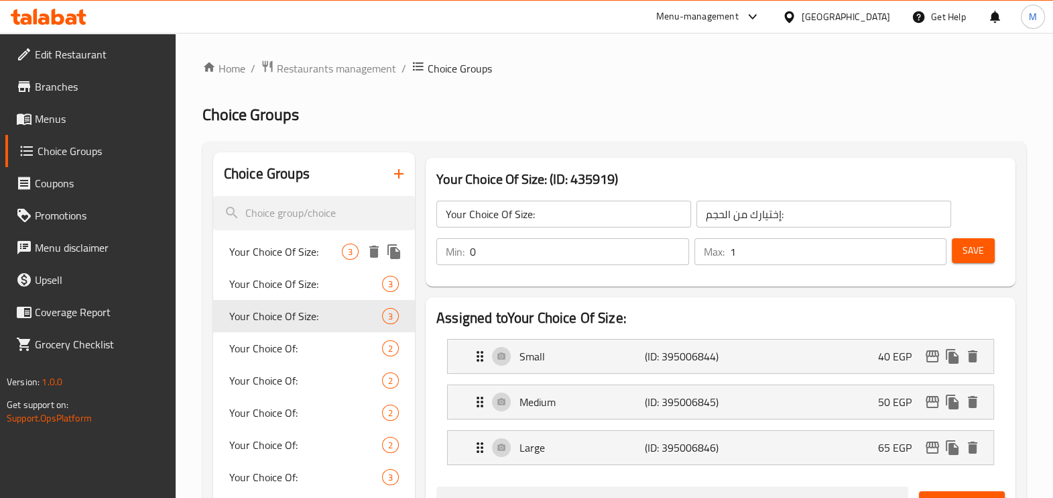
click at [339, 253] on span "Your Choice Of Size:" at bounding box center [285, 251] width 113 height 16
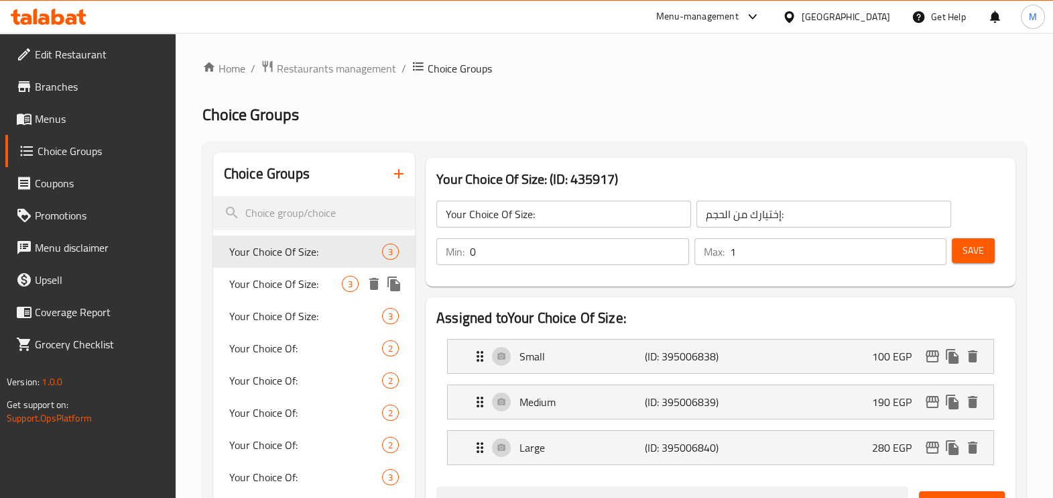
click at [326, 278] on span "Your Choice Of Size:" at bounding box center [285, 284] width 113 height 16
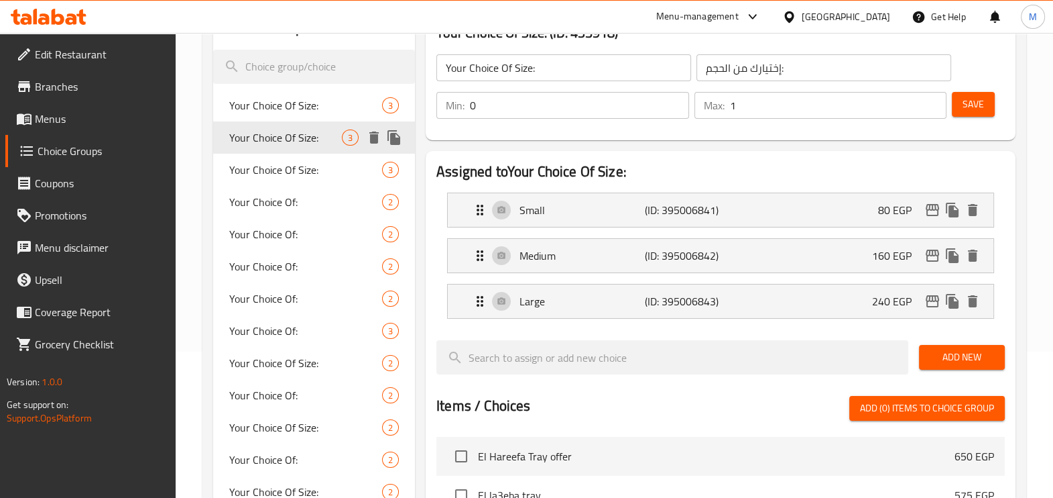
scroll to position [167, 0]
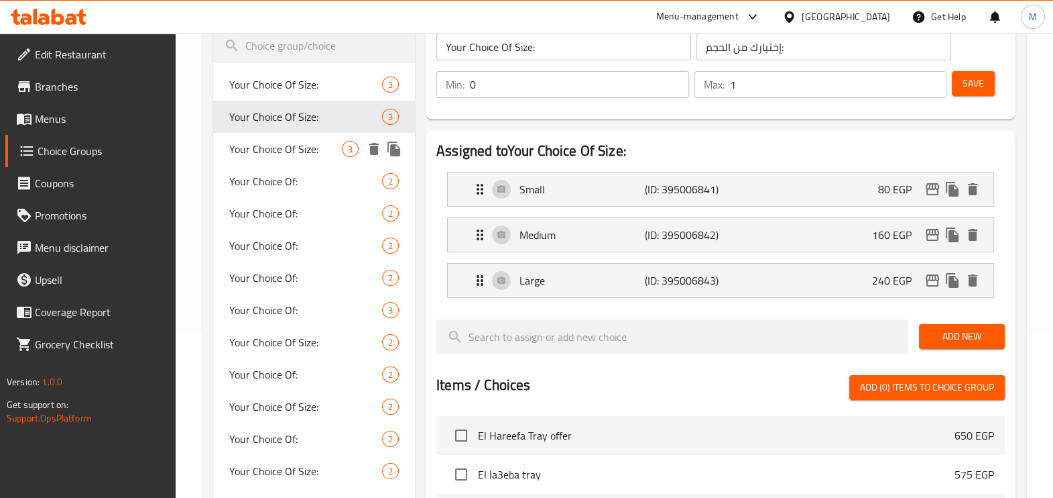
click at [322, 160] on div "Your Choice Of Size: 3" at bounding box center [314, 149] width 202 height 32
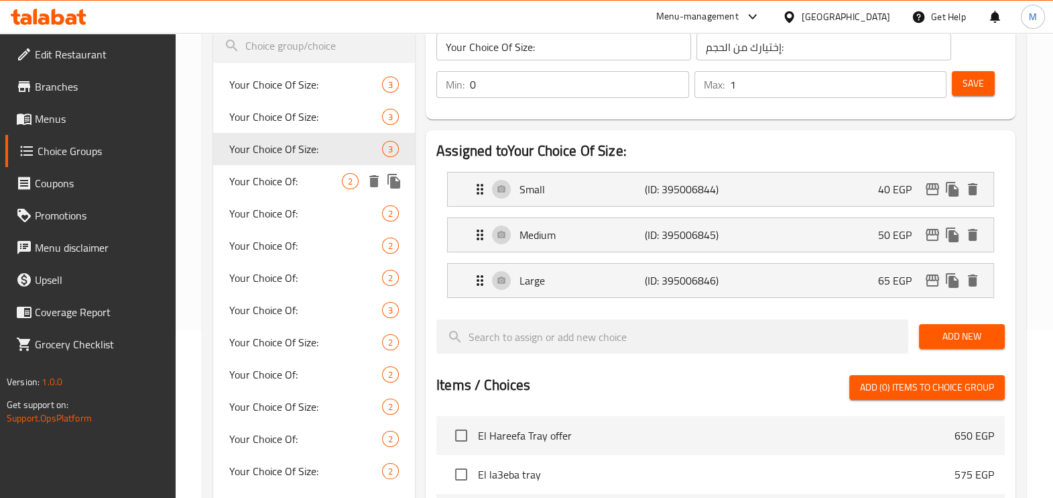
click at [322, 170] on div "Your Choice Of: 2" at bounding box center [314, 181] width 202 height 32
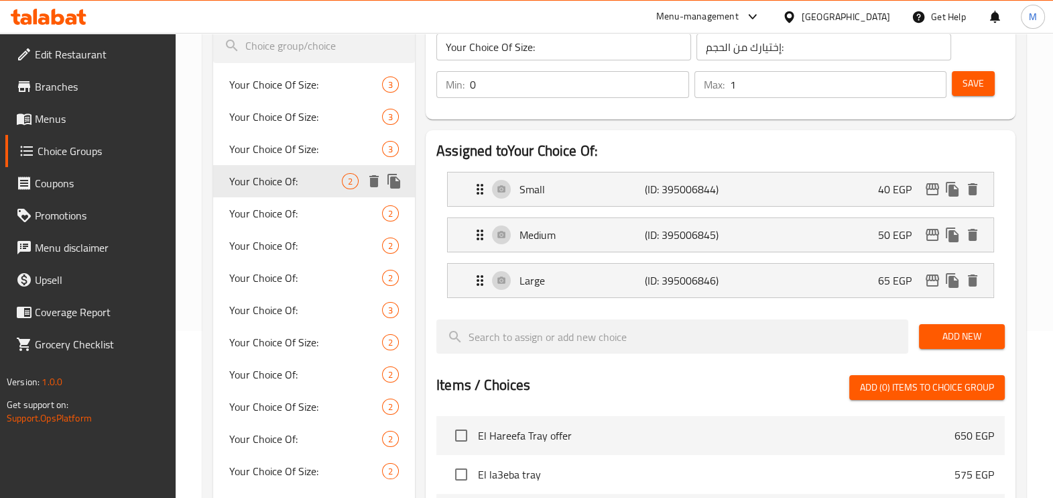
type input "Your Choice Of:"
type input "إختيارك من:"
type input "1"
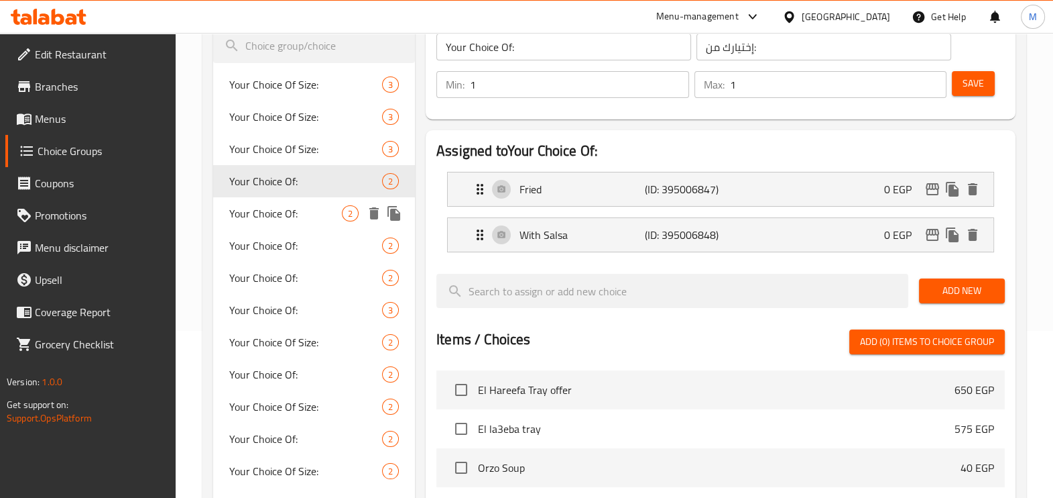
click at [329, 204] on div "Your Choice Of: 2" at bounding box center [314, 213] width 202 height 32
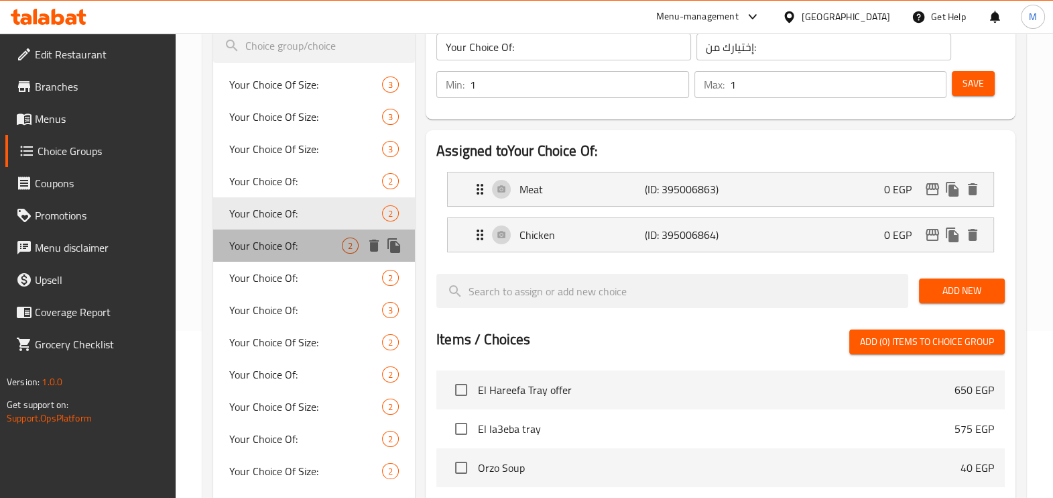
click at [318, 246] on span "Your Choice Of:" at bounding box center [285, 245] width 113 height 16
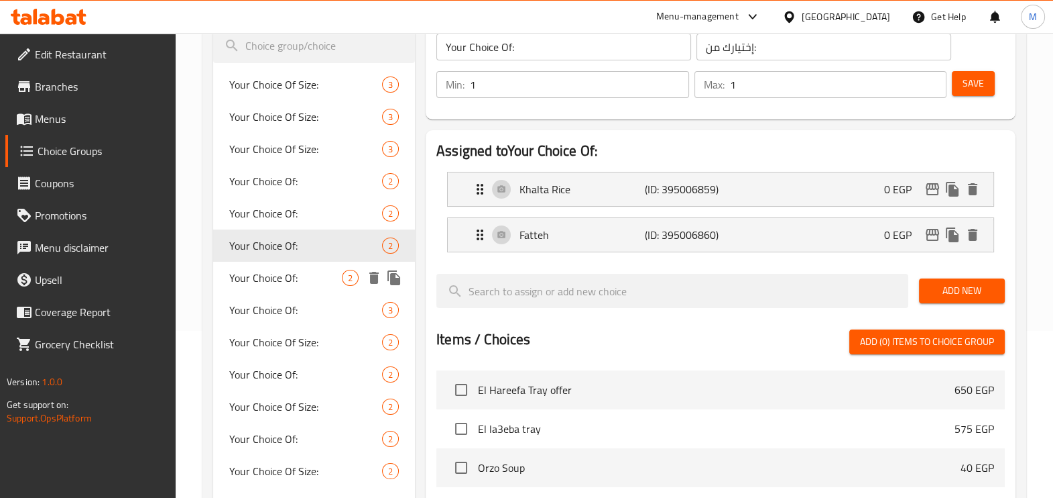
click at [314, 270] on span "Your Choice Of:" at bounding box center [285, 278] width 113 height 16
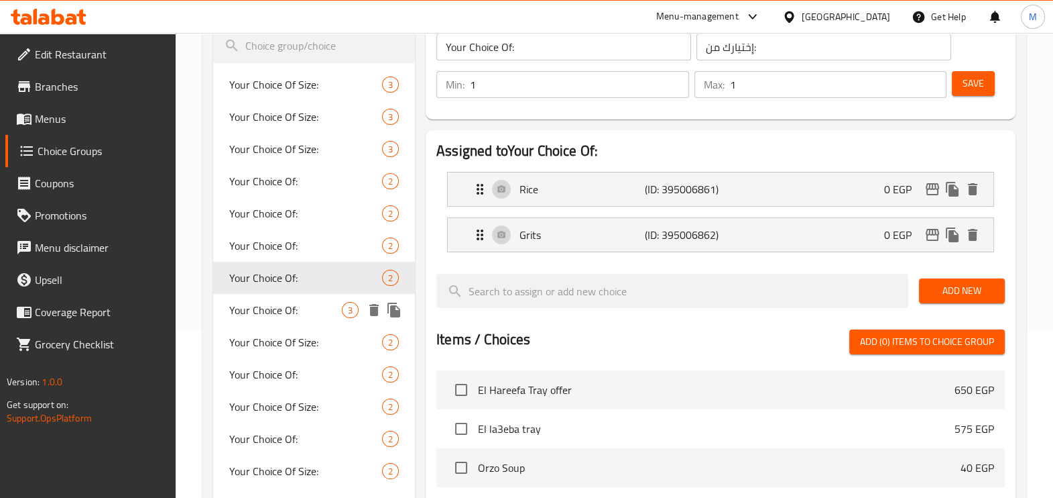
click at [318, 296] on div "Your Choice Of: 3" at bounding box center [314, 310] width 202 height 32
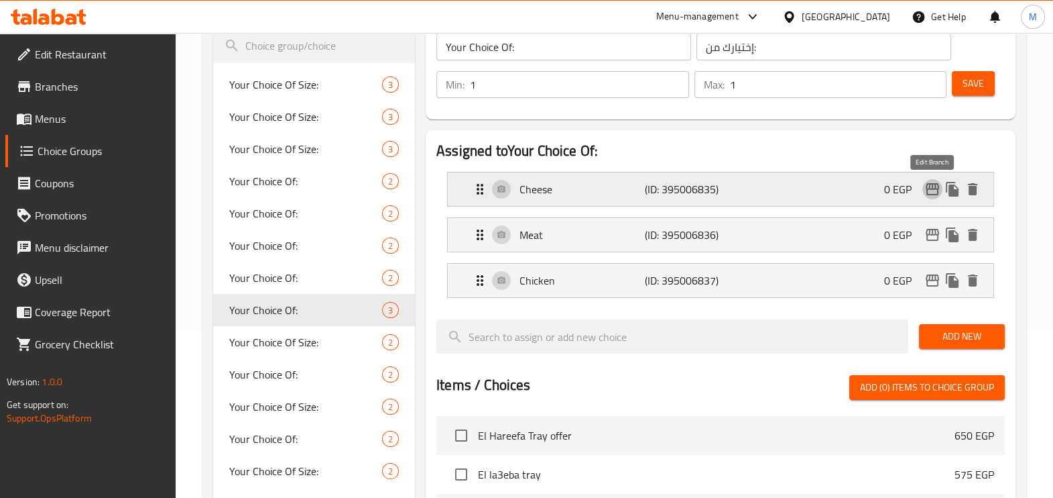
click at [930, 190] on icon "edit" at bounding box center [933, 189] width 16 height 16
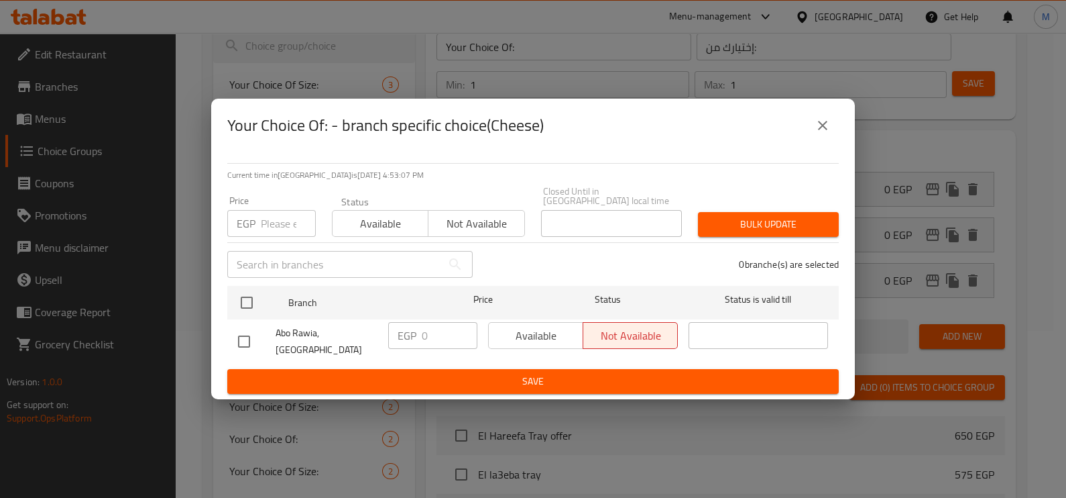
click at [279, 228] on input "number" at bounding box center [288, 223] width 55 height 27
click at [279, 228] on input "74.40" at bounding box center [288, 223] width 55 height 27
type input "74.40"
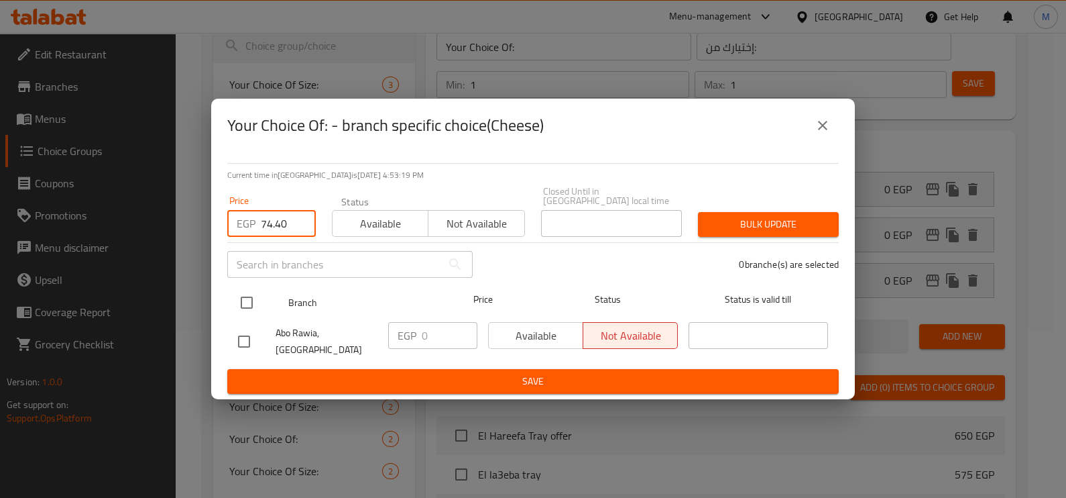
click at [245, 298] on input "checkbox" at bounding box center [247, 302] width 28 height 28
checkbox input "true"
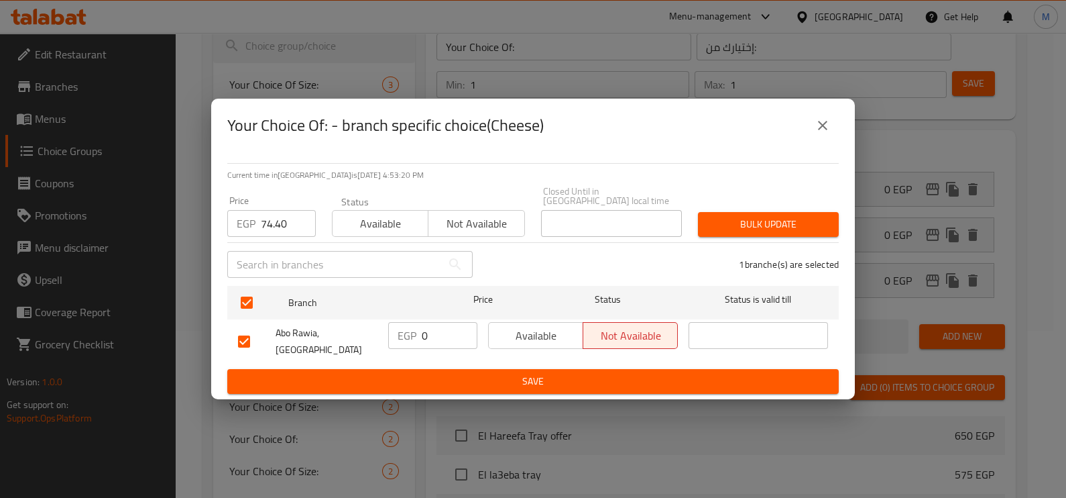
click at [738, 214] on button "Bulk update" at bounding box center [768, 224] width 141 height 25
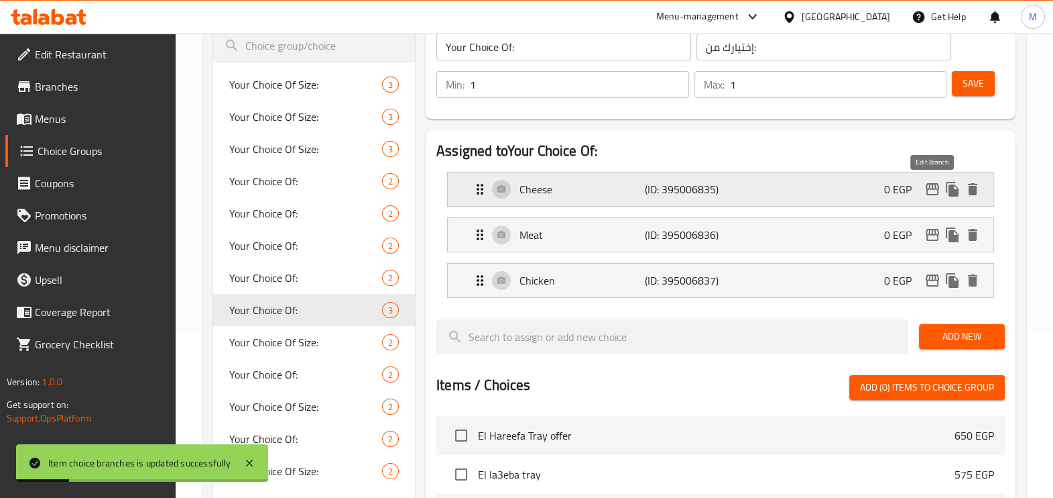
click at [932, 188] on icon "edit" at bounding box center [932, 189] width 13 height 12
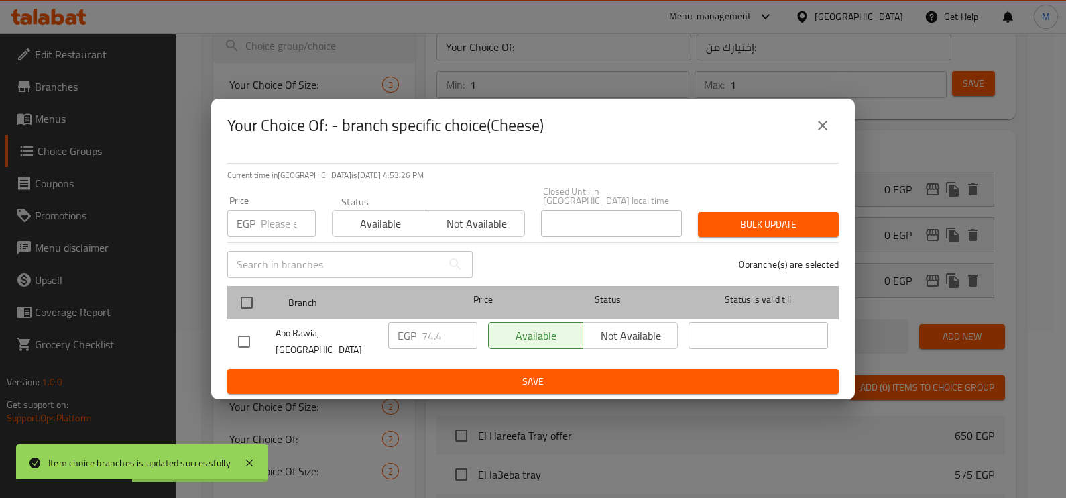
click at [261, 298] on div at bounding box center [258, 302] width 50 height 39
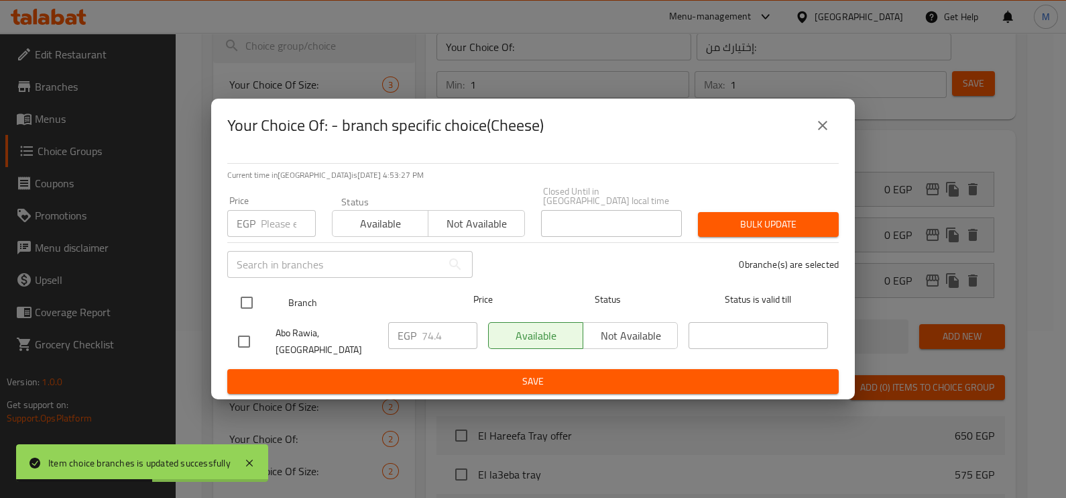
click at [246, 292] on input "checkbox" at bounding box center [247, 302] width 28 height 28
checkbox input "true"
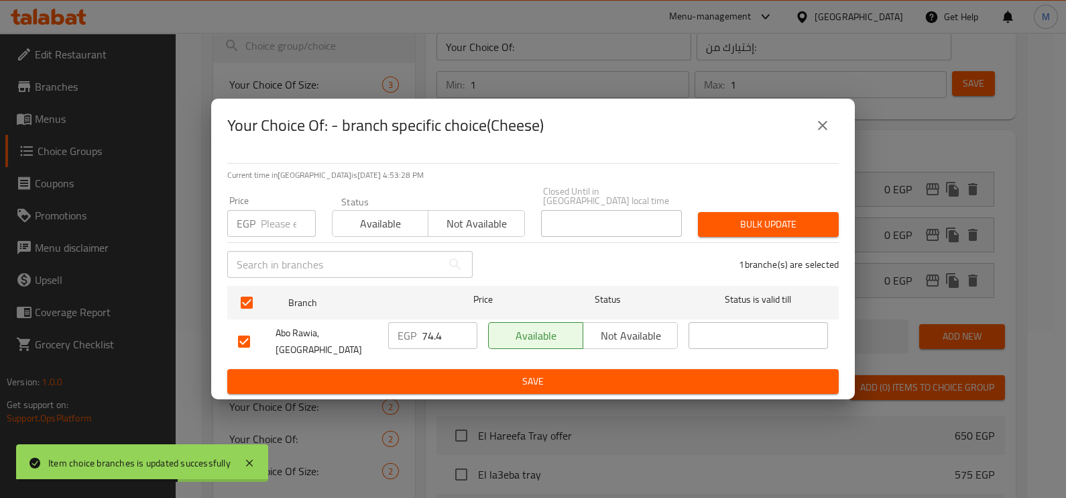
click at [273, 227] on input "number" at bounding box center [288, 223] width 55 height 27
paste input "74.40"
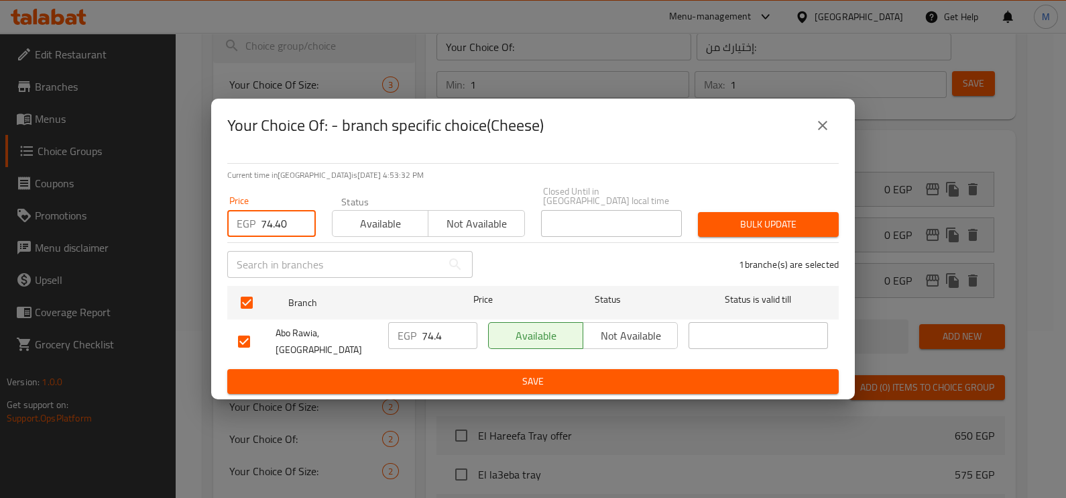
type input "74.40"
click at [832, 131] on button "close" at bounding box center [823, 125] width 32 height 32
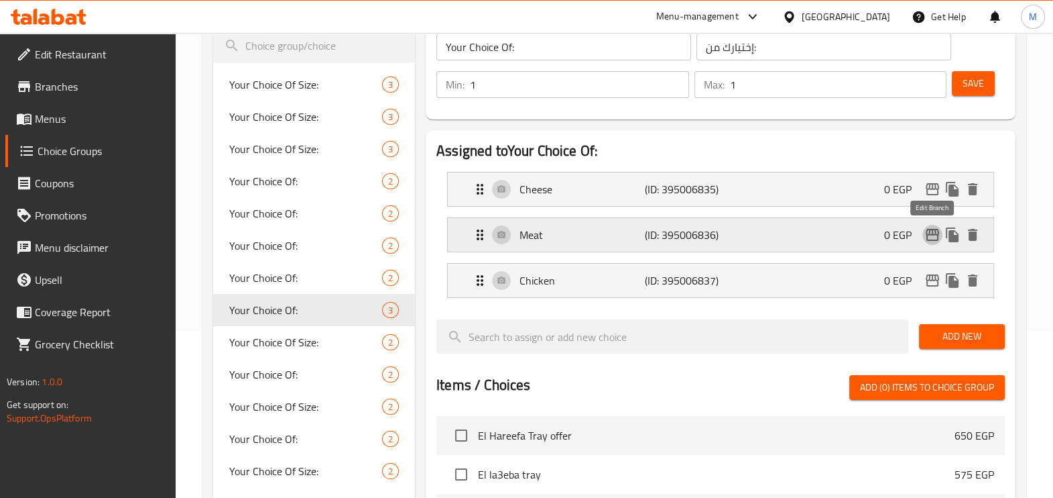
click at [923, 230] on button "edit" at bounding box center [933, 235] width 20 height 20
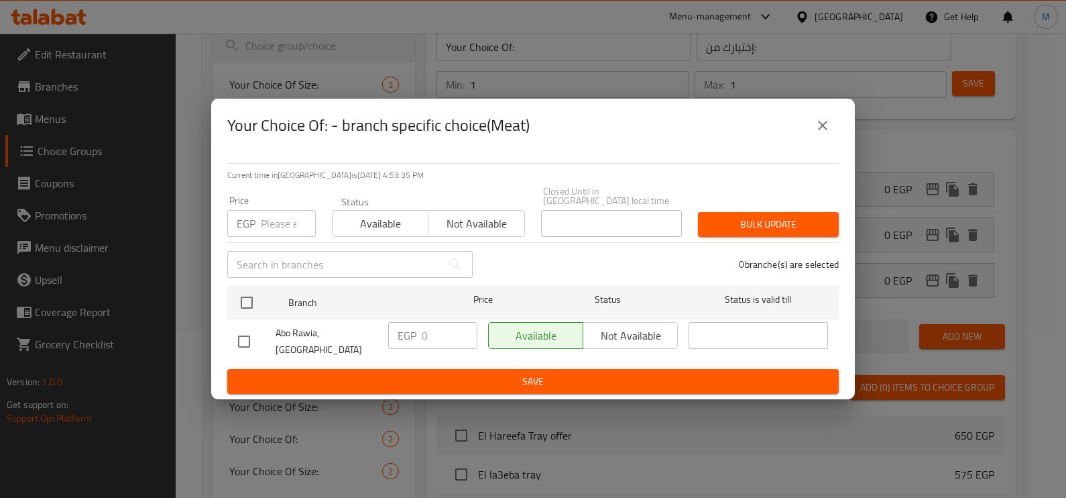
click at [273, 219] on input "number" at bounding box center [288, 223] width 55 height 27
paste input "74.40"
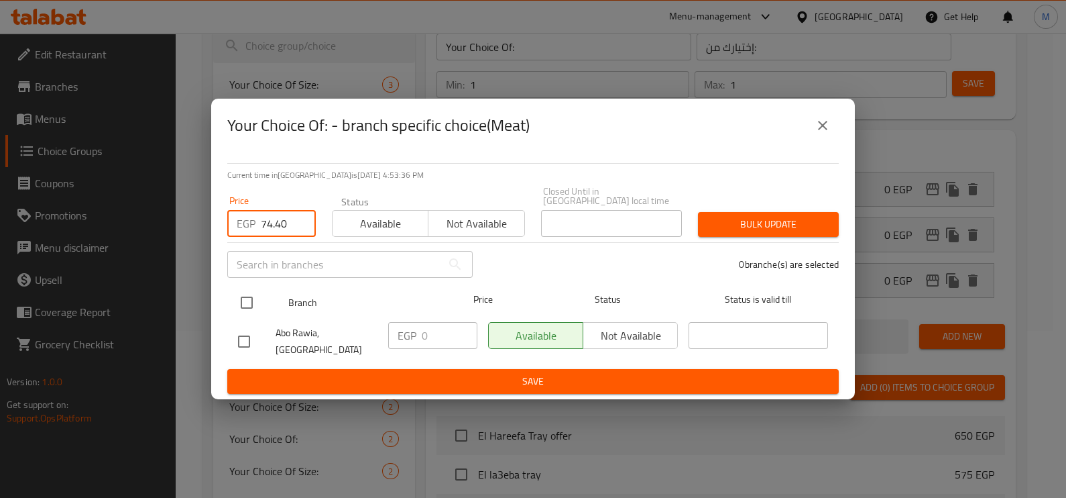
type input "74.40"
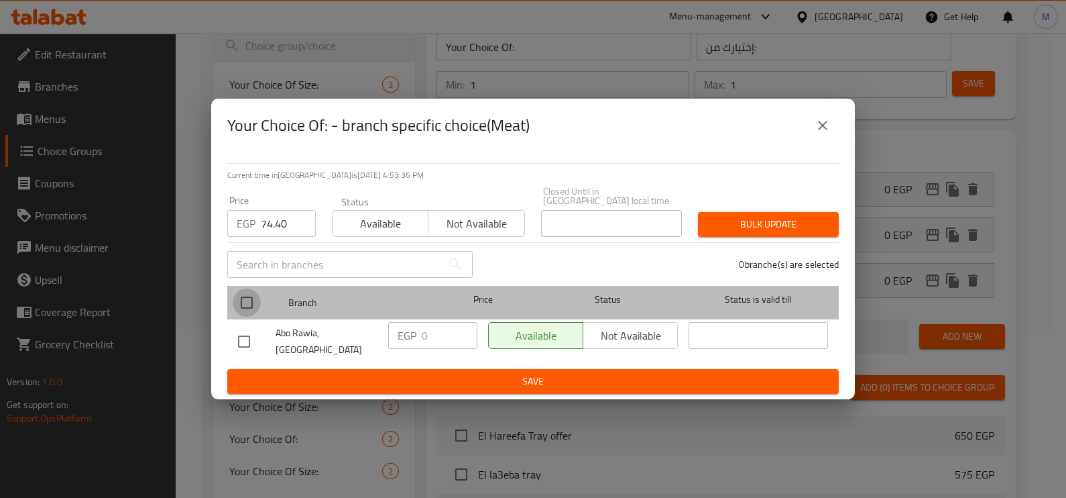
click at [248, 297] on input "checkbox" at bounding box center [247, 302] width 28 height 28
checkbox input "true"
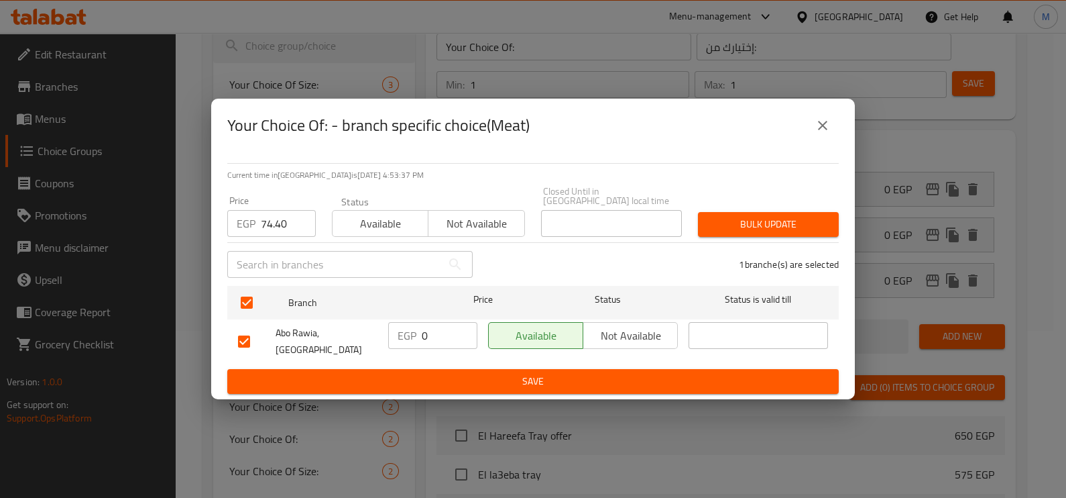
click at [748, 225] on span "Bulk update" at bounding box center [768, 224] width 119 height 17
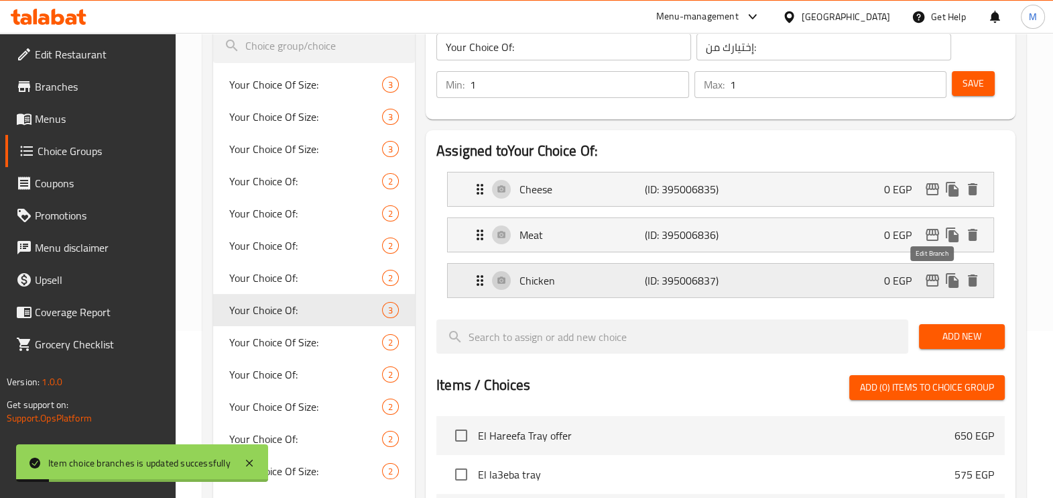
click at [935, 275] on icon "edit" at bounding box center [932, 280] width 13 height 12
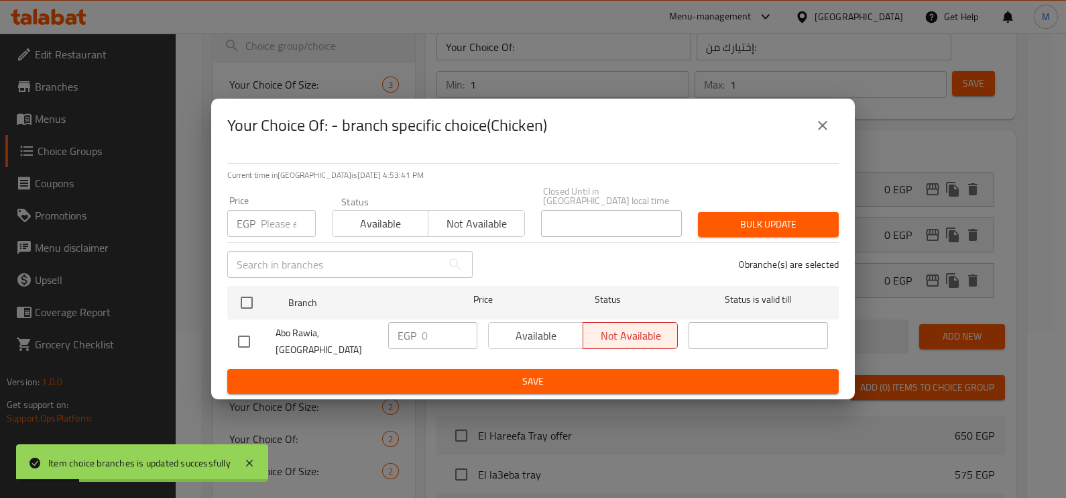
click at [268, 225] on input "number" at bounding box center [288, 223] width 55 height 27
paste input "74.40"
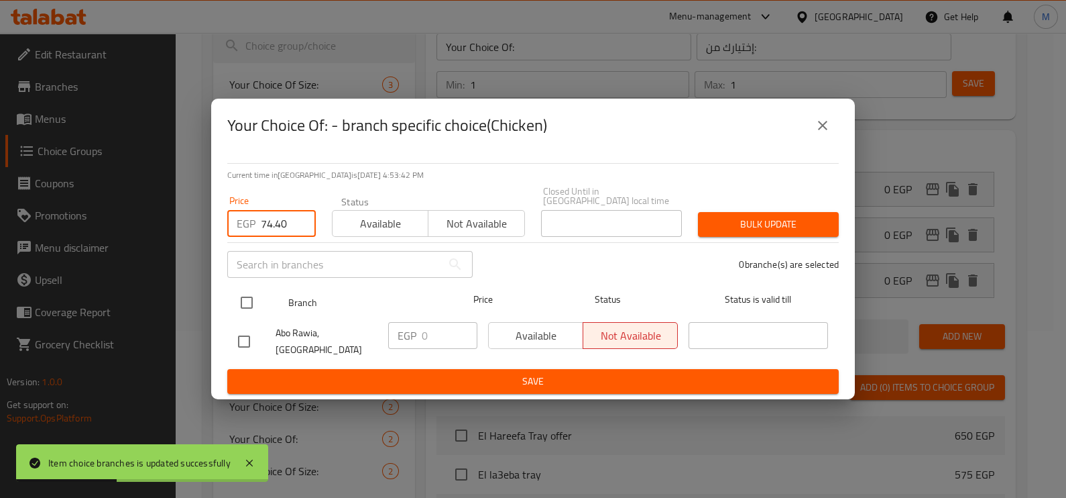
type input "74.40"
click at [249, 302] on input "checkbox" at bounding box center [247, 302] width 28 height 28
checkbox input "true"
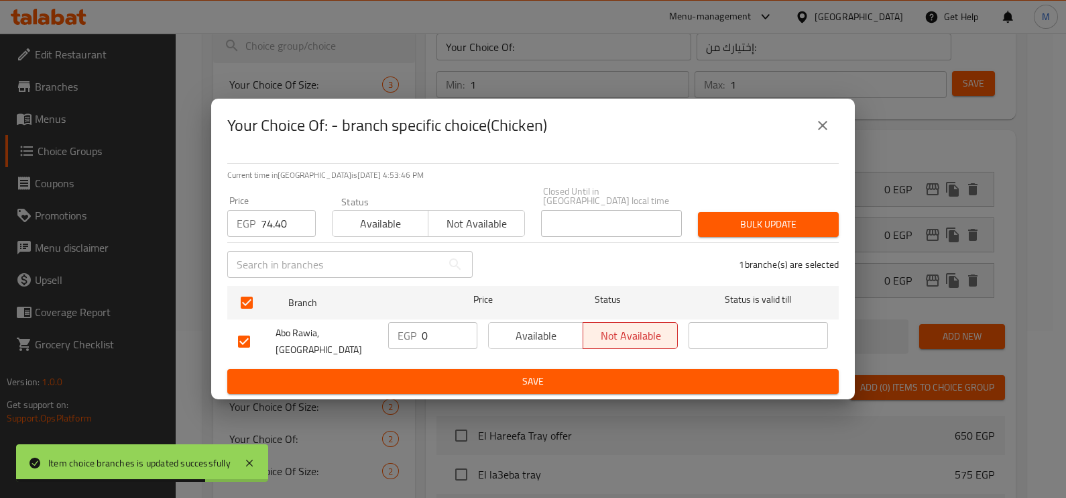
click at [815, 132] on icon "close" at bounding box center [823, 125] width 16 height 16
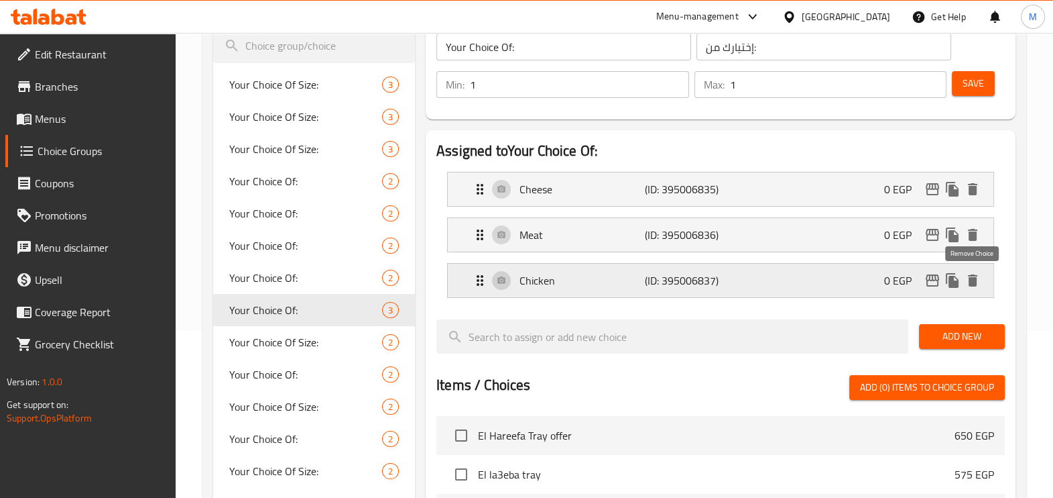
click at [971, 280] on icon "delete" at bounding box center [972, 280] width 9 height 12
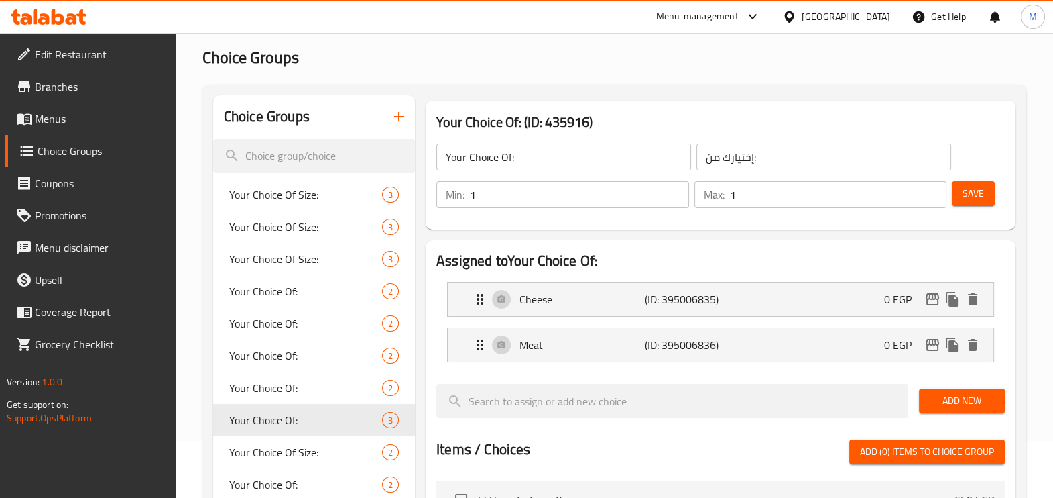
scroll to position [83, 0]
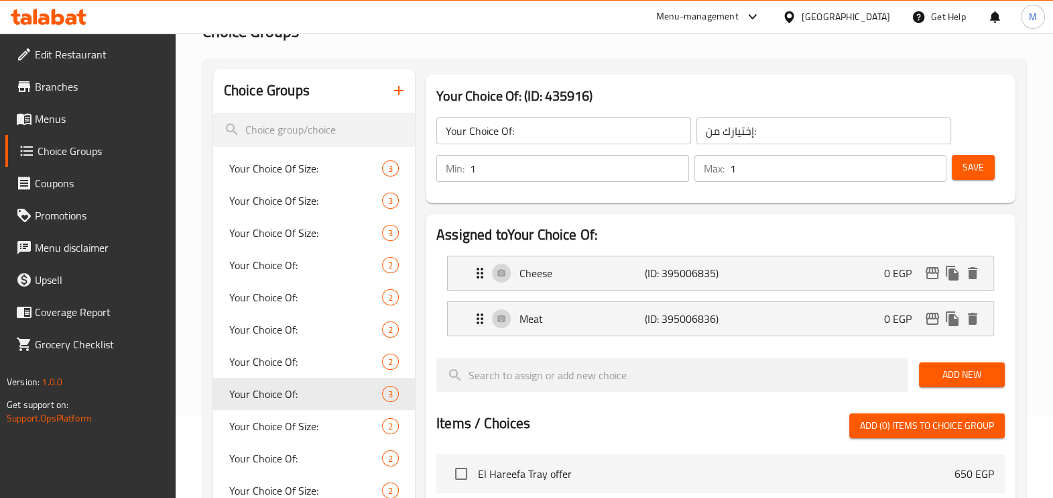
click at [966, 168] on span "Save" at bounding box center [973, 167] width 21 height 17
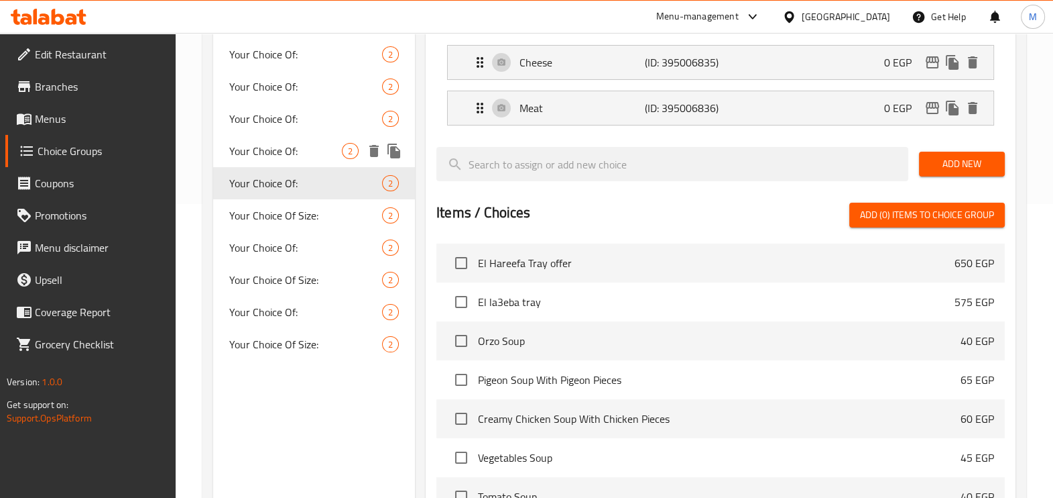
scroll to position [419, 0]
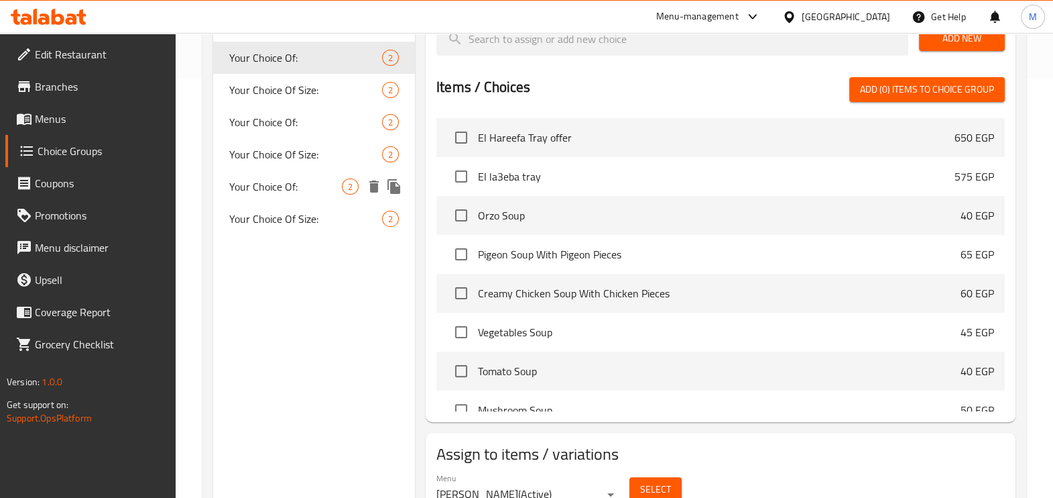
click at [291, 185] on span "Your Choice Of:" at bounding box center [285, 186] width 113 height 16
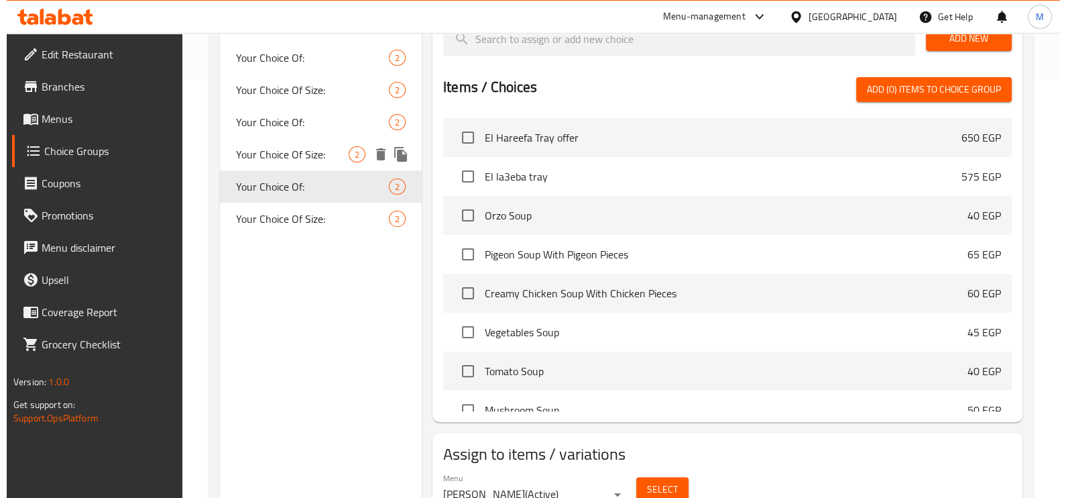
scroll to position [167, 0]
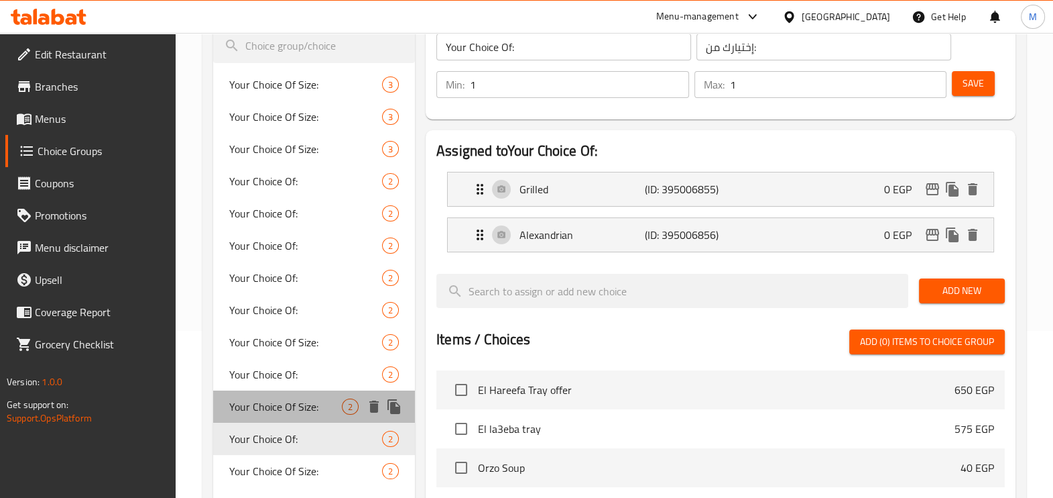
click at [253, 410] on span "Your Choice Of Size:" at bounding box center [285, 406] width 113 height 16
type input "Your Choice Of Size:"
type input "إختيارك من الحجم:"
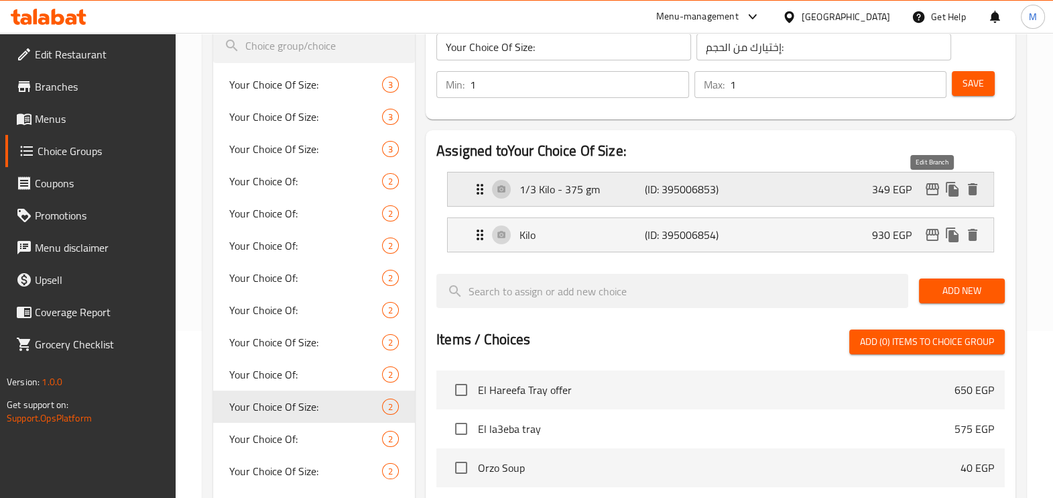
click at [932, 190] on icon "edit" at bounding box center [933, 189] width 16 height 16
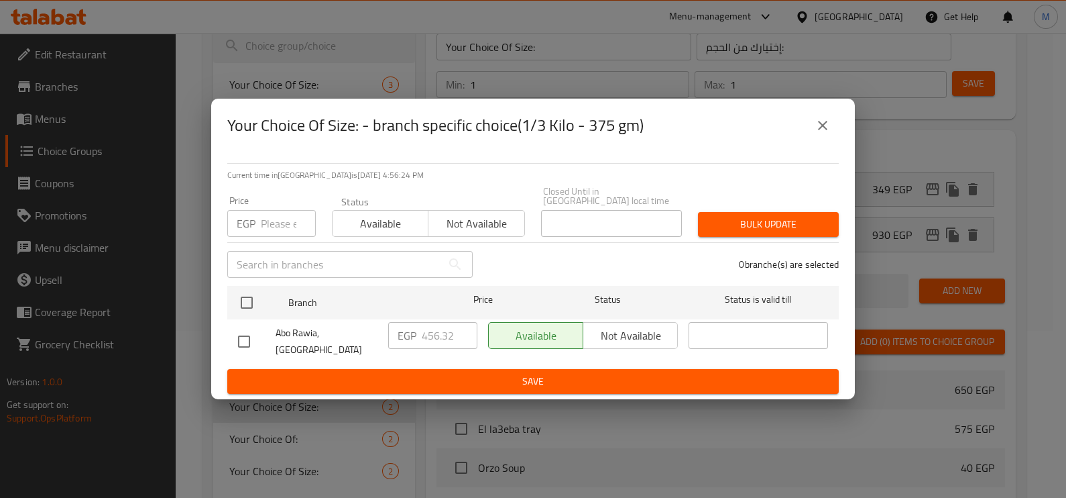
click at [264, 231] on input "number" at bounding box center [288, 223] width 55 height 27
click at [270, 227] on input "465.32" at bounding box center [288, 223] width 55 height 27
click at [267, 223] on input "465.32" at bounding box center [288, 223] width 55 height 27
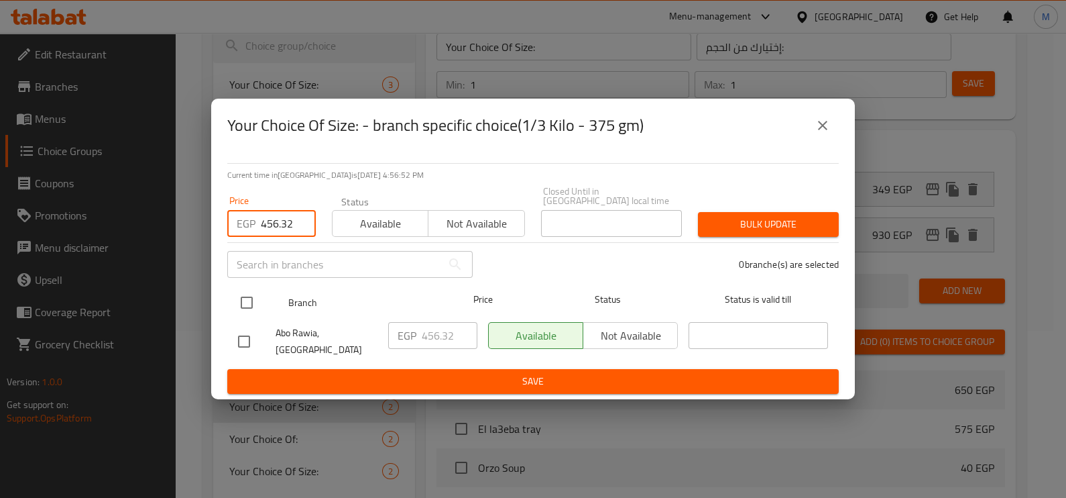
type input "456.32"
click at [237, 300] on input "checkbox" at bounding box center [247, 302] width 28 height 28
checkbox input "true"
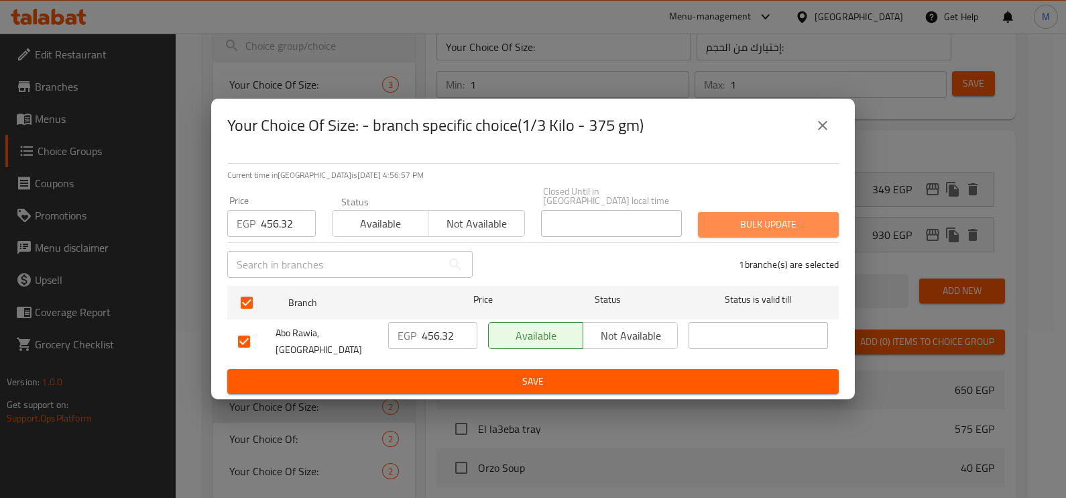
click at [767, 219] on span "Bulk update" at bounding box center [768, 224] width 119 height 17
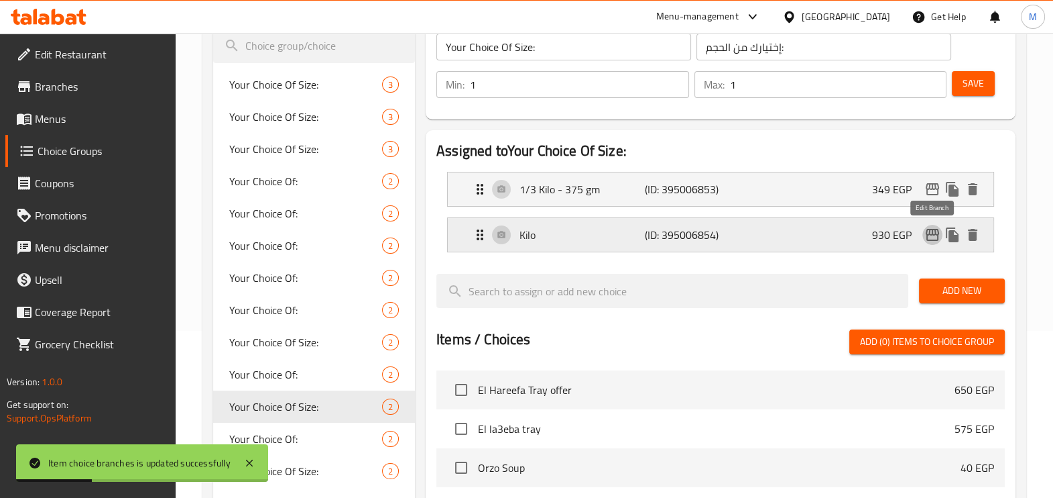
click at [927, 231] on icon "edit" at bounding box center [932, 235] width 13 height 12
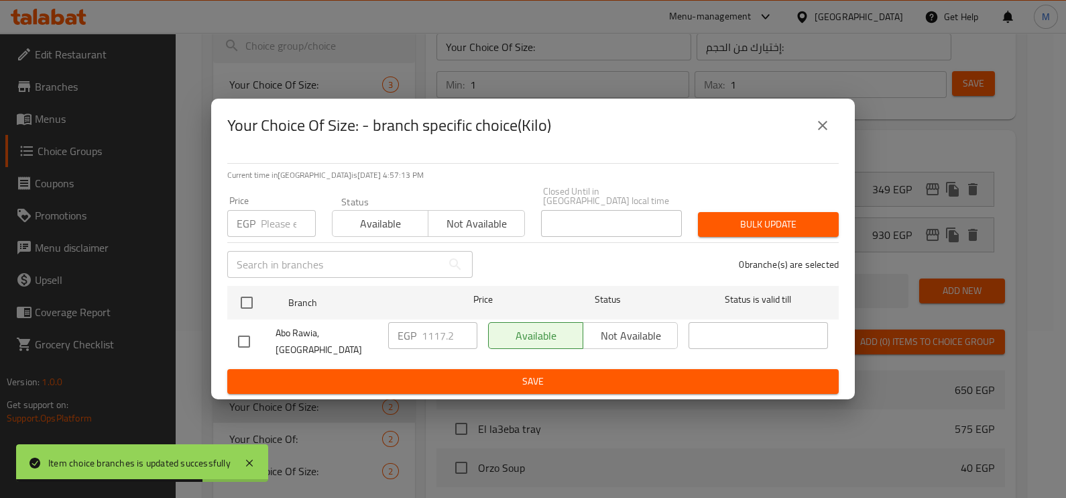
click at [267, 229] on input "number" at bounding box center [288, 223] width 55 height 27
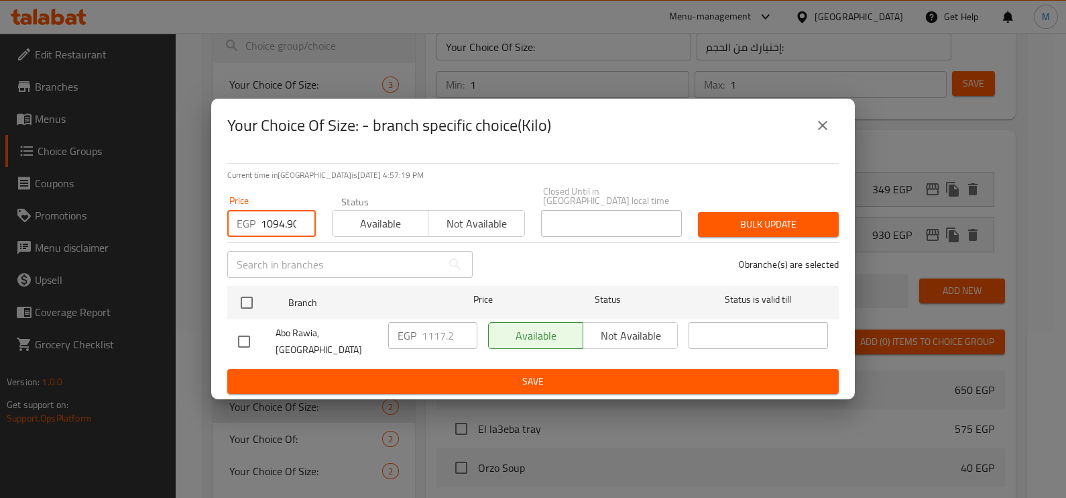
scroll to position [0, 3]
type input "1094.90"
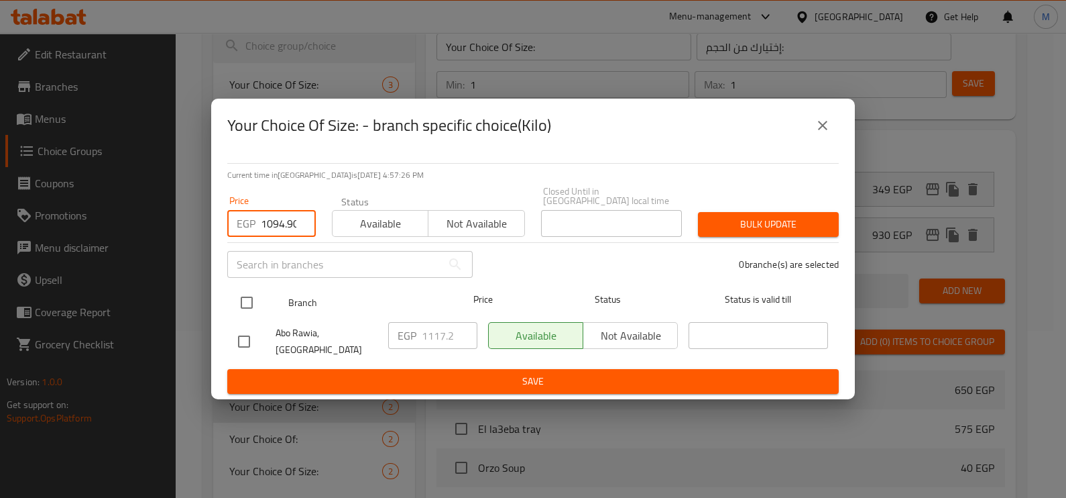
click at [251, 303] on input "checkbox" at bounding box center [247, 302] width 28 height 28
checkbox input "true"
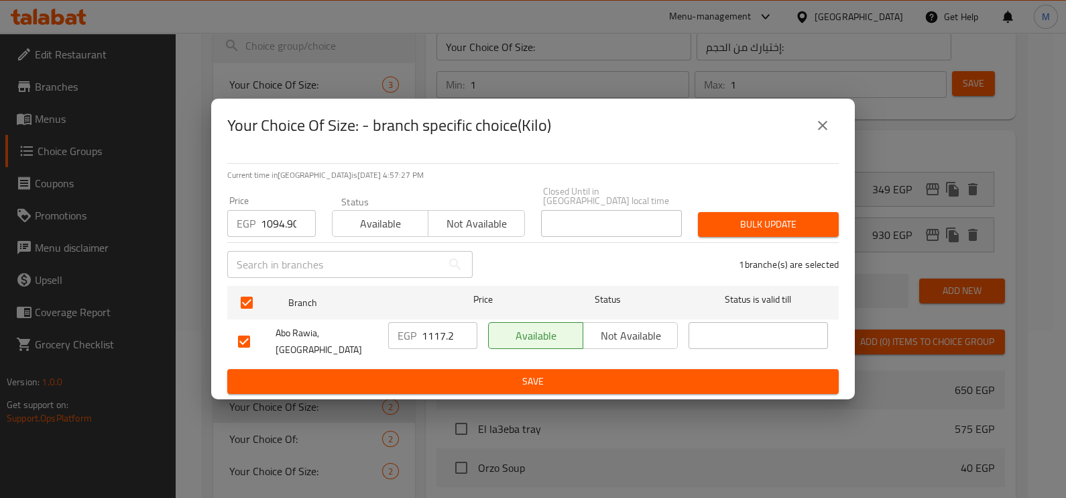
click at [762, 223] on span "Bulk update" at bounding box center [768, 224] width 119 height 17
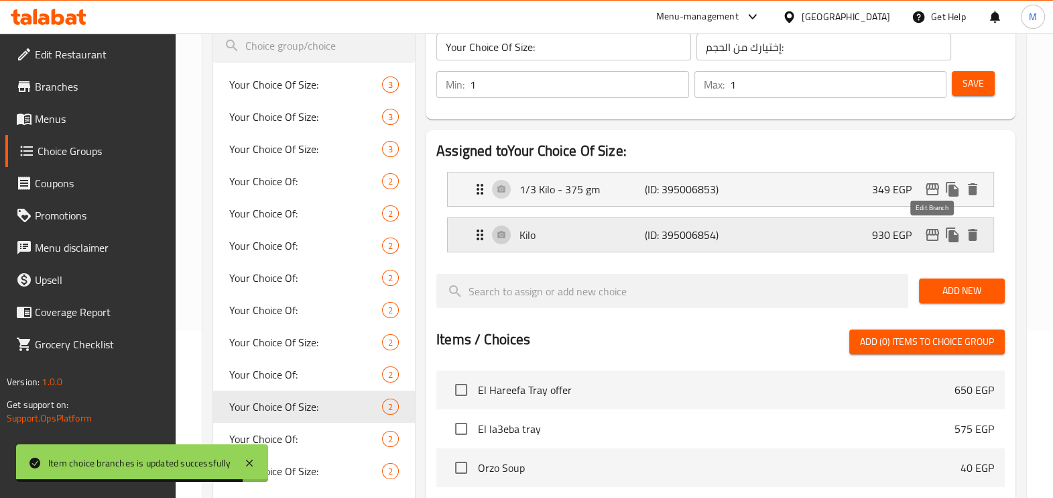
click at [926, 234] on icon "edit" at bounding box center [933, 235] width 16 height 16
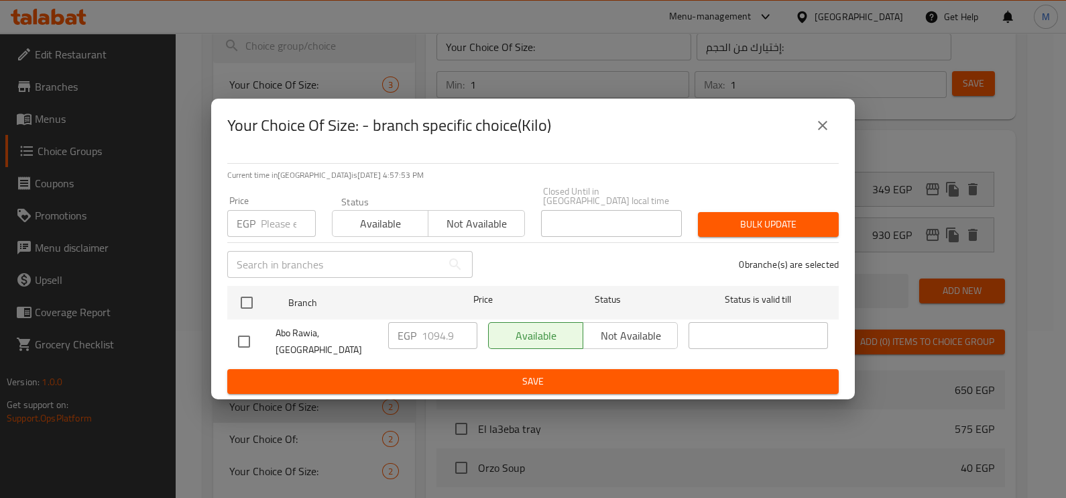
click at [284, 221] on input "number" at bounding box center [288, 223] width 55 height 27
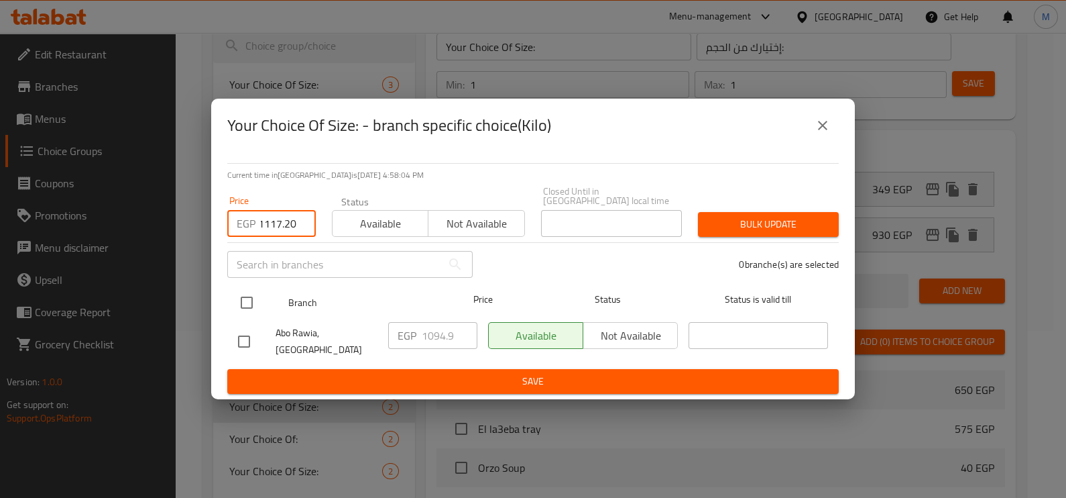
type input "1117.20"
click at [249, 305] on input "checkbox" at bounding box center [247, 302] width 28 height 28
checkbox input "true"
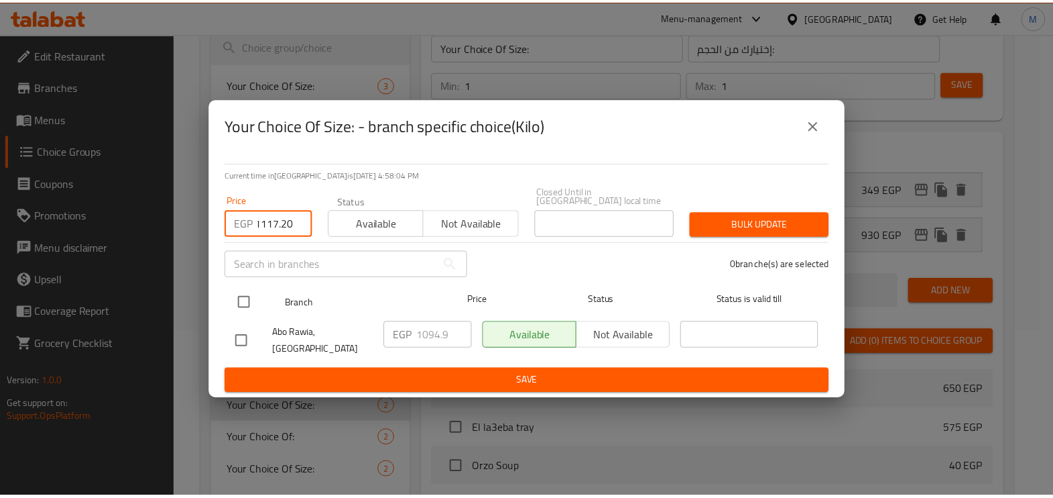
scroll to position [0, 0]
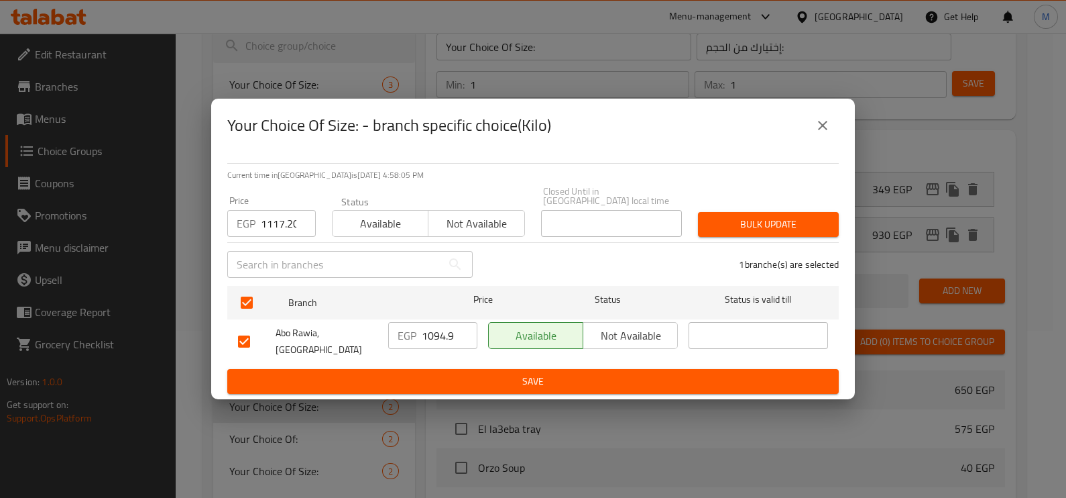
click at [726, 230] on span "Bulk update" at bounding box center [768, 224] width 119 height 17
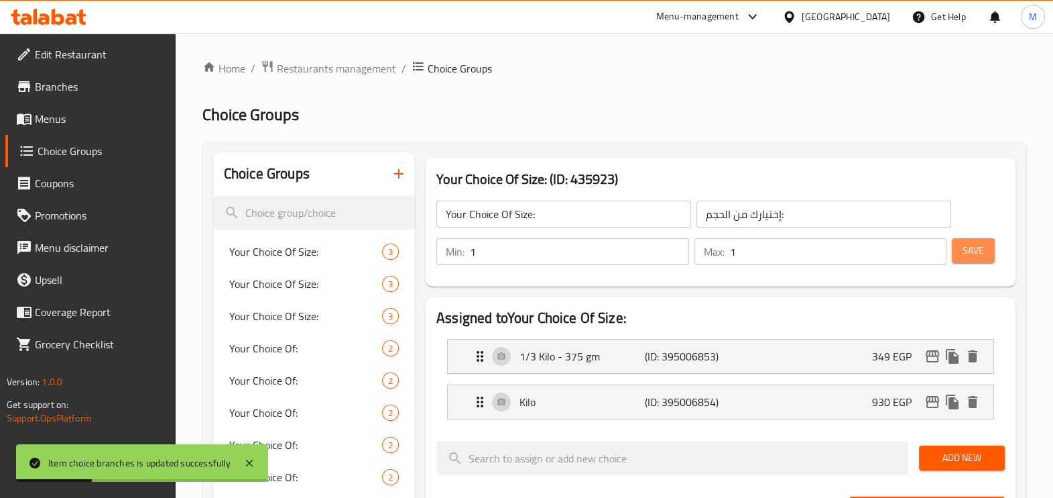
click at [964, 242] on span "Save" at bounding box center [973, 250] width 21 height 17
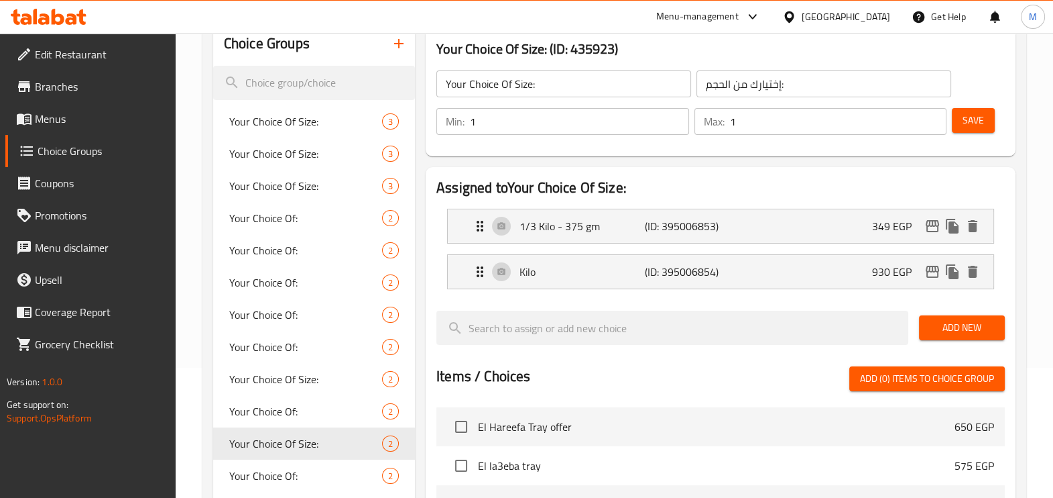
scroll to position [83, 0]
